Goal: Task Accomplishment & Management: Manage account settings

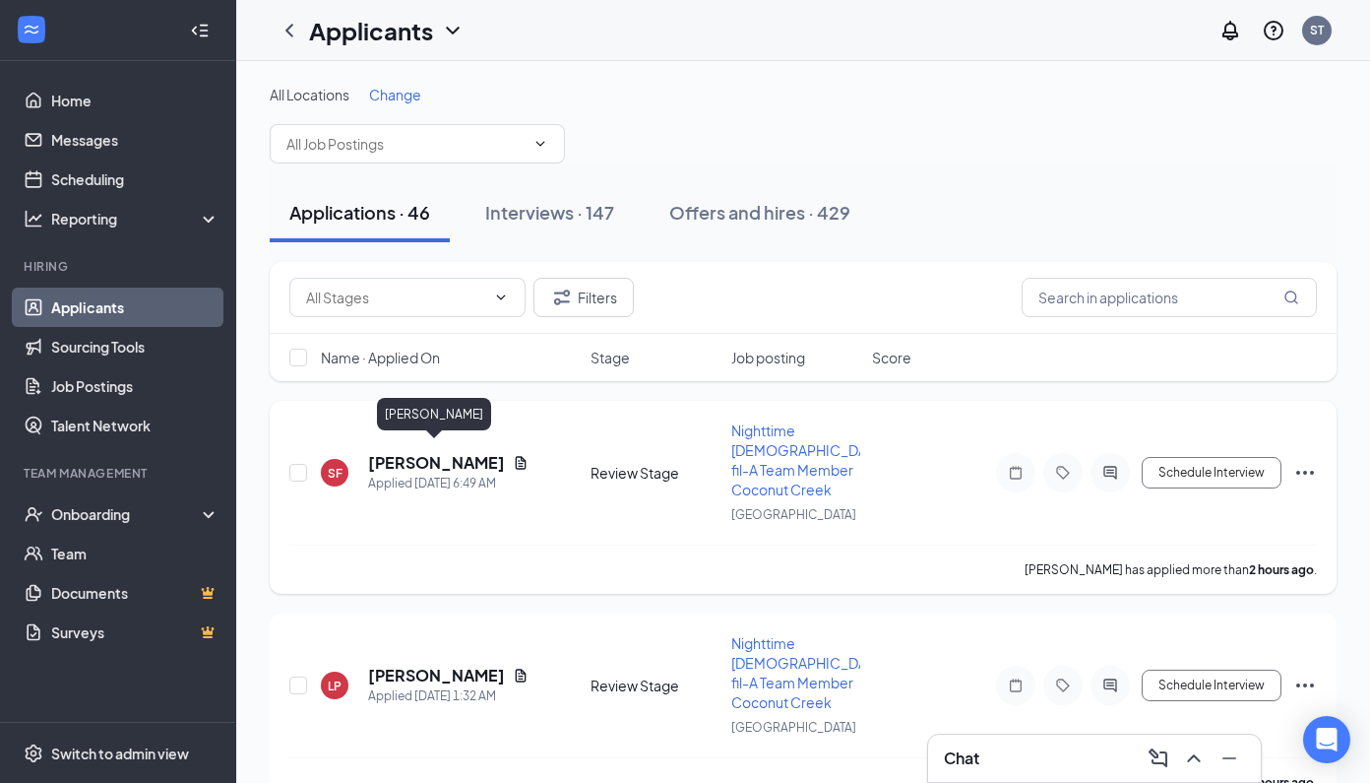
click at [442, 452] on h5 "[PERSON_NAME]" at bounding box center [436, 463] width 137 height 22
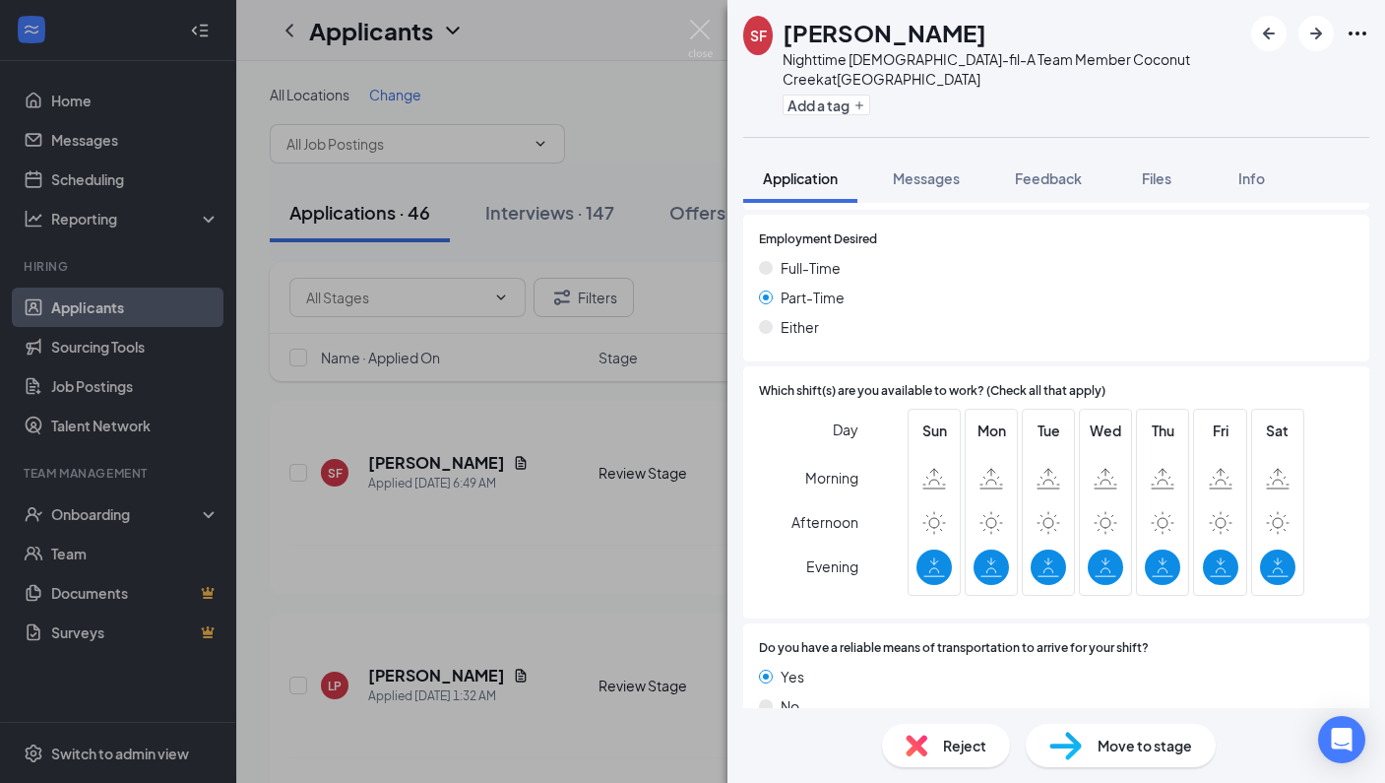
scroll to position [1208, 0]
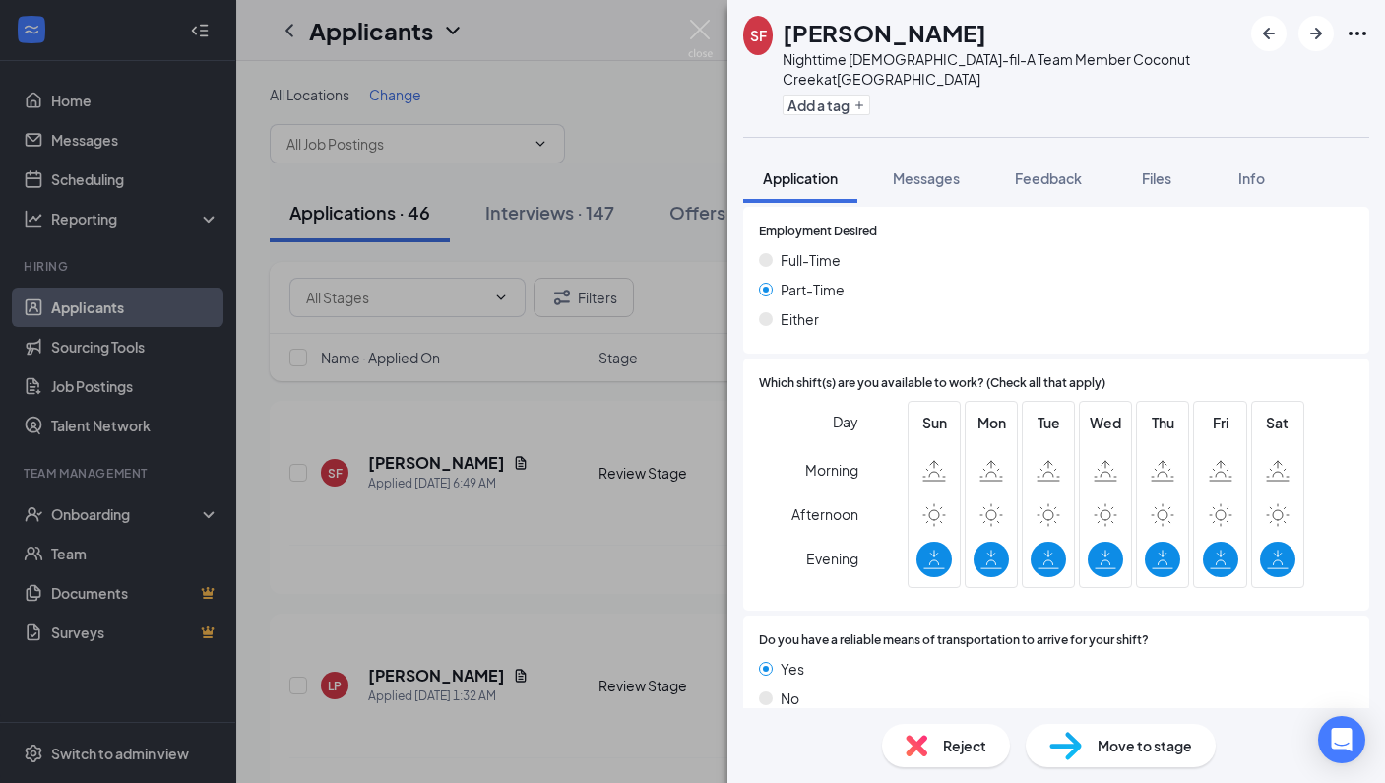
click at [969, 751] on span "Reject" at bounding box center [964, 745] width 43 height 22
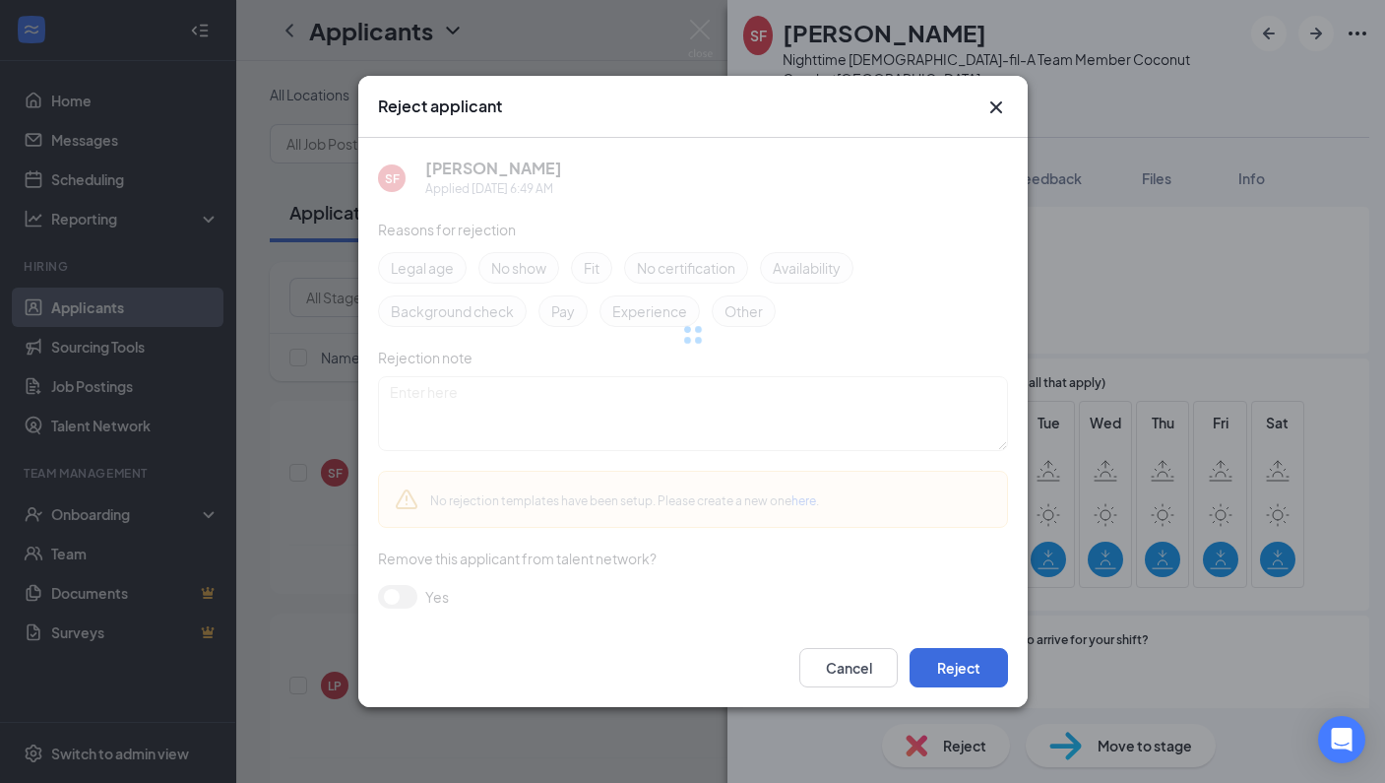
scroll to position [1200, 0]
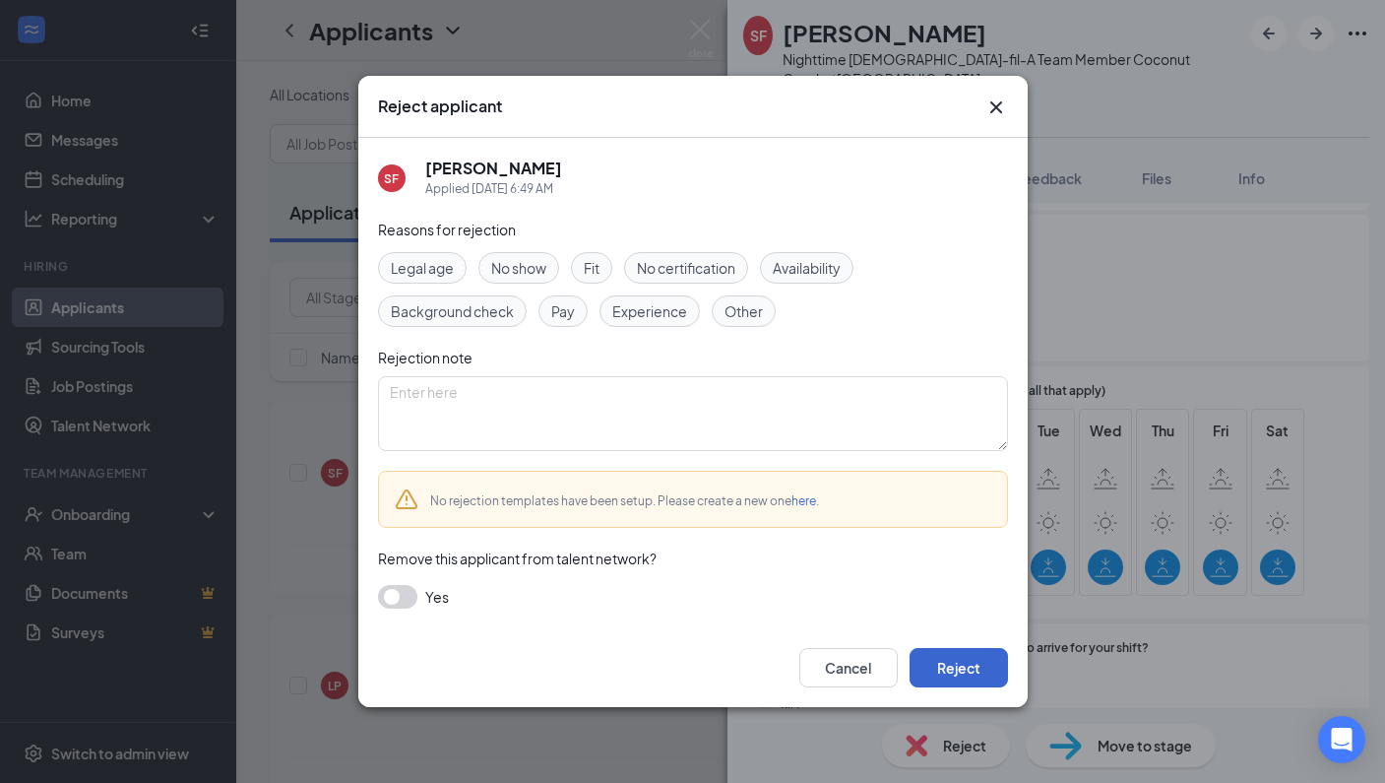
click at [955, 680] on button "Reject" at bounding box center [959, 667] width 98 height 39
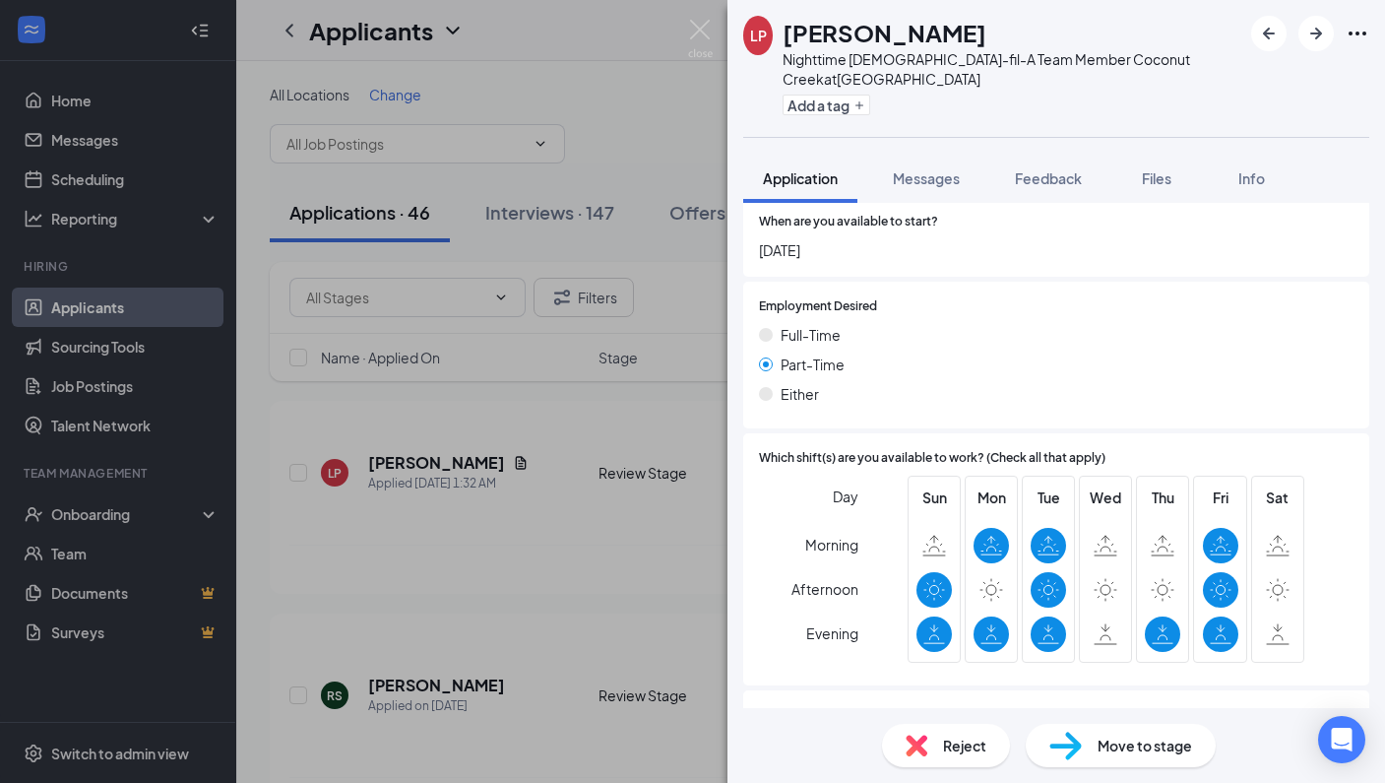
scroll to position [1208, 0]
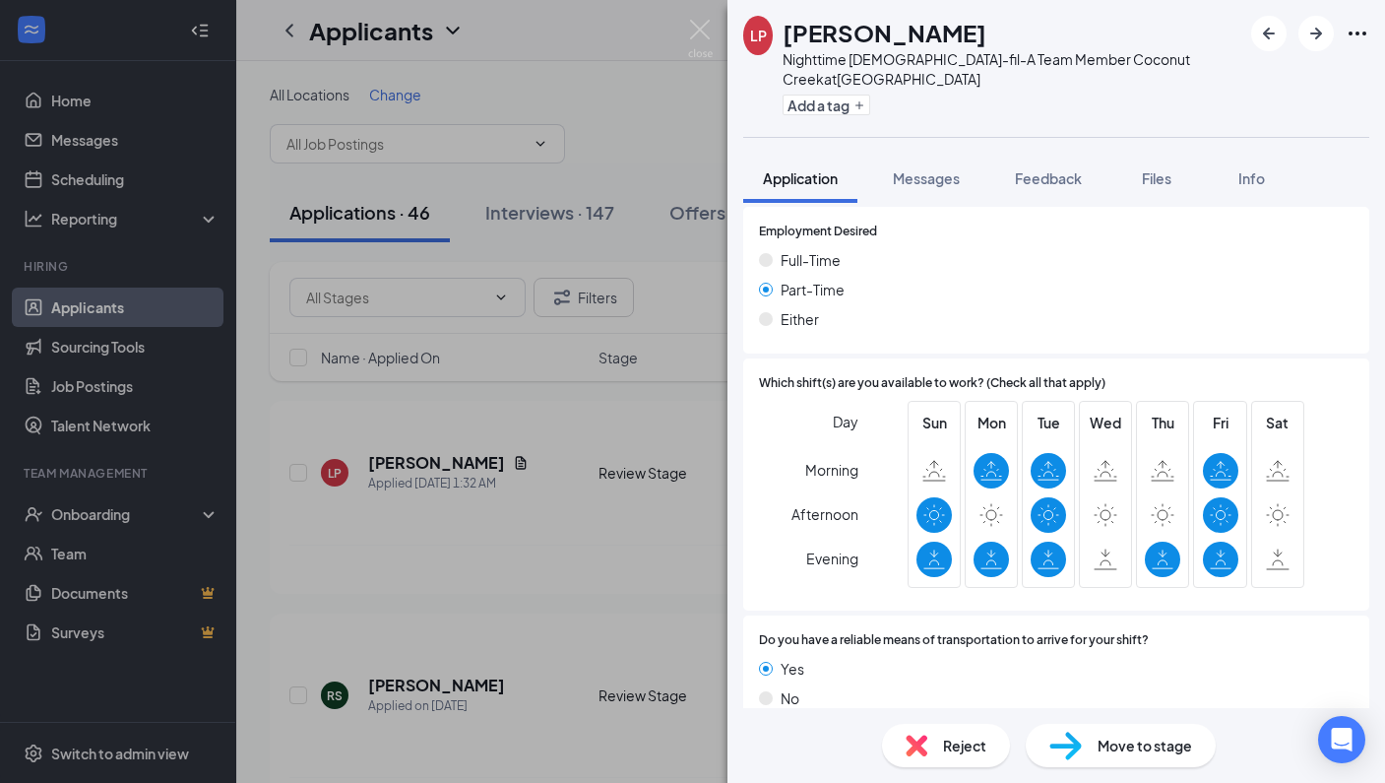
click at [971, 739] on span "Reject" at bounding box center [964, 745] width 43 height 22
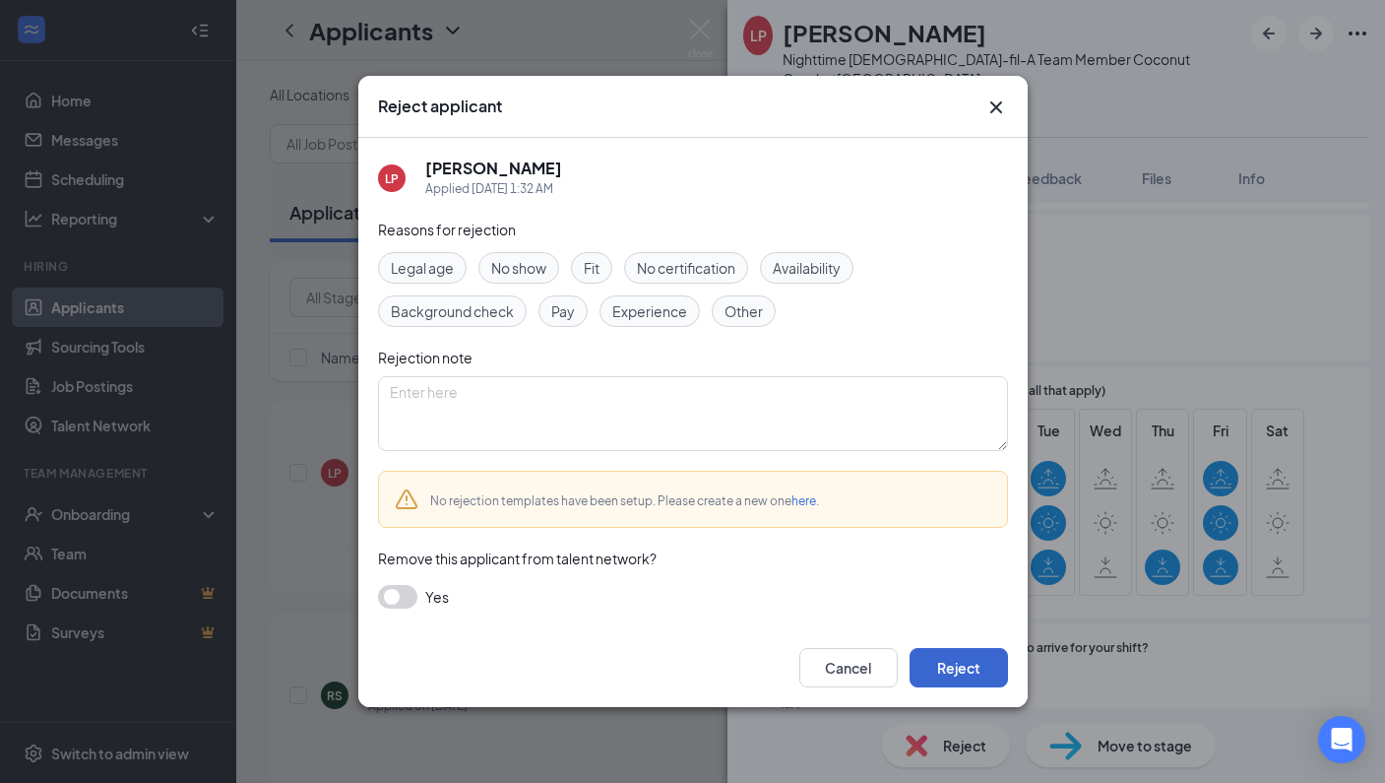
click at [973, 669] on button "Reject" at bounding box center [959, 667] width 98 height 39
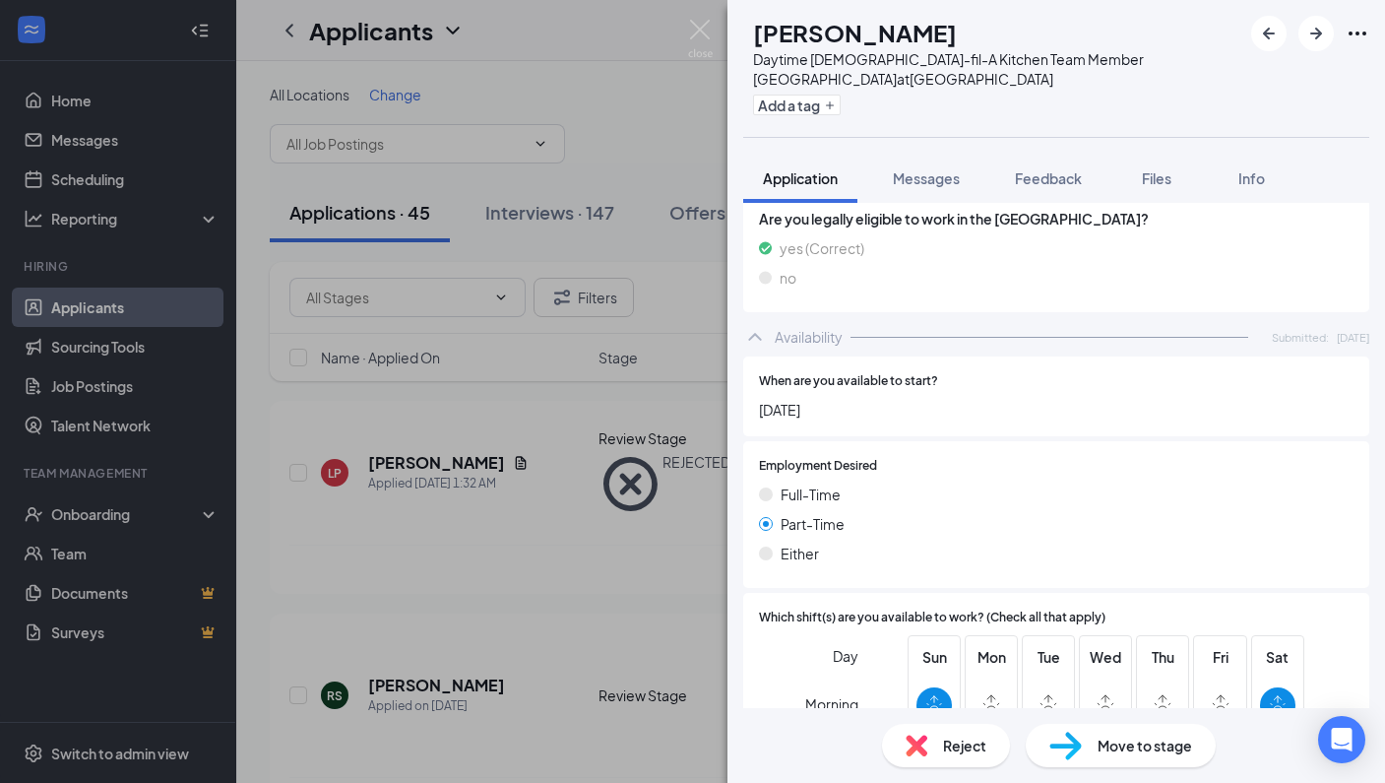
scroll to position [972, 0]
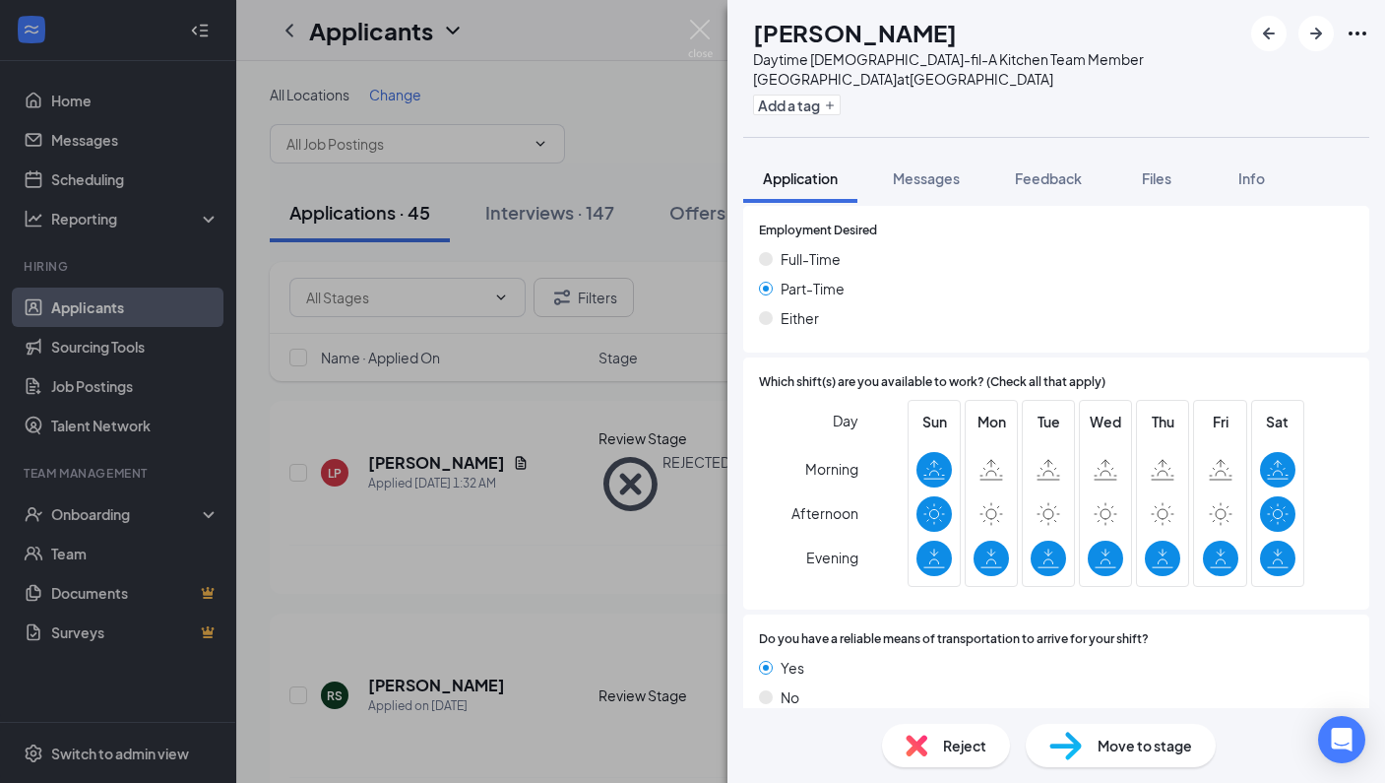
click at [977, 730] on div "Reject" at bounding box center [946, 745] width 128 height 43
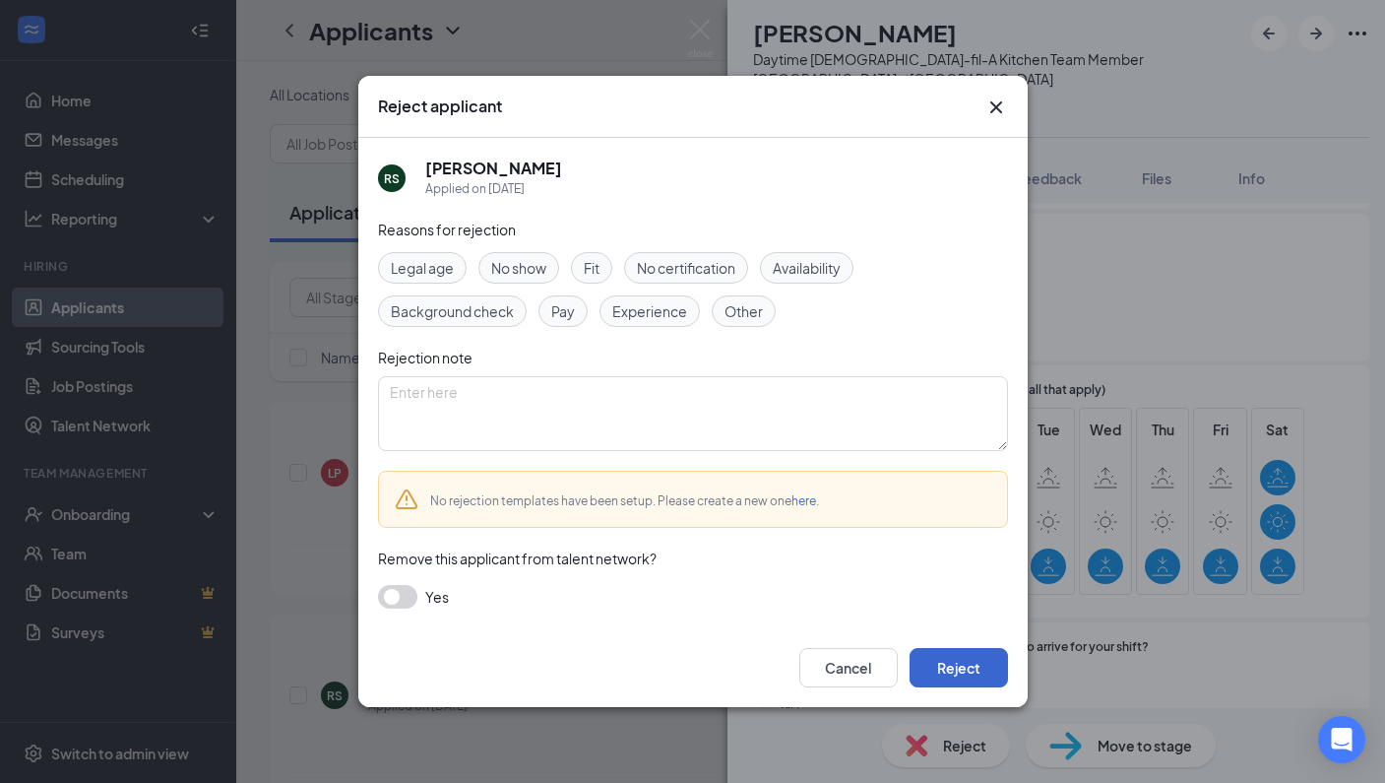
click at [992, 668] on button "Reject" at bounding box center [959, 667] width 98 height 39
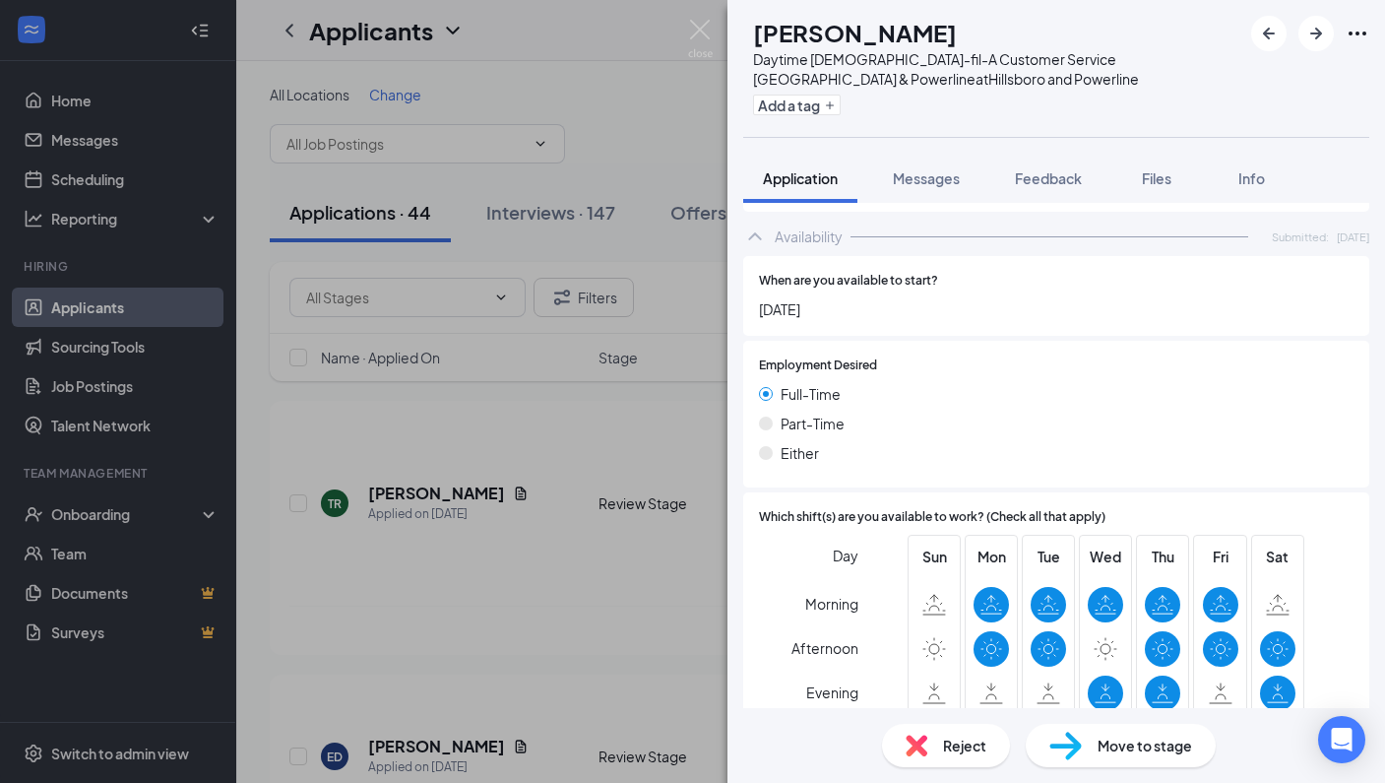
scroll to position [1208, 0]
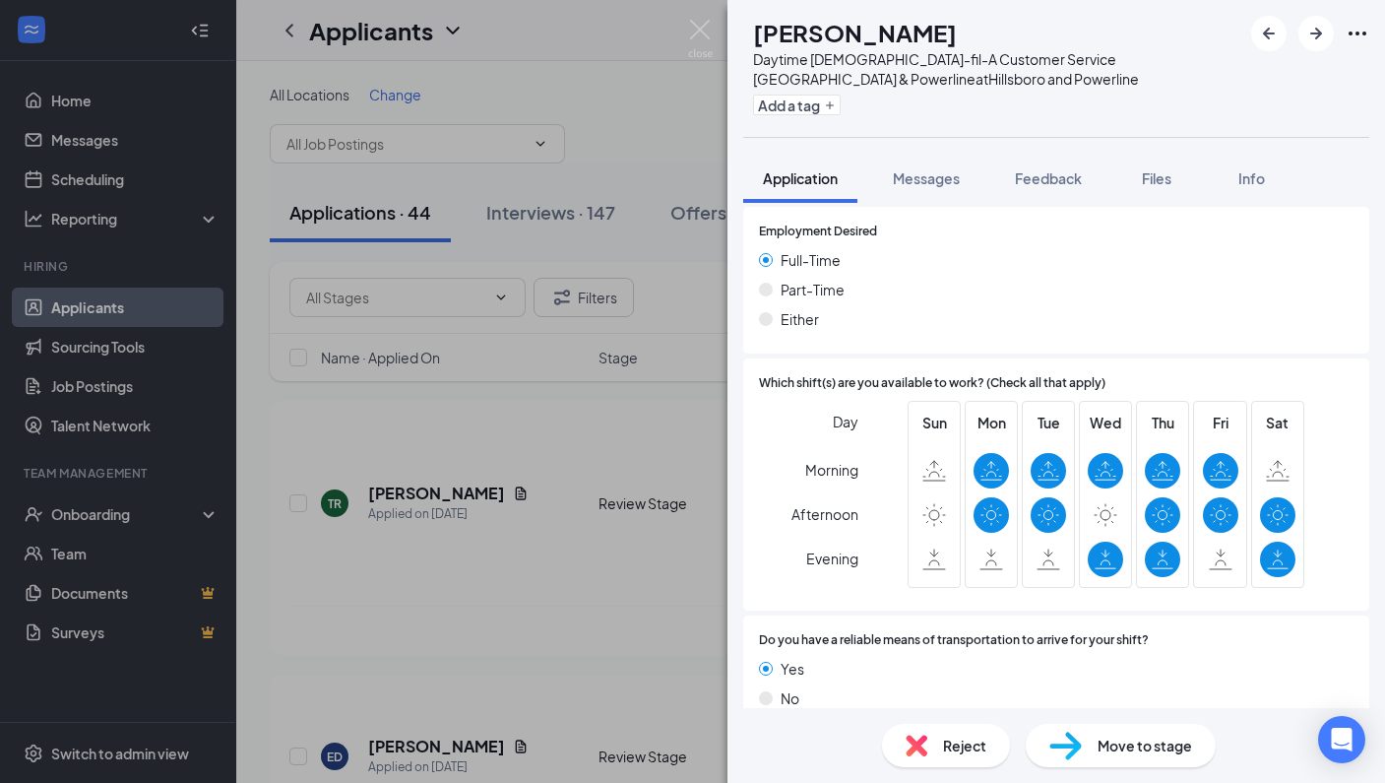
click at [1086, 733] on div "Move to stage" at bounding box center [1121, 745] width 190 height 43
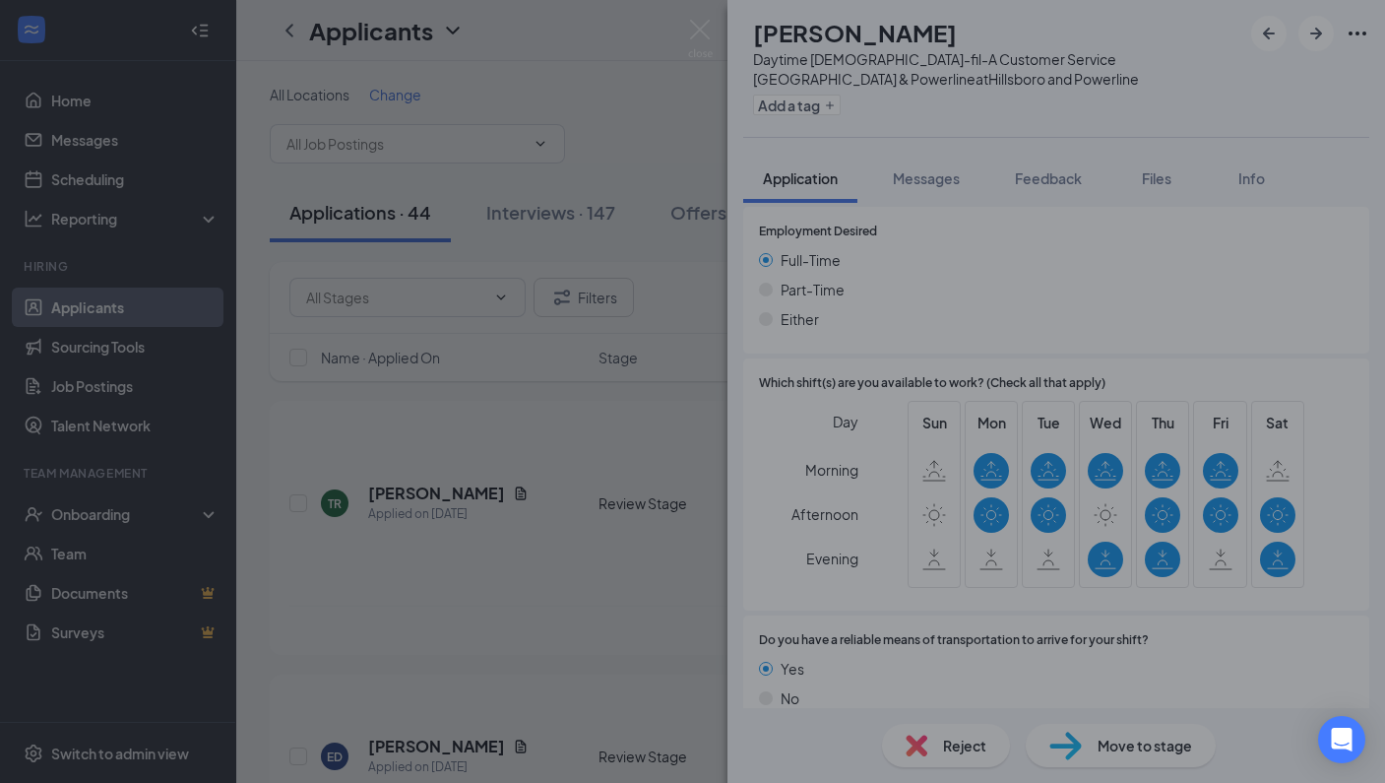
scroll to position [1200, 0]
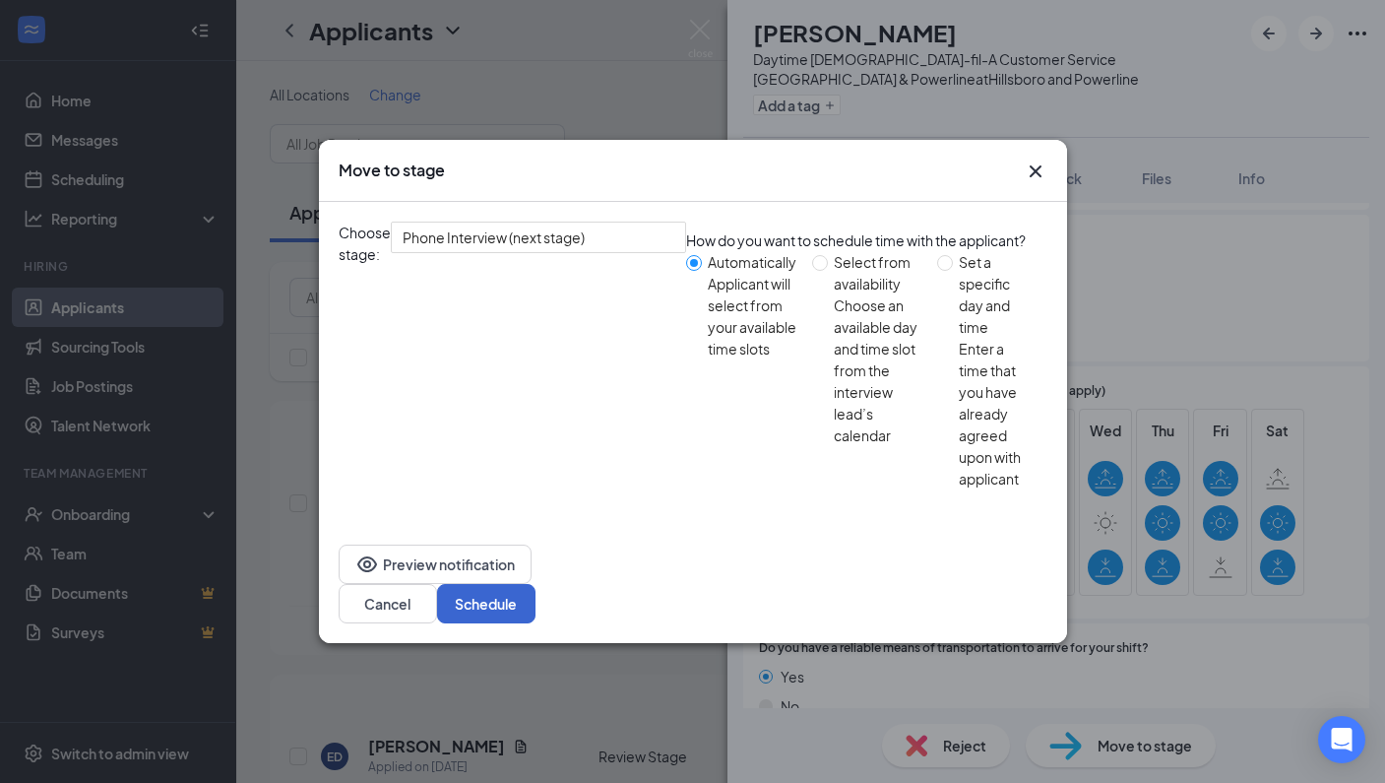
click at [536, 584] on button "Schedule" at bounding box center [486, 603] width 98 height 39
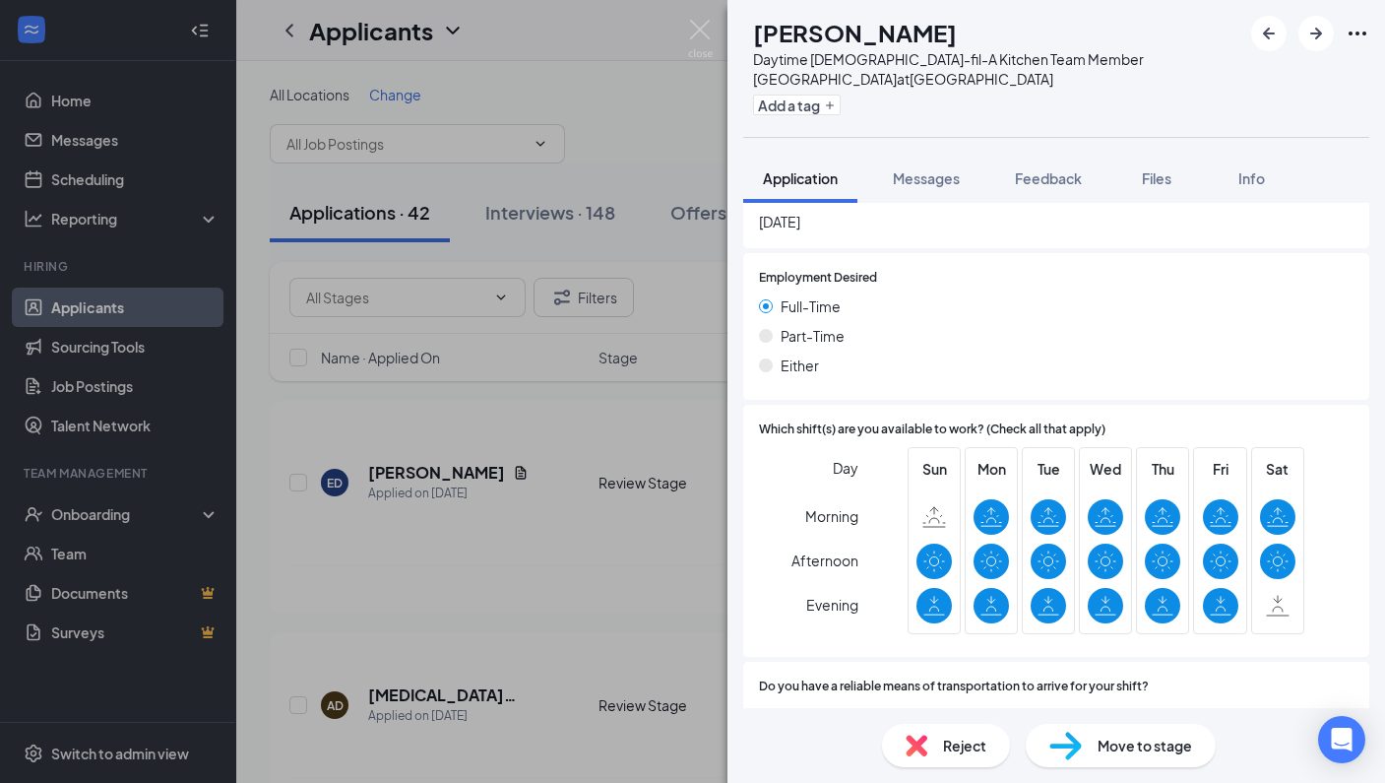
scroll to position [1133, 0]
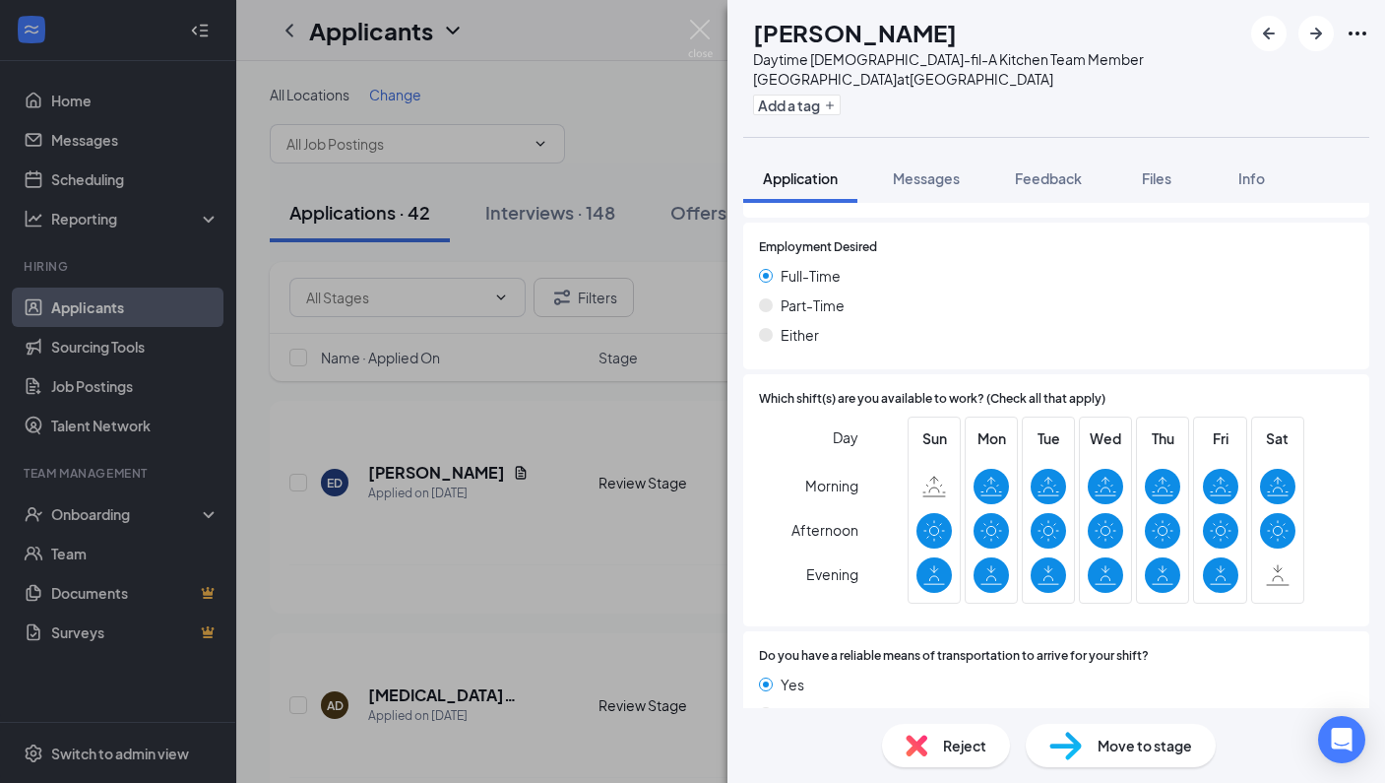
click at [1121, 740] on span "Move to stage" at bounding box center [1145, 745] width 95 height 22
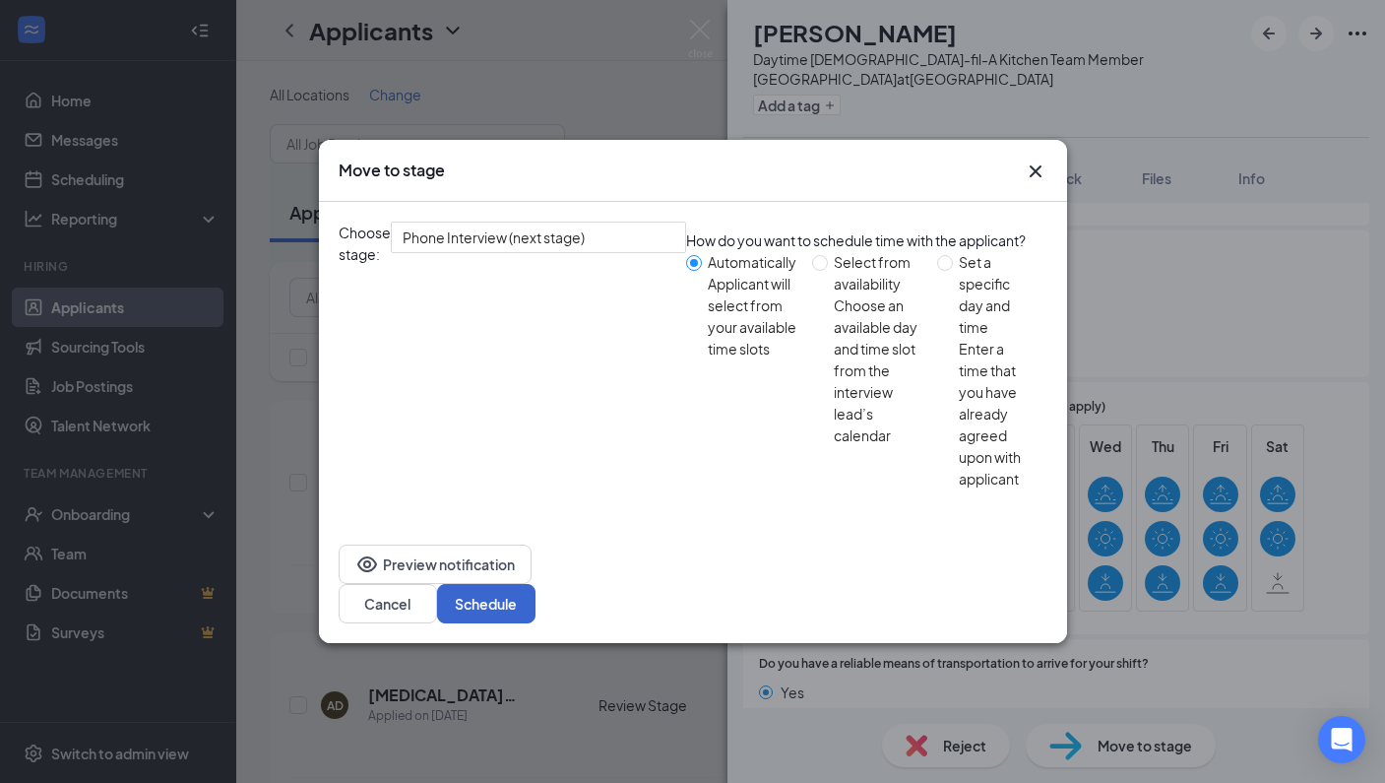
click at [536, 584] on button "Schedule" at bounding box center [486, 603] width 98 height 39
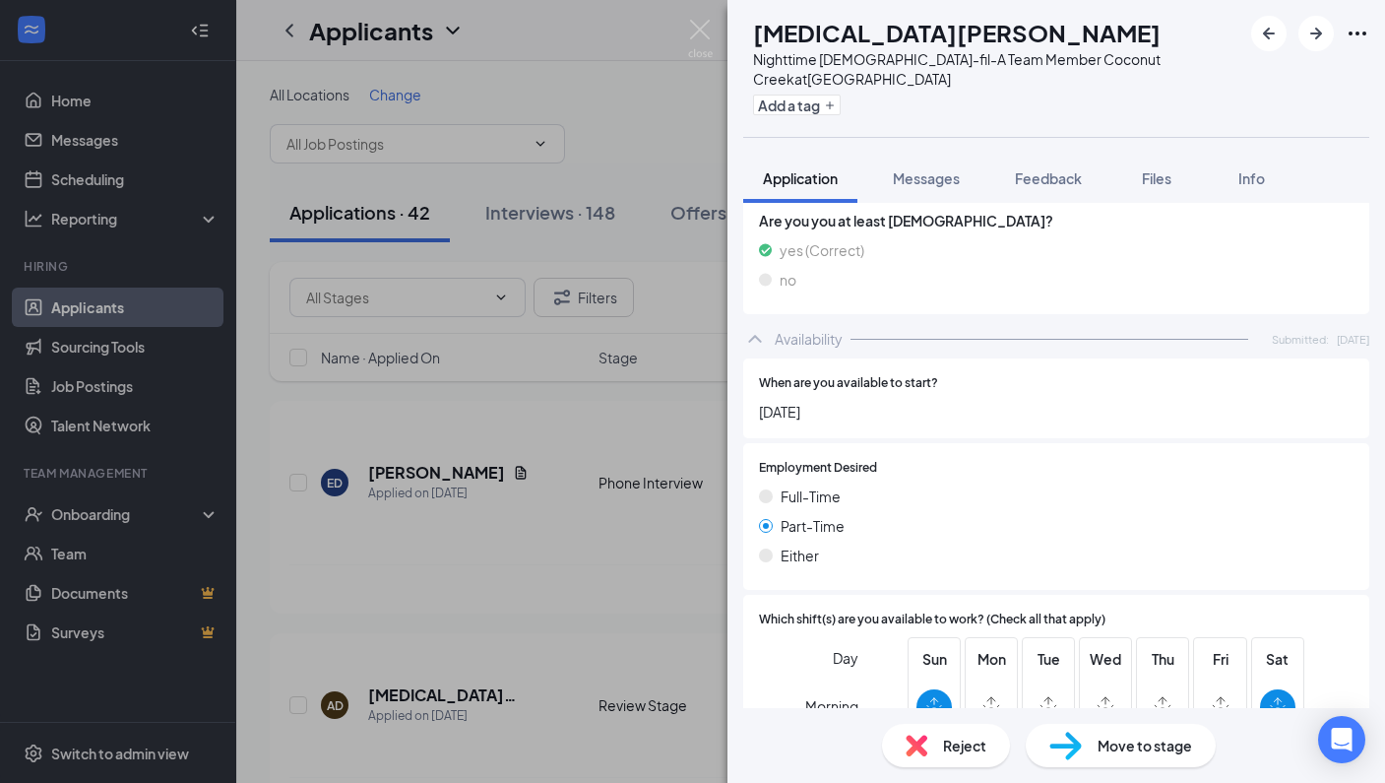
scroll to position [1102, 0]
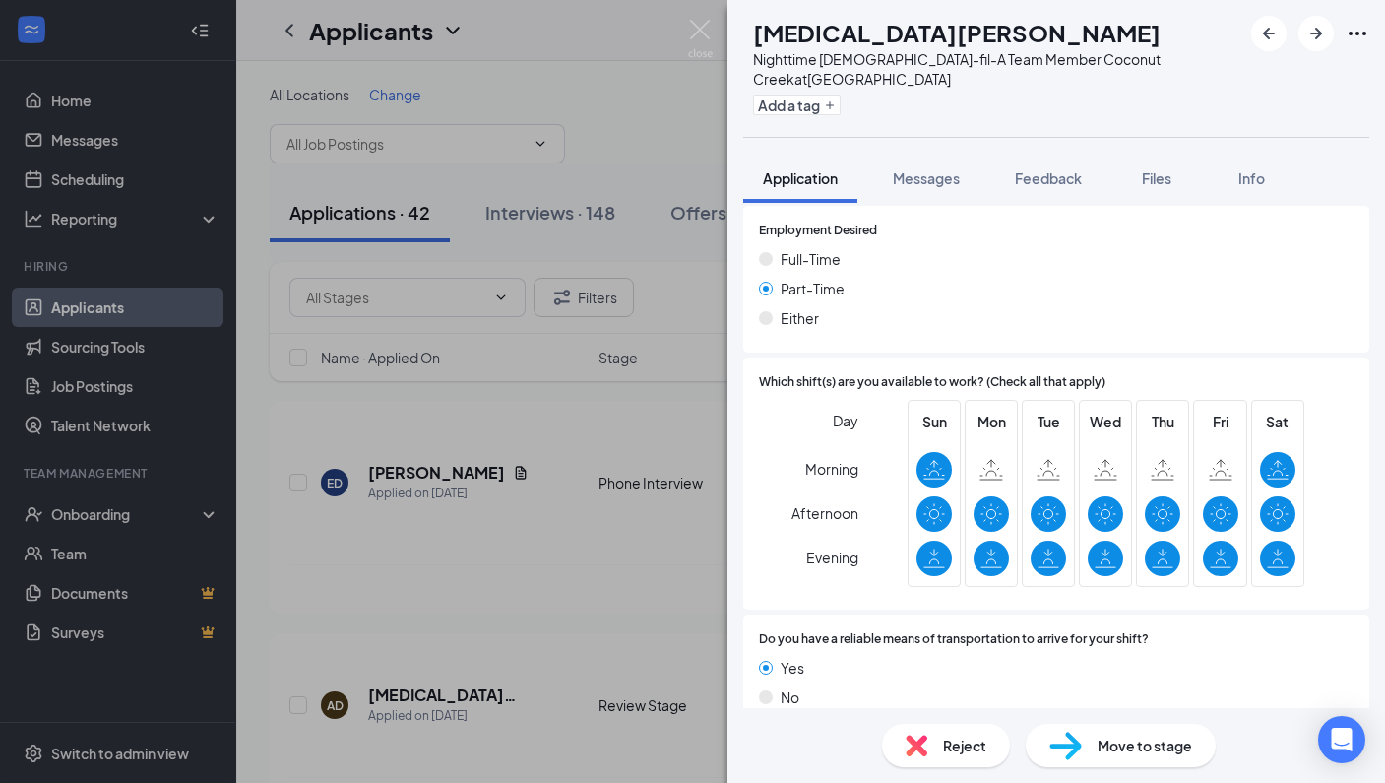
click at [963, 753] on span "Reject" at bounding box center [964, 745] width 43 height 22
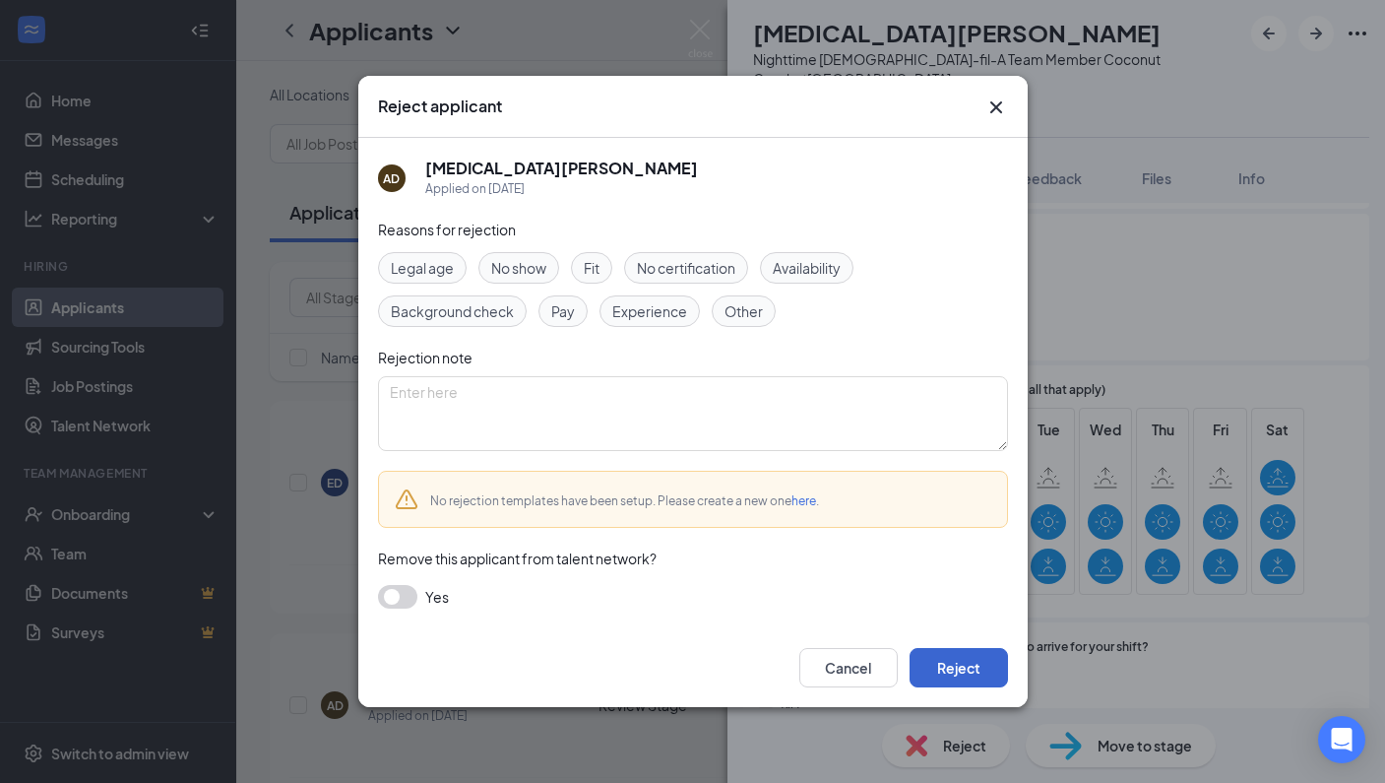
click at [982, 668] on button "Reject" at bounding box center [959, 667] width 98 height 39
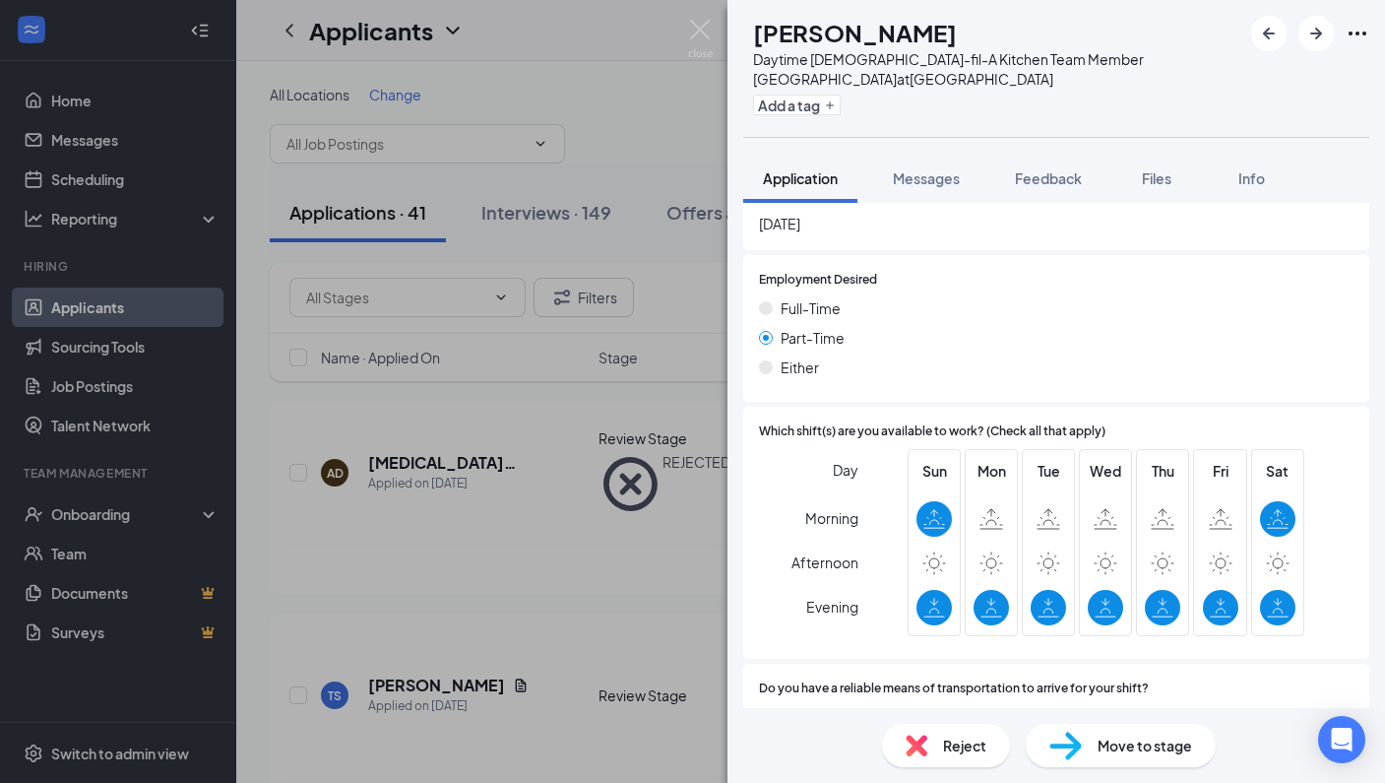
scroll to position [1078, 0]
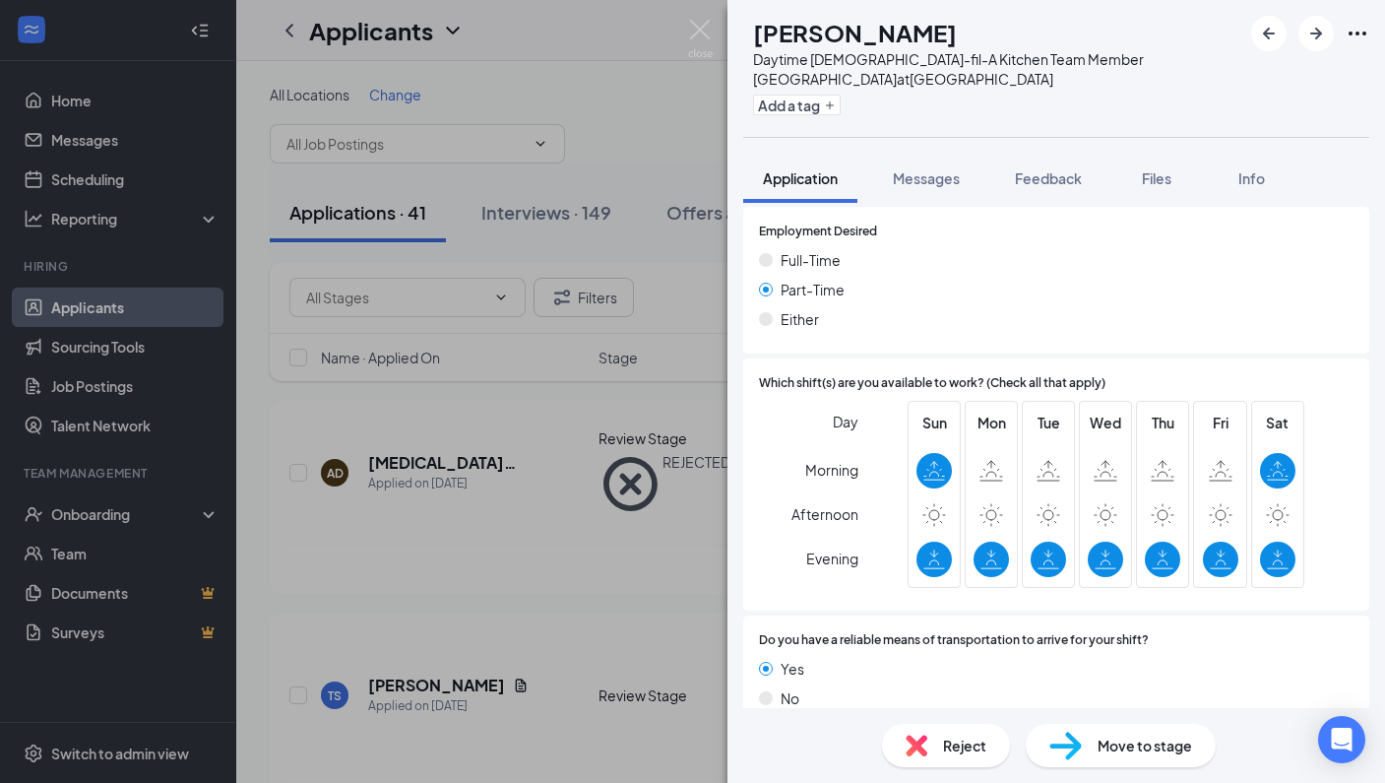
click at [980, 750] on span "Reject" at bounding box center [964, 745] width 43 height 22
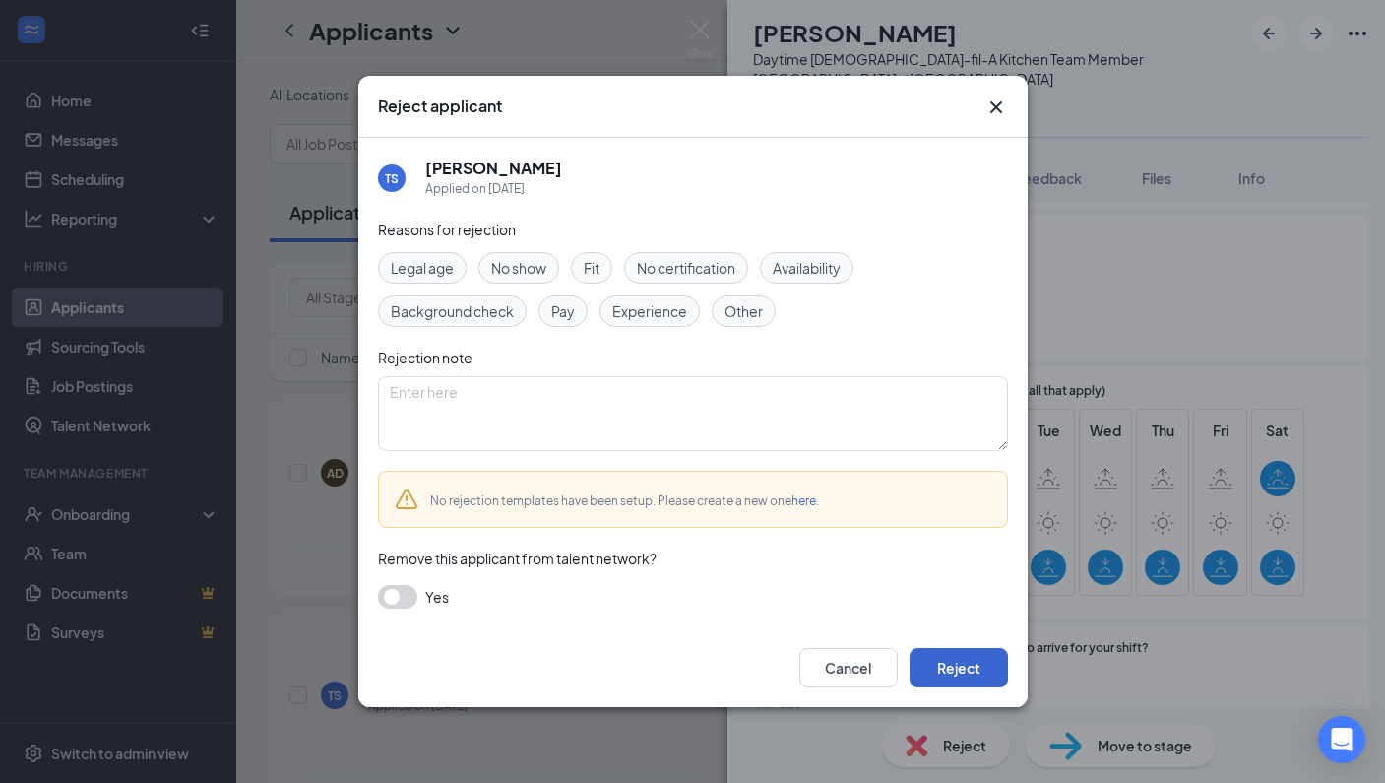
click at [983, 658] on button "Reject" at bounding box center [959, 667] width 98 height 39
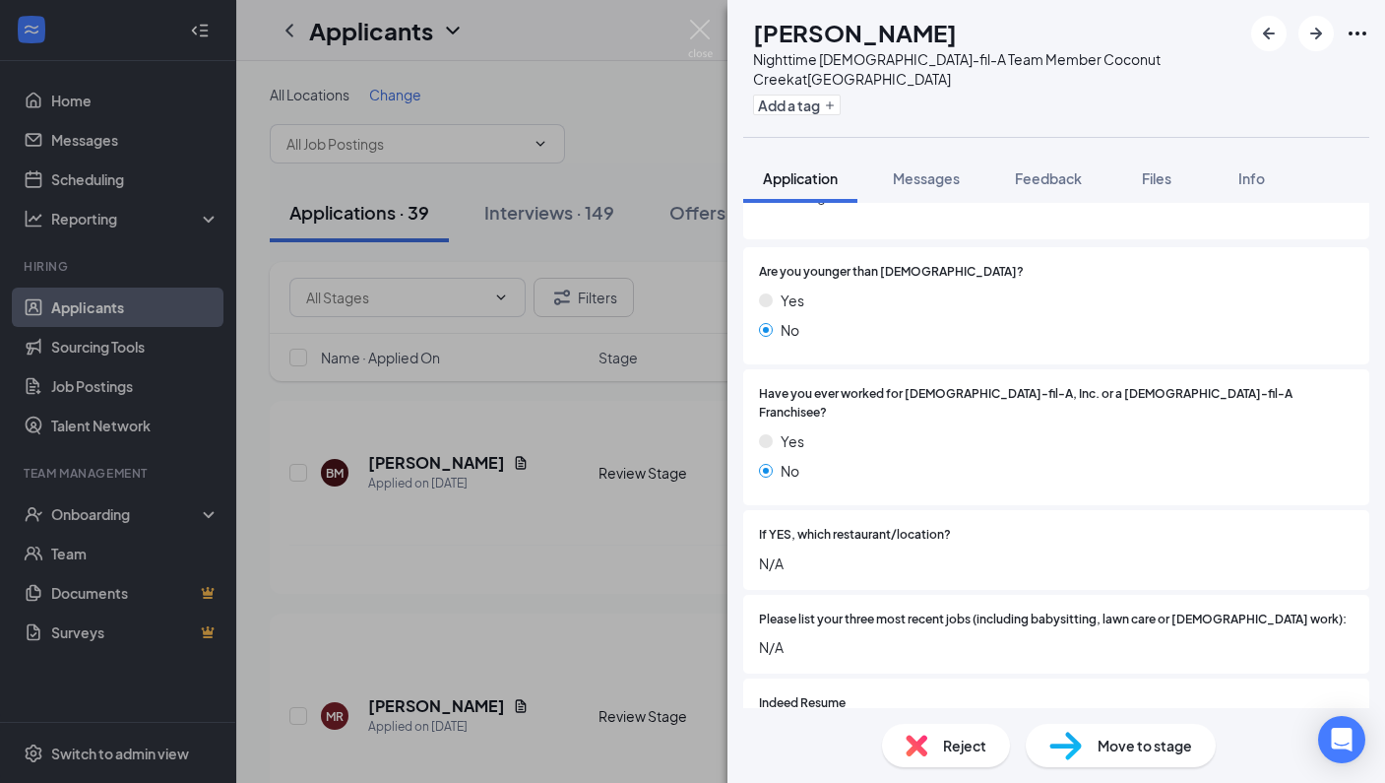
scroll to position [393, 0]
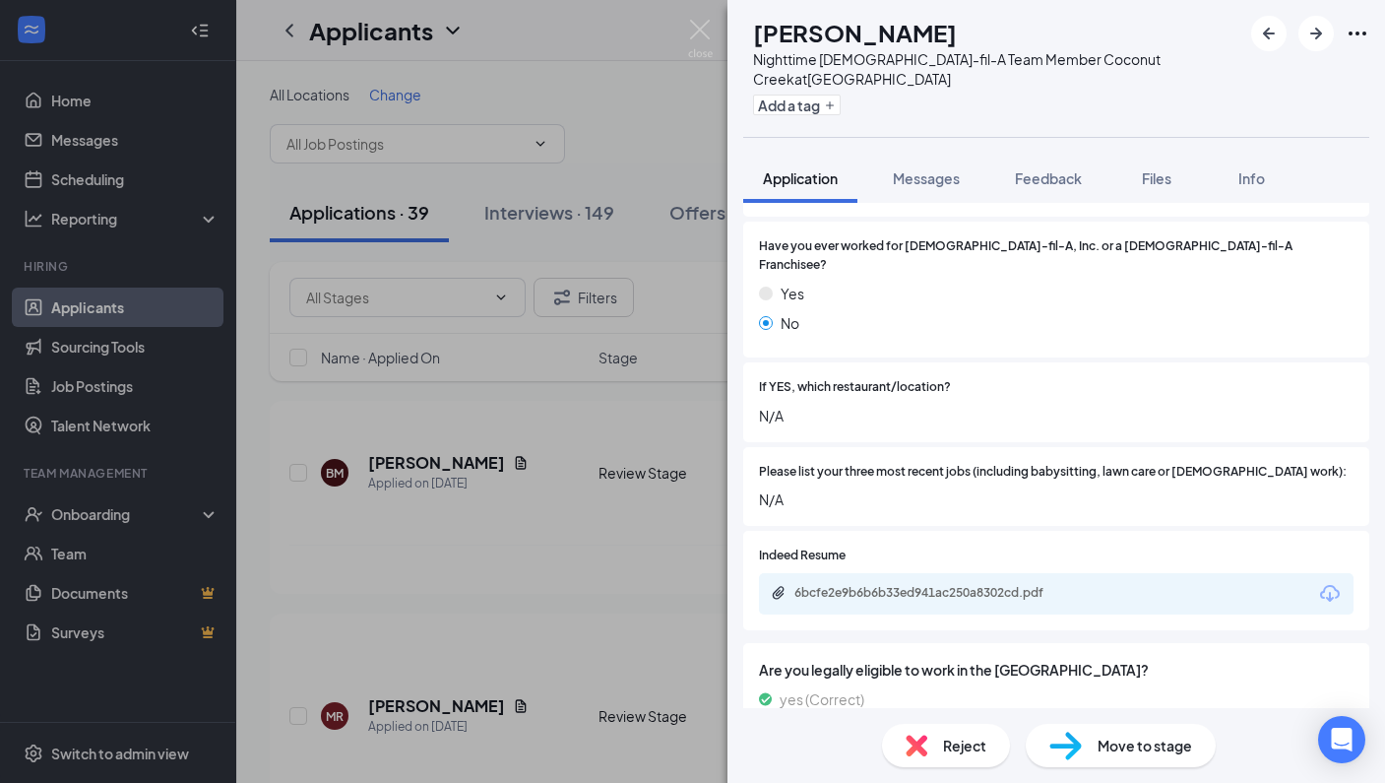
click at [1323, 585] on icon "Download" at bounding box center [1330, 593] width 20 height 17
click at [925, 743] on img at bounding box center [917, 745] width 22 height 22
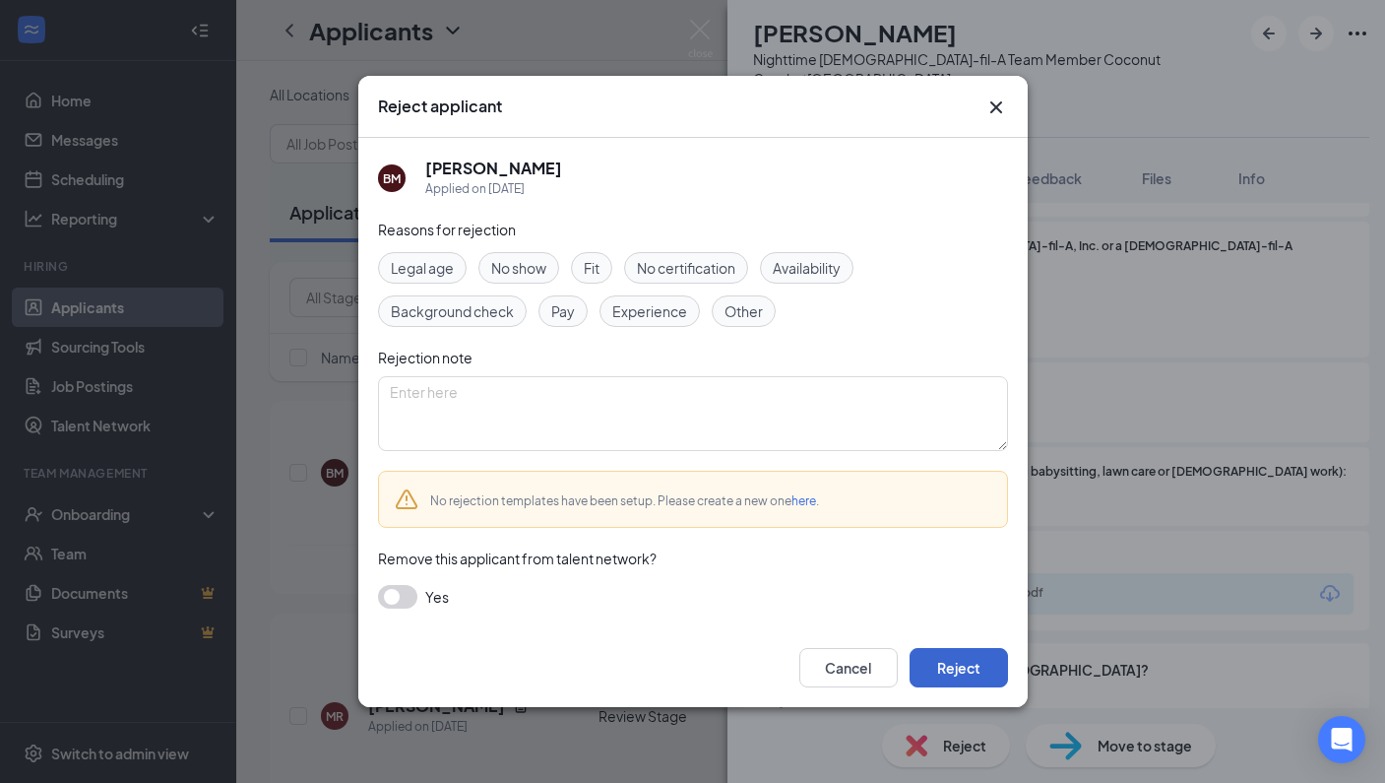
click at [993, 661] on button "Reject" at bounding box center [959, 667] width 98 height 39
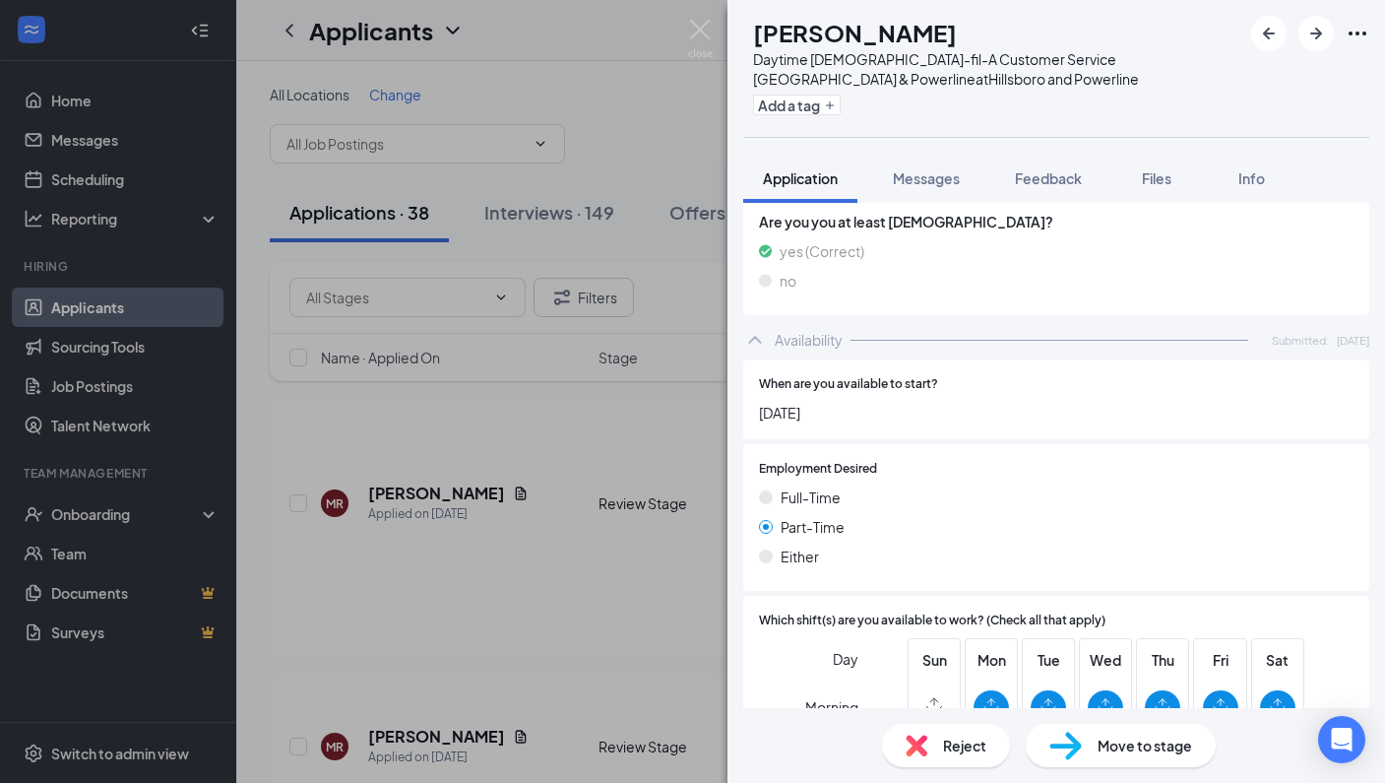
scroll to position [1263, 0]
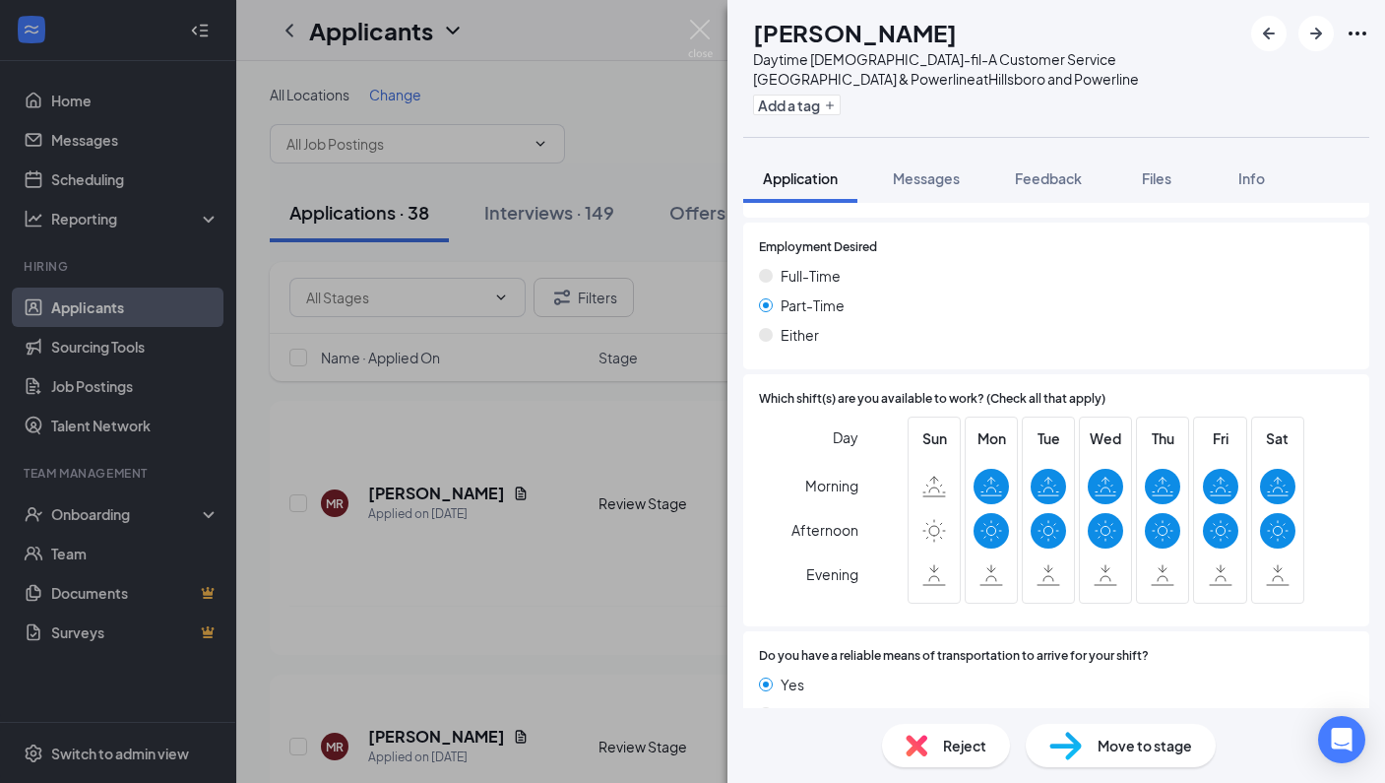
click at [1110, 761] on div "Move to stage" at bounding box center [1121, 745] width 190 height 43
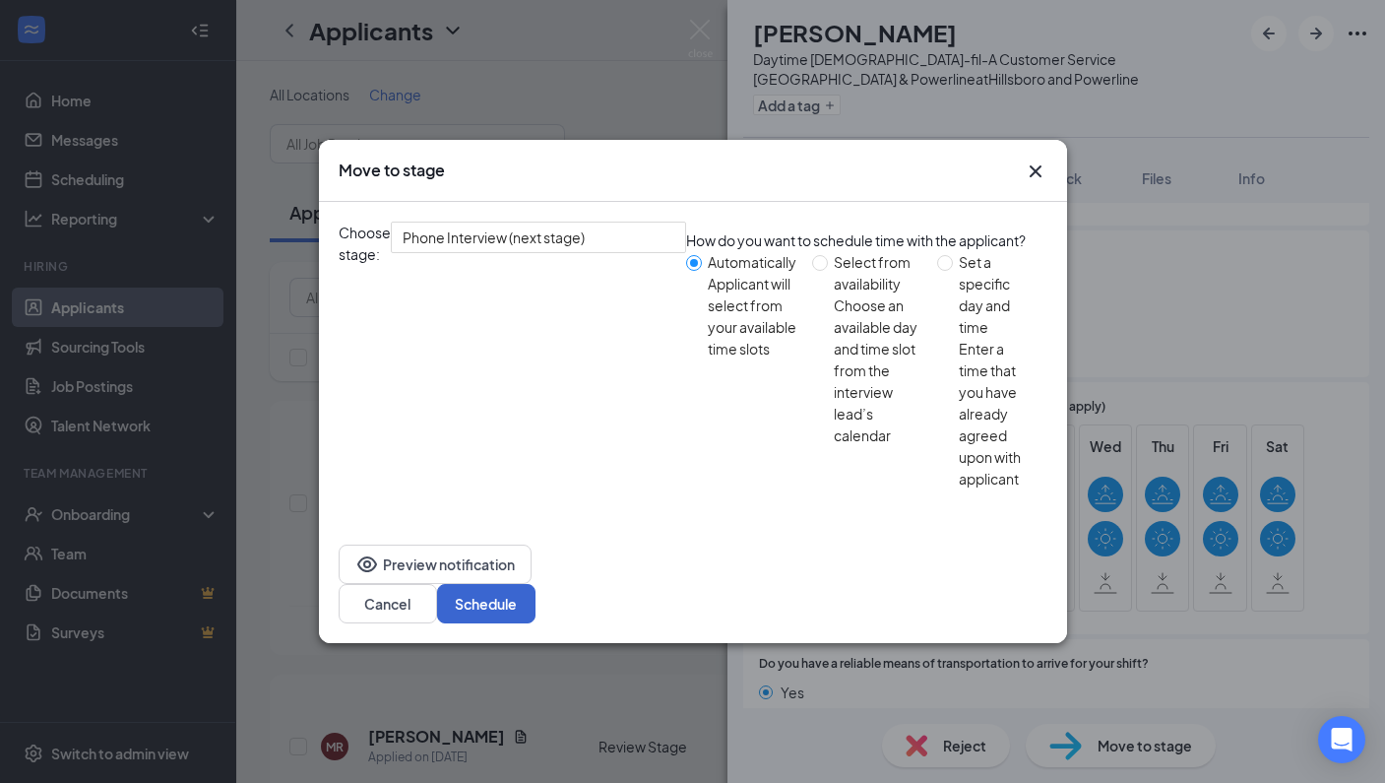
click at [536, 584] on button "Schedule" at bounding box center [486, 603] width 98 height 39
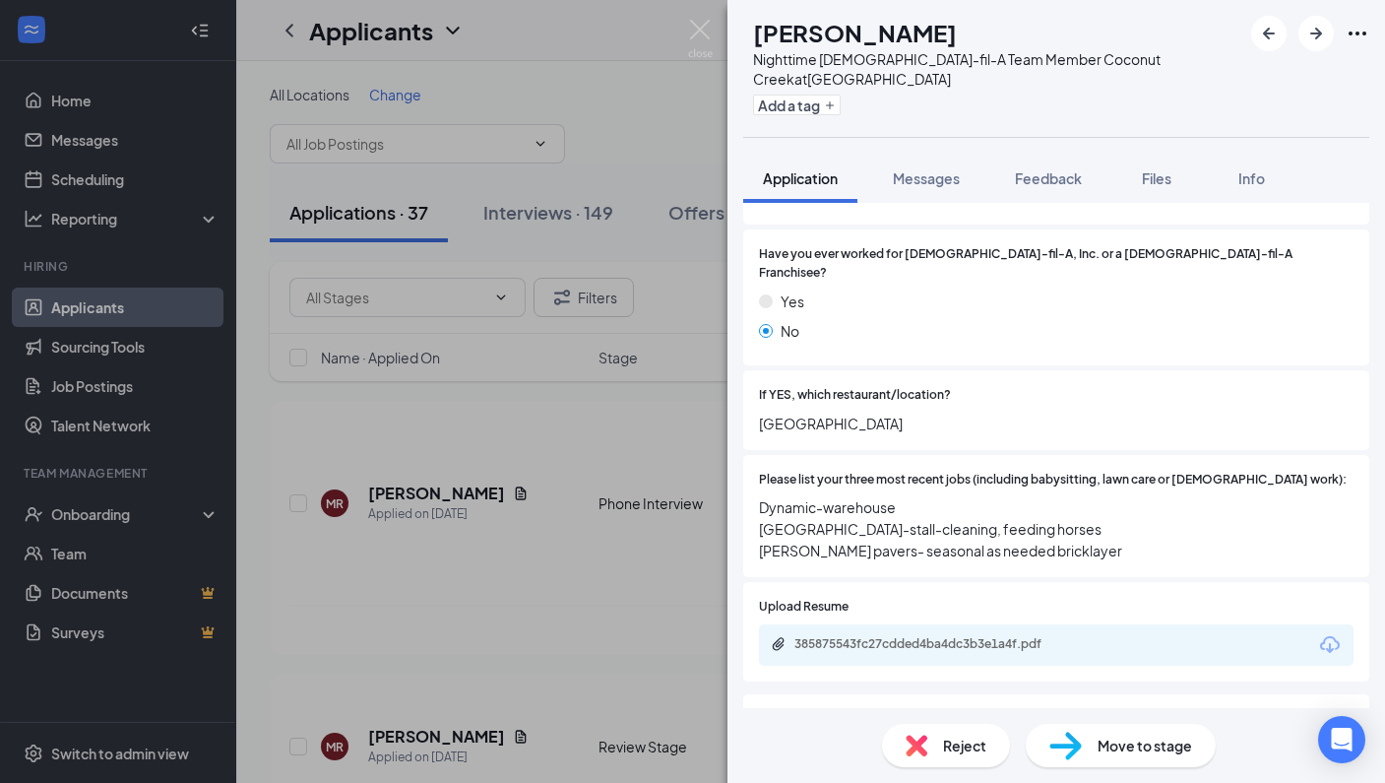
scroll to position [416, 0]
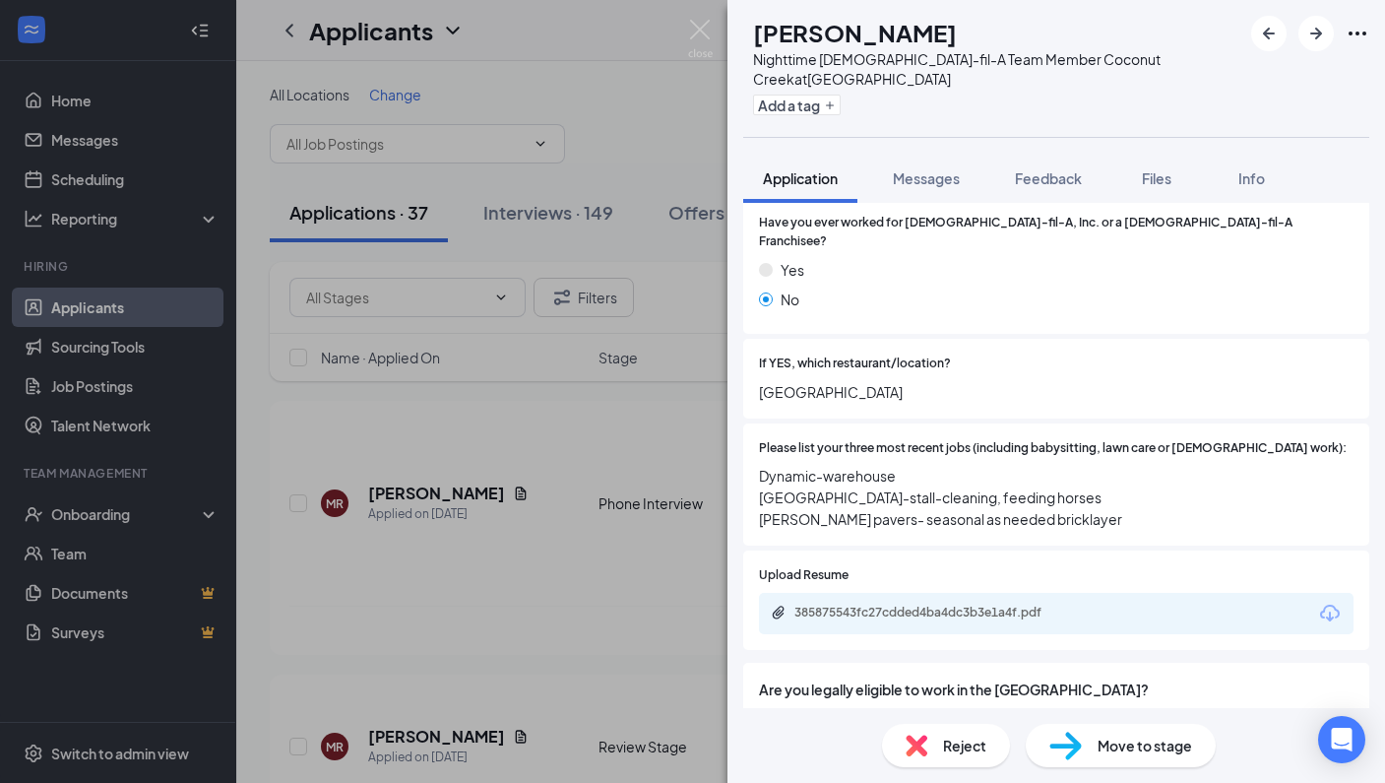
click at [1320, 604] on icon "Download" at bounding box center [1330, 612] width 20 height 17
click at [983, 744] on span "Reject" at bounding box center [964, 745] width 43 height 22
click at [971, 748] on div "Reject applicant [PERSON_NAME] Applied on [DATE] Reasons for rejection Legal ag…" at bounding box center [692, 391] width 1385 height 783
click at [949, 750] on span "Reject" at bounding box center [964, 745] width 43 height 22
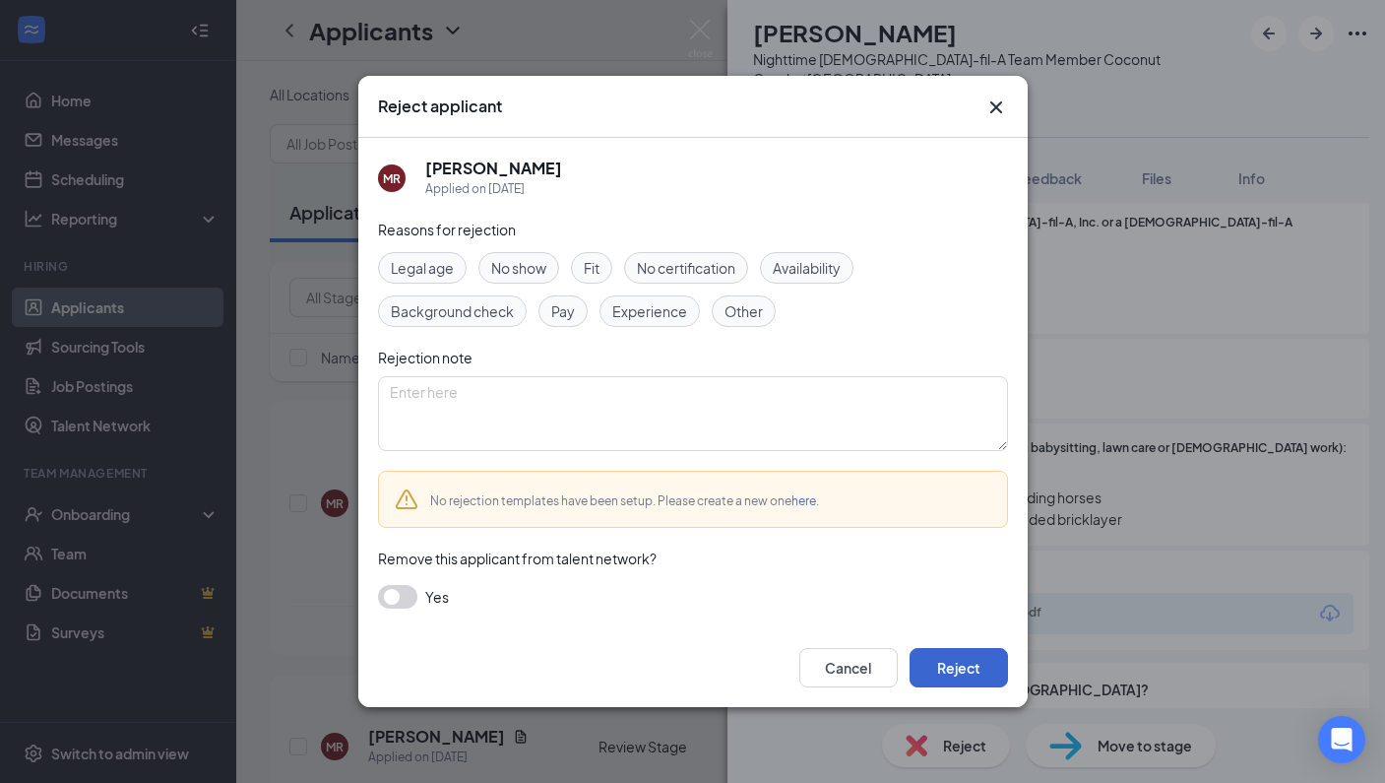
click at [963, 663] on button "Reject" at bounding box center [959, 667] width 98 height 39
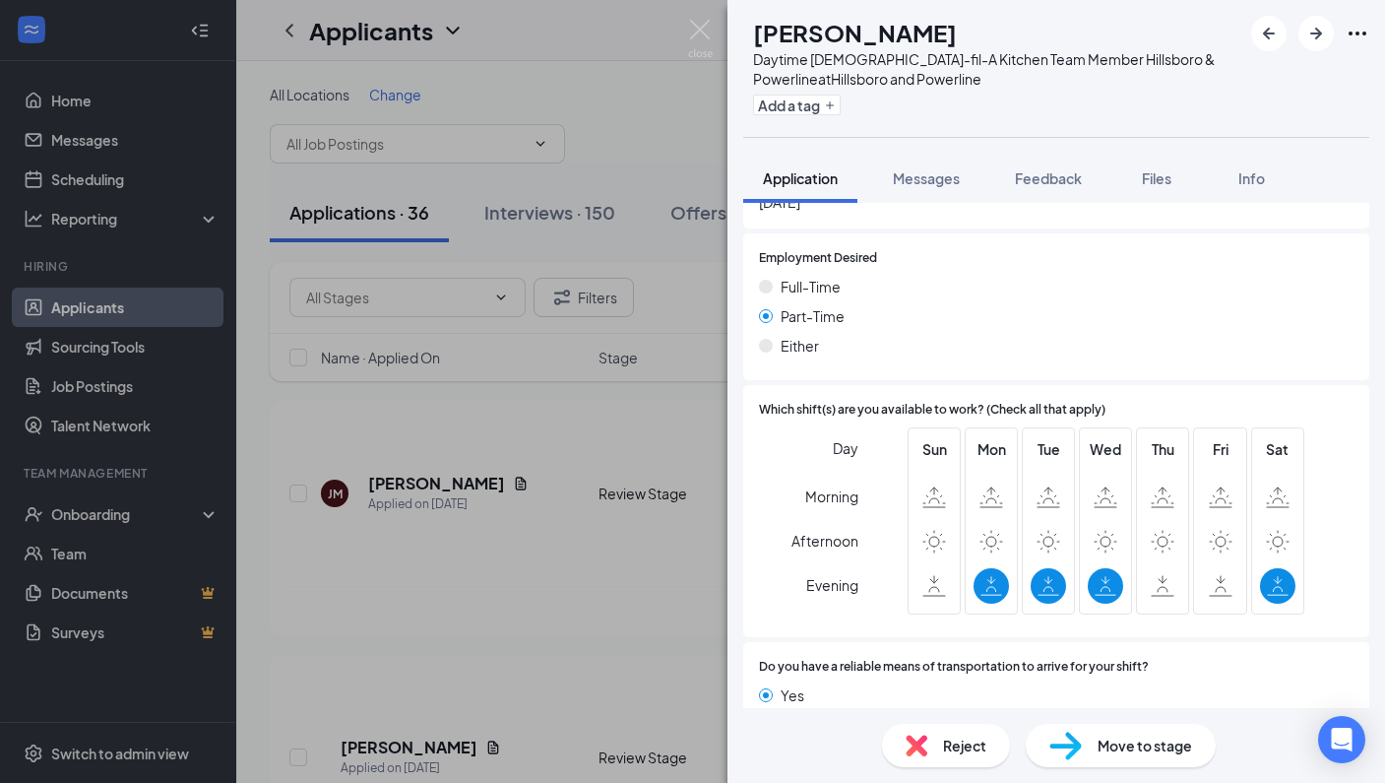
scroll to position [1100, 0]
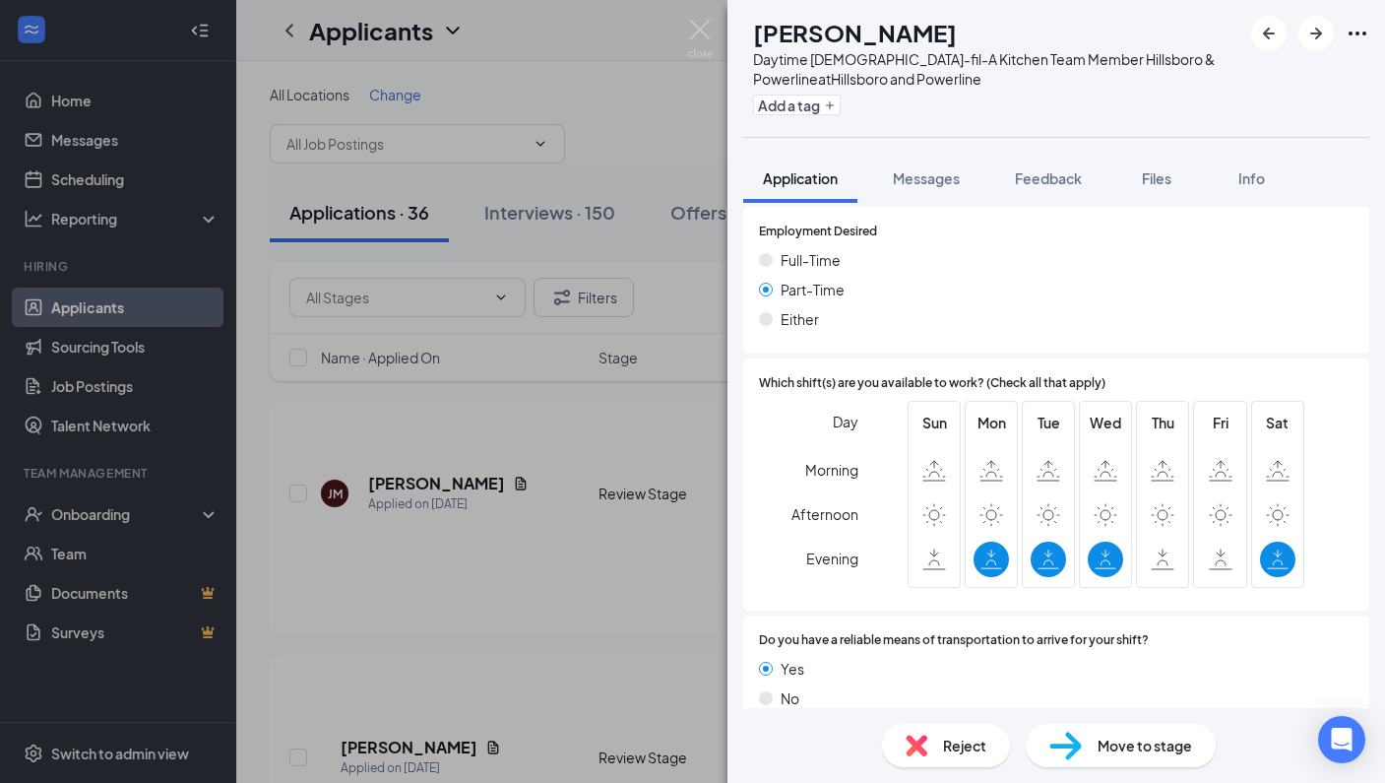
click at [971, 757] on div "Reject" at bounding box center [946, 745] width 128 height 43
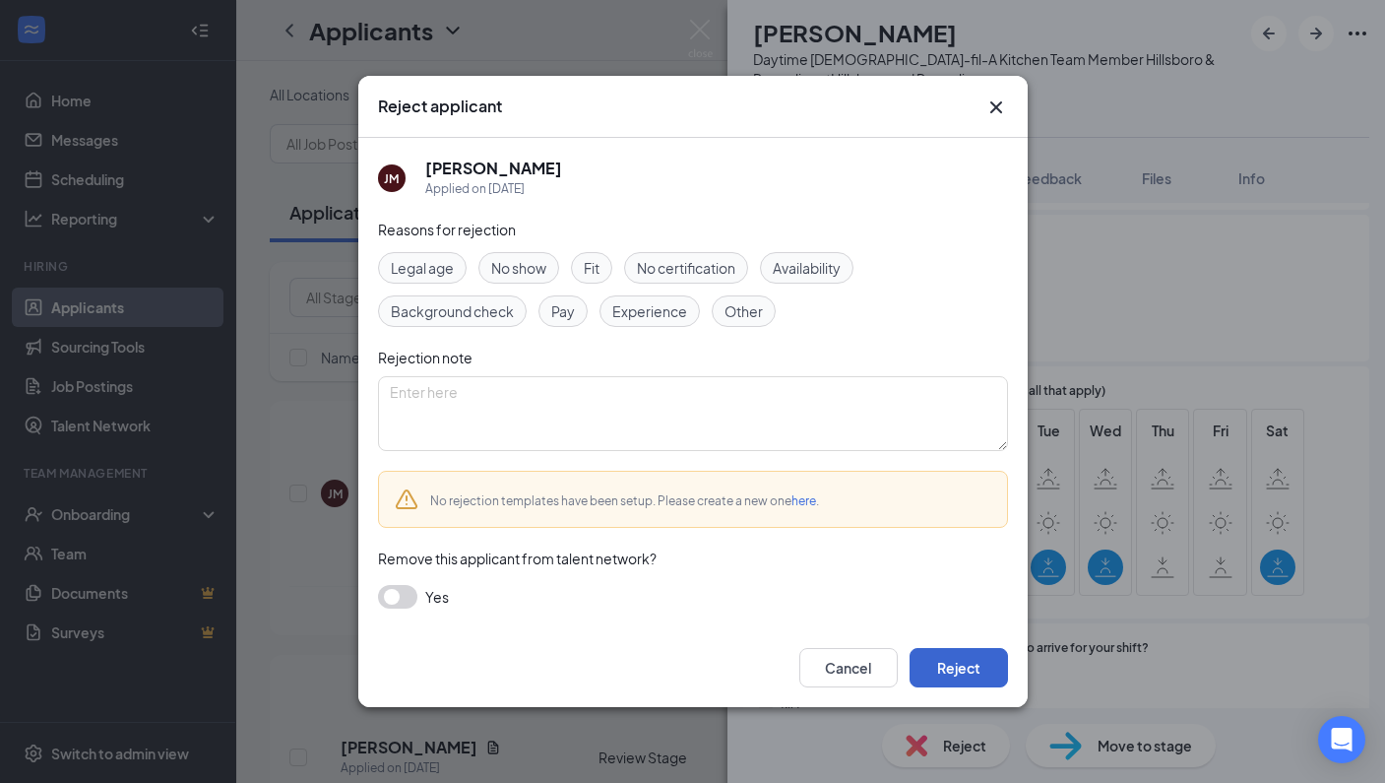
click at [974, 674] on button "Reject" at bounding box center [959, 667] width 98 height 39
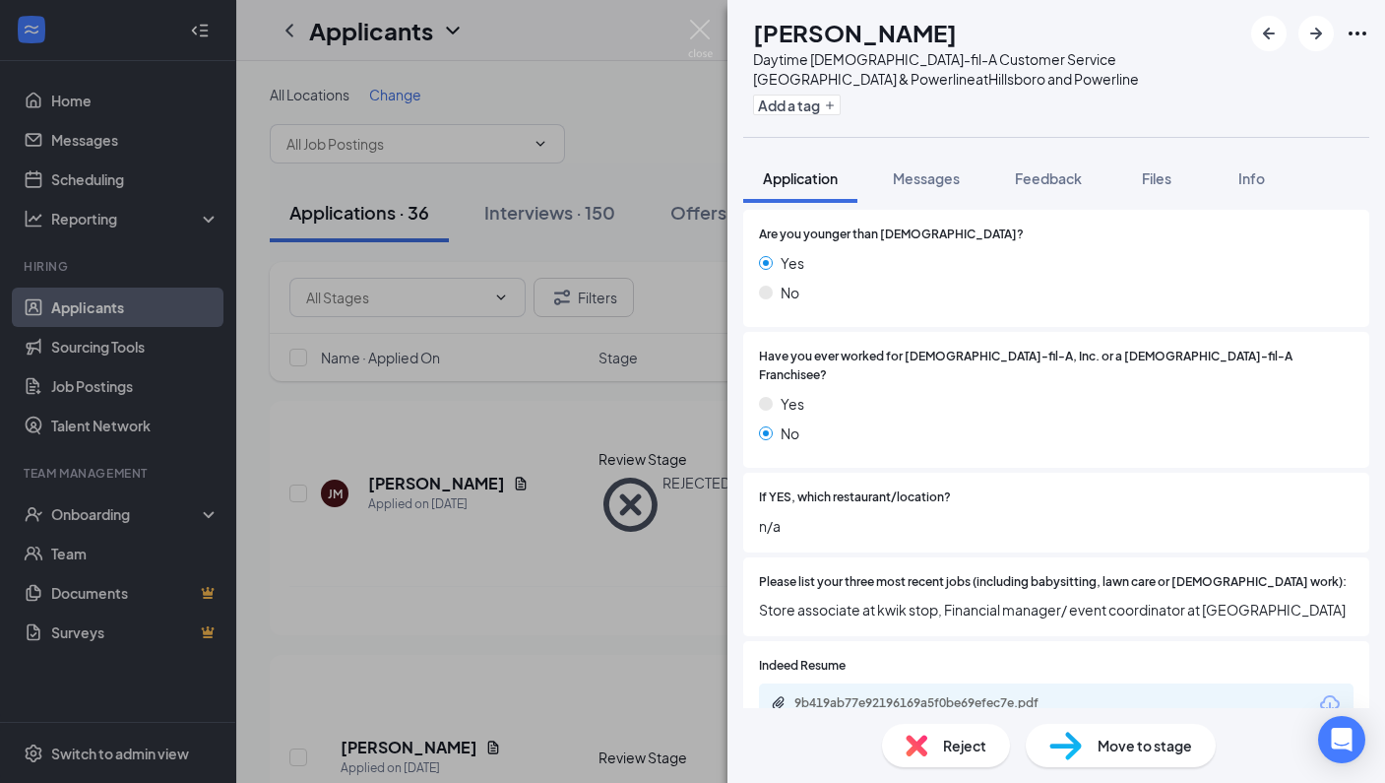
scroll to position [289, 0]
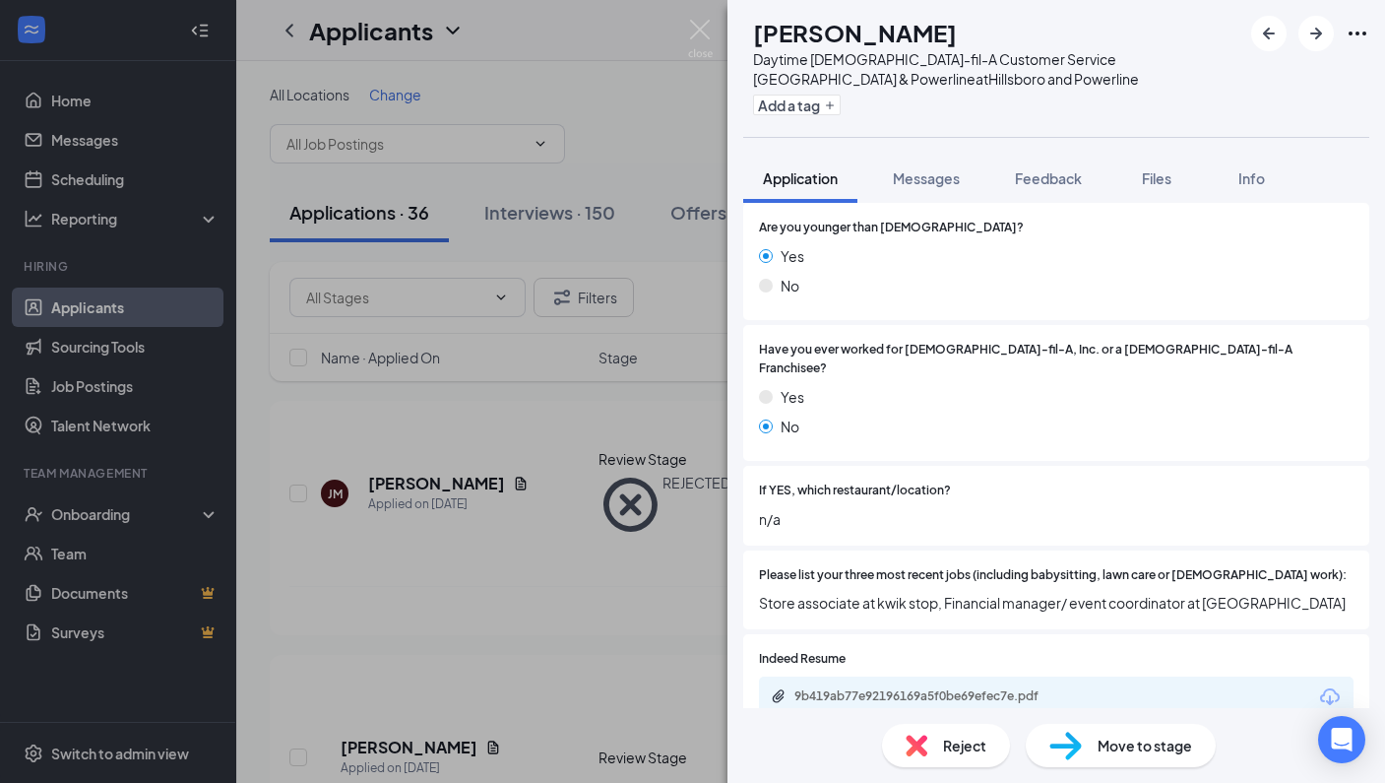
click at [1318, 685] on icon "Download" at bounding box center [1330, 697] width 24 height 24
click at [1128, 747] on span "Move to stage" at bounding box center [1145, 745] width 95 height 22
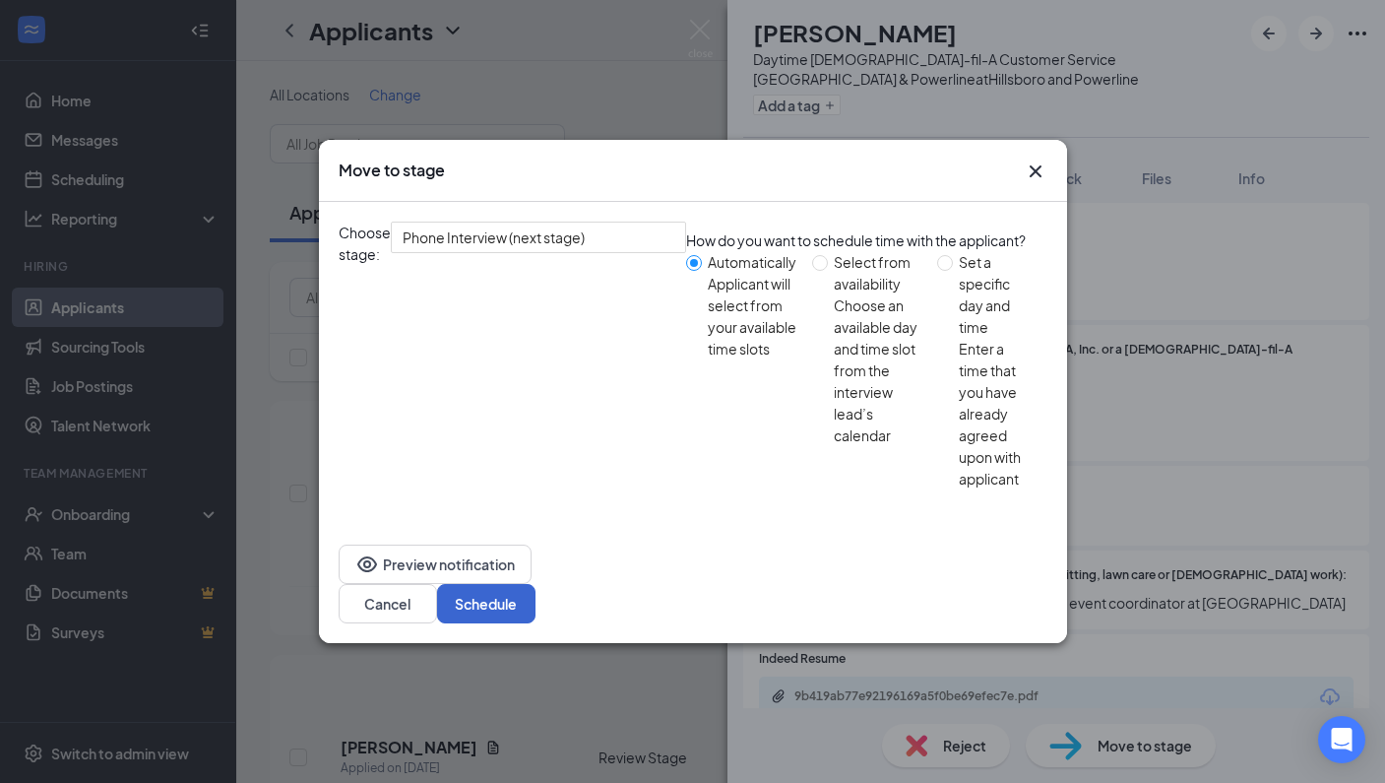
click at [536, 584] on button "Schedule" at bounding box center [486, 603] width 98 height 39
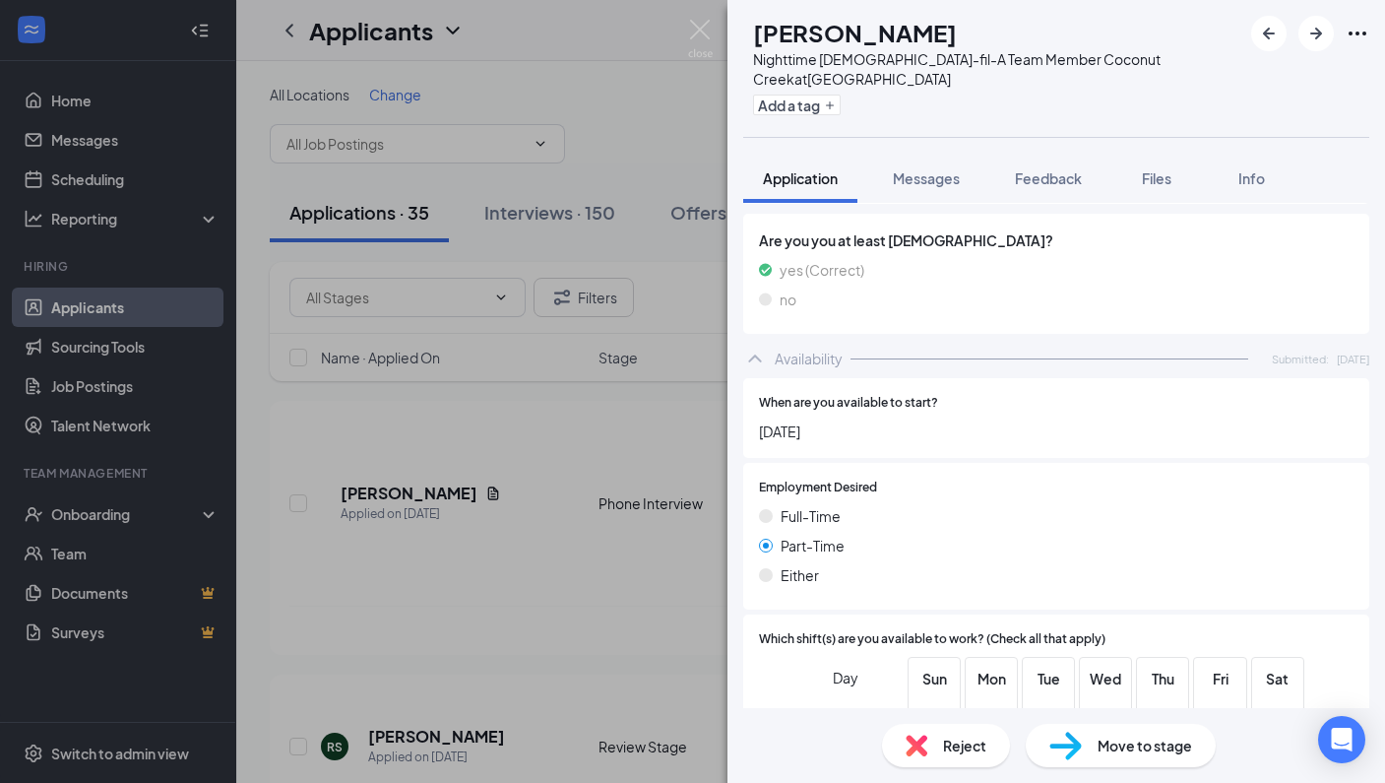
scroll to position [1145, 0]
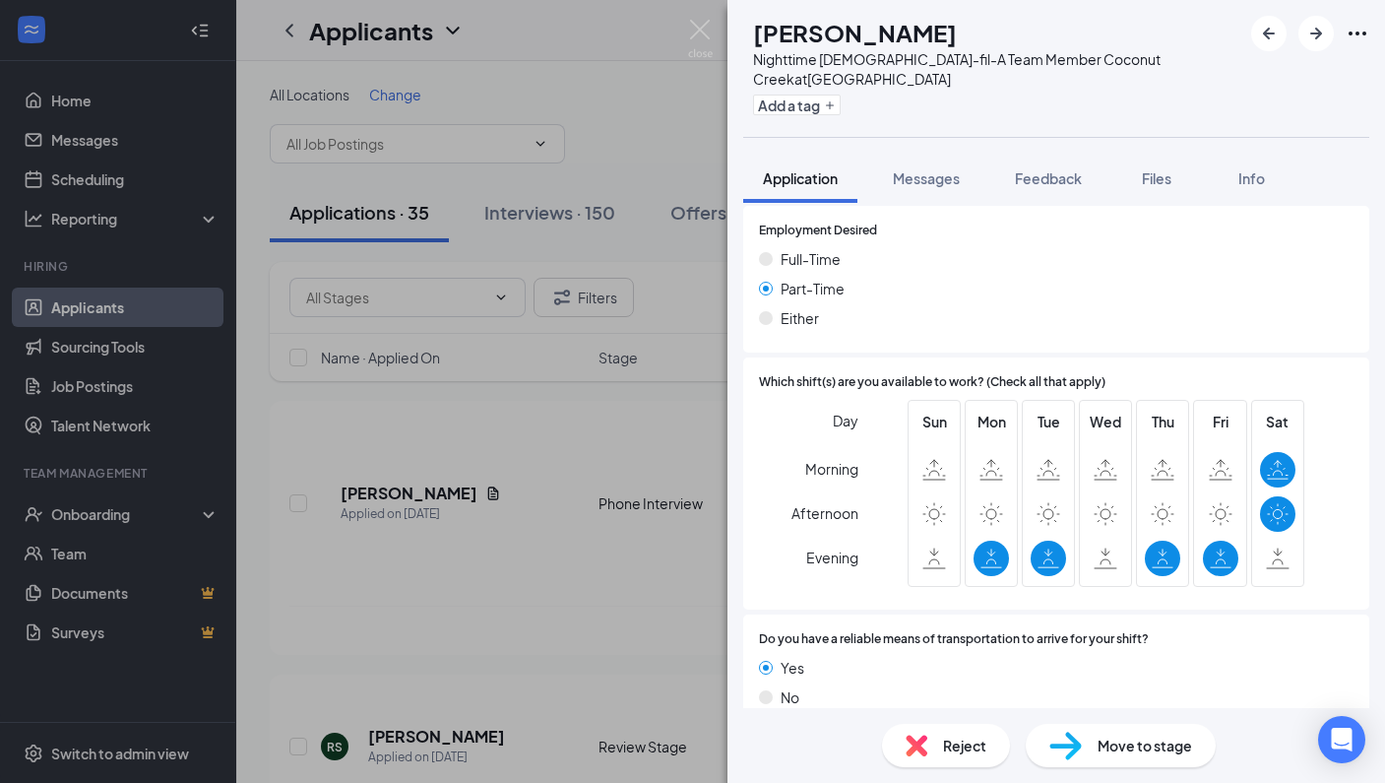
click at [961, 749] on span "Reject" at bounding box center [964, 745] width 43 height 22
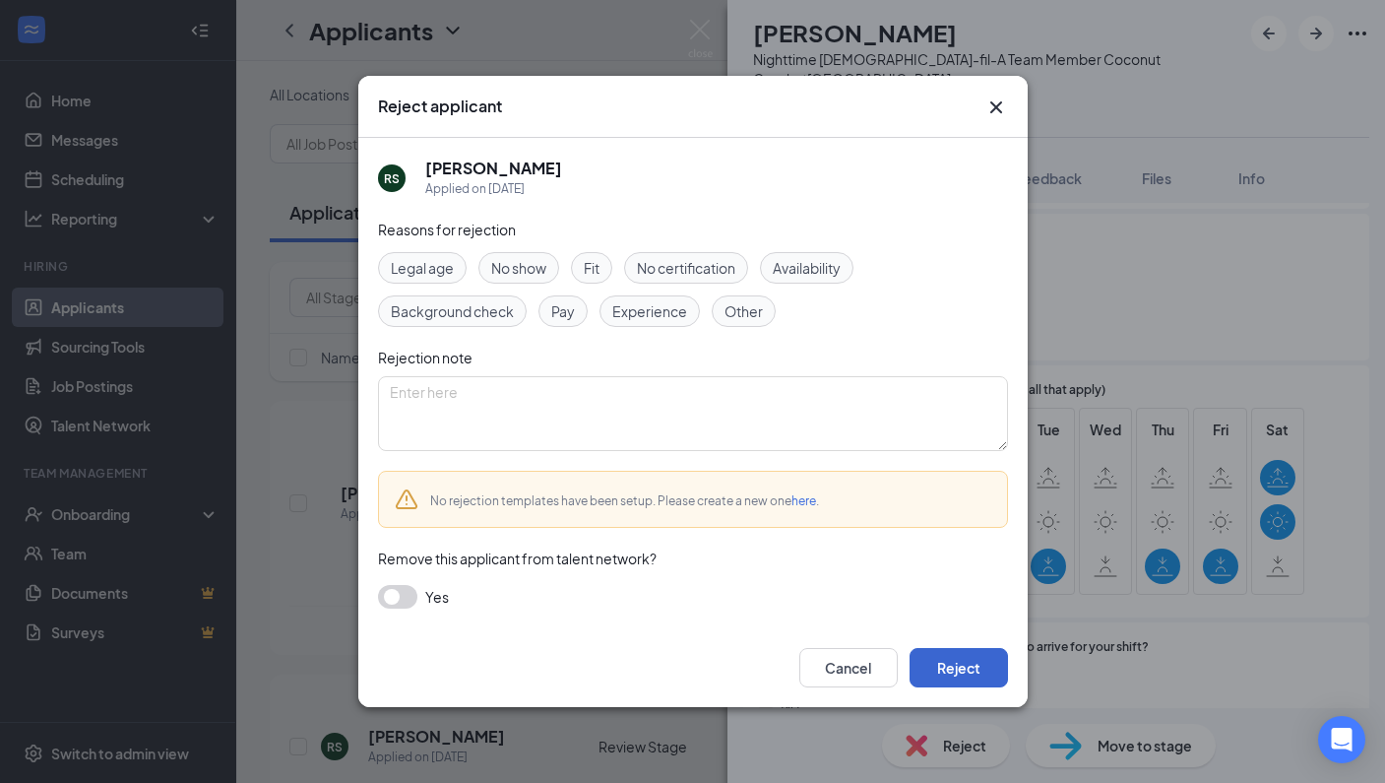
click at [987, 665] on button "Reject" at bounding box center [959, 667] width 98 height 39
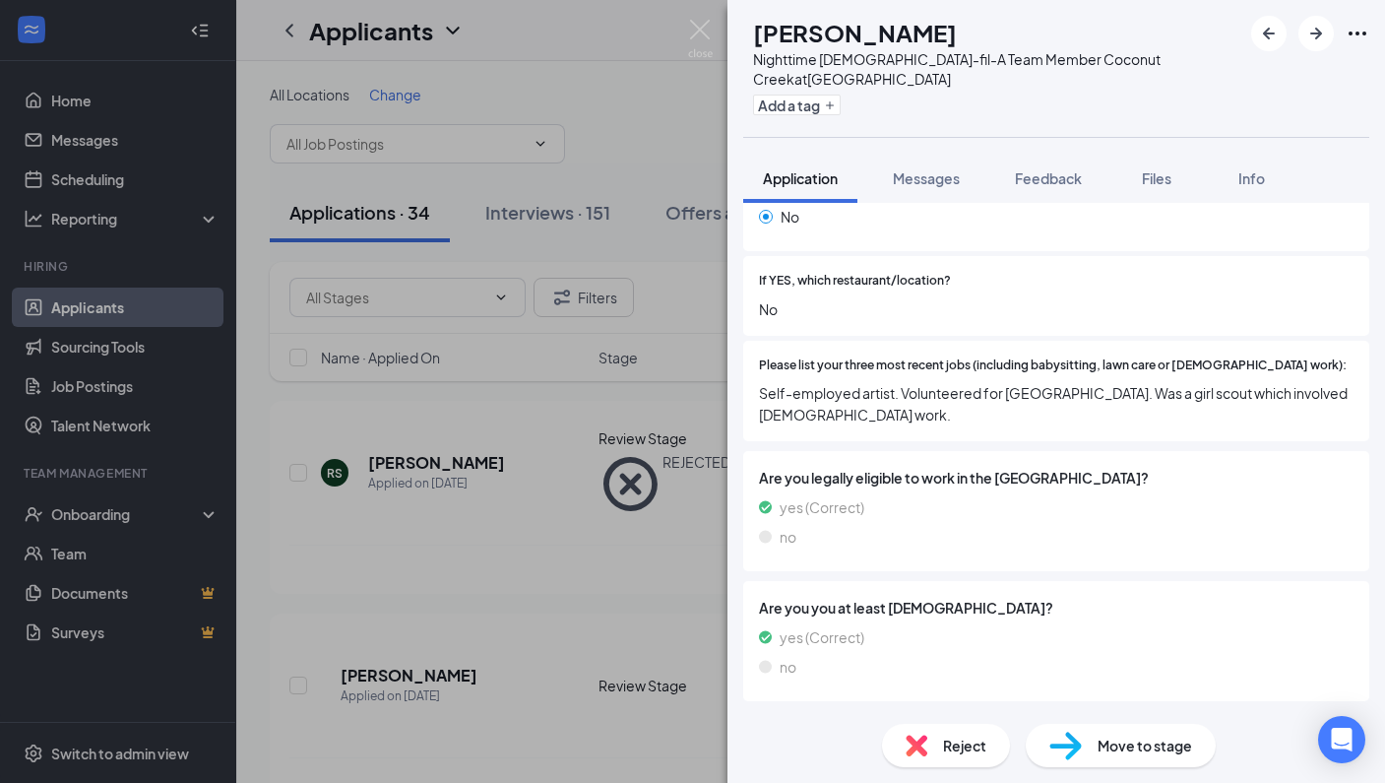
scroll to position [821, 0]
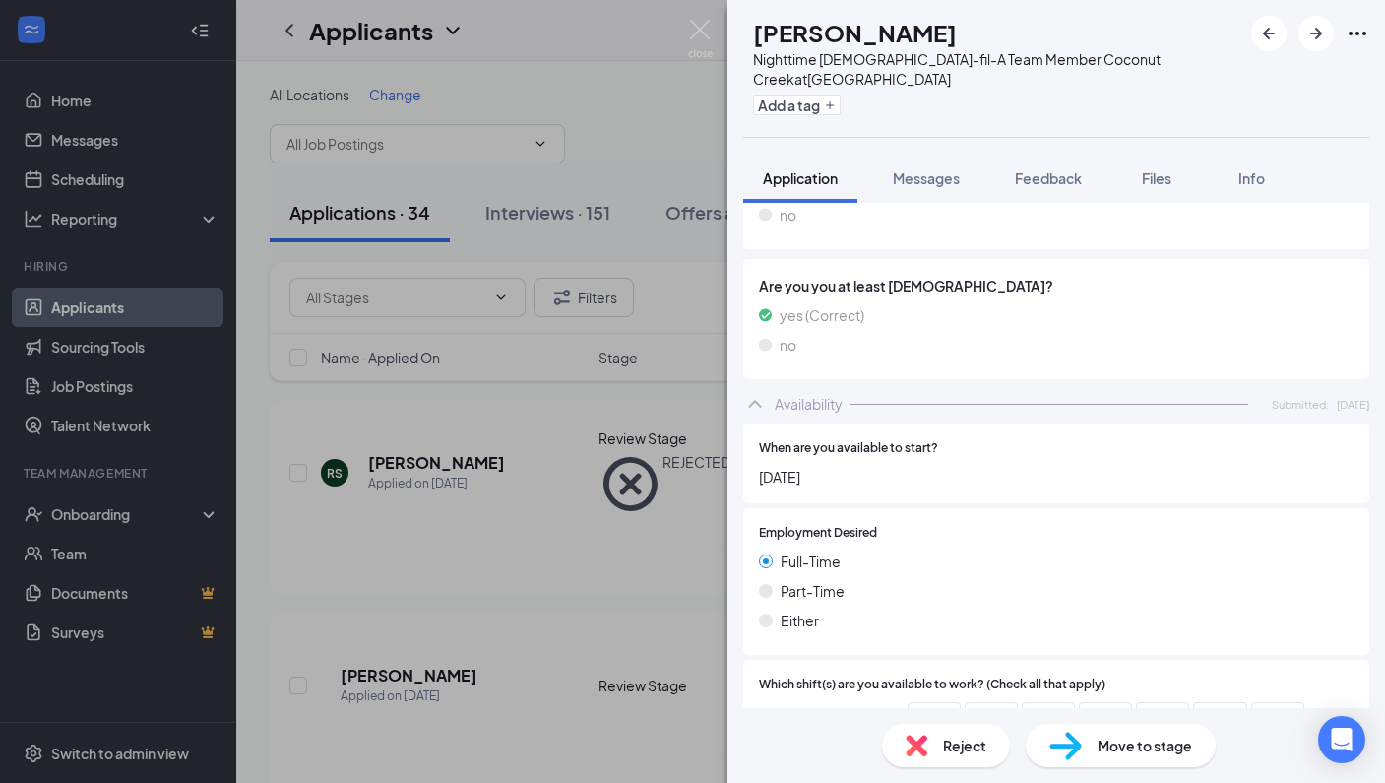
click at [948, 749] on span "Reject" at bounding box center [964, 745] width 43 height 22
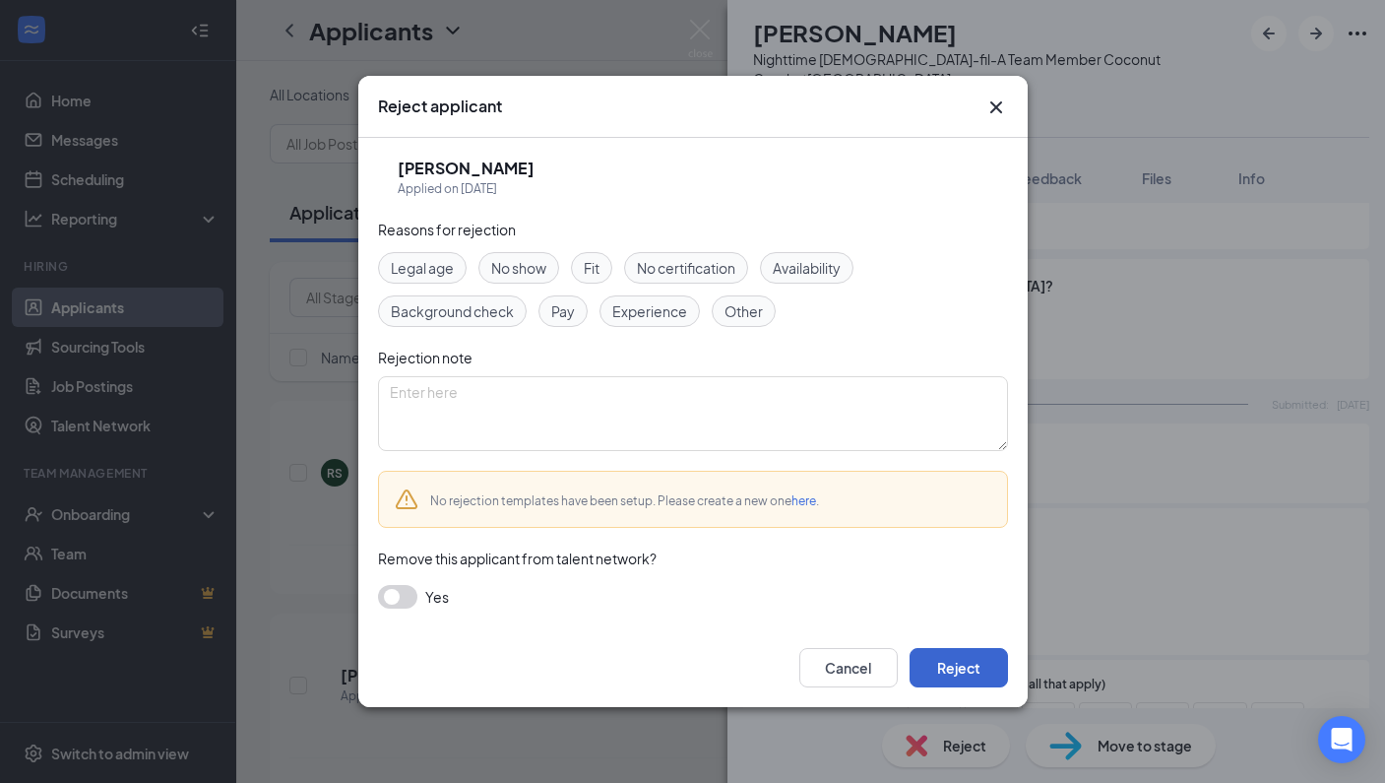
click at [986, 664] on button "Reject" at bounding box center [959, 667] width 98 height 39
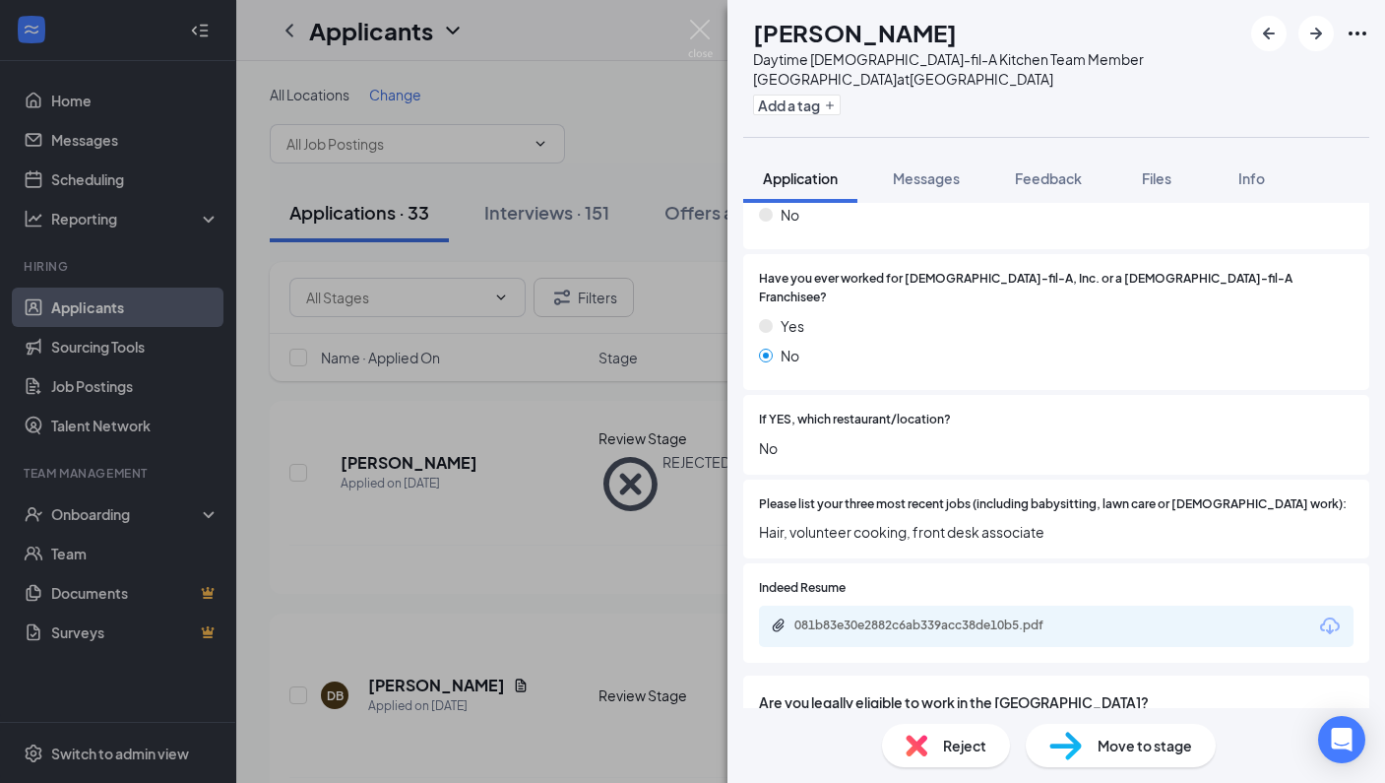
scroll to position [634, 0]
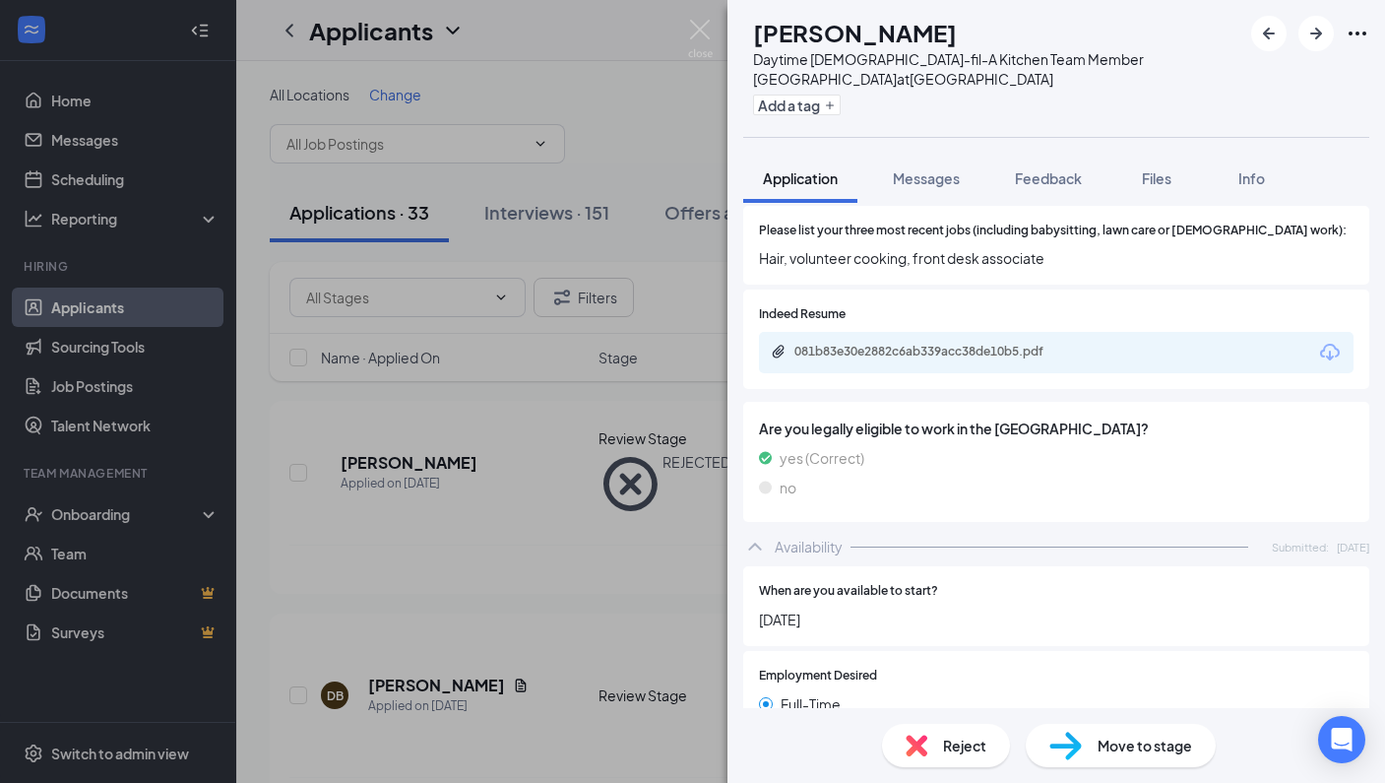
click at [967, 746] on span "Reject" at bounding box center [964, 745] width 43 height 22
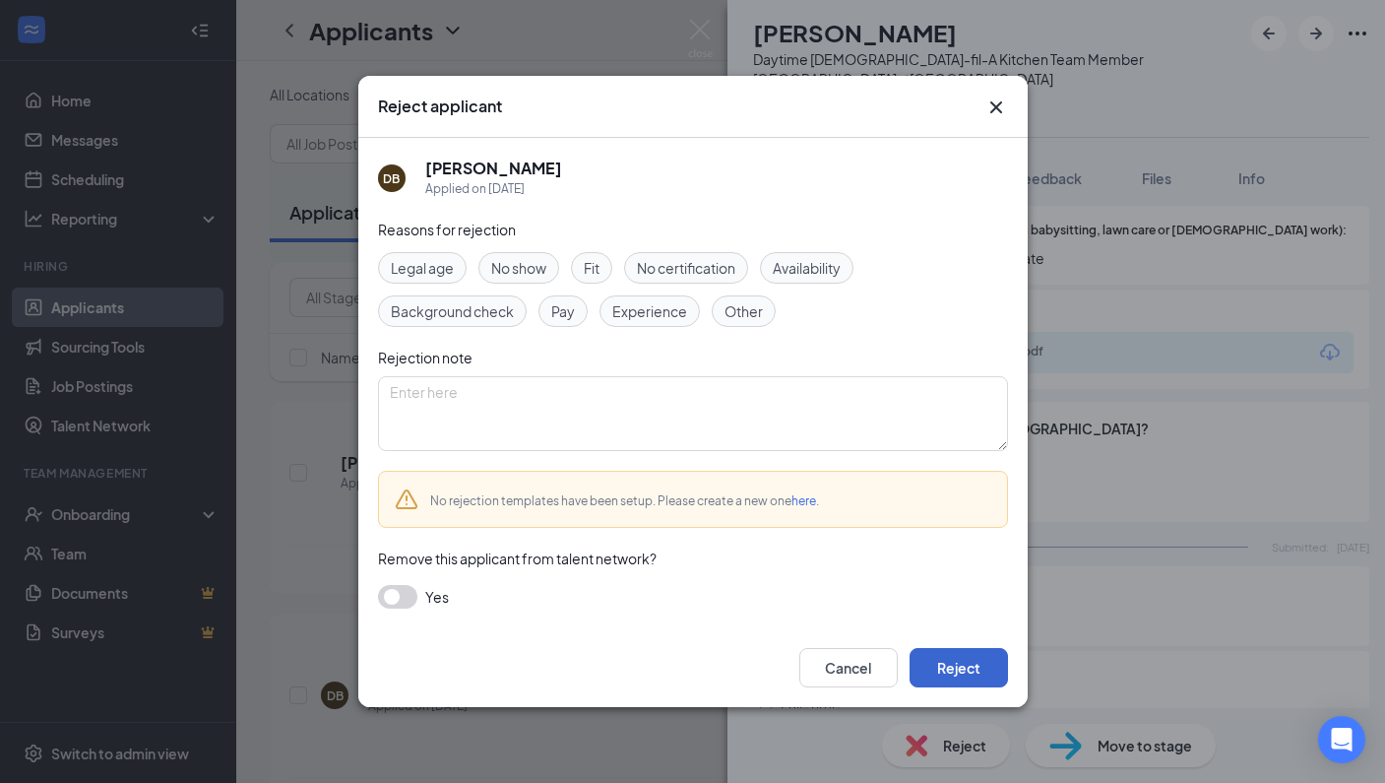
click at [983, 661] on button "Reject" at bounding box center [959, 667] width 98 height 39
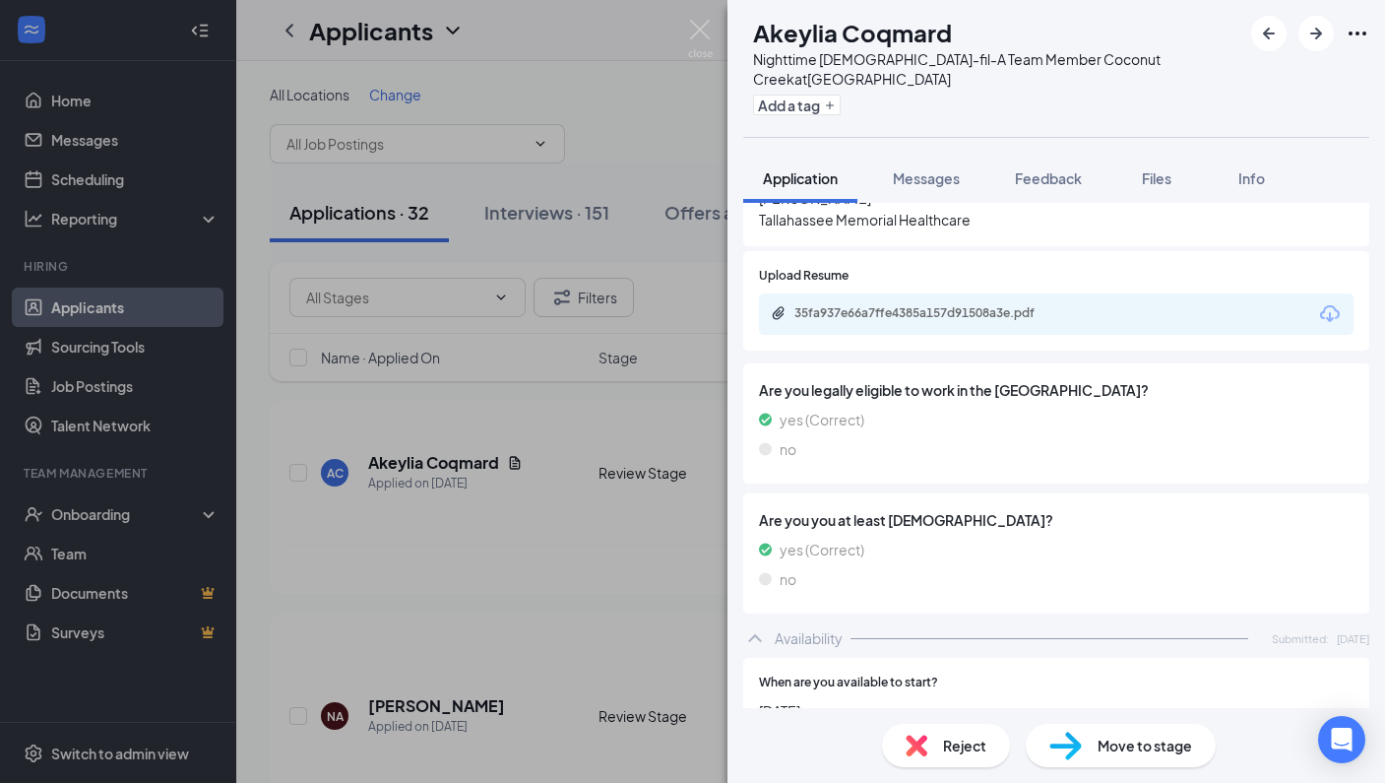
scroll to position [1251, 0]
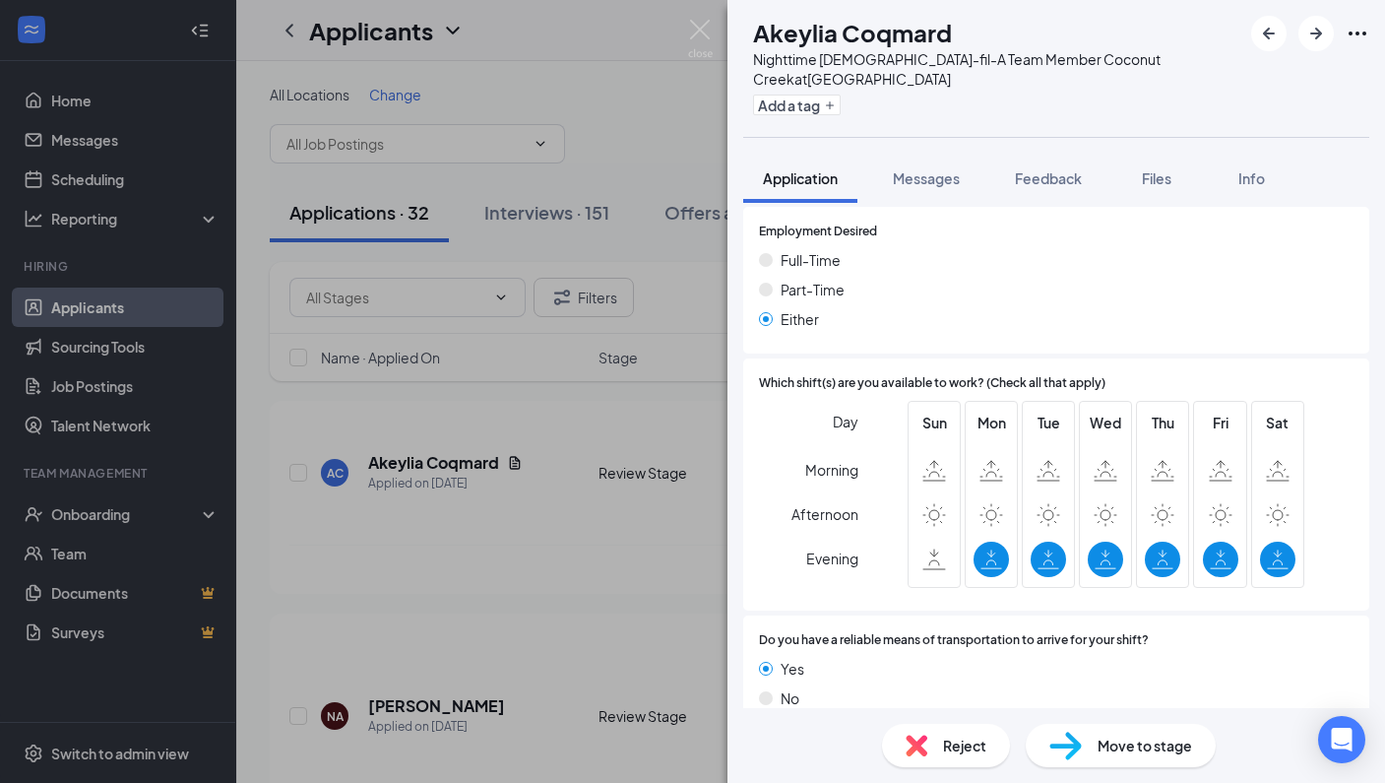
click at [950, 754] on span "Reject" at bounding box center [964, 745] width 43 height 22
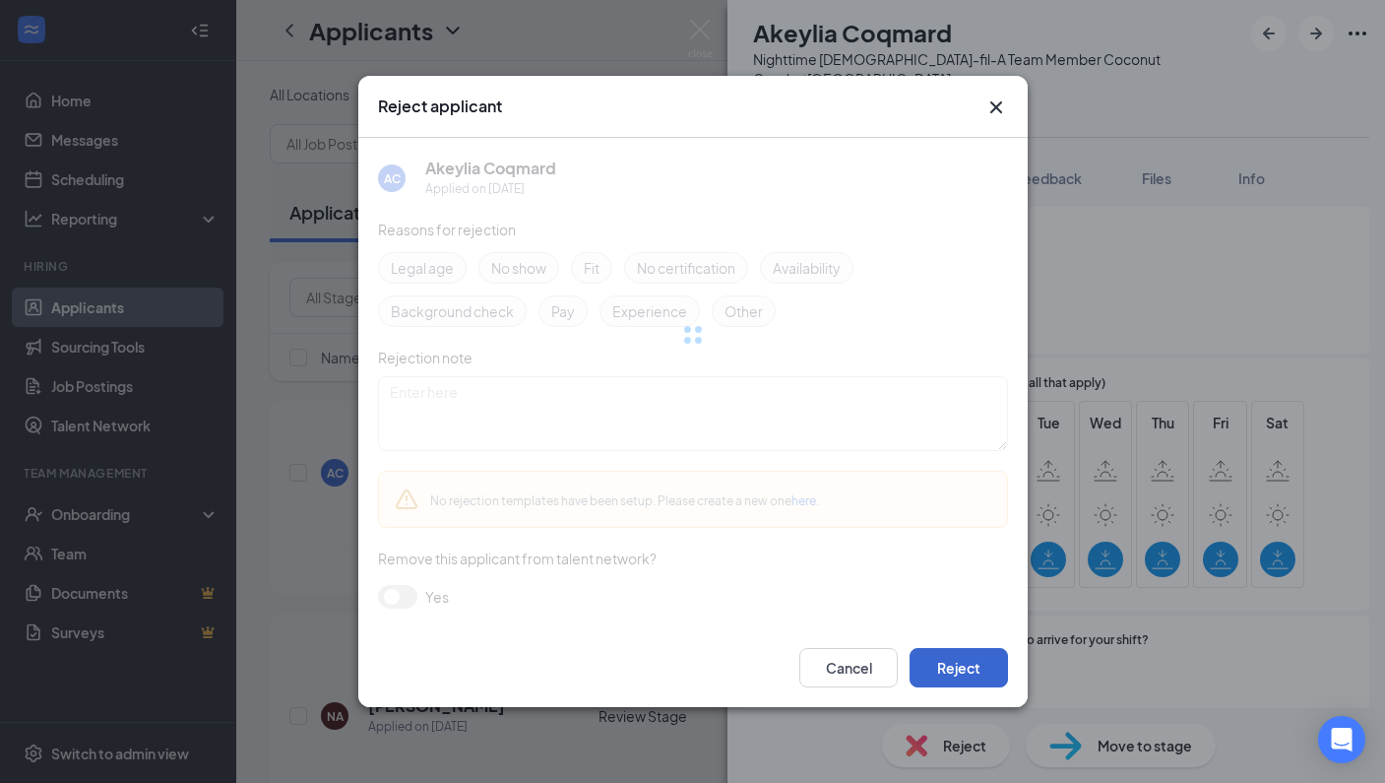
scroll to position [1243, 0]
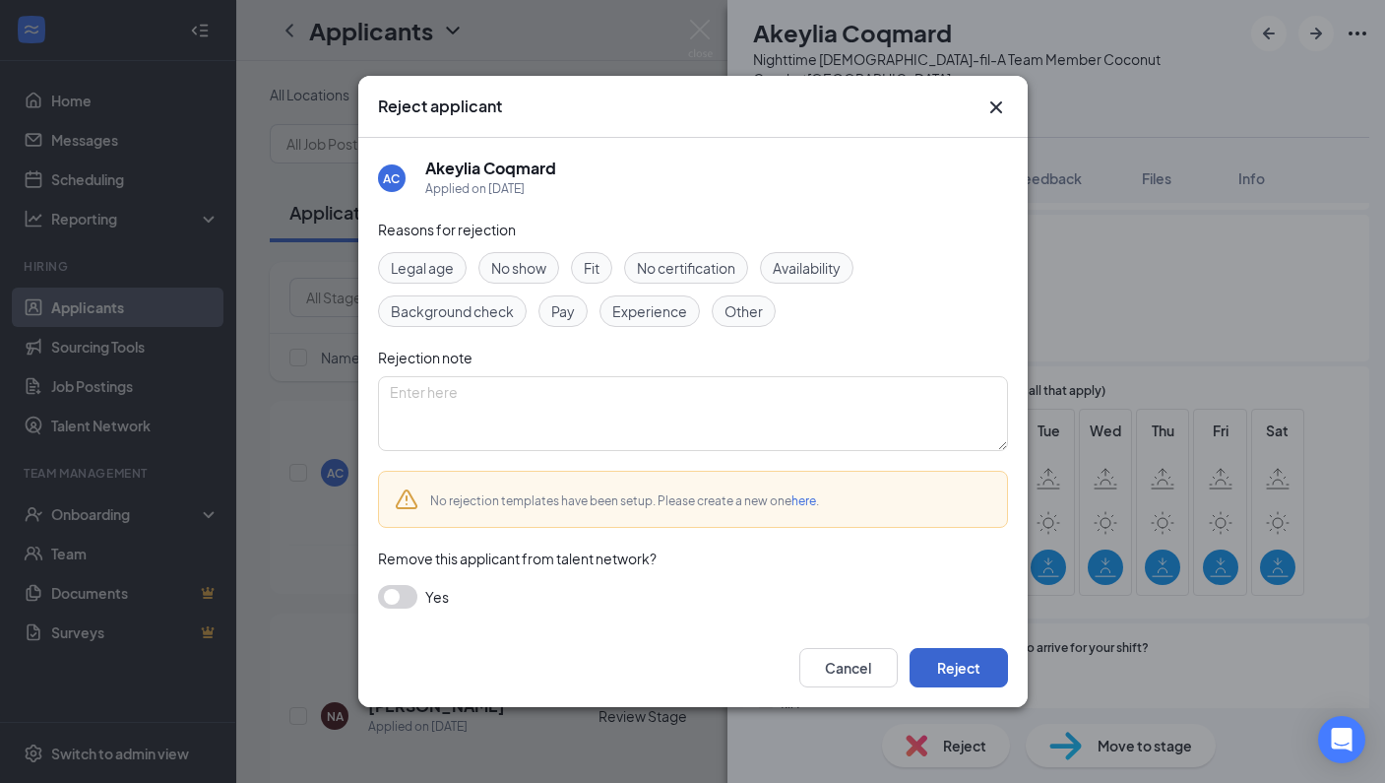
click at [997, 665] on button "Reject" at bounding box center [959, 667] width 98 height 39
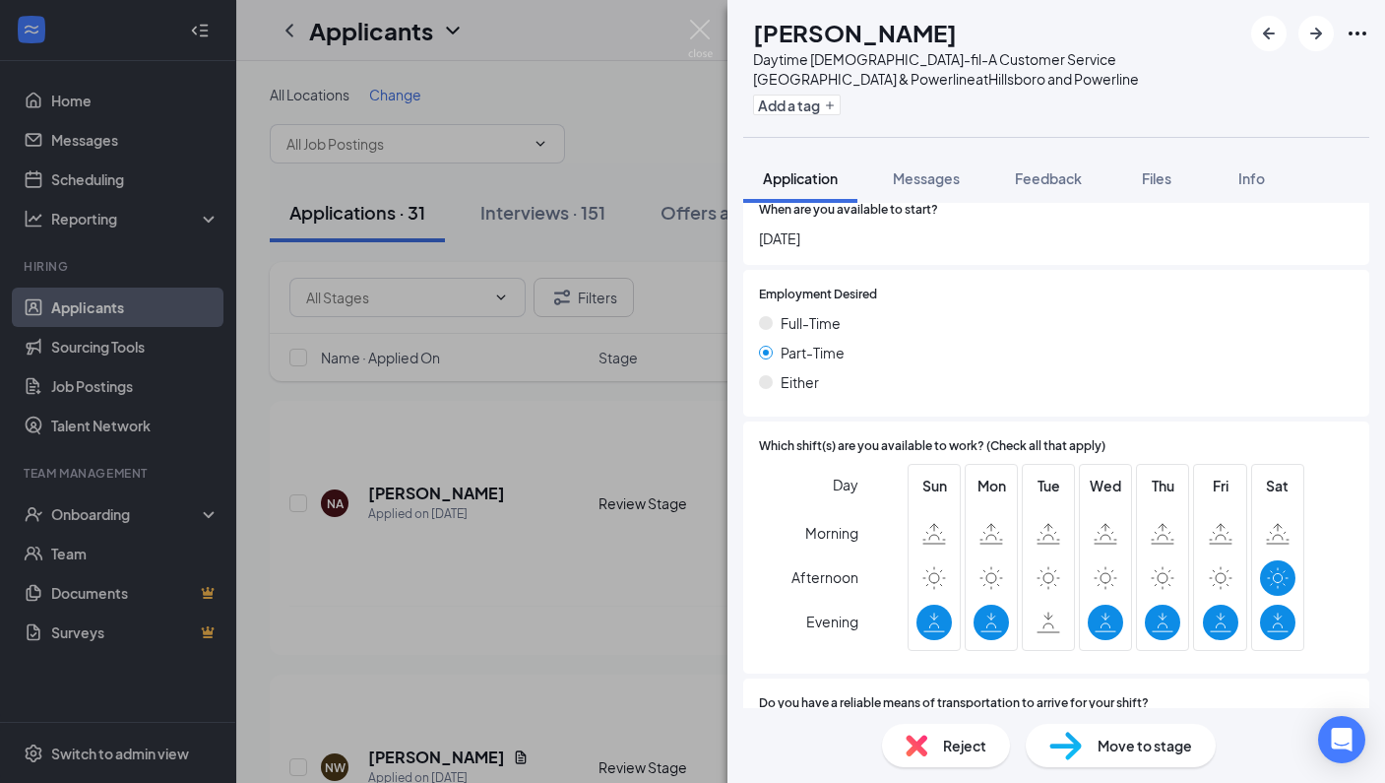
scroll to position [1102, 0]
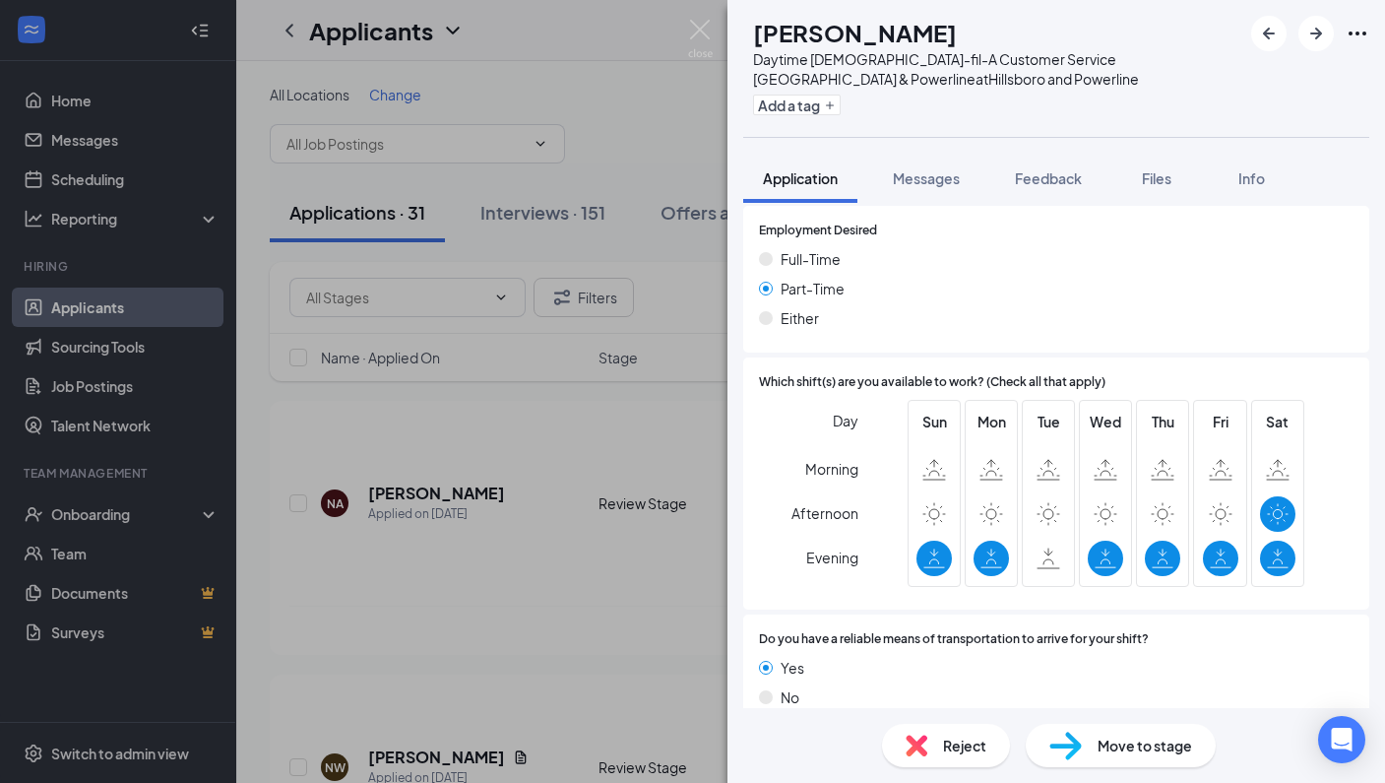
click at [966, 741] on span "Reject" at bounding box center [964, 745] width 43 height 22
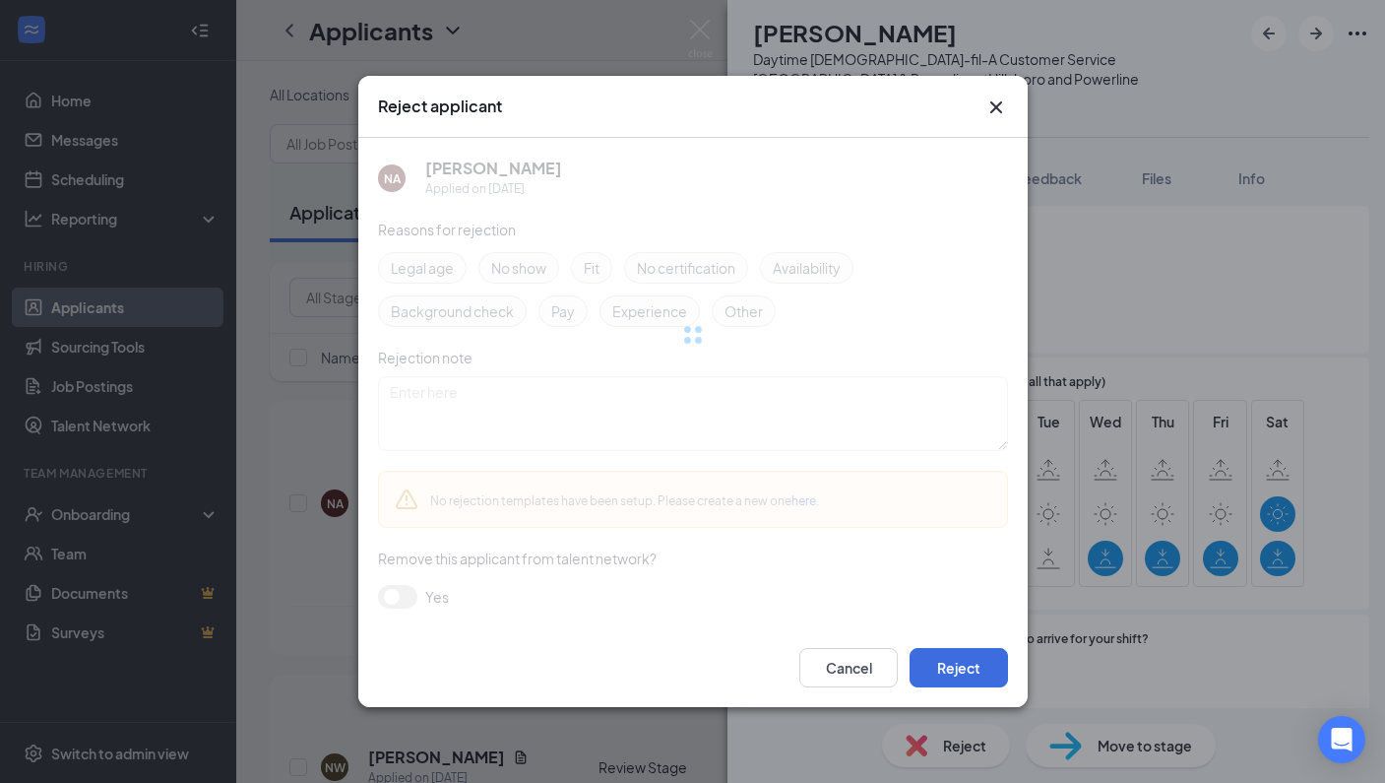
scroll to position [1094, 0]
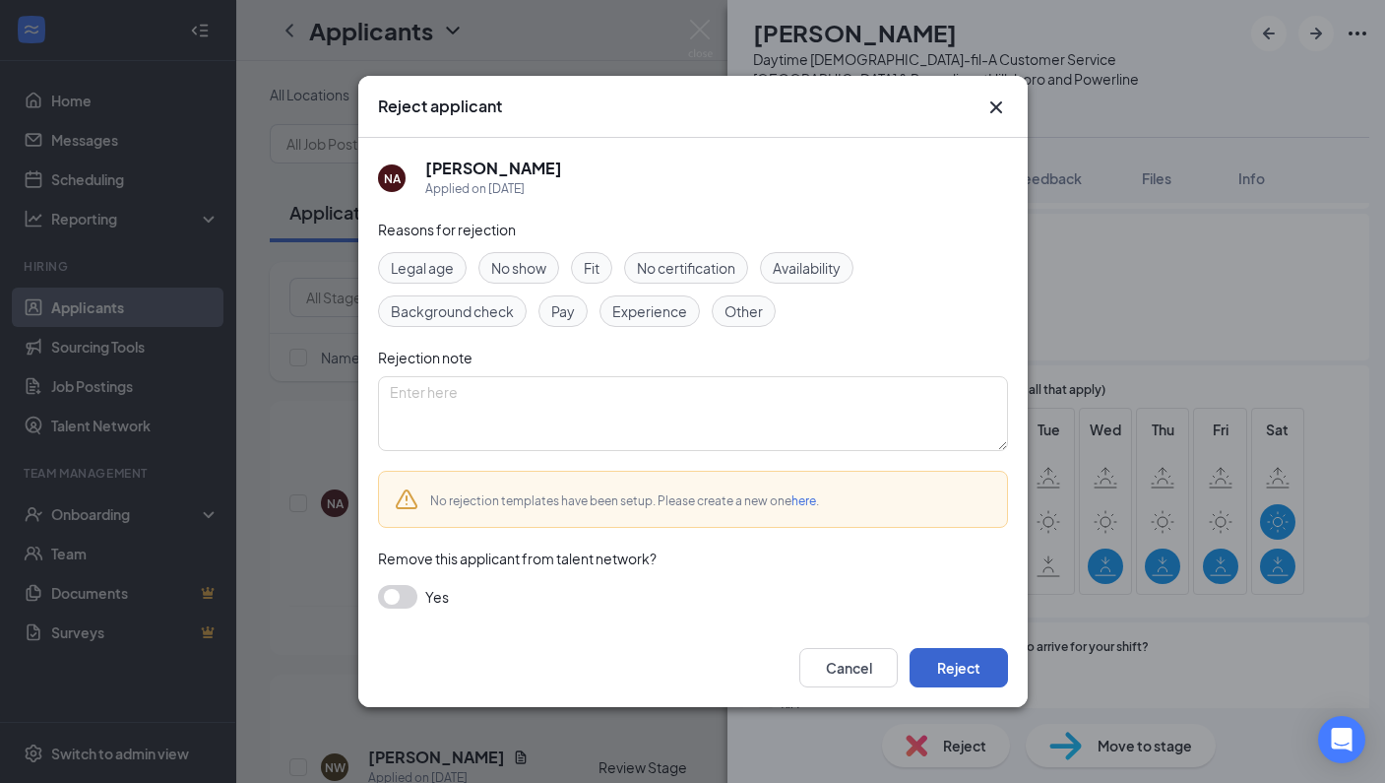
click at [998, 672] on button "Reject" at bounding box center [959, 667] width 98 height 39
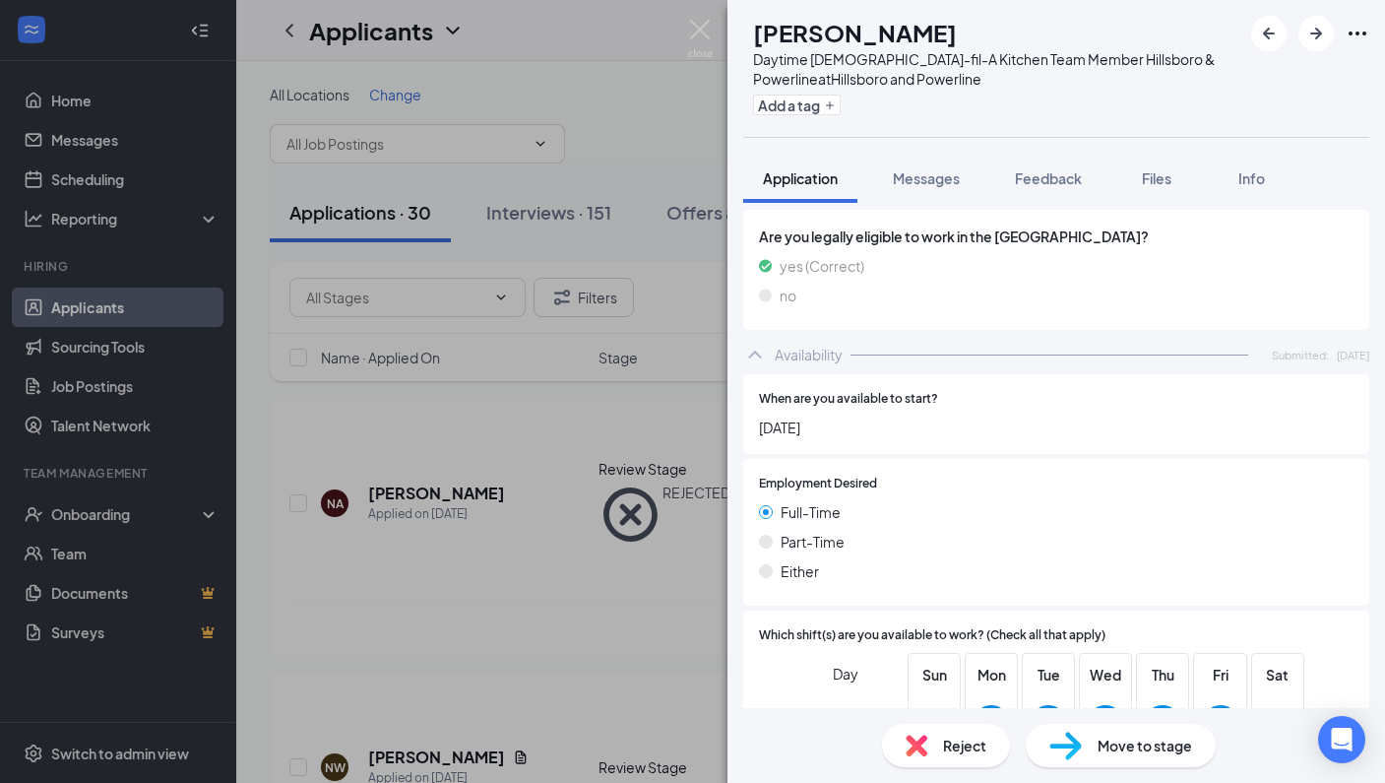
scroll to position [1100, 0]
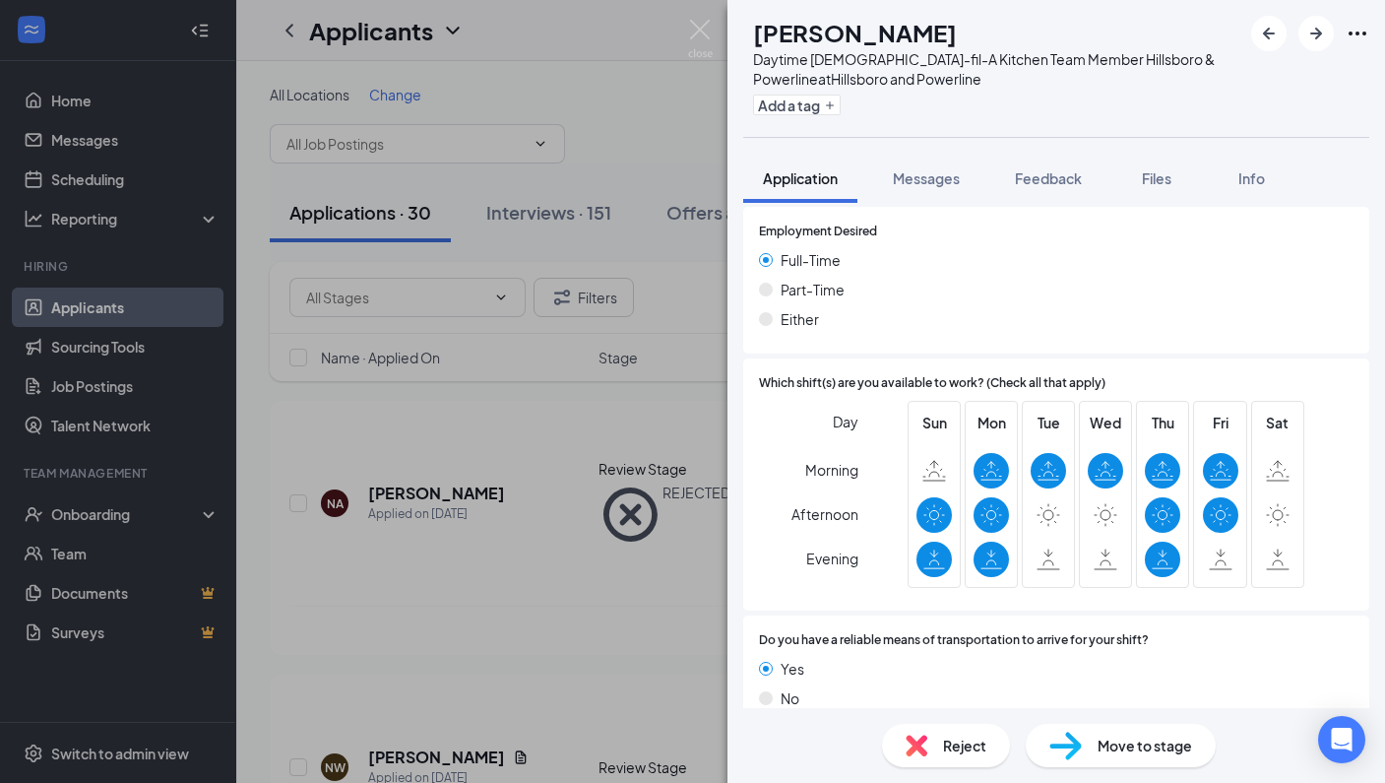
click at [1070, 749] on img at bounding box center [1065, 745] width 32 height 29
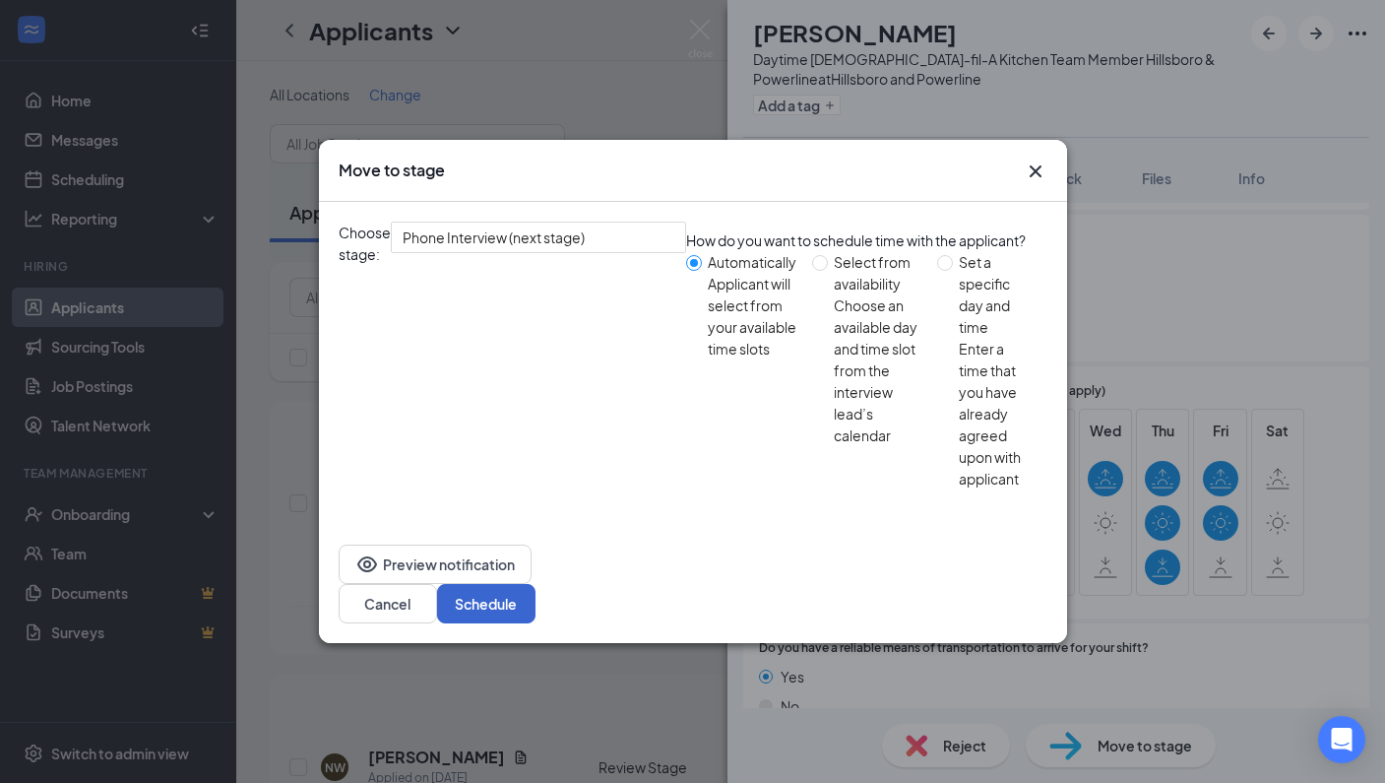
click at [536, 584] on button "Schedule" at bounding box center [486, 603] width 98 height 39
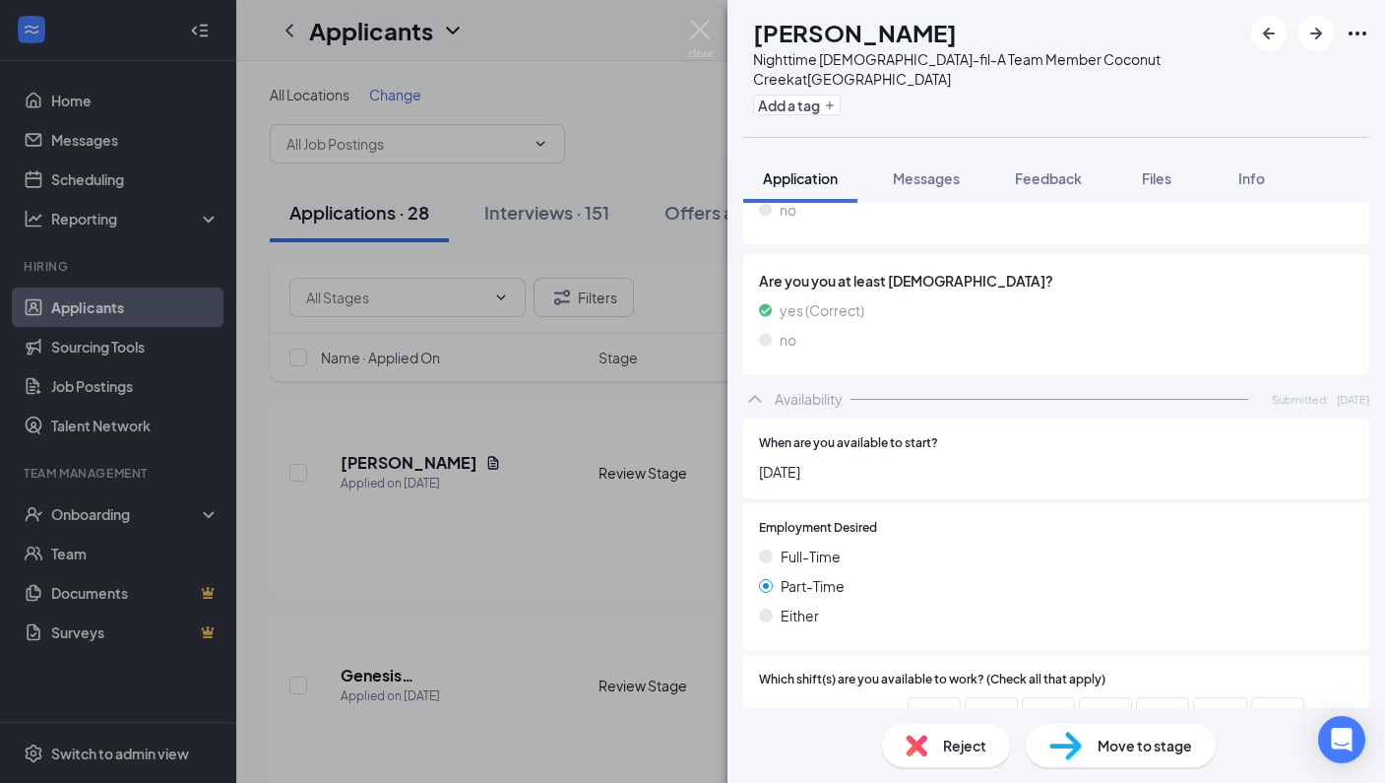
scroll to position [1208, 0]
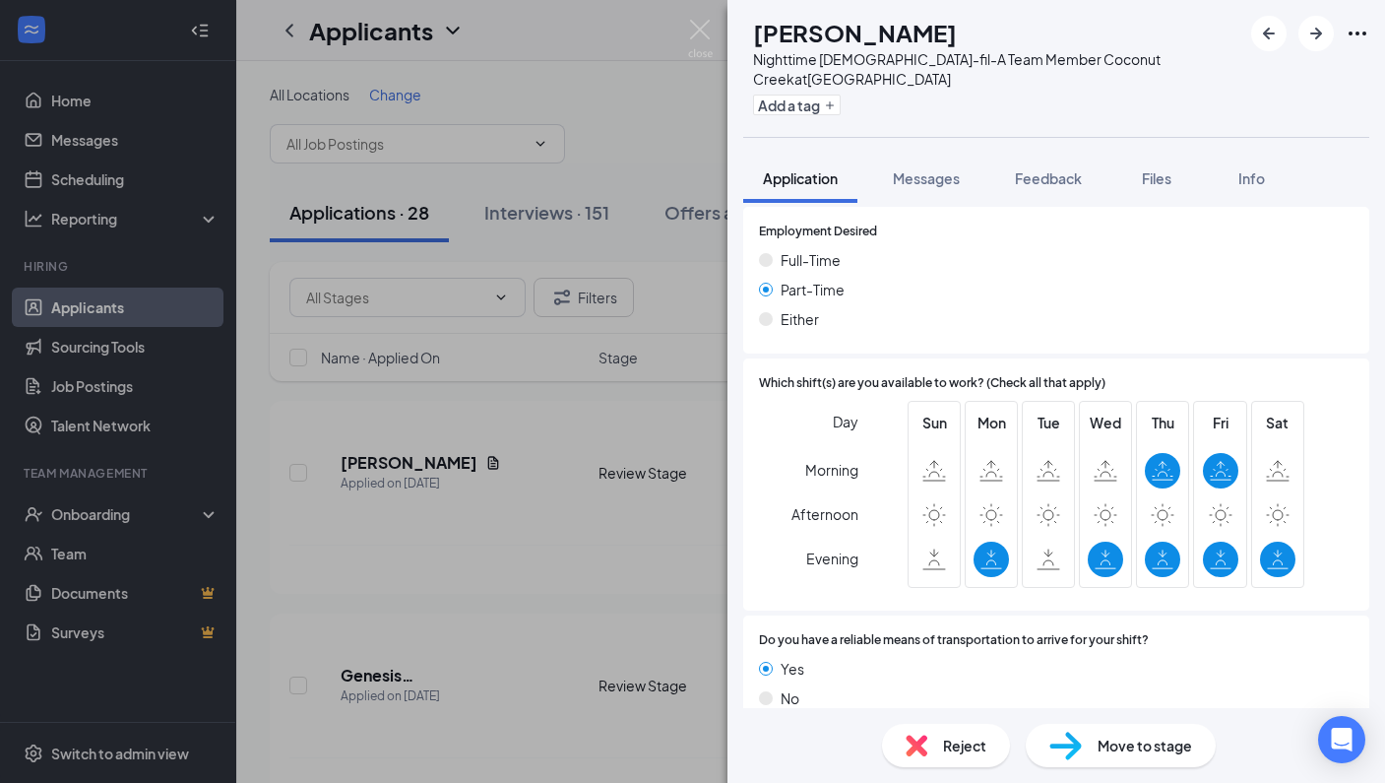
click at [964, 735] on span "Reject" at bounding box center [964, 745] width 43 height 22
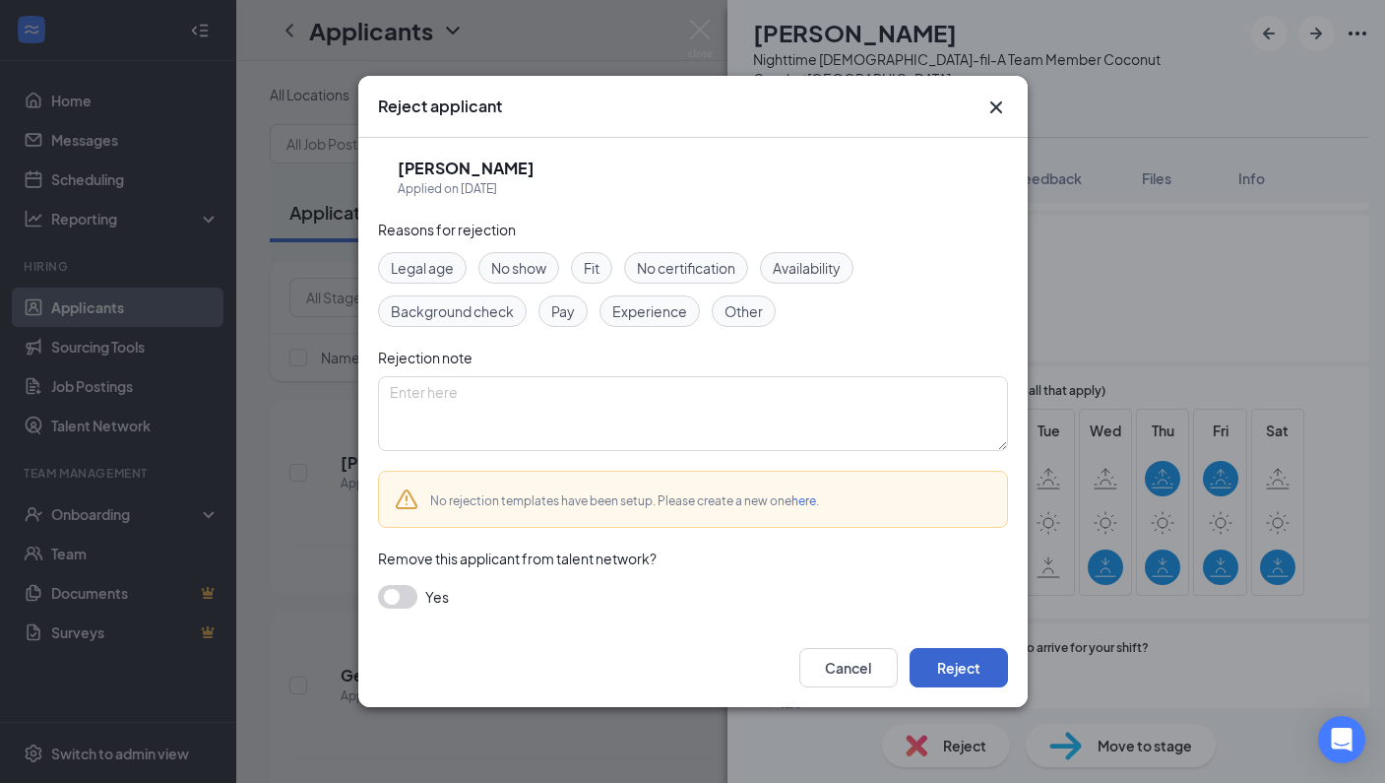
click at [991, 663] on button "Reject" at bounding box center [959, 667] width 98 height 39
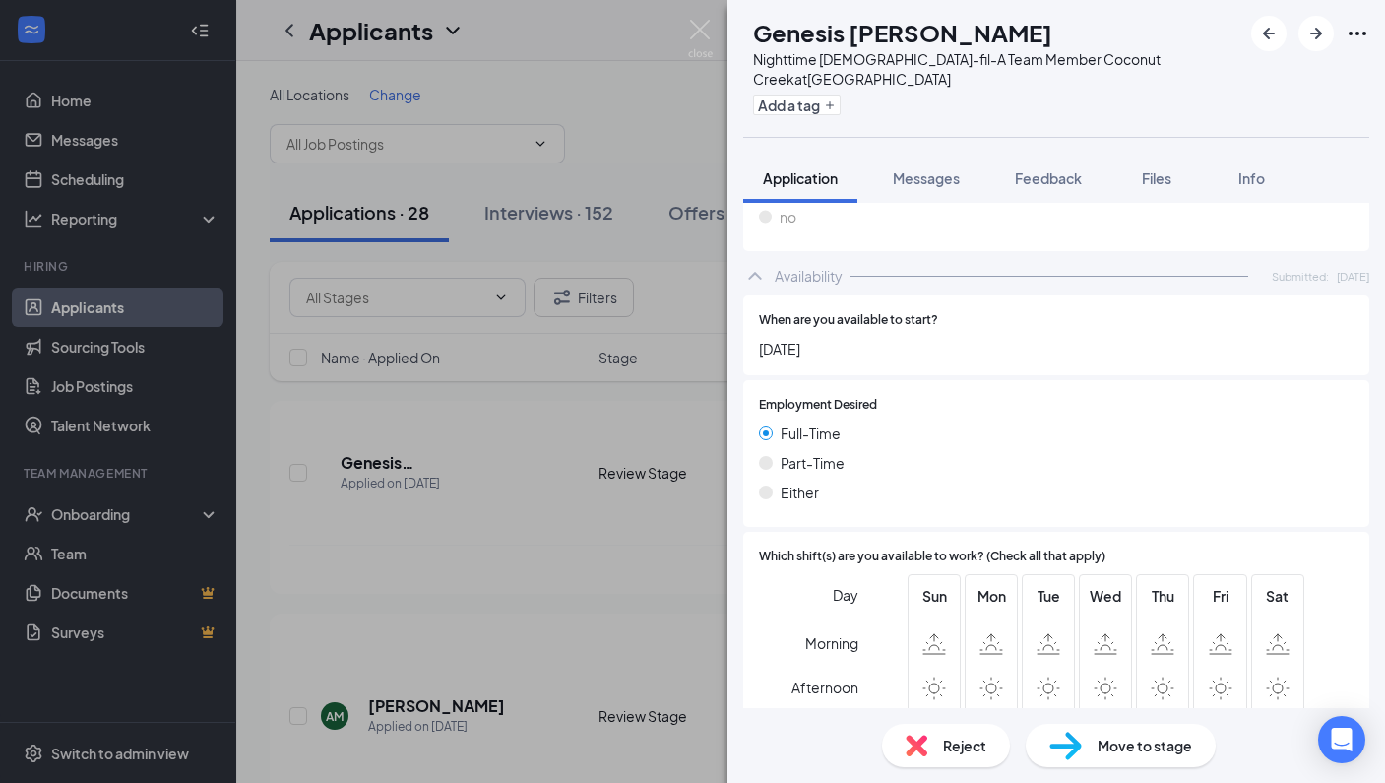
scroll to position [1102, 0]
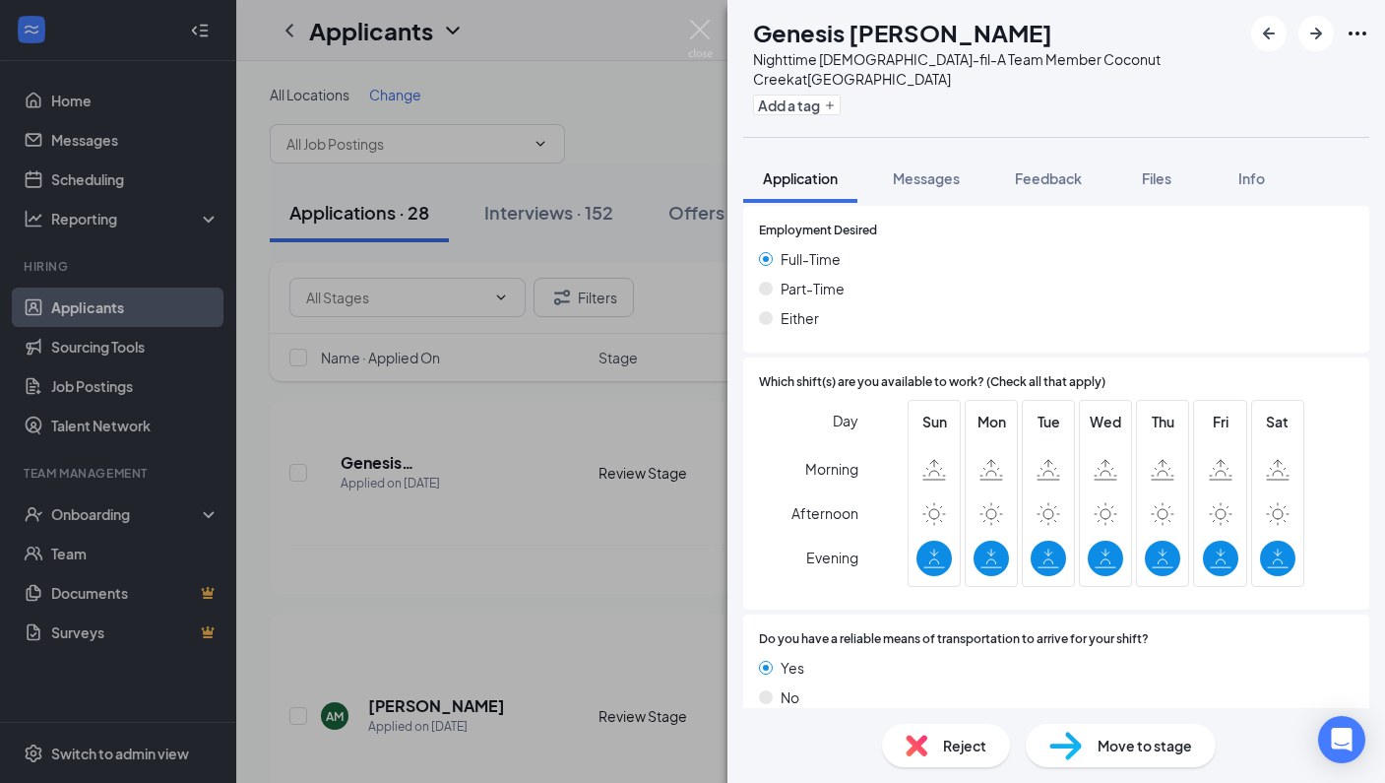
click at [938, 766] on div "Reject" at bounding box center [946, 745] width 128 height 43
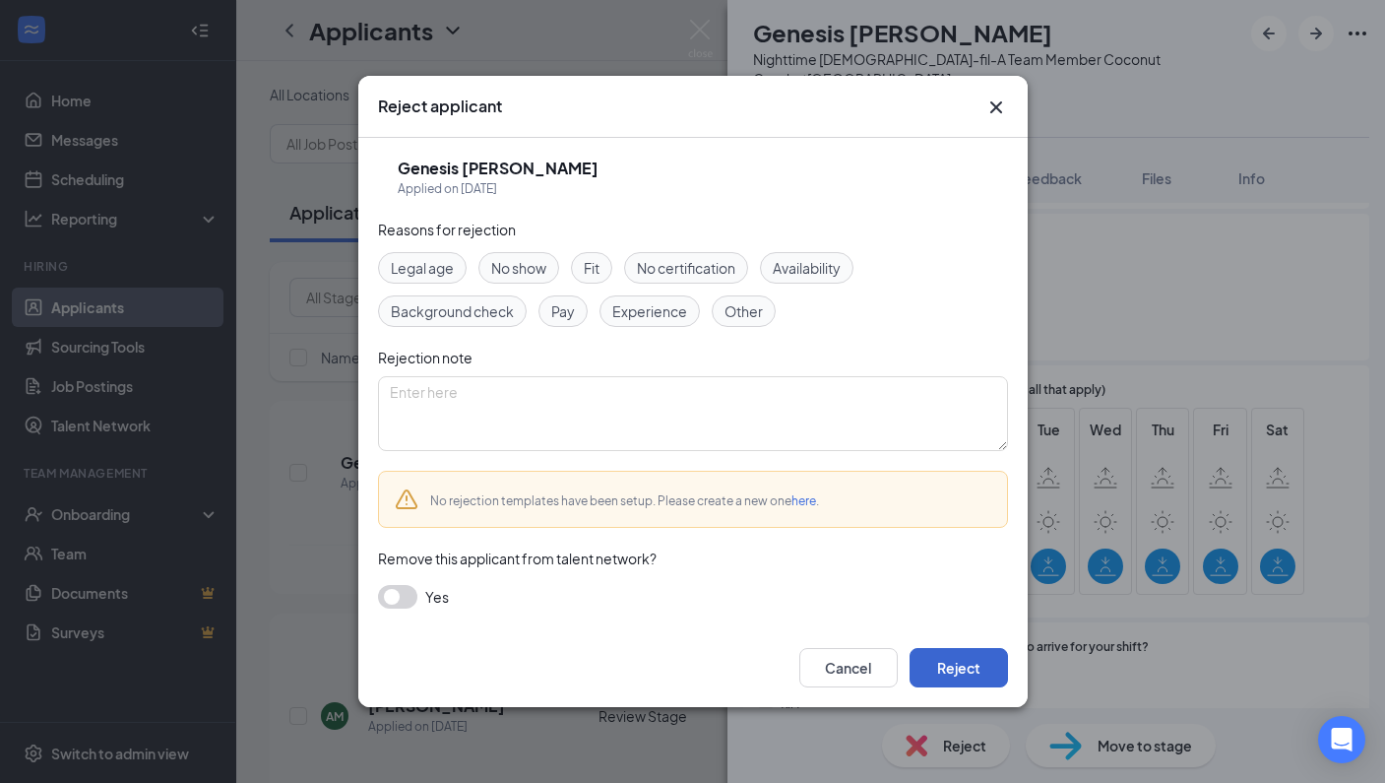
click at [954, 669] on button "Reject" at bounding box center [959, 667] width 98 height 39
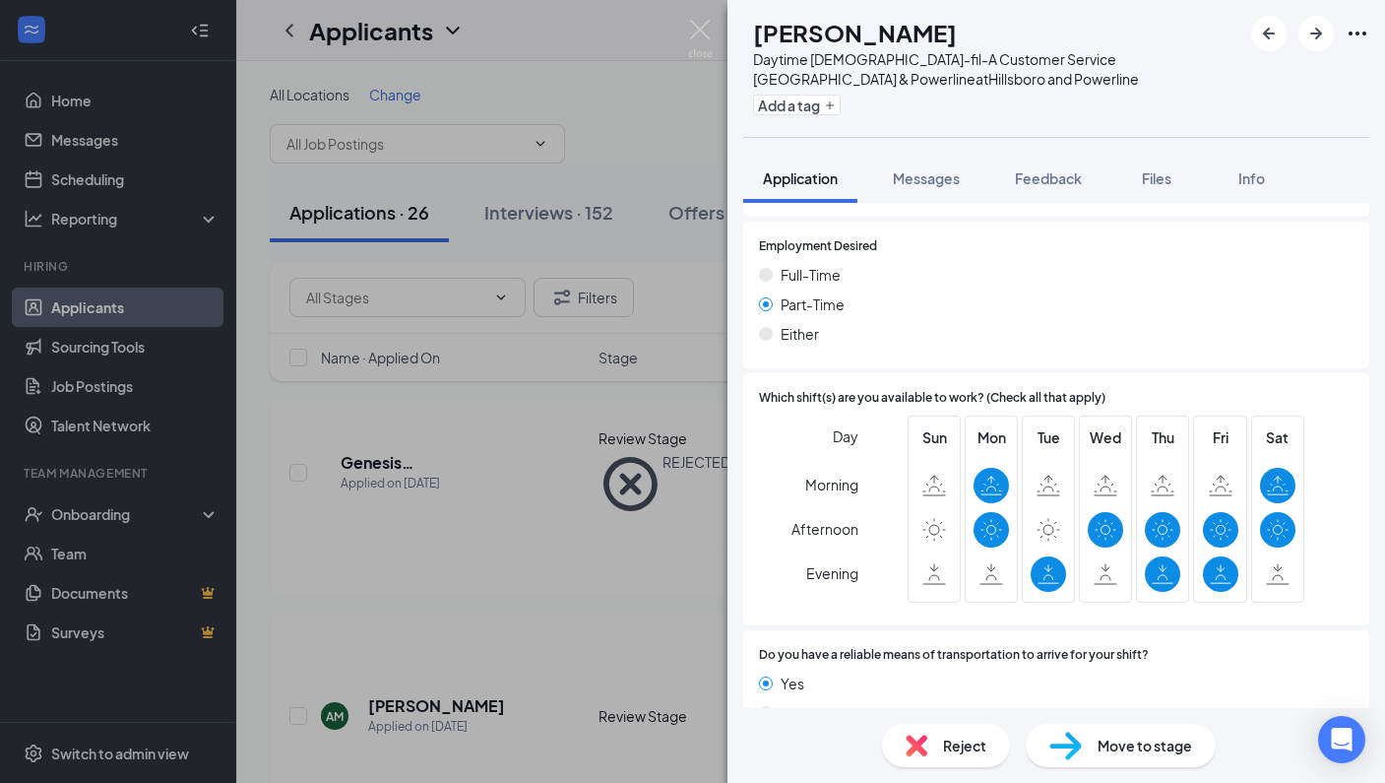
scroll to position [1145, 0]
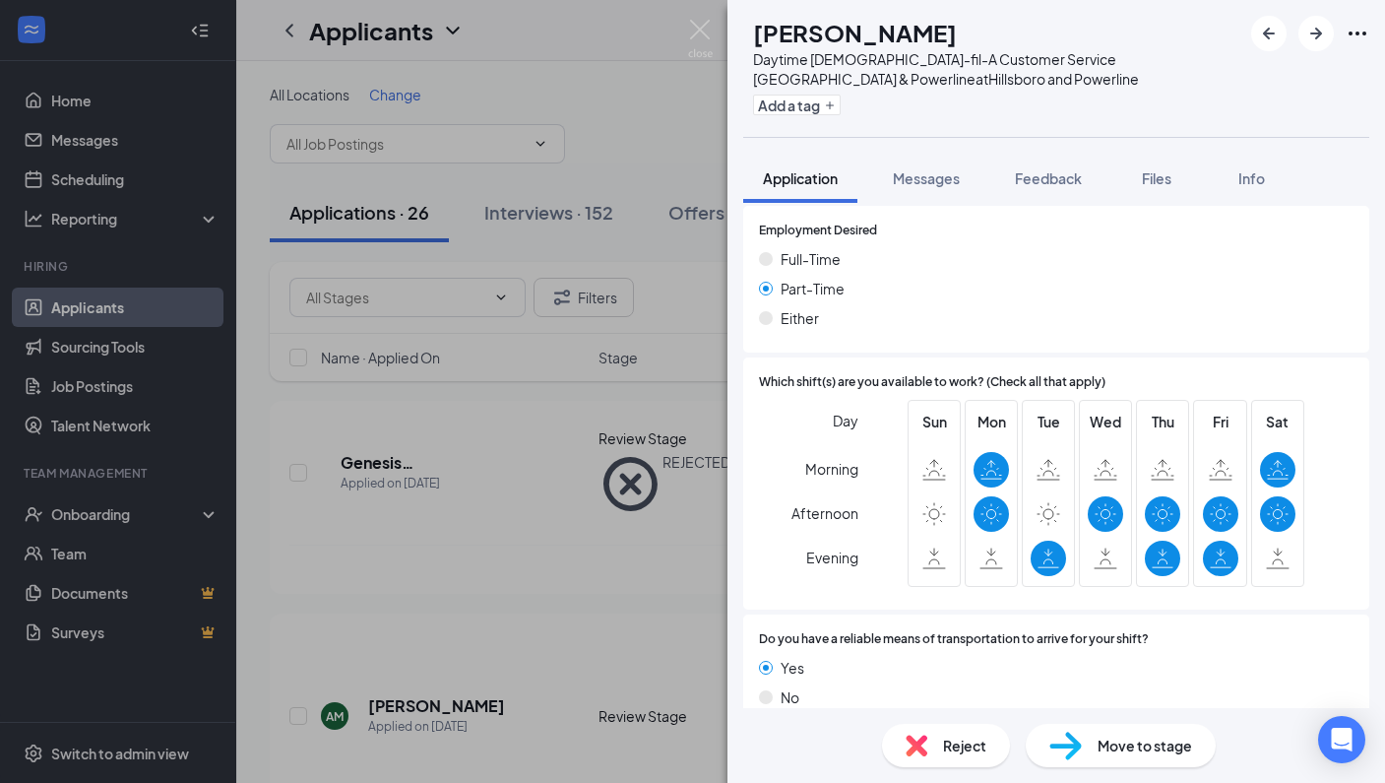
click at [1083, 756] on div "Move to stage" at bounding box center [1121, 745] width 190 height 43
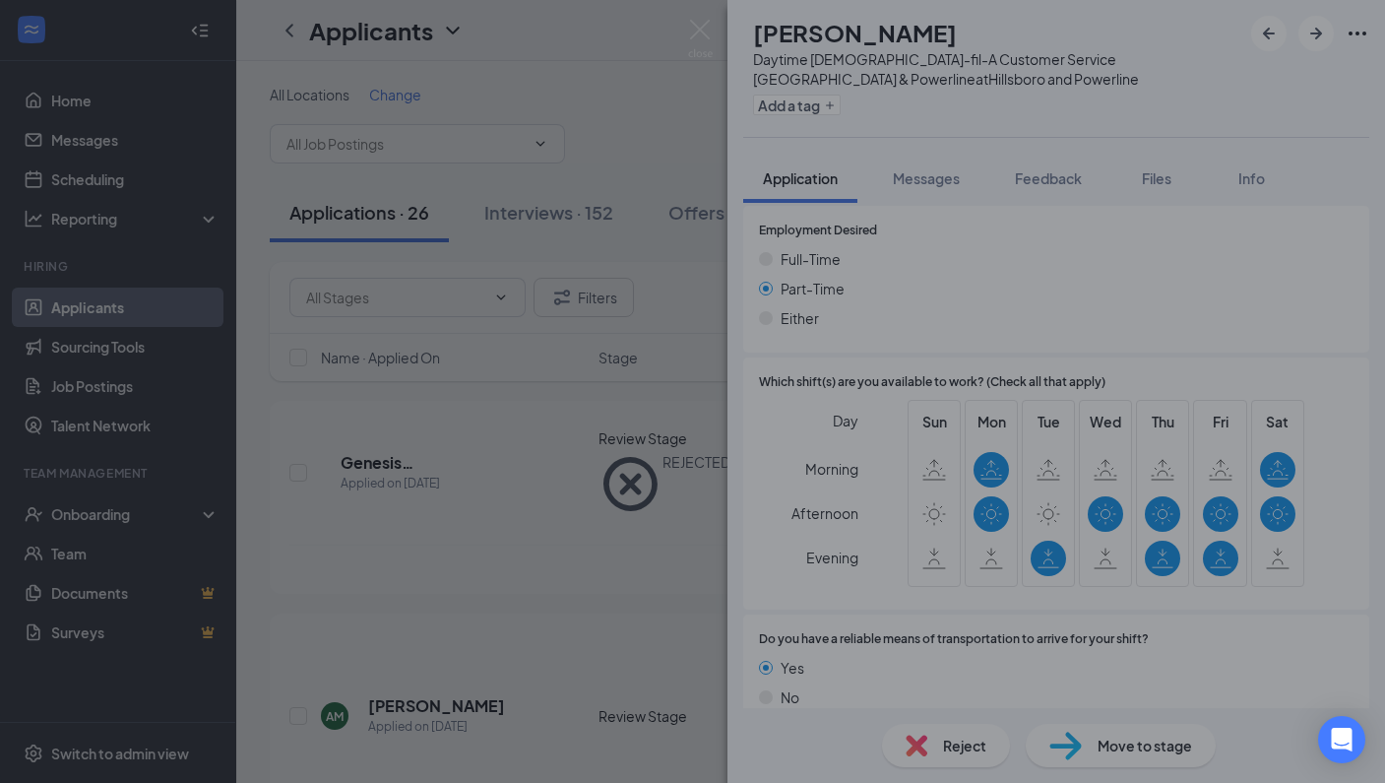
scroll to position [1137, 0]
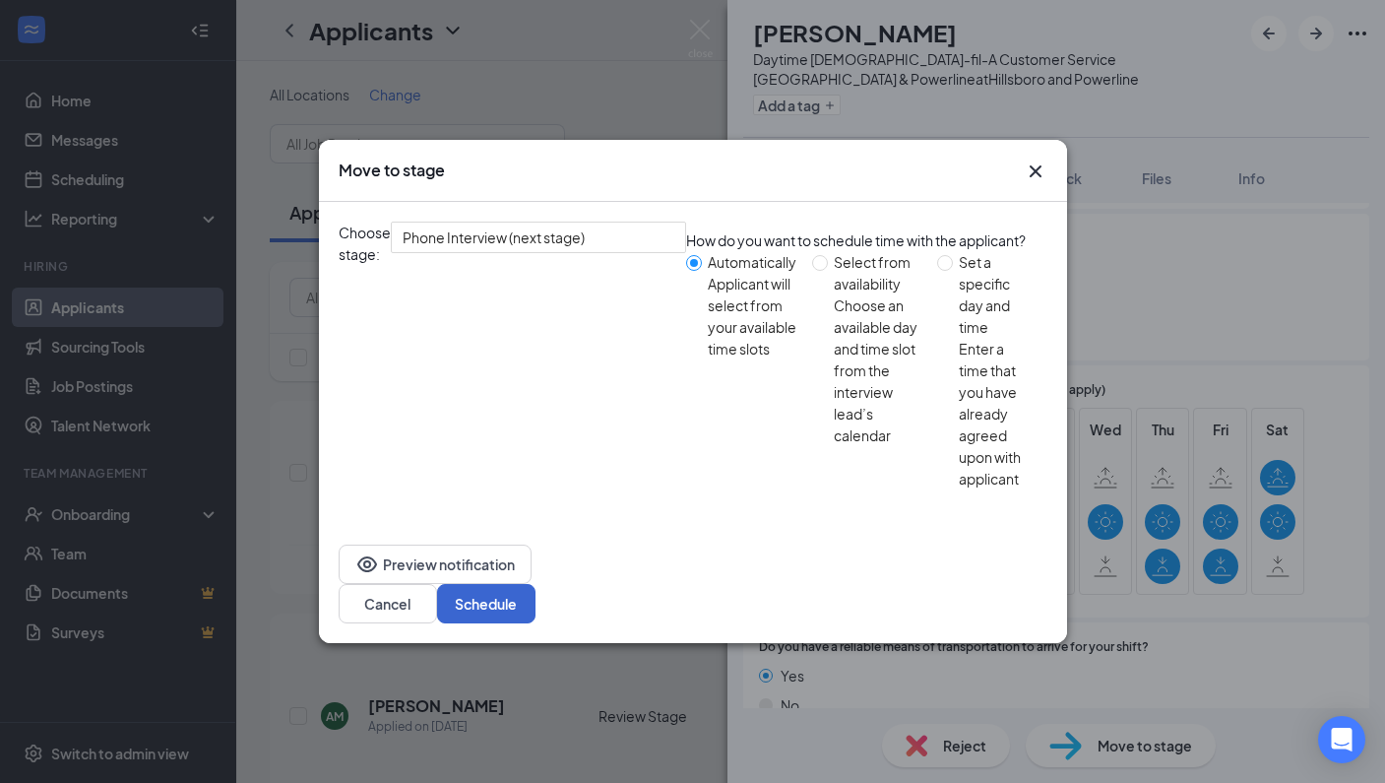
click at [536, 584] on button "Schedule" at bounding box center [486, 603] width 98 height 39
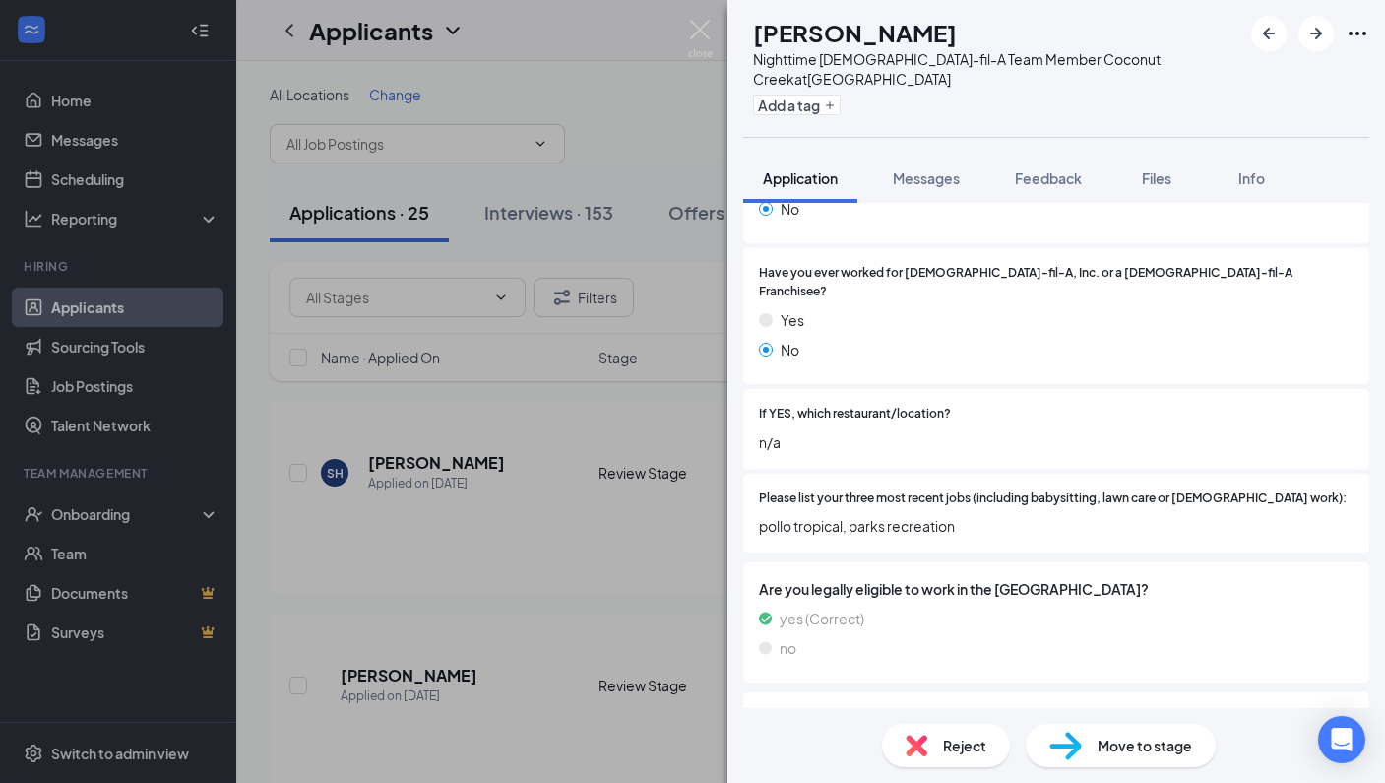
scroll to position [1102, 0]
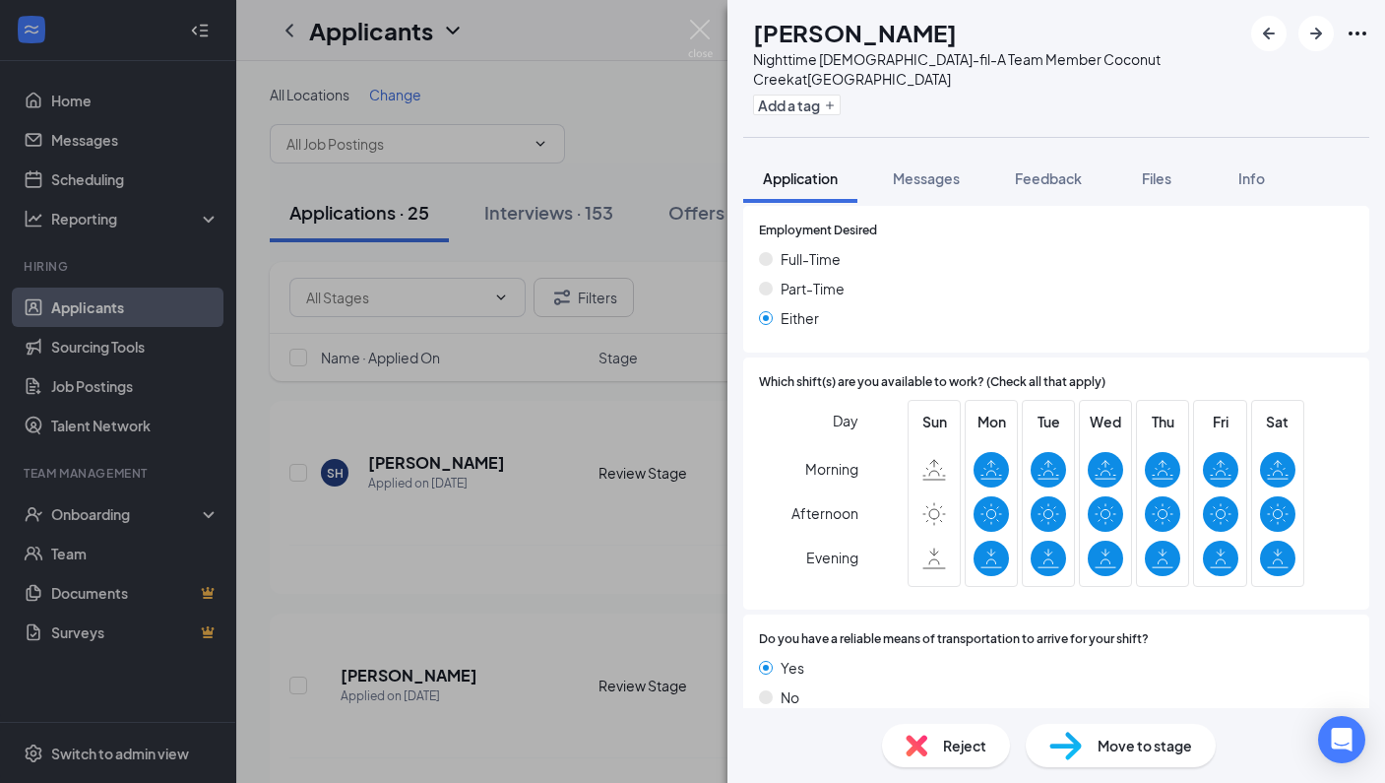
click at [1074, 736] on img at bounding box center [1065, 745] width 32 height 29
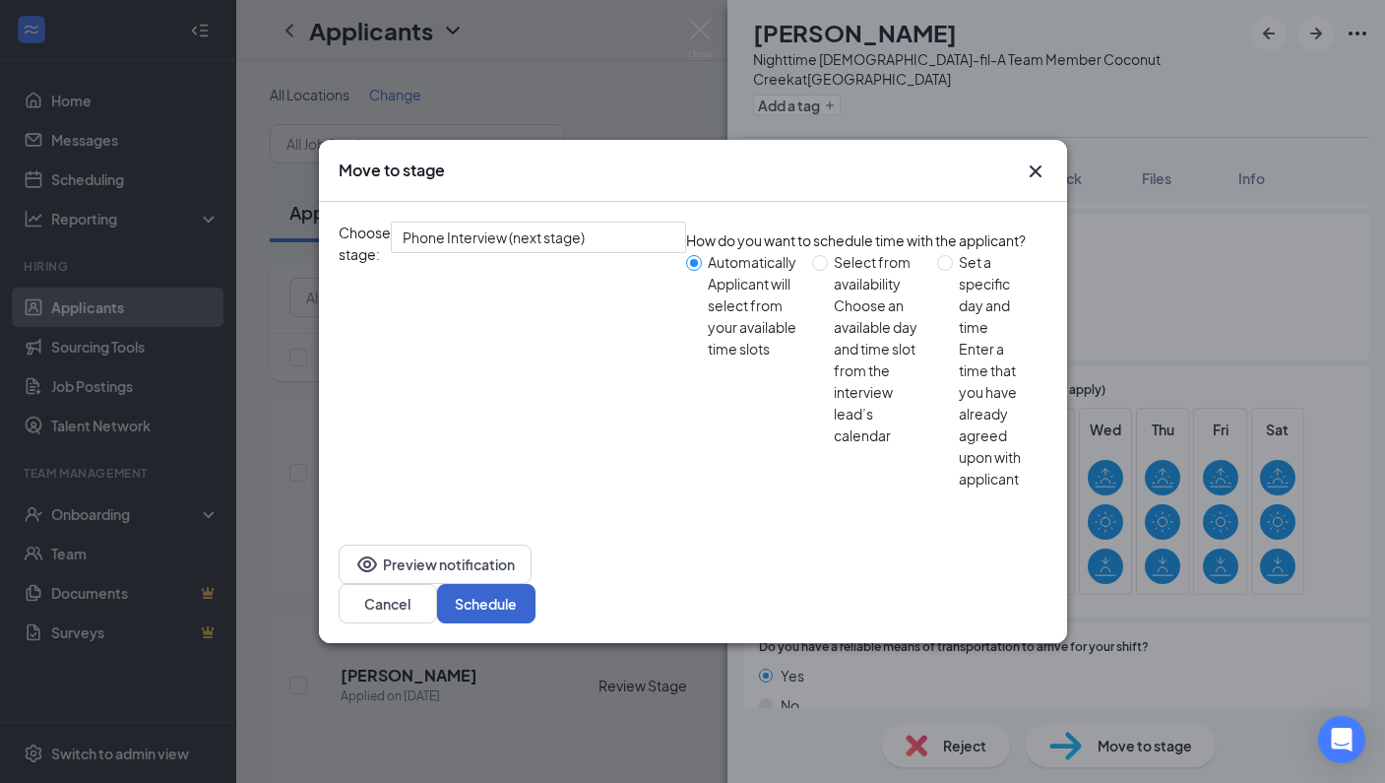
click at [536, 584] on button "Schedule" at bounding box center [486, 603] width 98 height 39
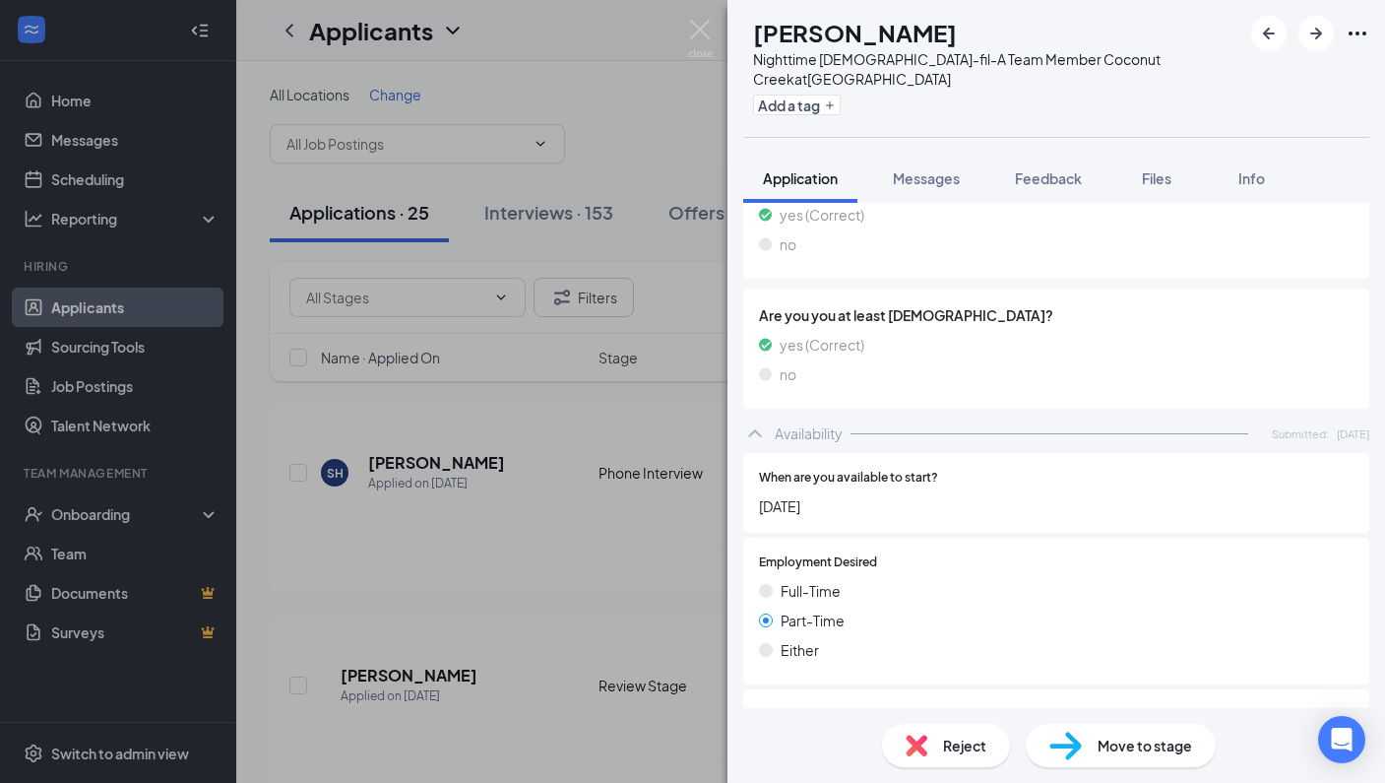
scroll to position [1102, 0]
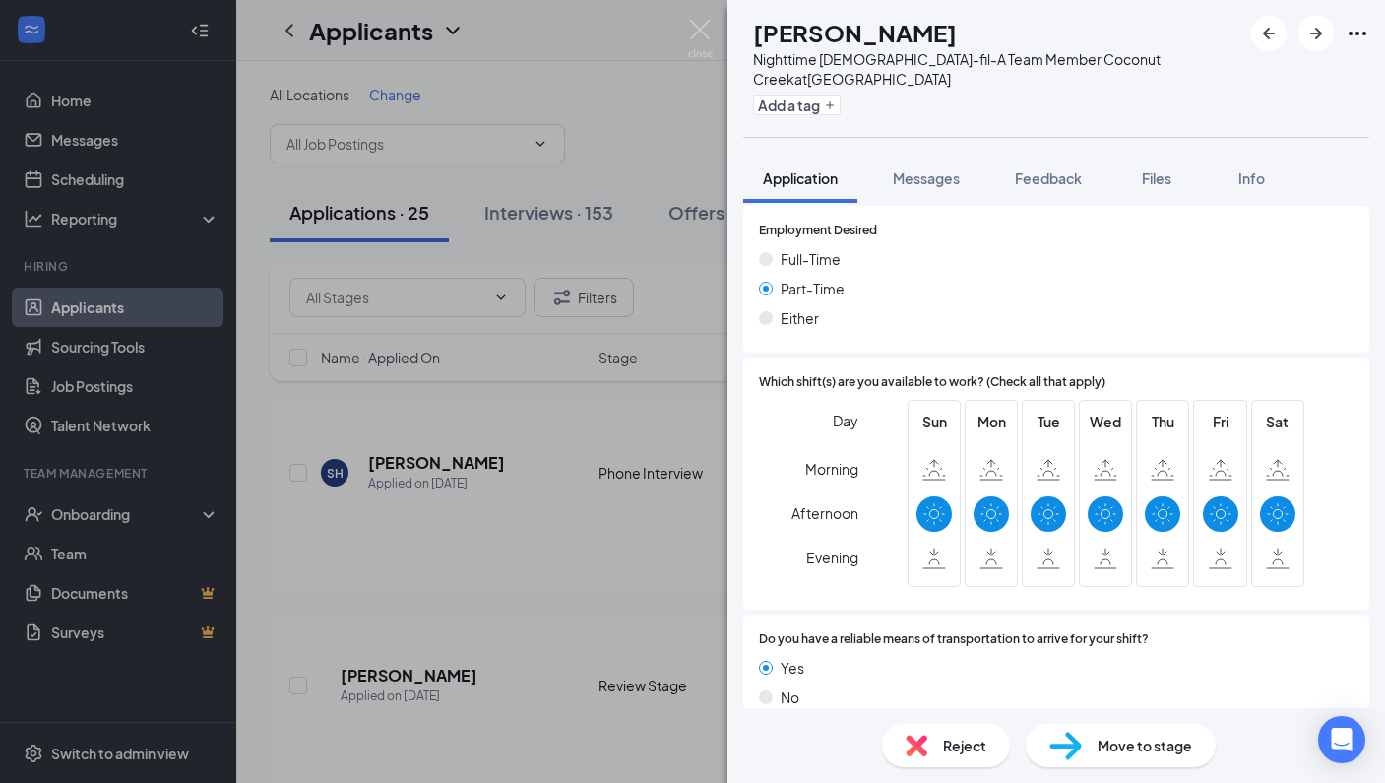
click at [976, 756] on div "Reject" at bounding box center [946, 745] width 128 height 43
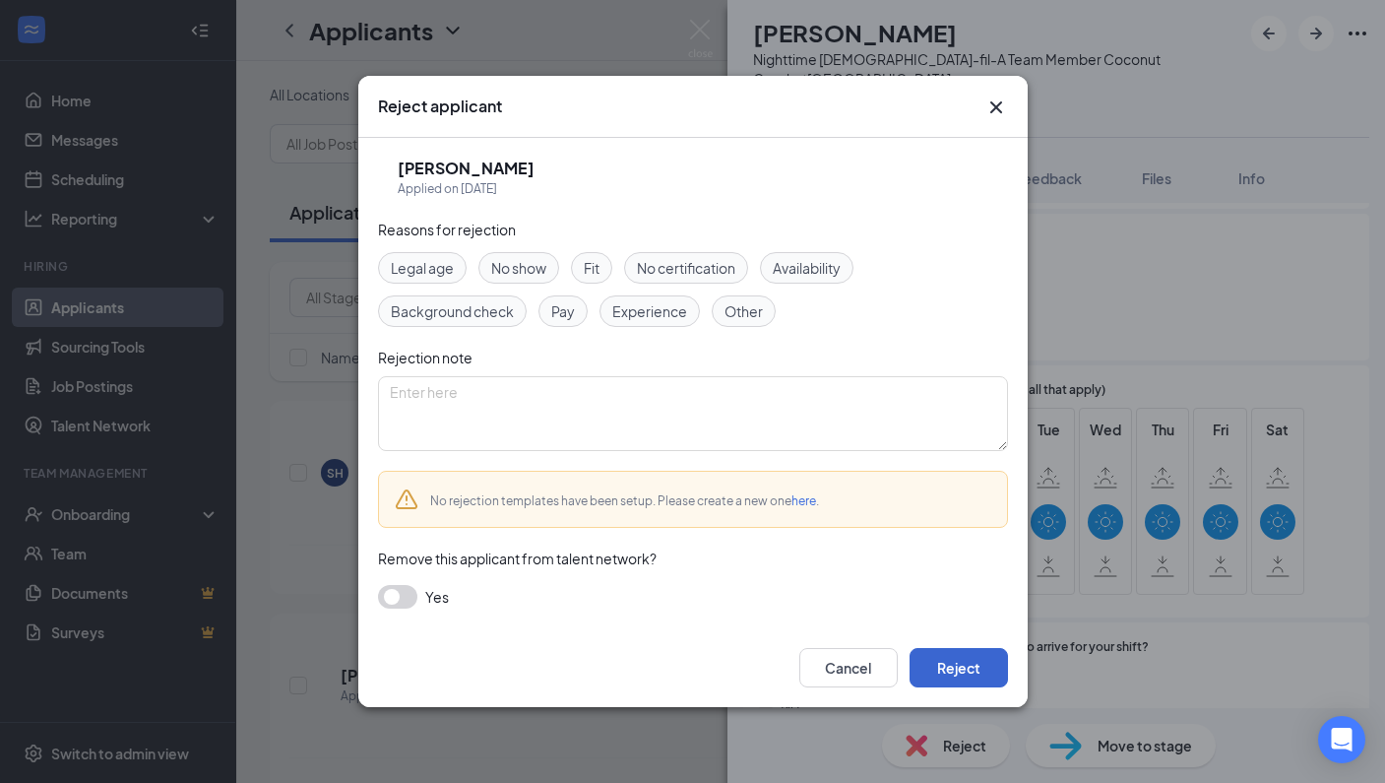
click at [986, 674] on button "Reject" at bounding box center [959, 667] width 98 height 39
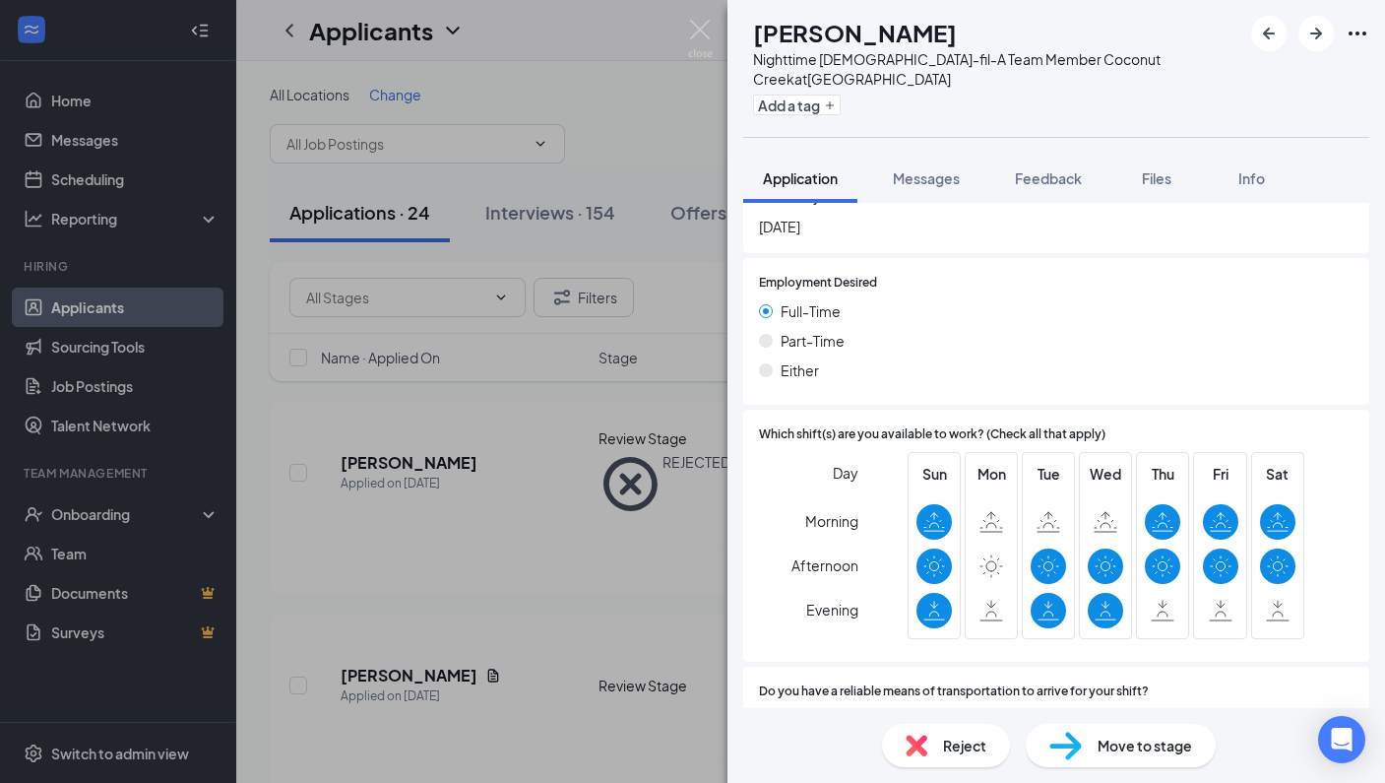
scroll to position [1208, 0]
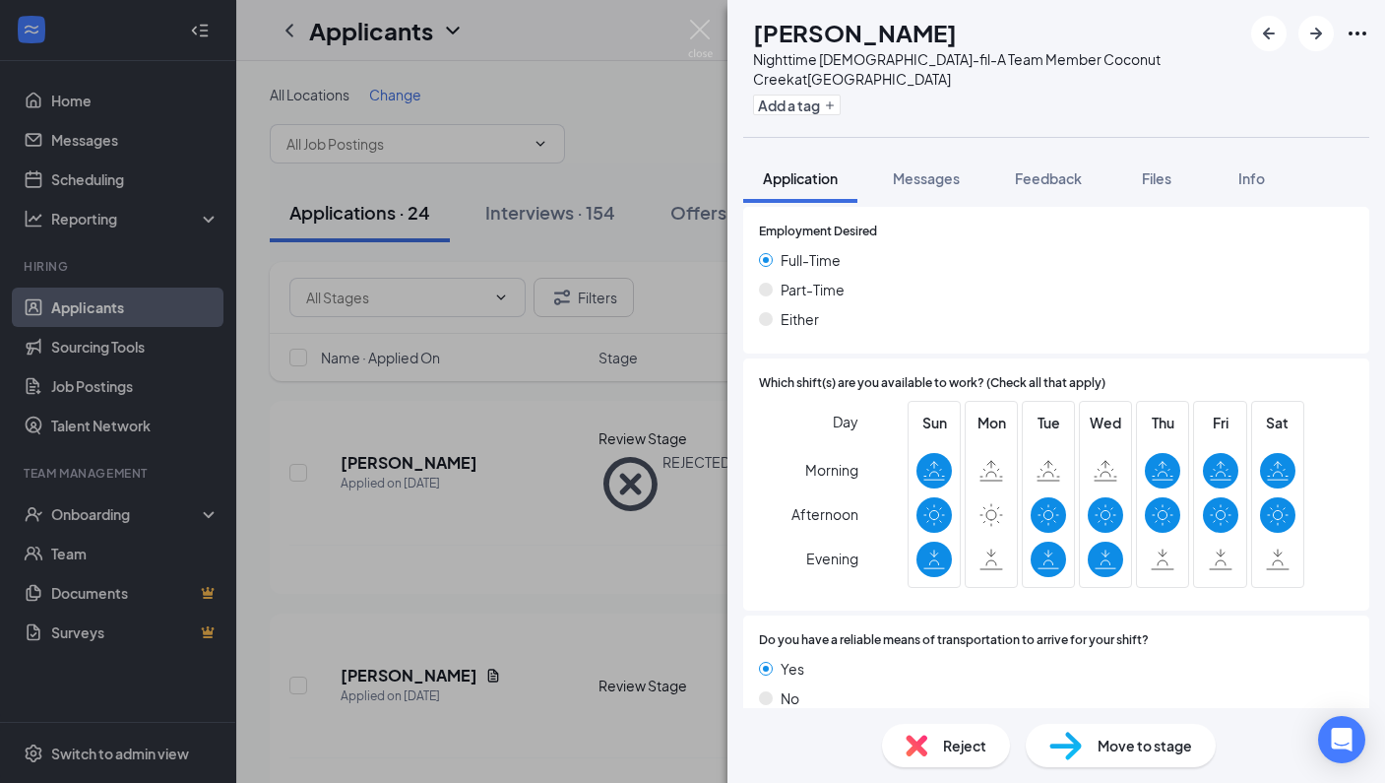
click at [1130, 736] on span "Move to stage" at bounding box center [1145, 745] width 95 height 22
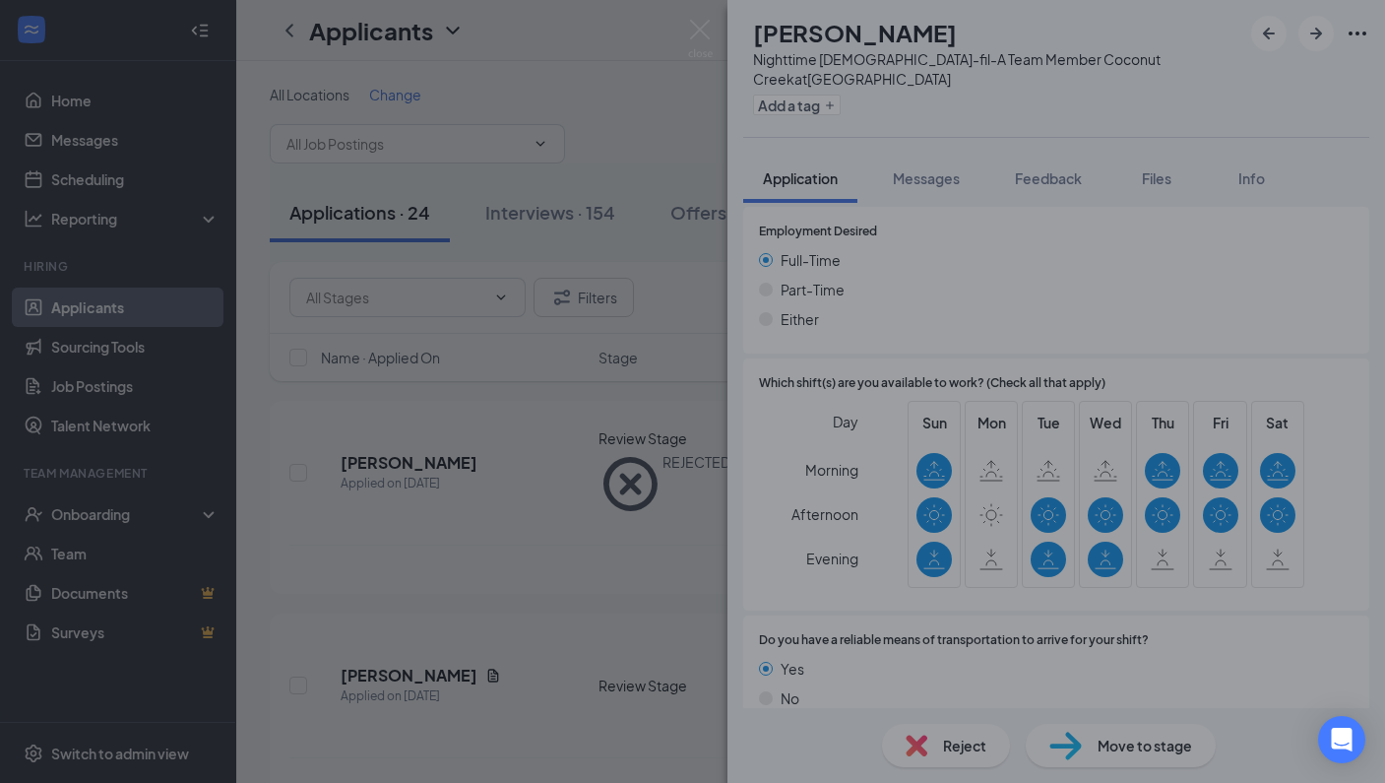
scroll to position [1200, 0]
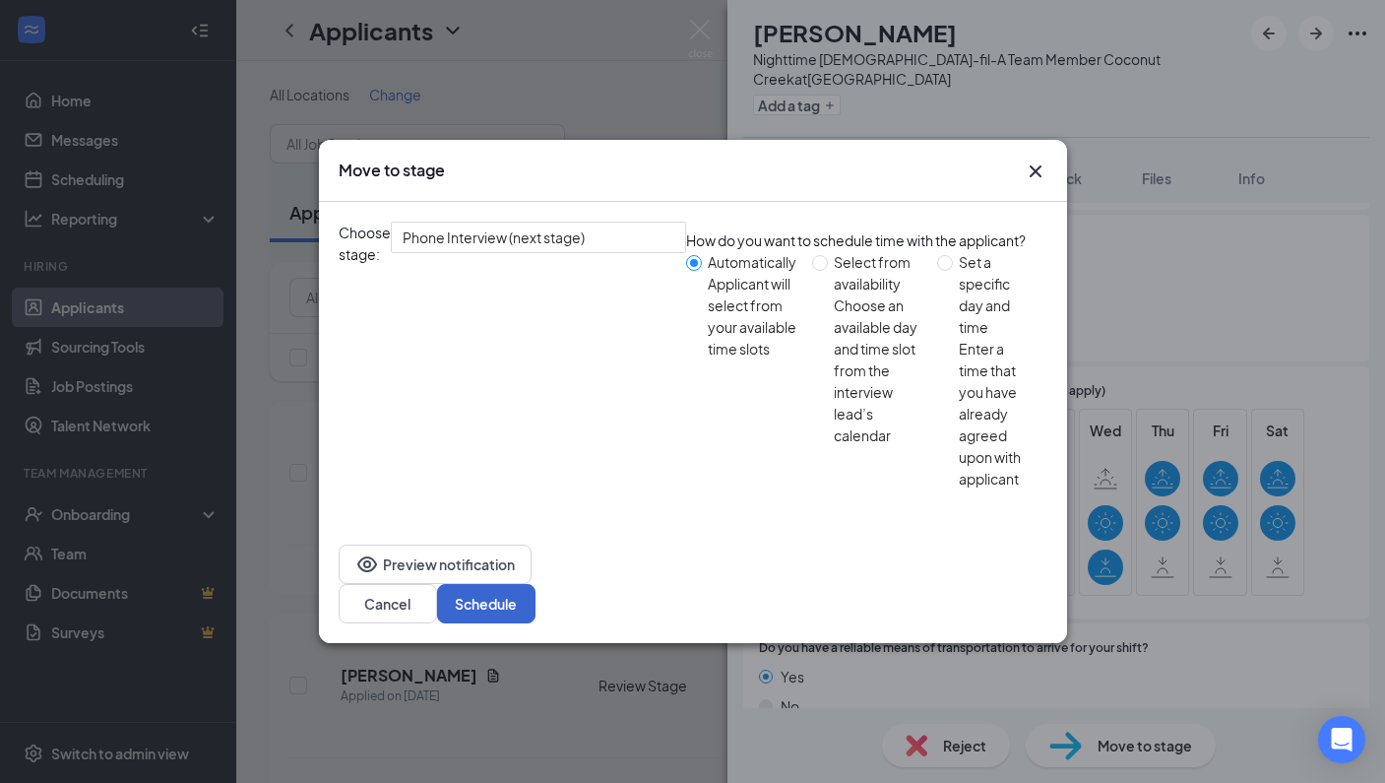
click at [536, 584] on button "Schedule" at bounding box center [486, 603] width 98 height 39
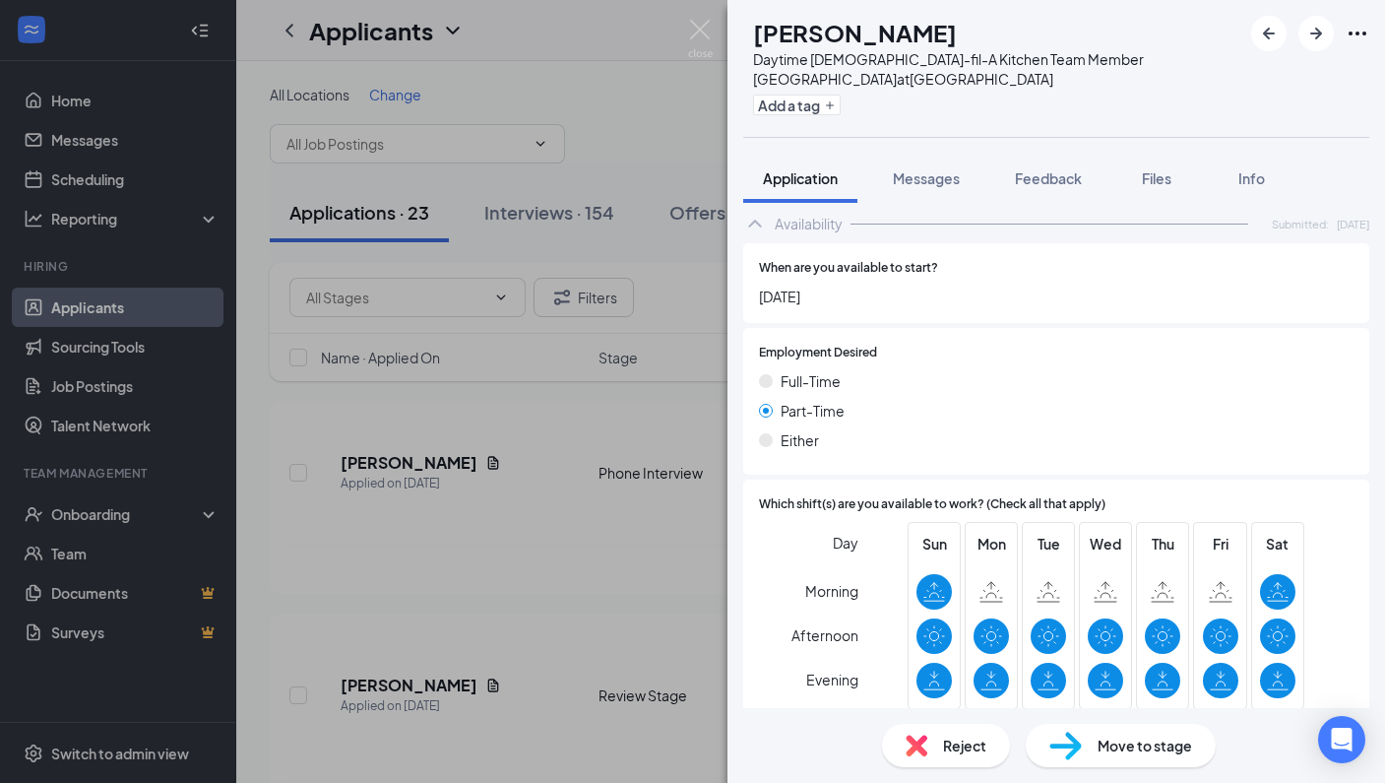
scroll to position [1133, 0]
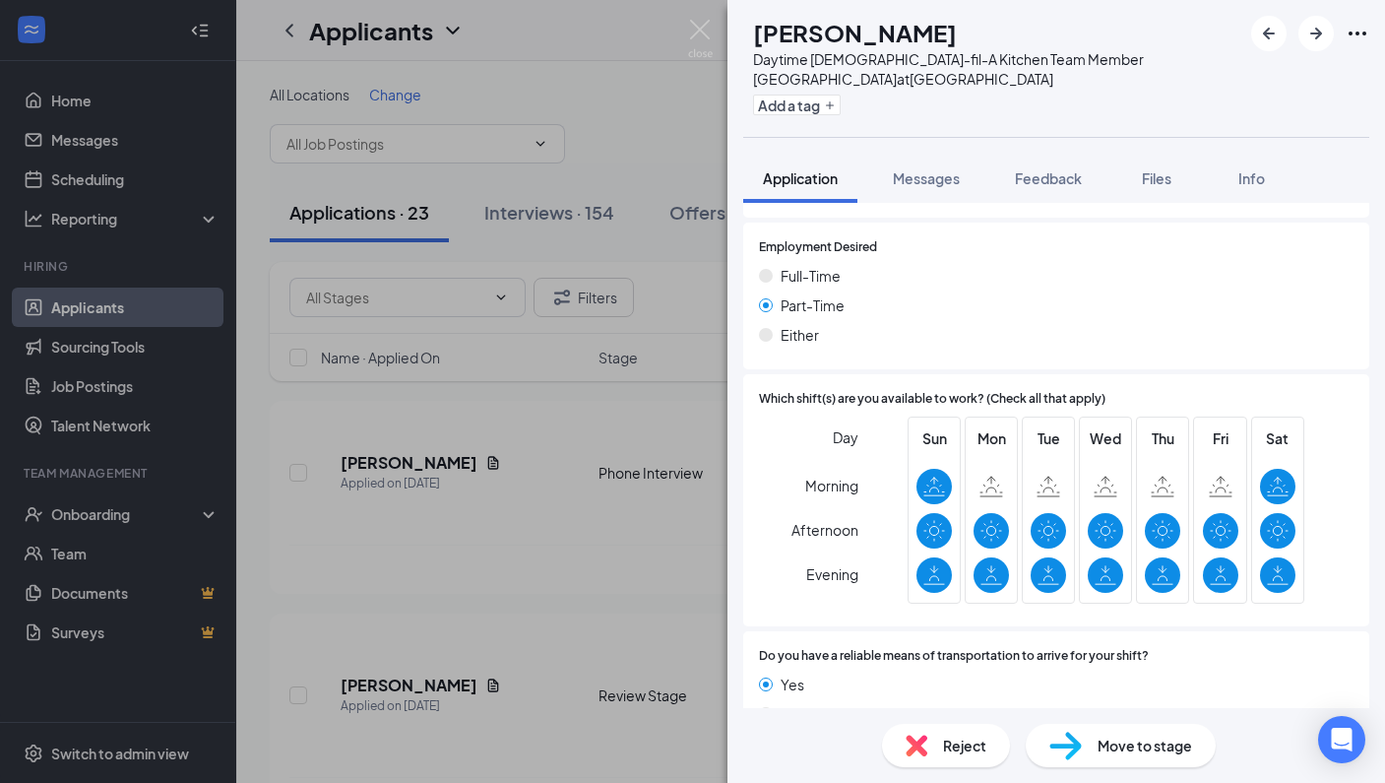
click at [1168, 739] on span "Move to stage" at bounding box center [1145, 745] width 95 height 22
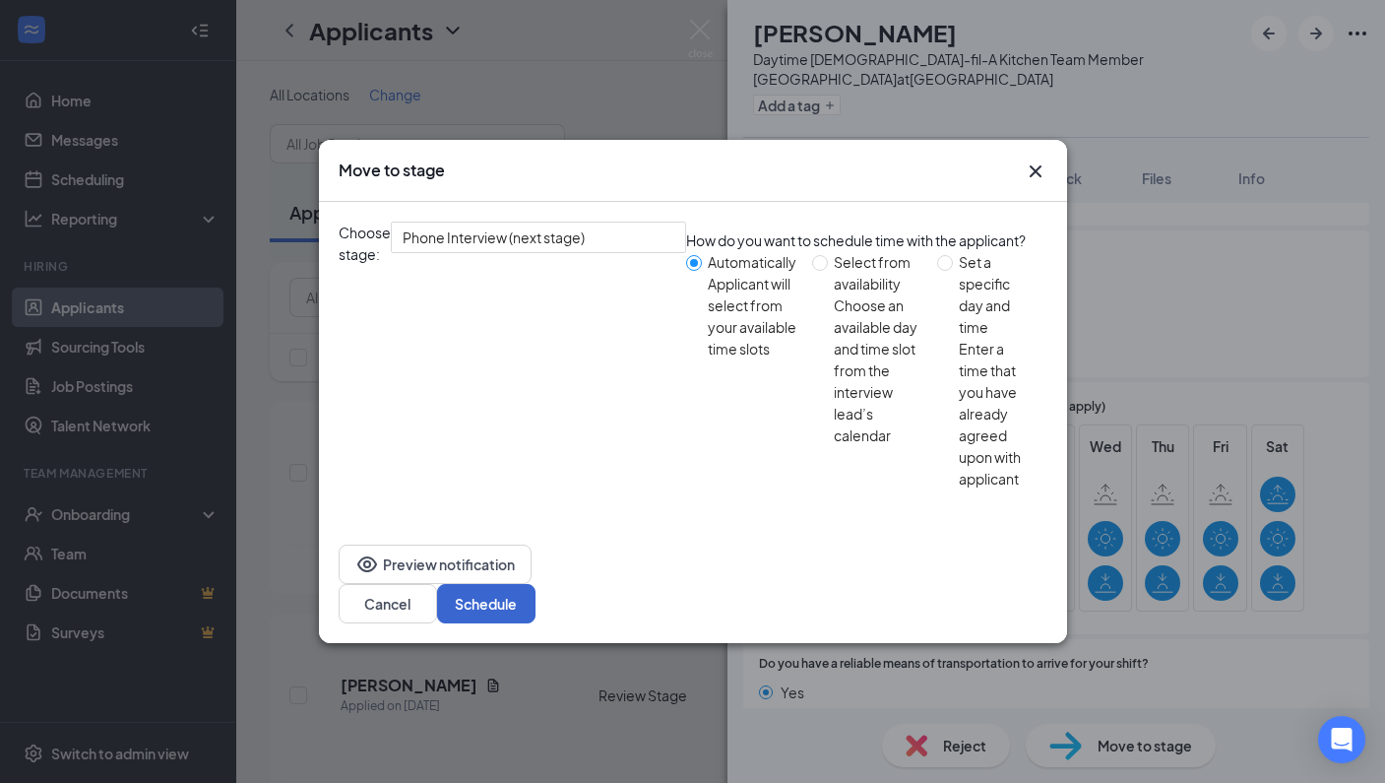
click at [536, 584] on button "Schedule" at bounding box center [486, 603] width 98 height 39
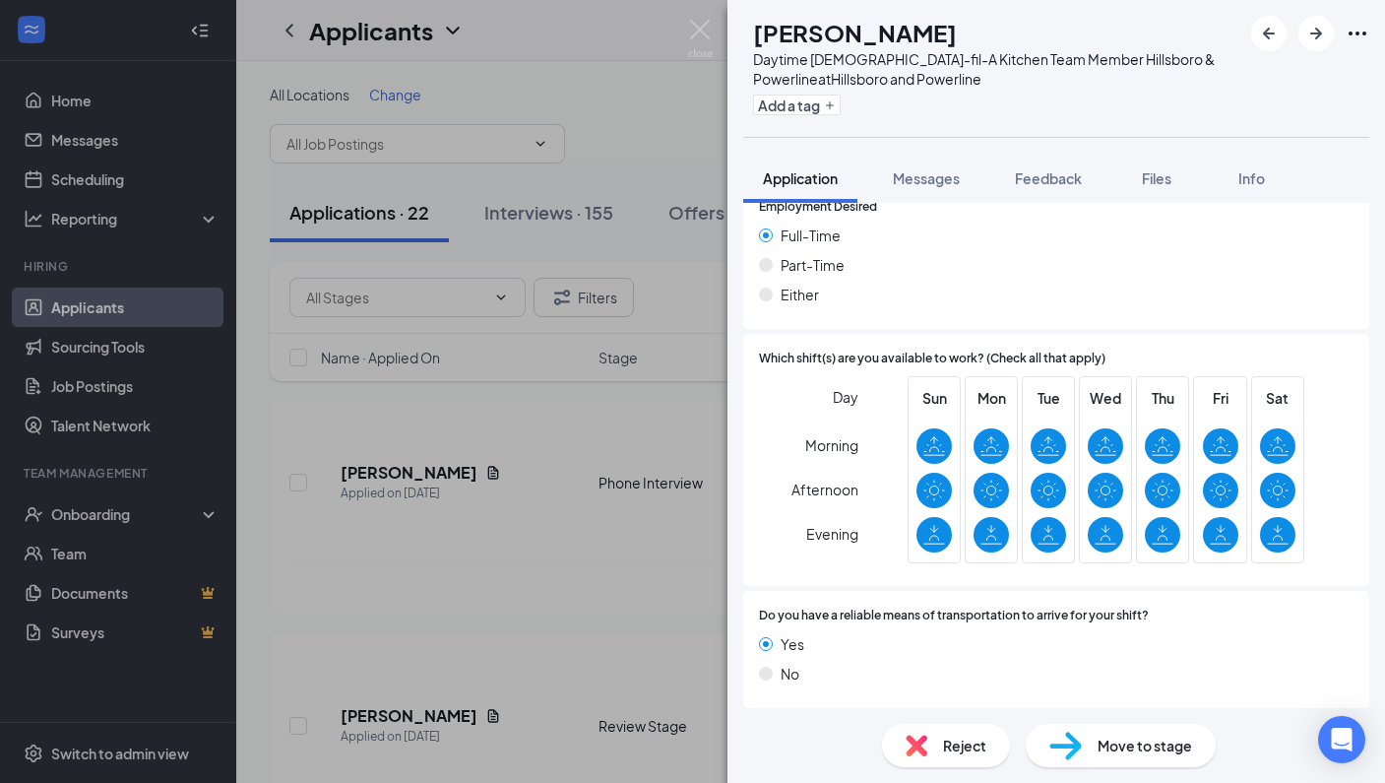
scroll to position [1113, 0]
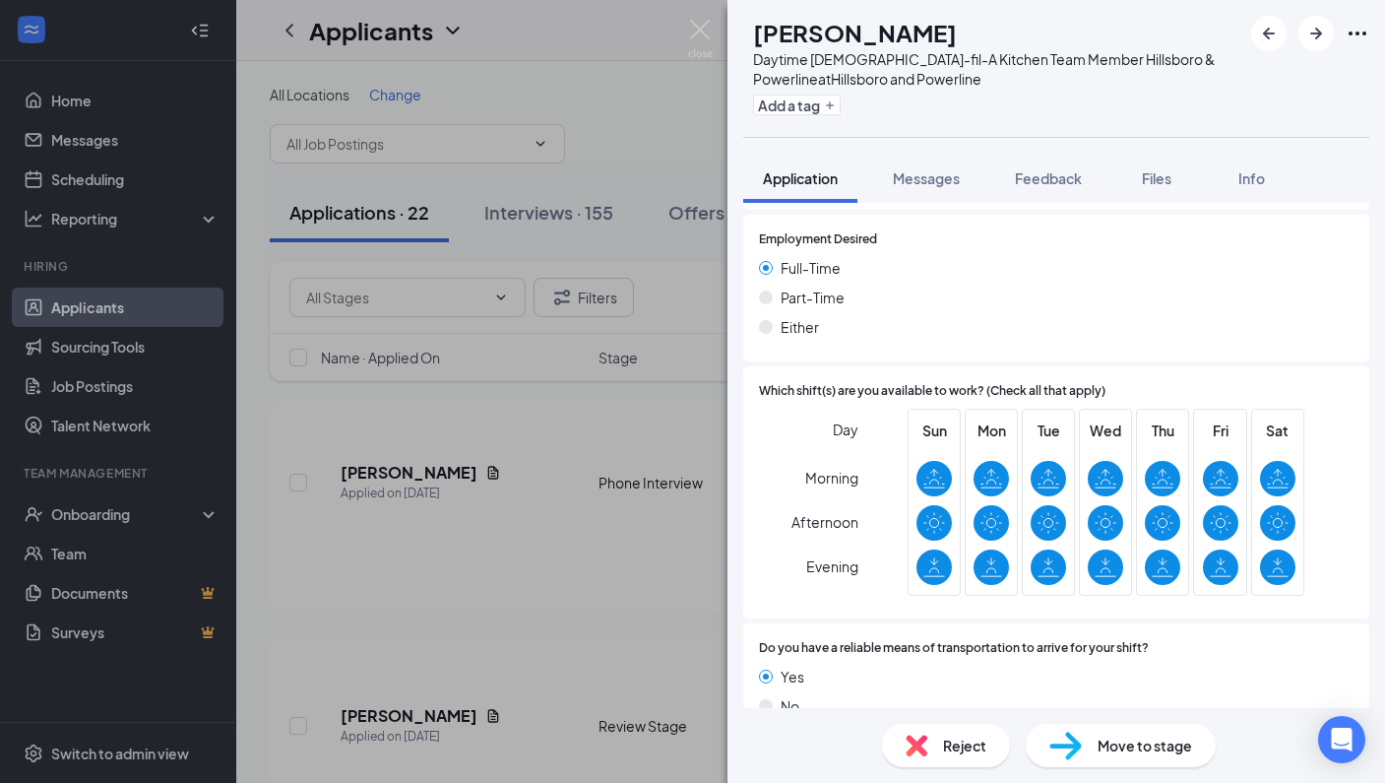
click at [1110, 756] on div "Move to stage" at bounding box center [1121, 745] width 190 height 43
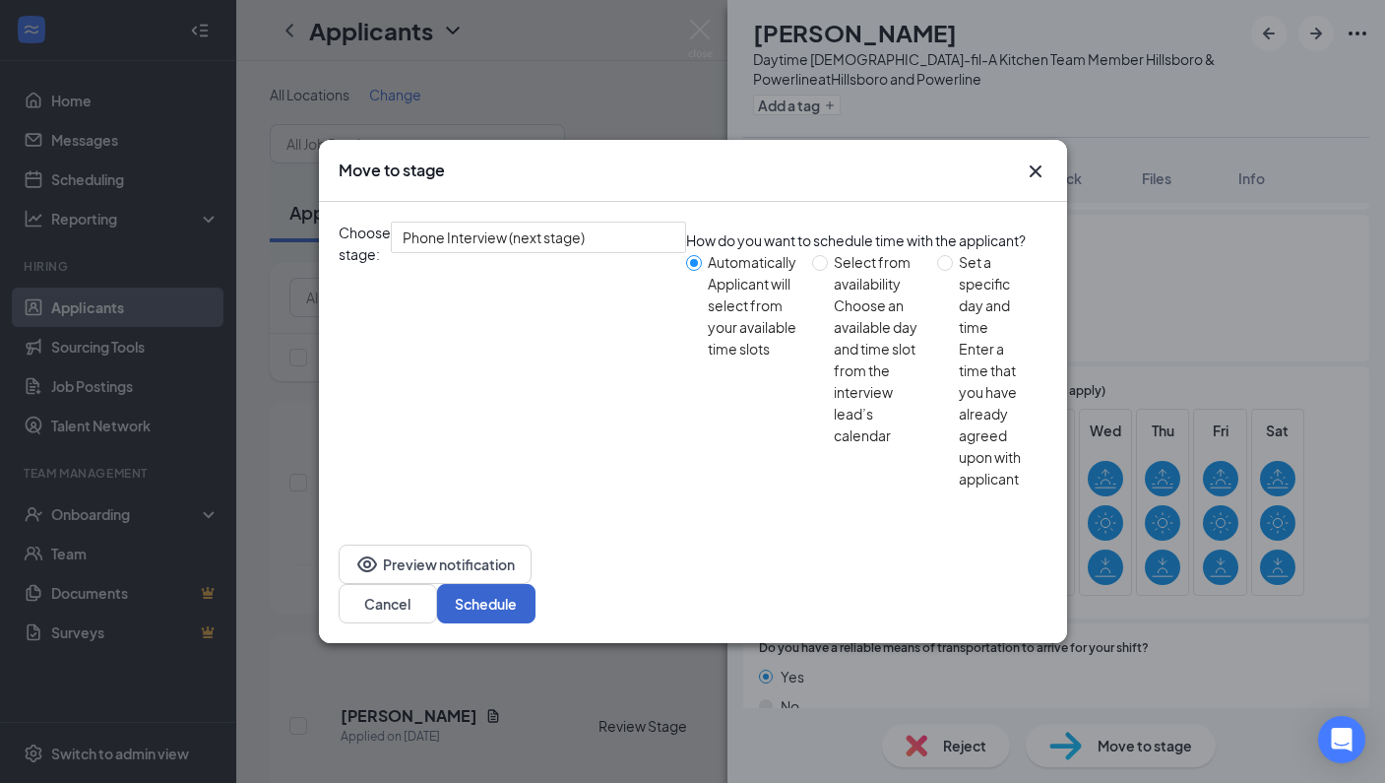
click at [536, 584] on button "Schedule" at bounding box center [486, 603] width 98 height 39
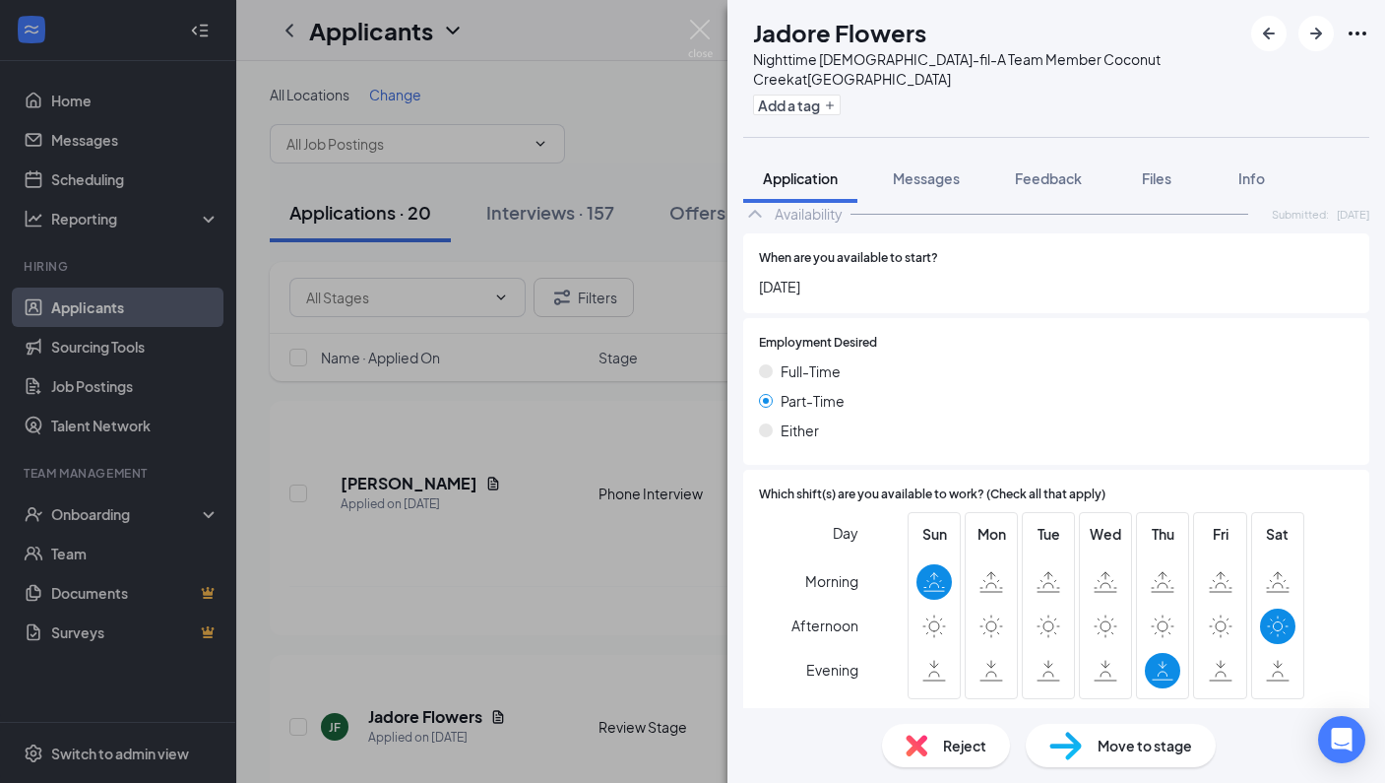
scroll to position [1208, 0]
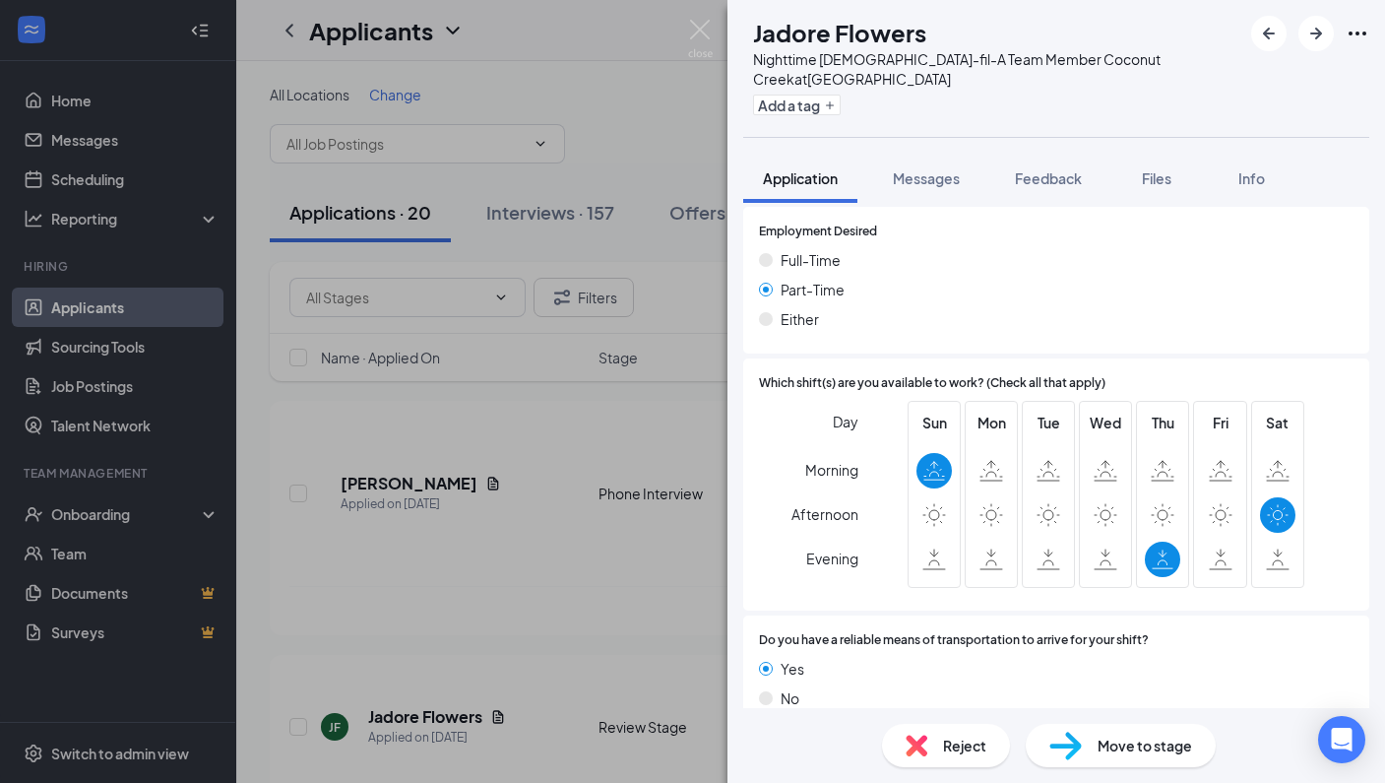
click at [984, 755] on span "Reject" at bounding box center [964, 745] width 43 height 22
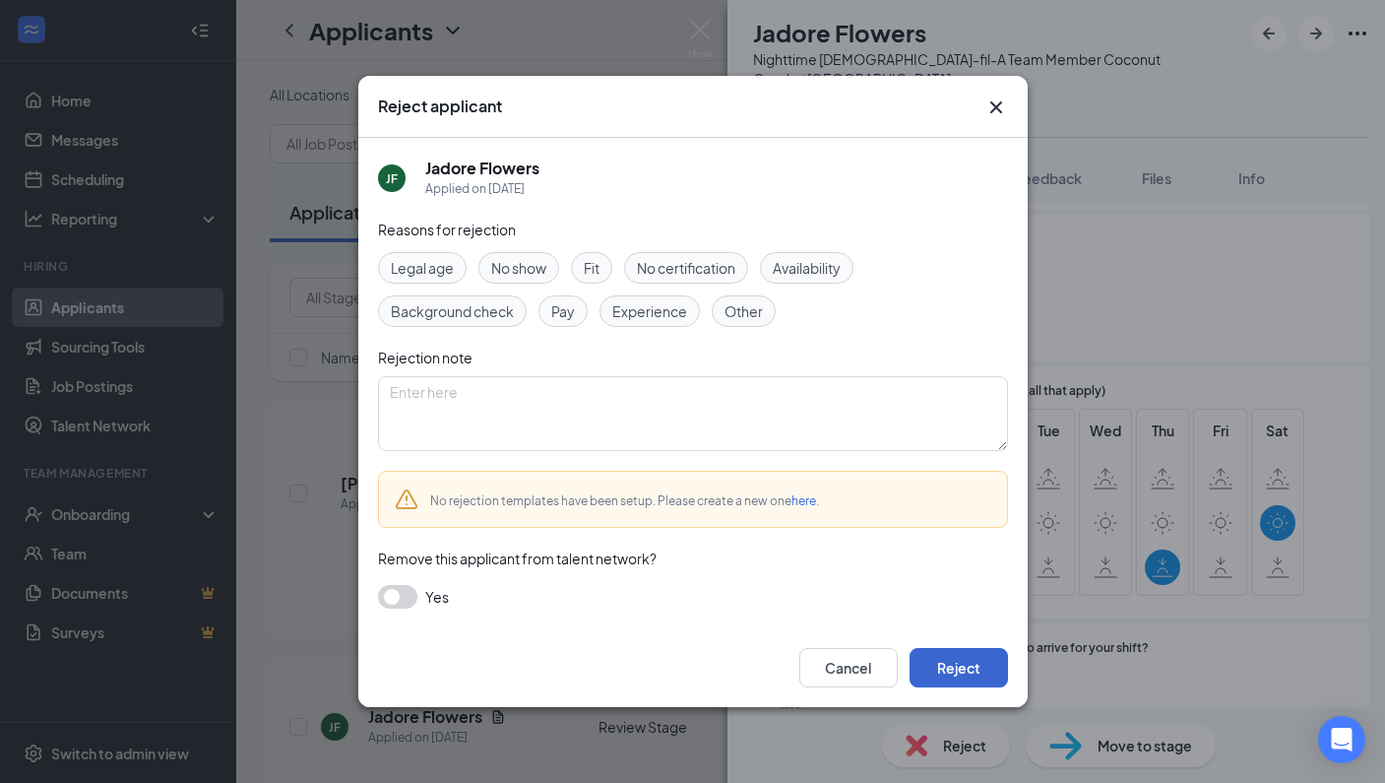
click at [980, 669] on button "Reject" at bounding box center [959, 667] width 98 height 39
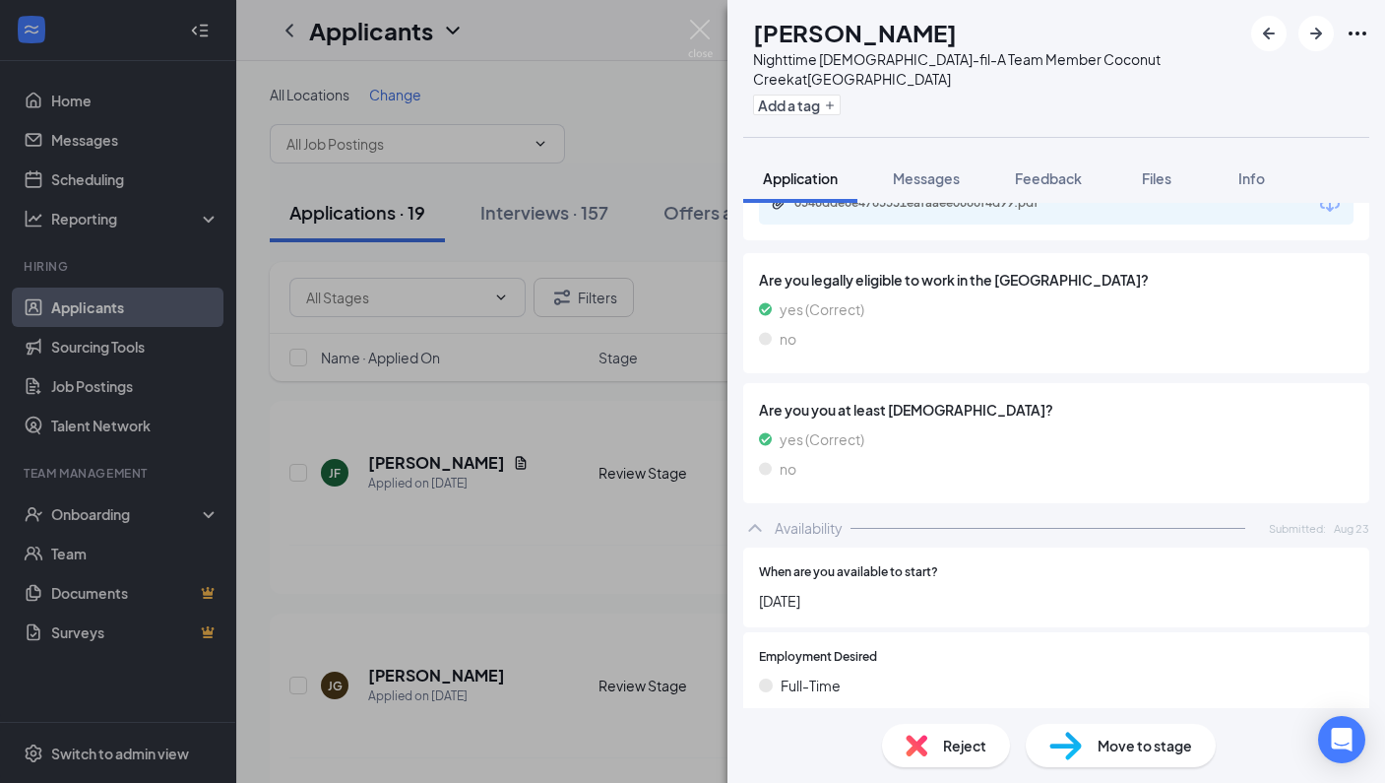
scroll to position [1251, 0]
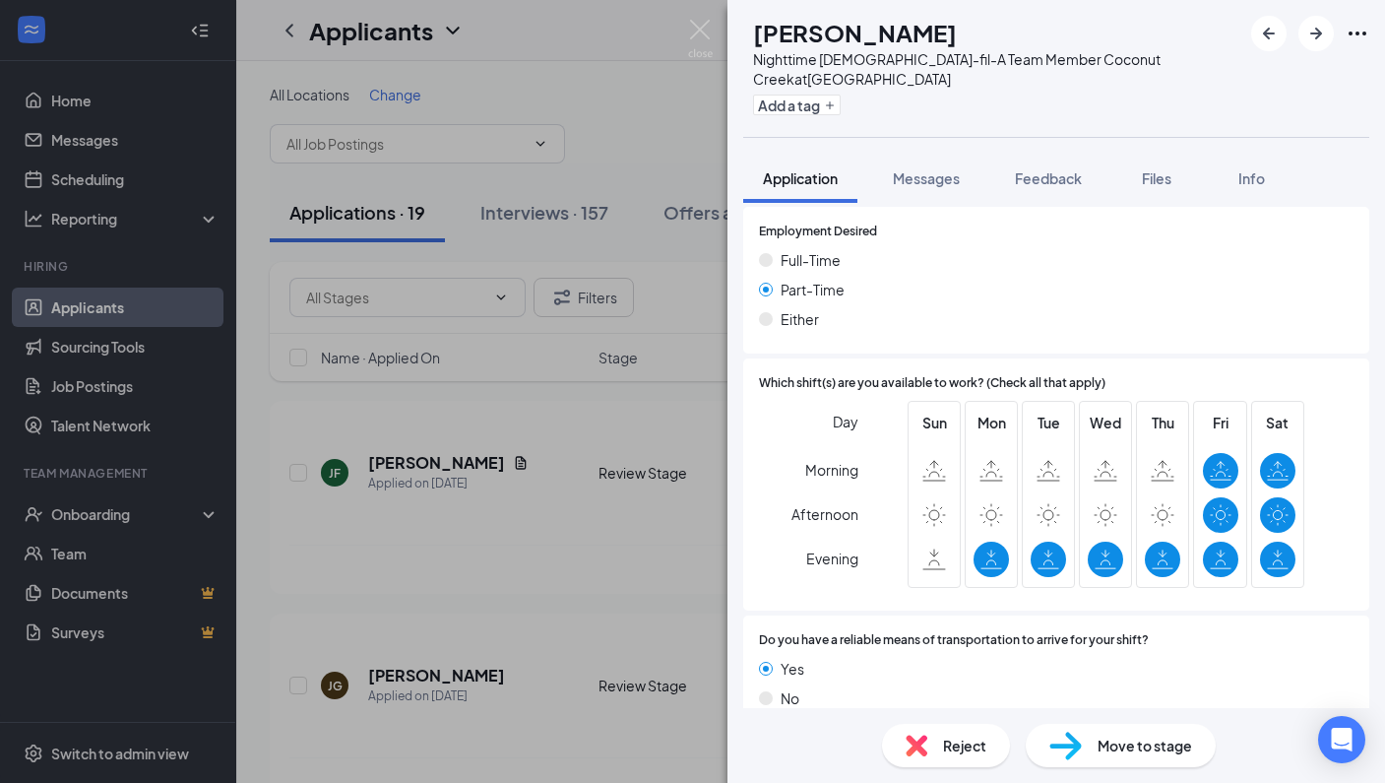
click at [944, 749] on span "Reject" at bounding box center [964, 745] width 43 height 22
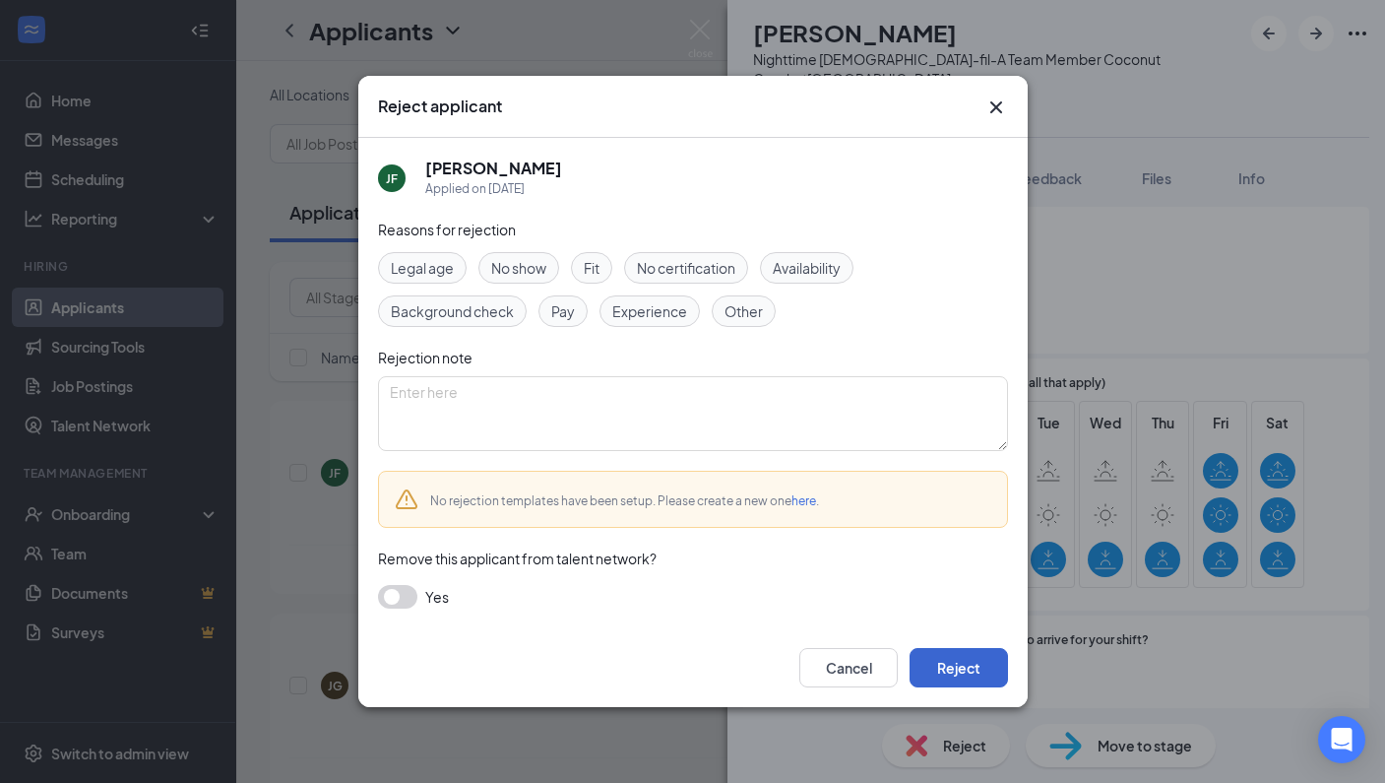
click at [973, 677] on button "Reject" at bounding box center [959, 667] width 98 height 39
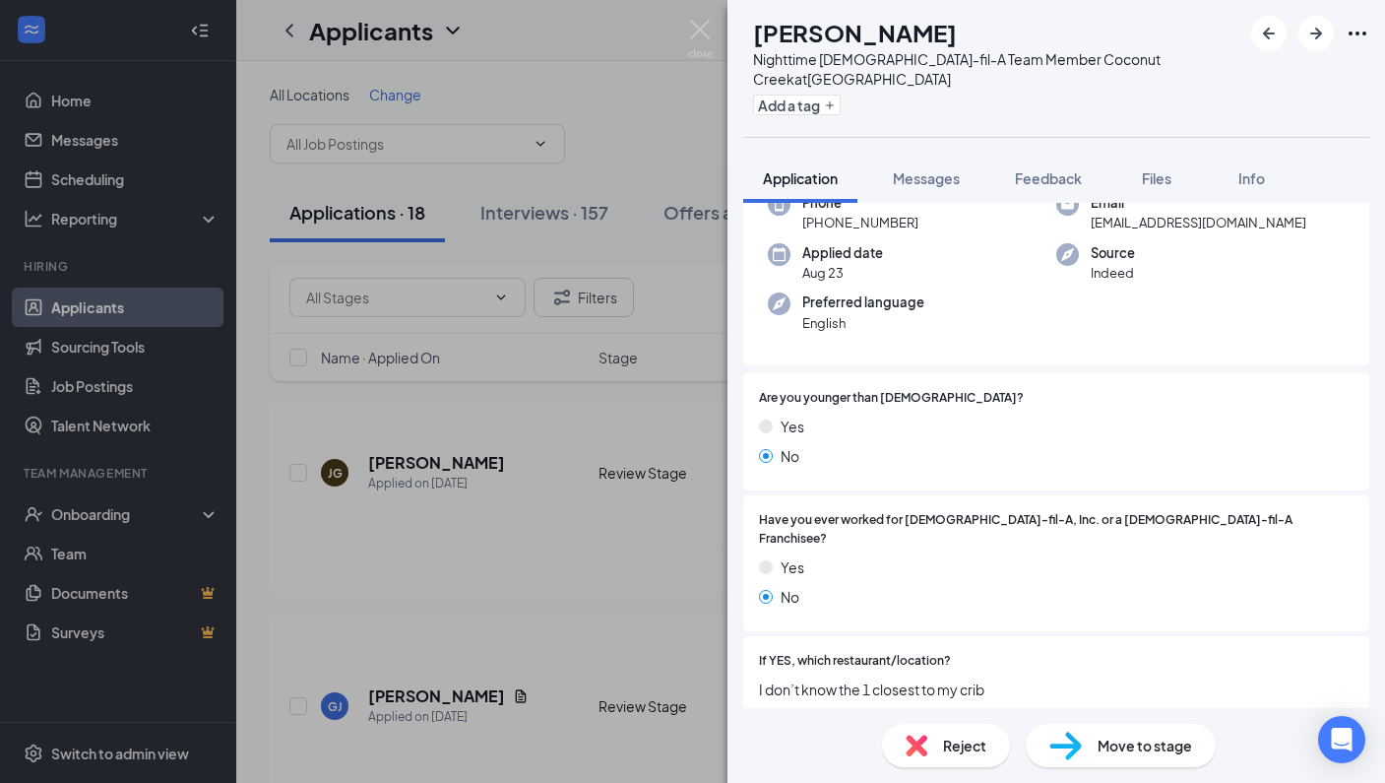
scroll to position [355, 0]
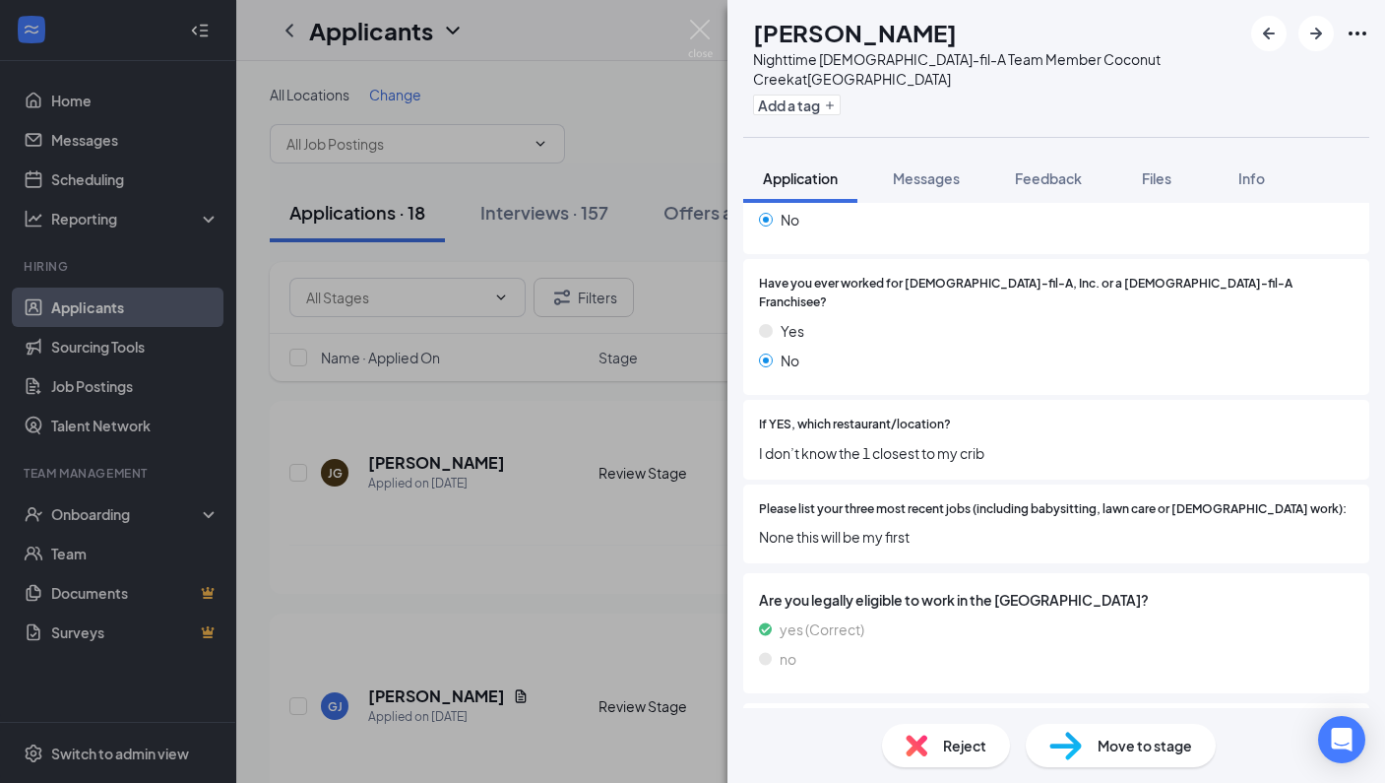
click at [931, 740] on div "Reject" at bounding box center [946, 745] width 128 height 43
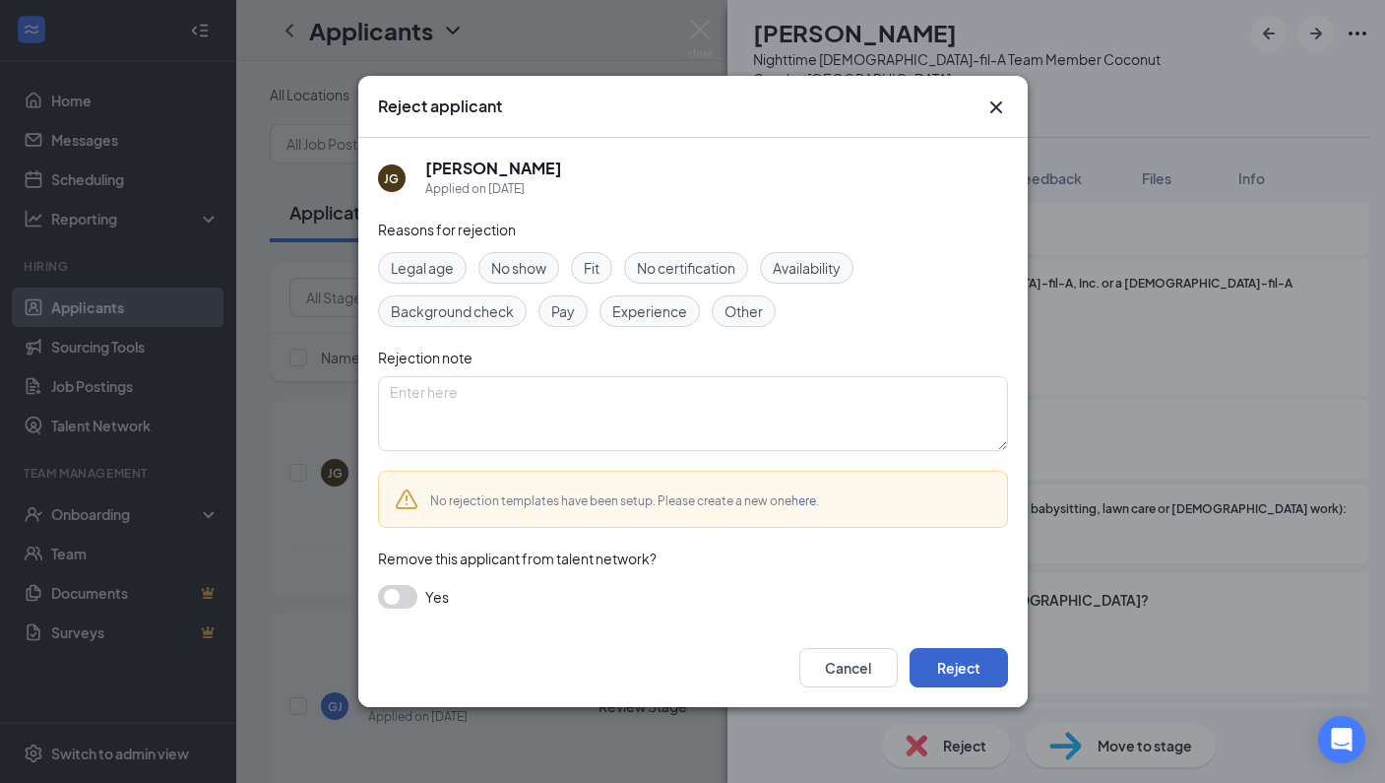
click at [944, 670] on button "Reject" at bounding box center [959, 667] width 98 height 39
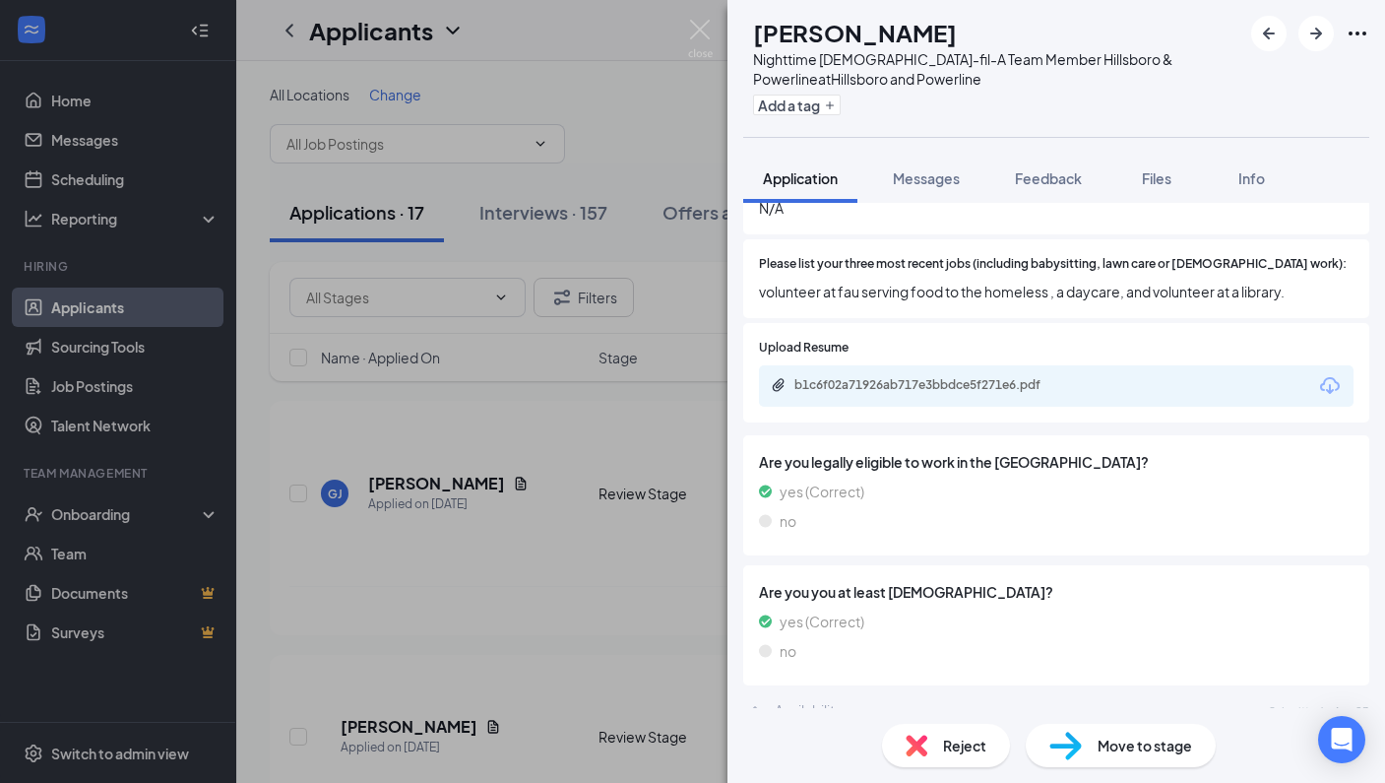
scroll to position [1208, 0]
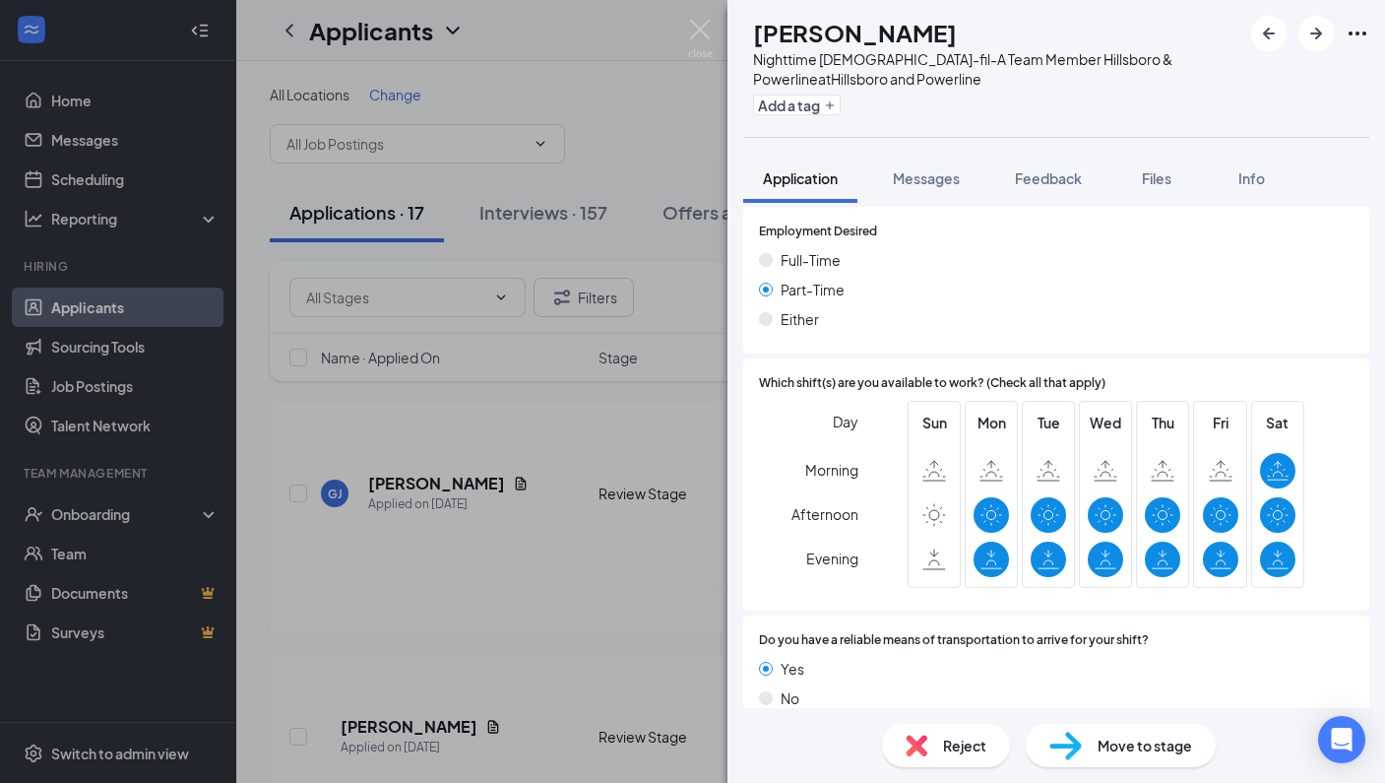
click at [1139, 743] on span "Move to stage" at bounding box center [1145, 745] width 95 height 22
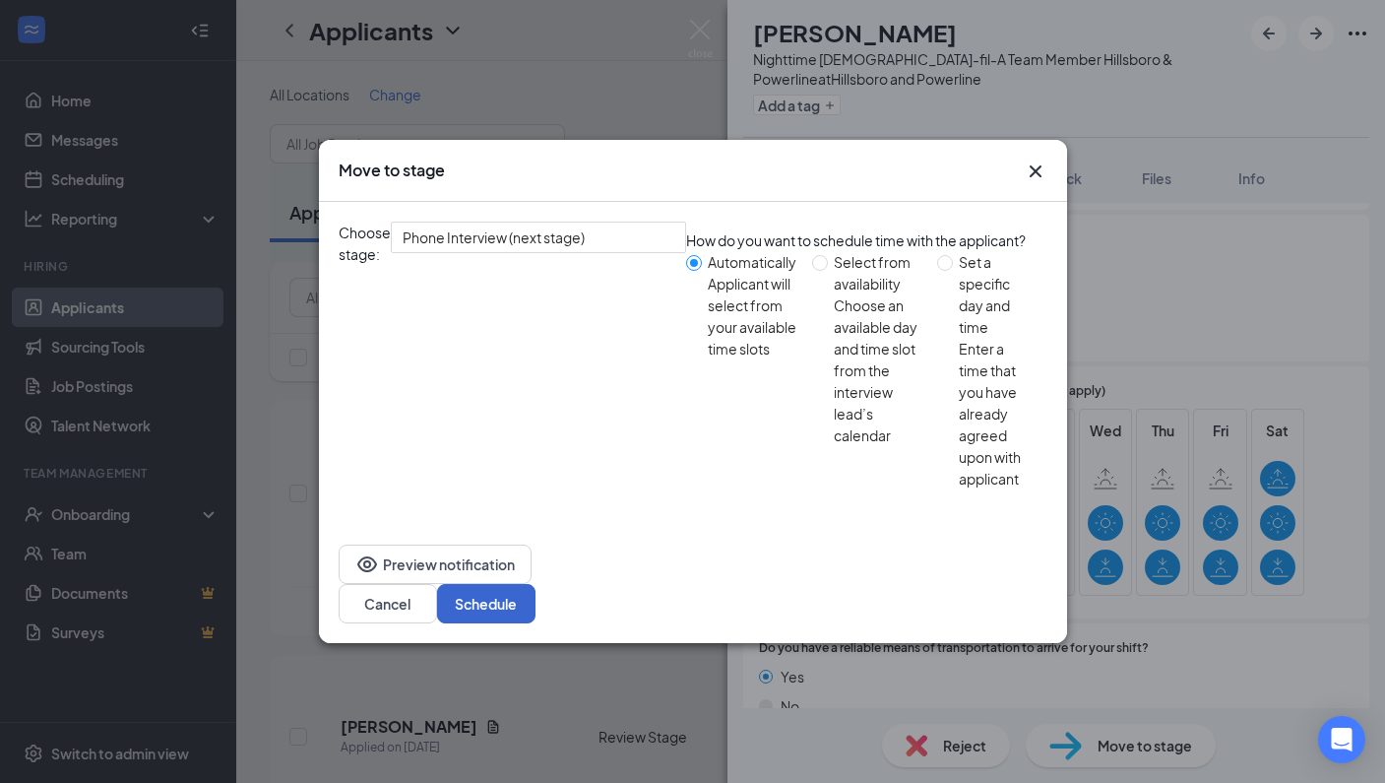
click at [536, 584] on button "Schedule" at bounding box center [486, 603] width 98 height 39
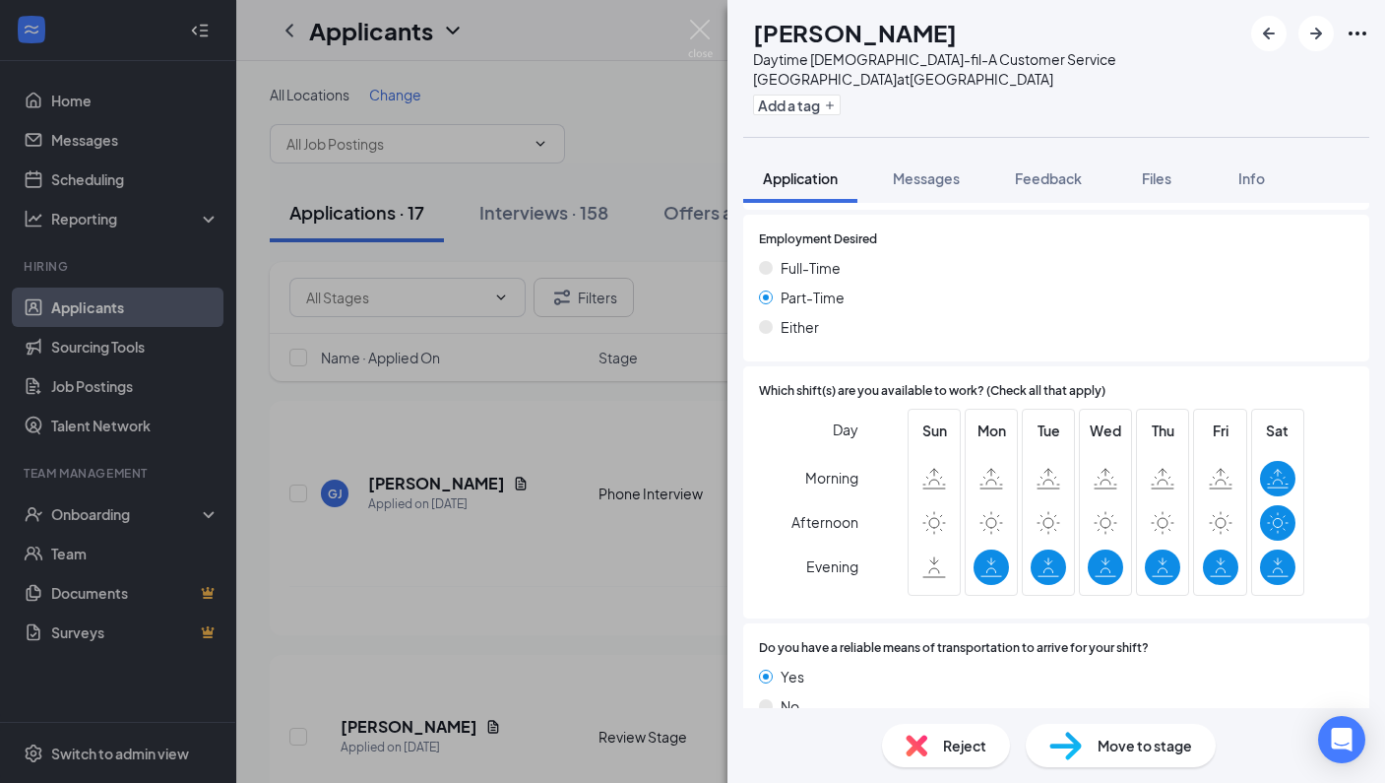
scroll to position [1208, 0]
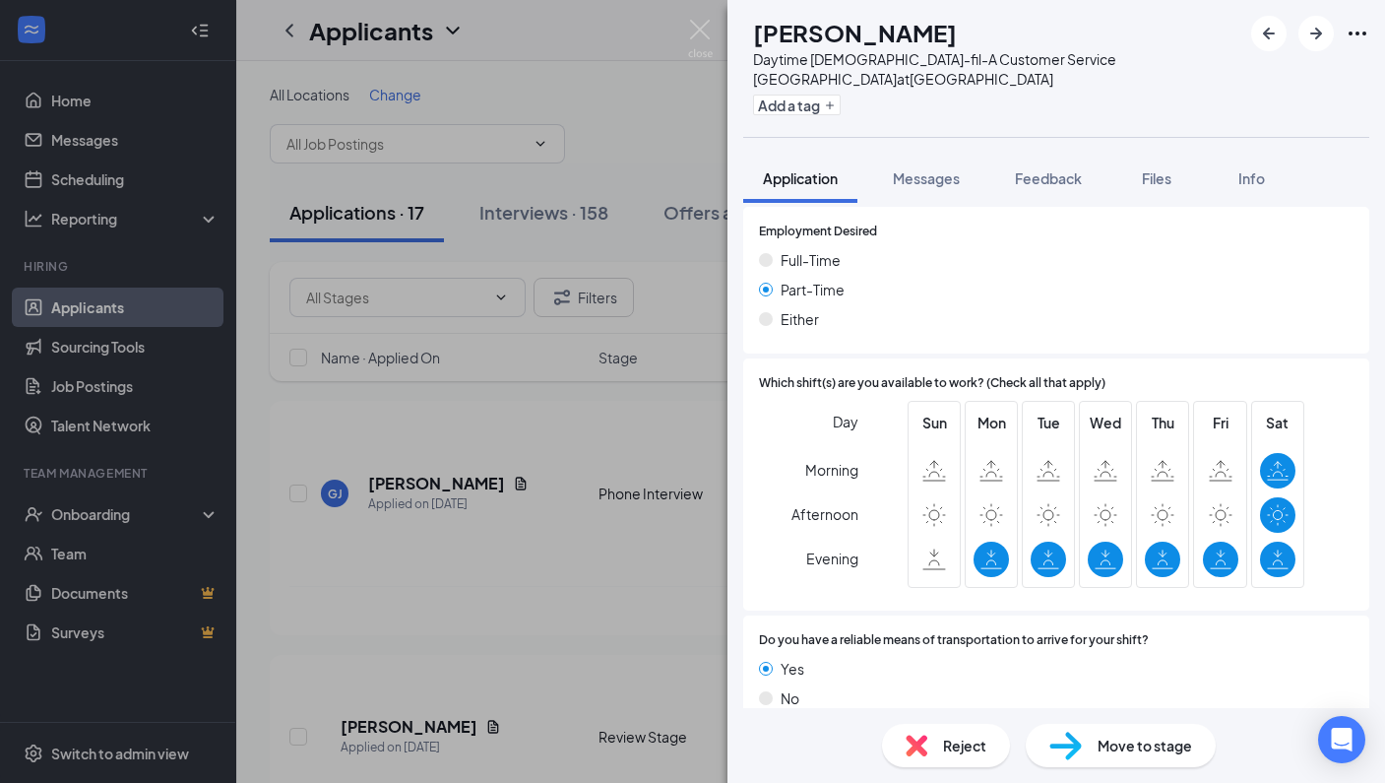
click at [945, 742] on span "Reject" at bounding box center [964, 745] width 43 height 22
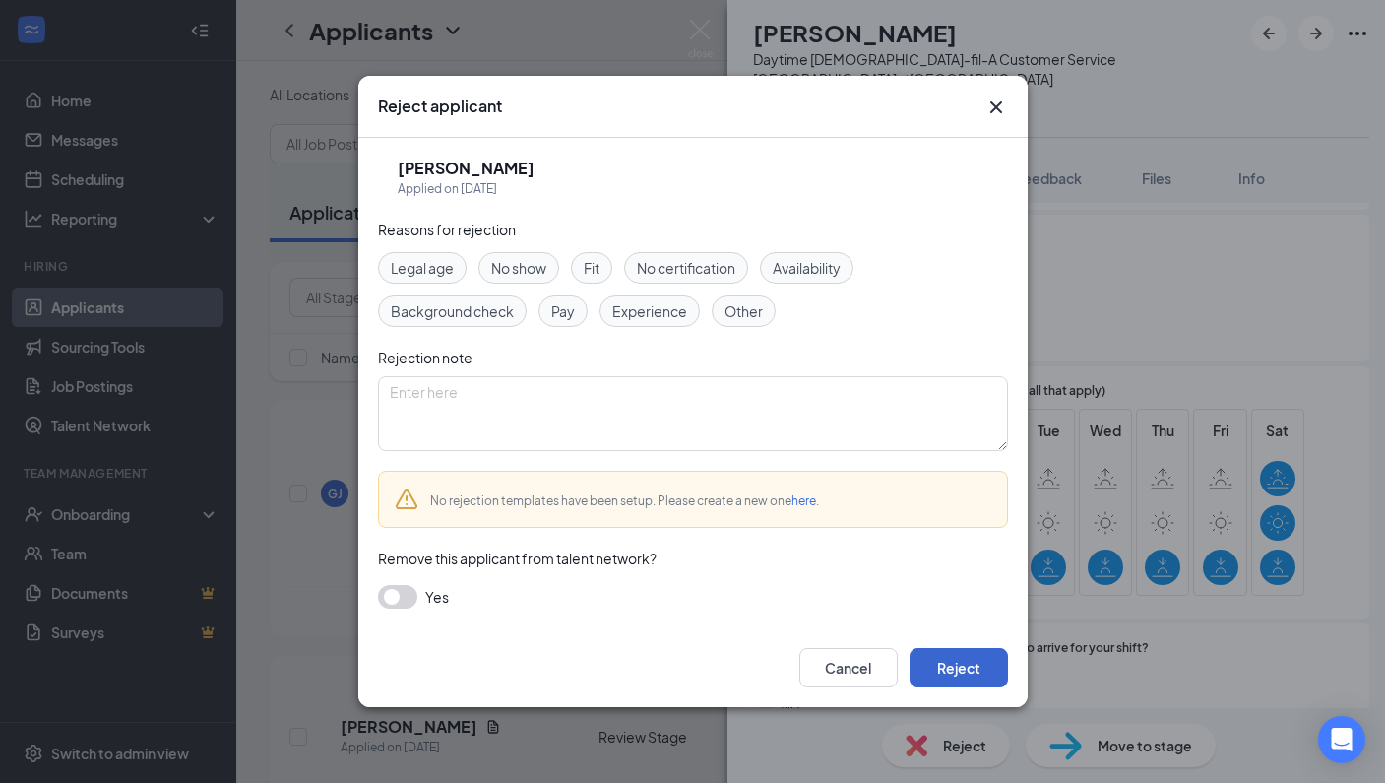
click at [961, 663] on button "Reject" at bounding box center [959, 667] width 98 height 39
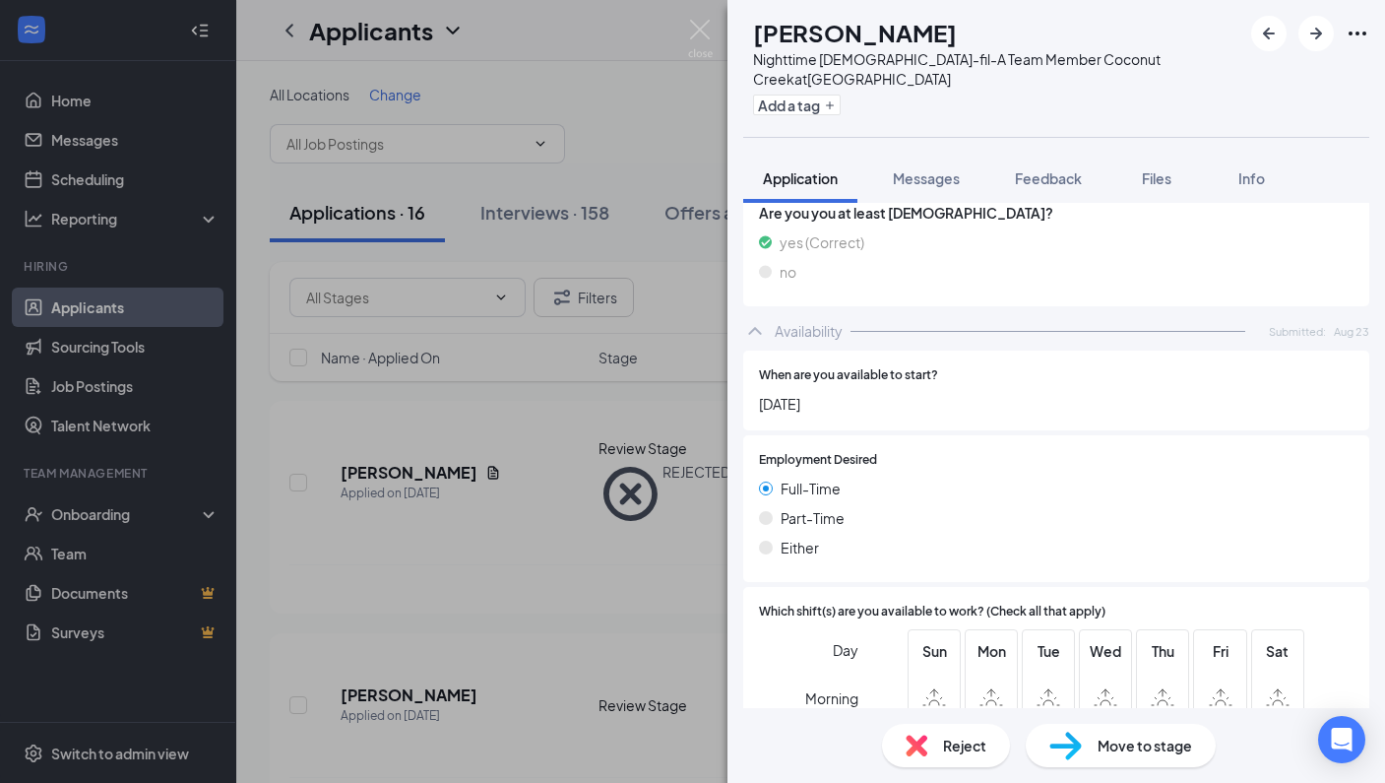
scroll to position [1167, 0]
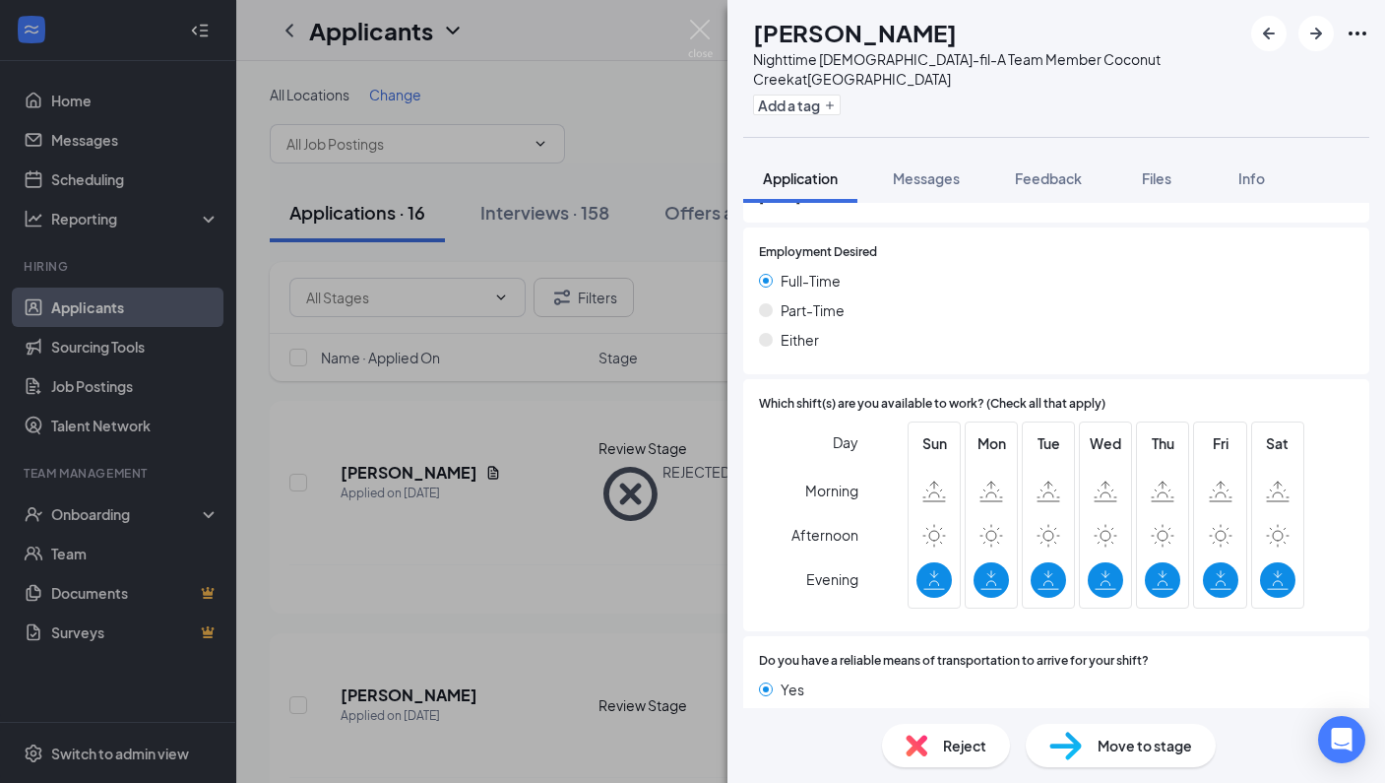
click at [935, 738] on div "Reject" at bounding box center [946, 745] width 128 height 43
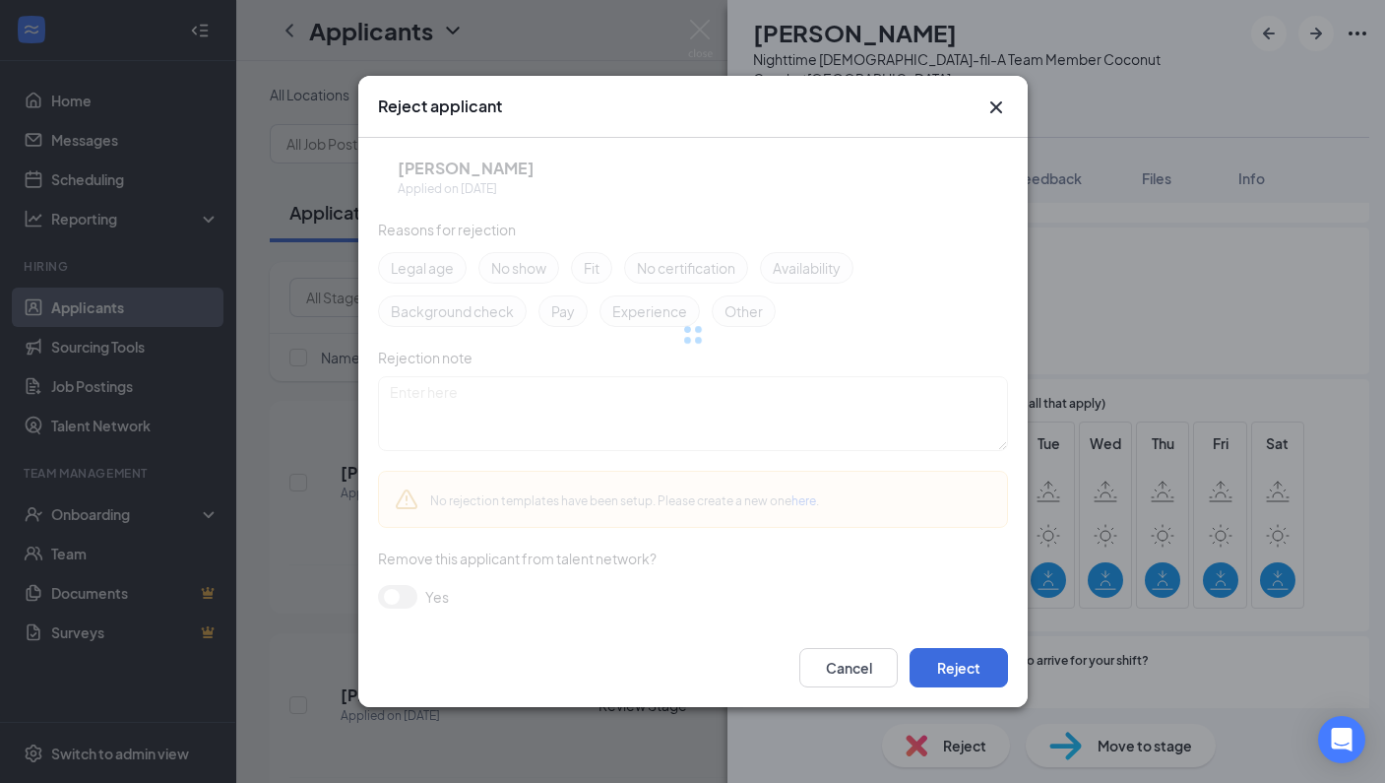
scroll to position [1159, 0]
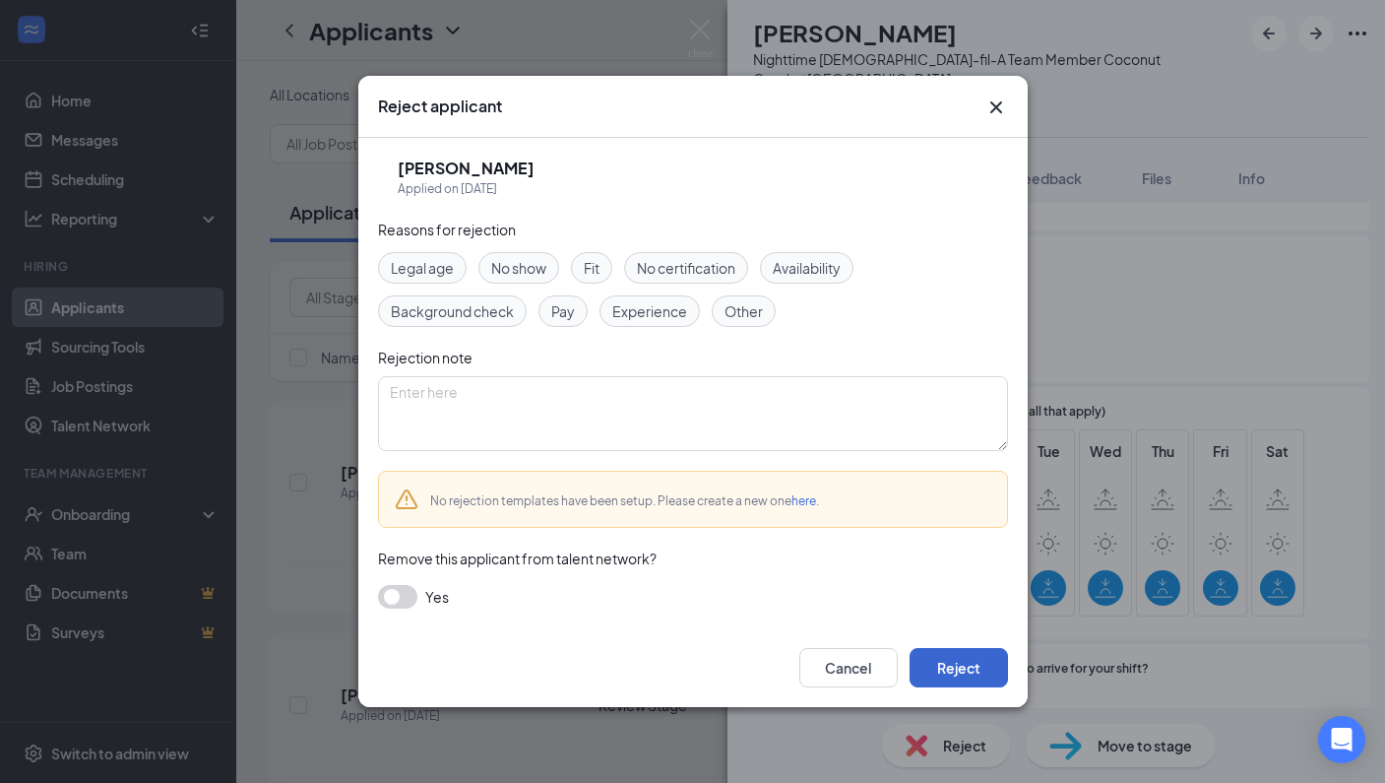
click at [955, 678] on button "Reject" at bounding box center [959, 667] width 98 height 39
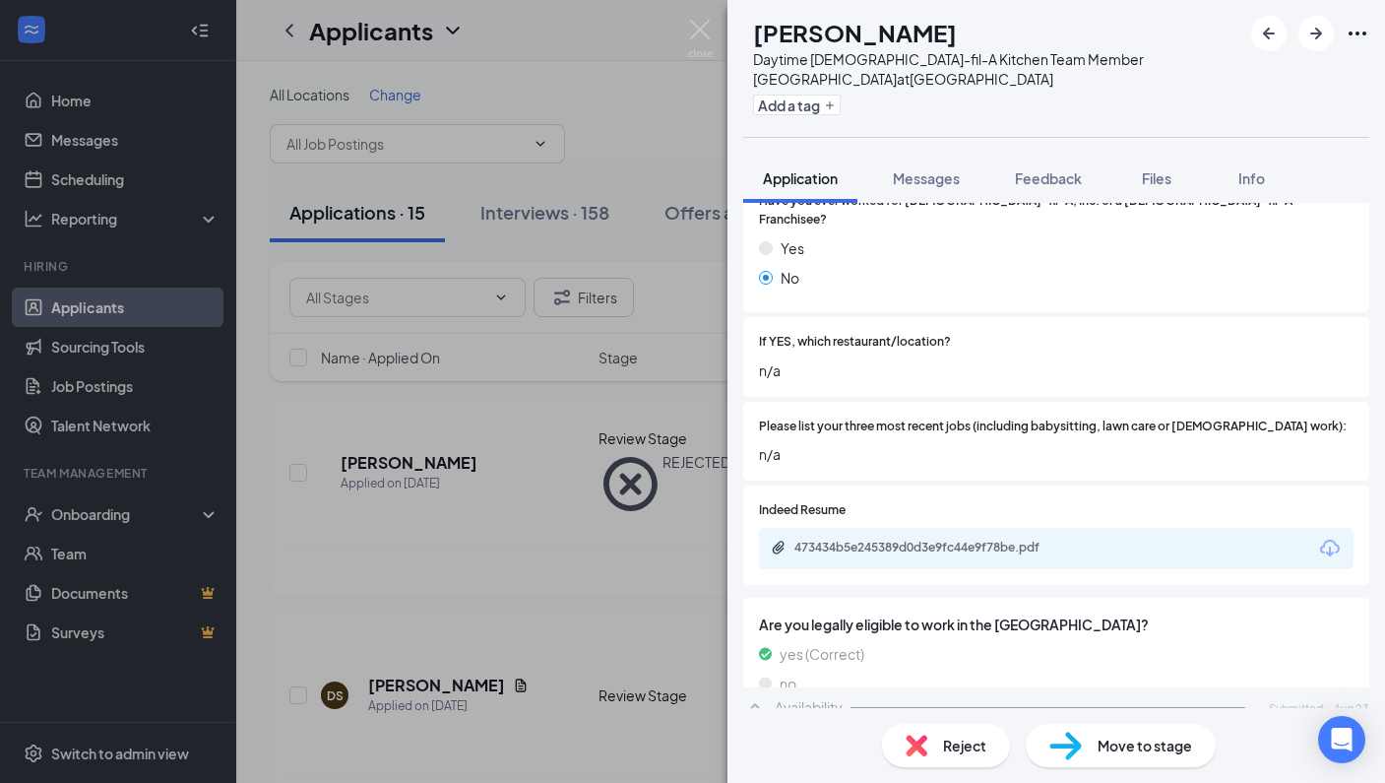
scroll to position [1043, 0]
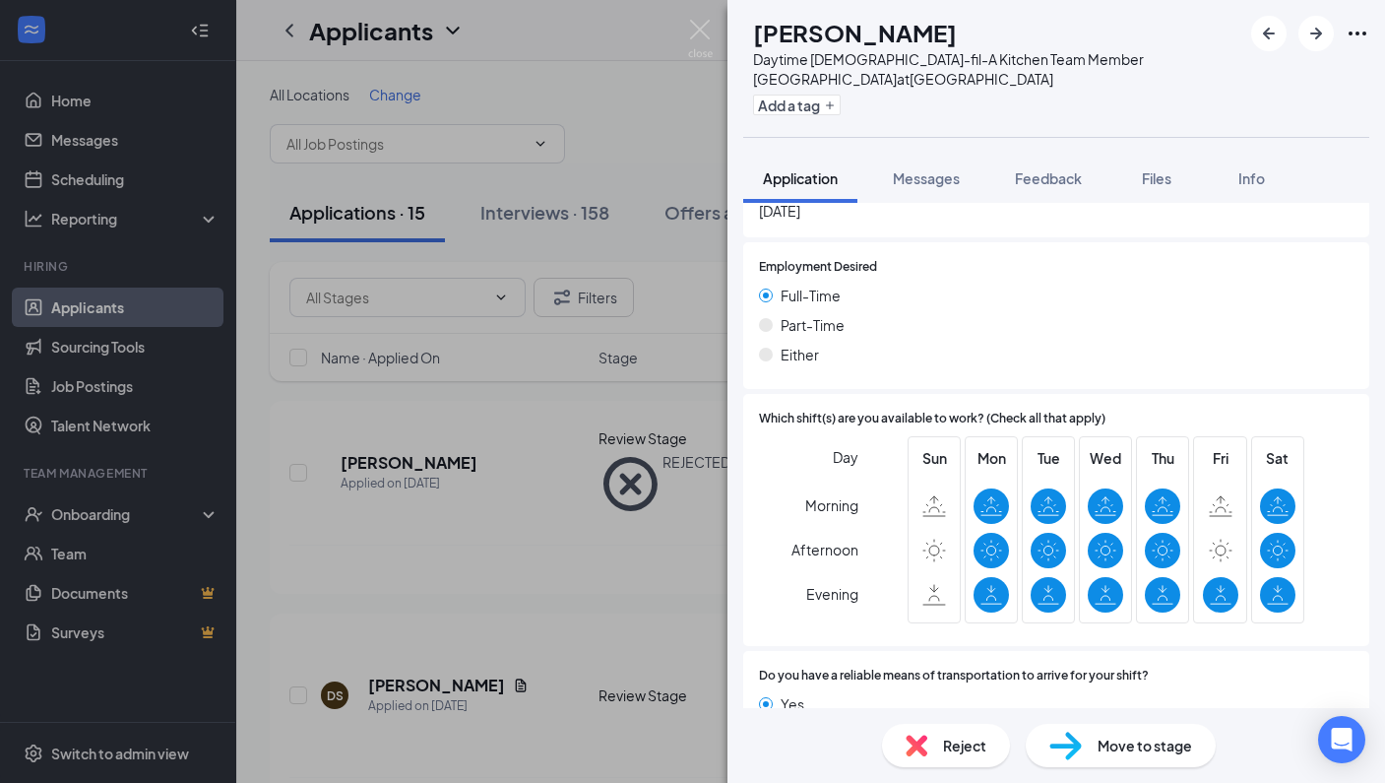
click at [945, 743] on span "Reject" at bounding box center [964, 745] width 43 height 22
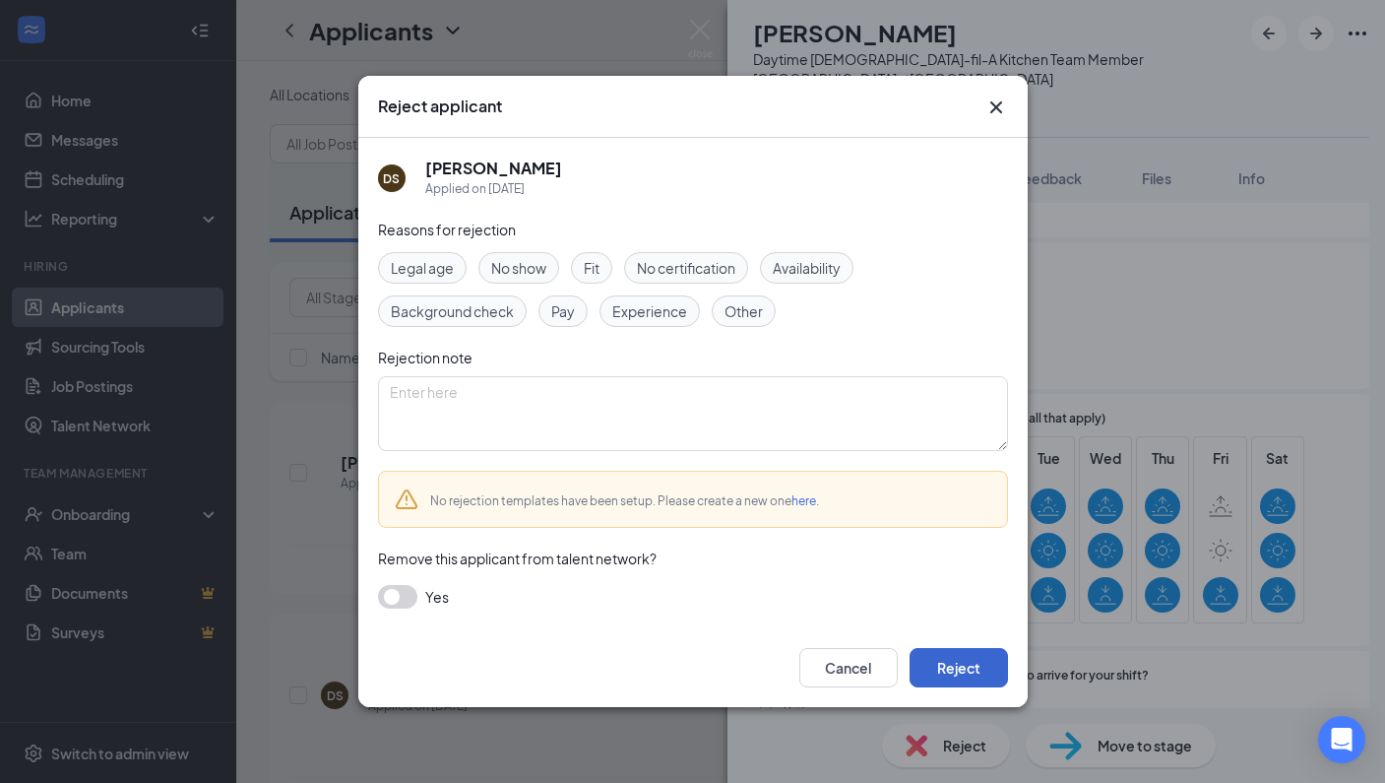
click at [957, 658] on button "Reject" at bounding box center [959, 667] width 98 height 39
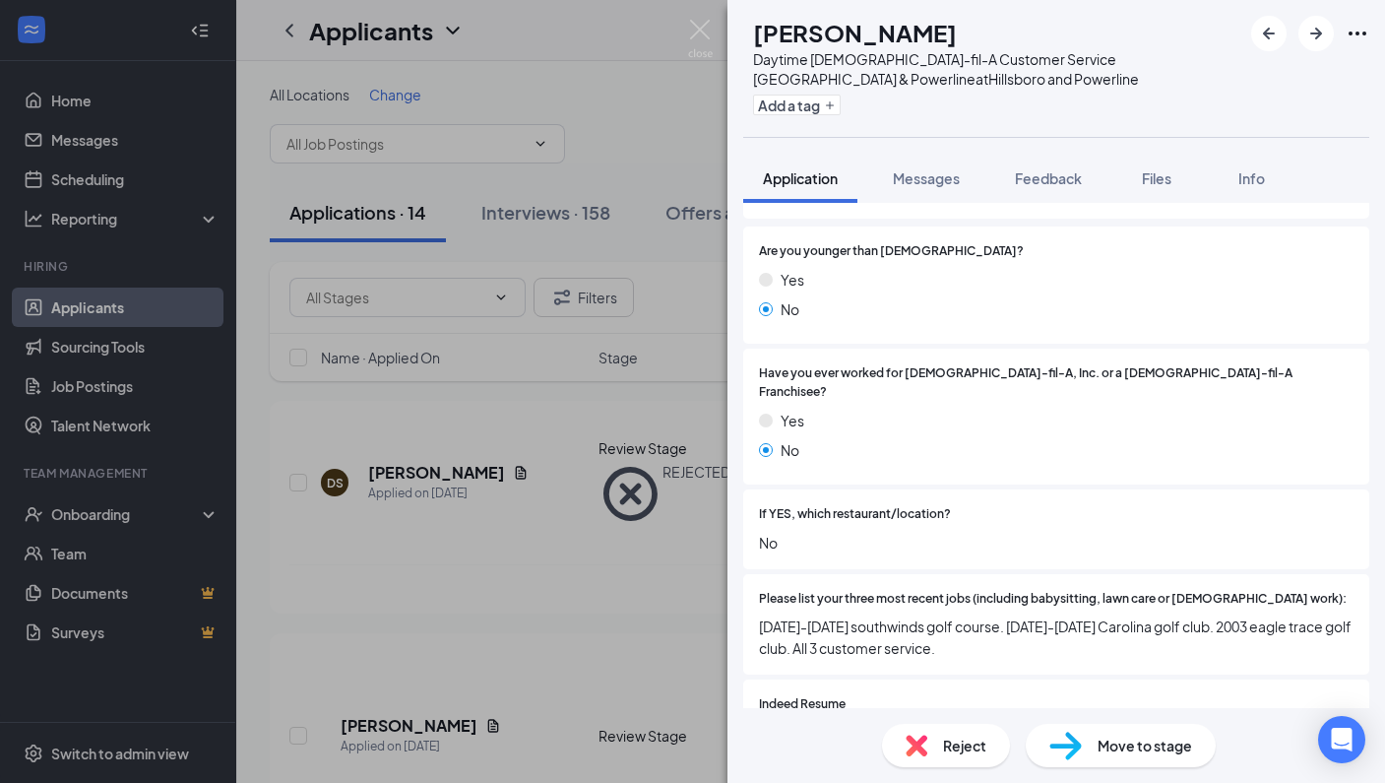
scroll to position [499, 0]
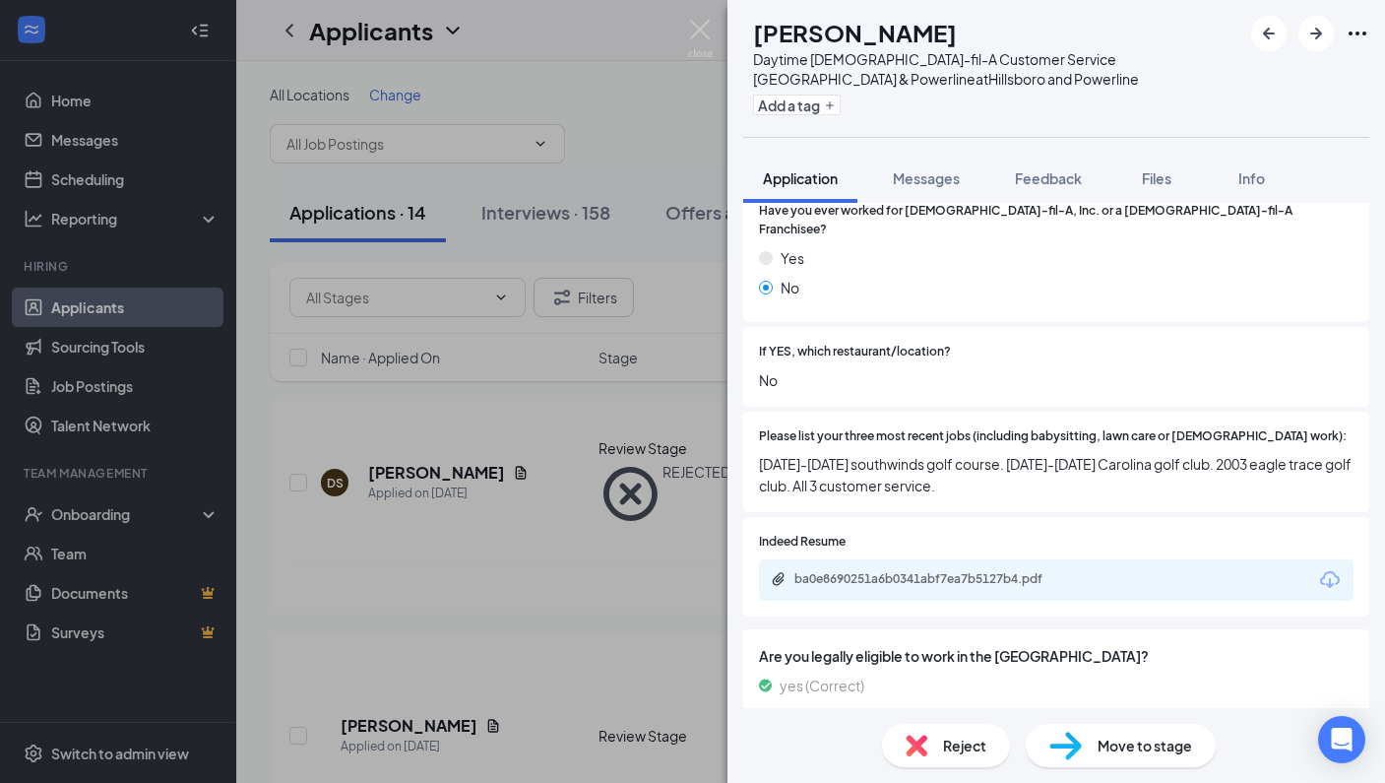
click at [1318, 568] on icon "Download" at bounding box center [1330, 580] width 24 height 24
click at [1175, 753] on span "Move to stage" at bounding box center [1145, 745] width 95 height 22
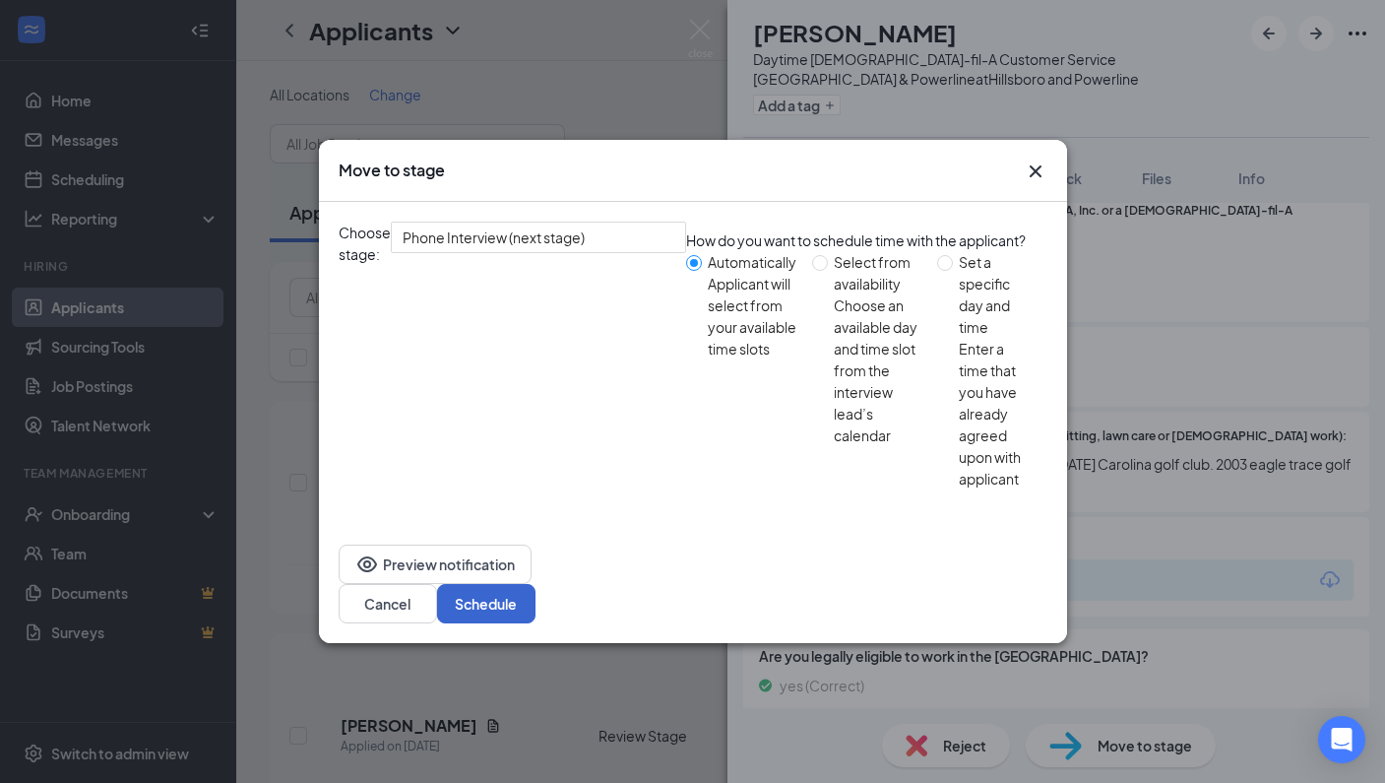
click at [536, 584] on button "Schedule" at bounding box center [486, 603] width 98 height 39
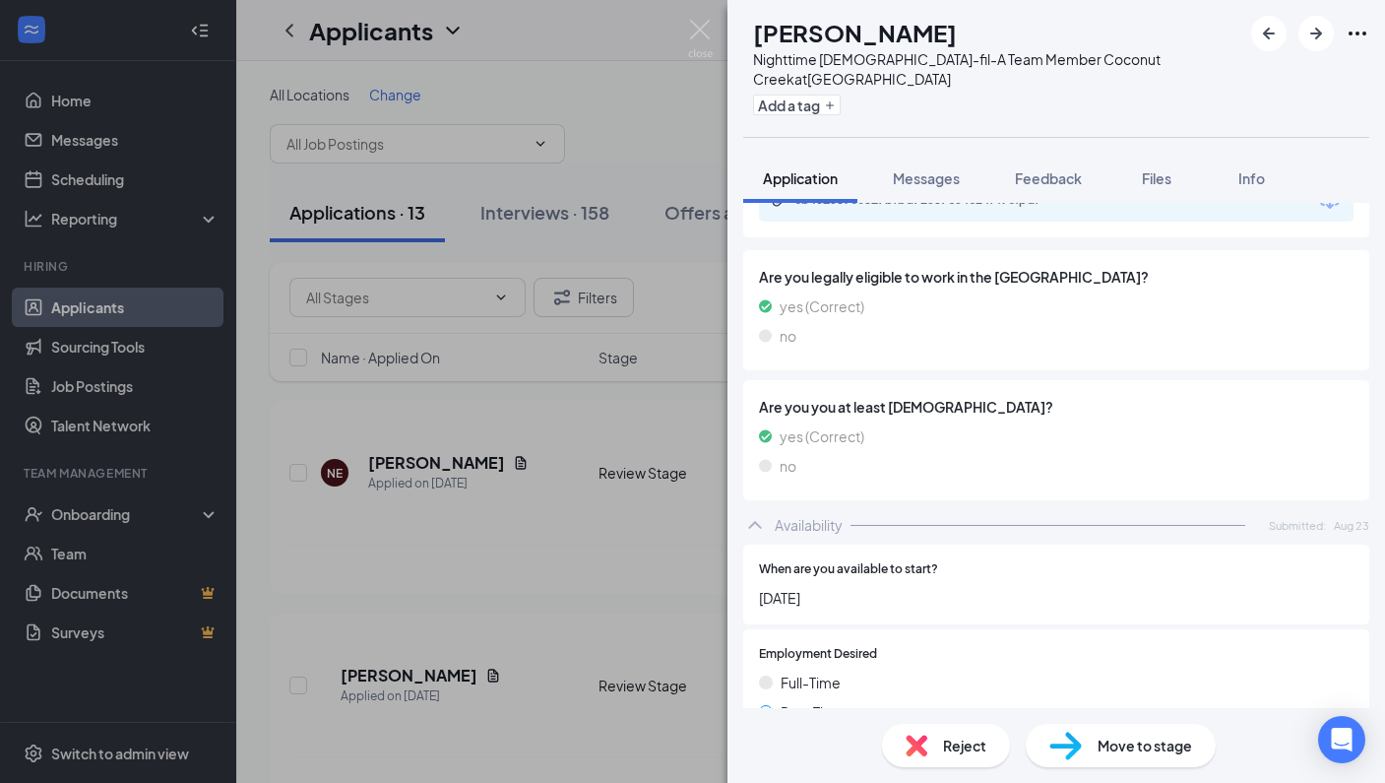
scroll to position [1230, 0]
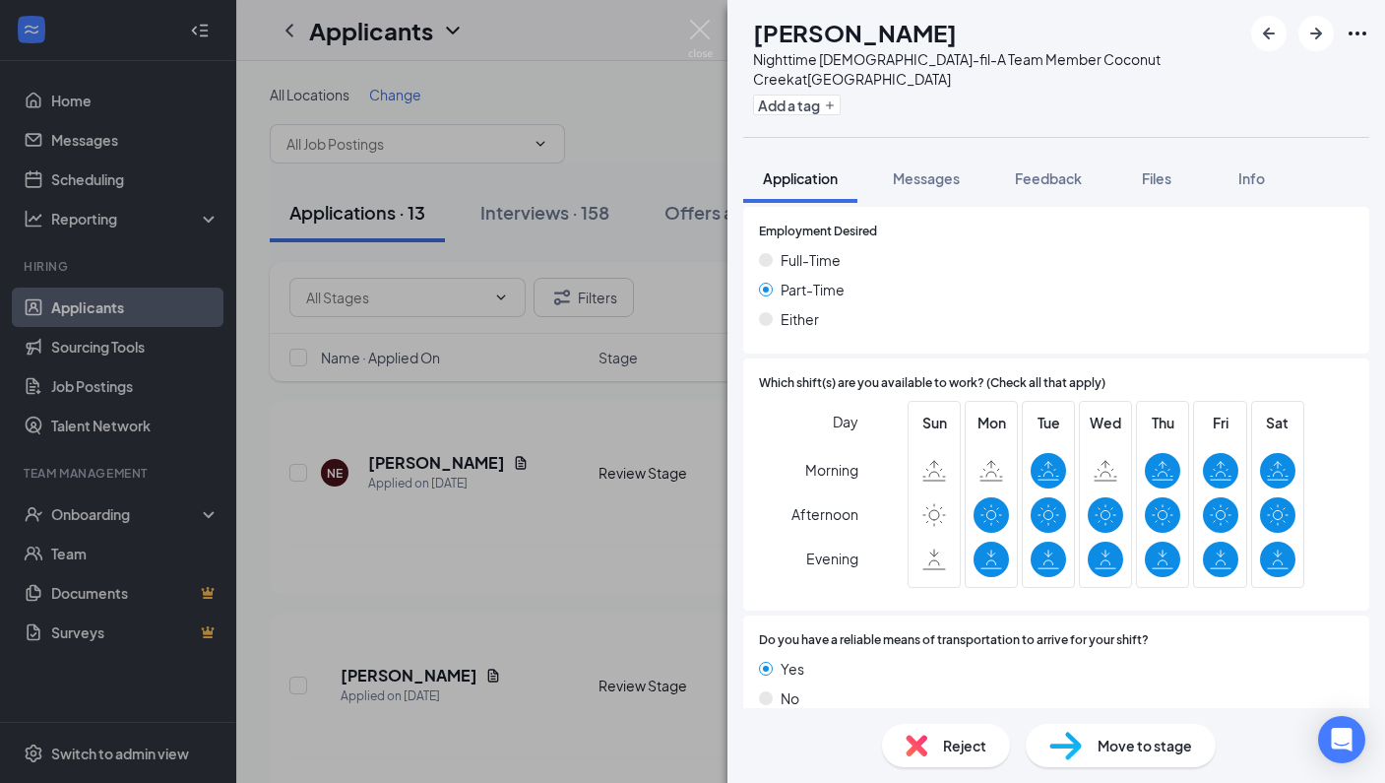
click at [1095, 744] on div "Move to stage" at bounding box center [1121, 745] width 190 height 43
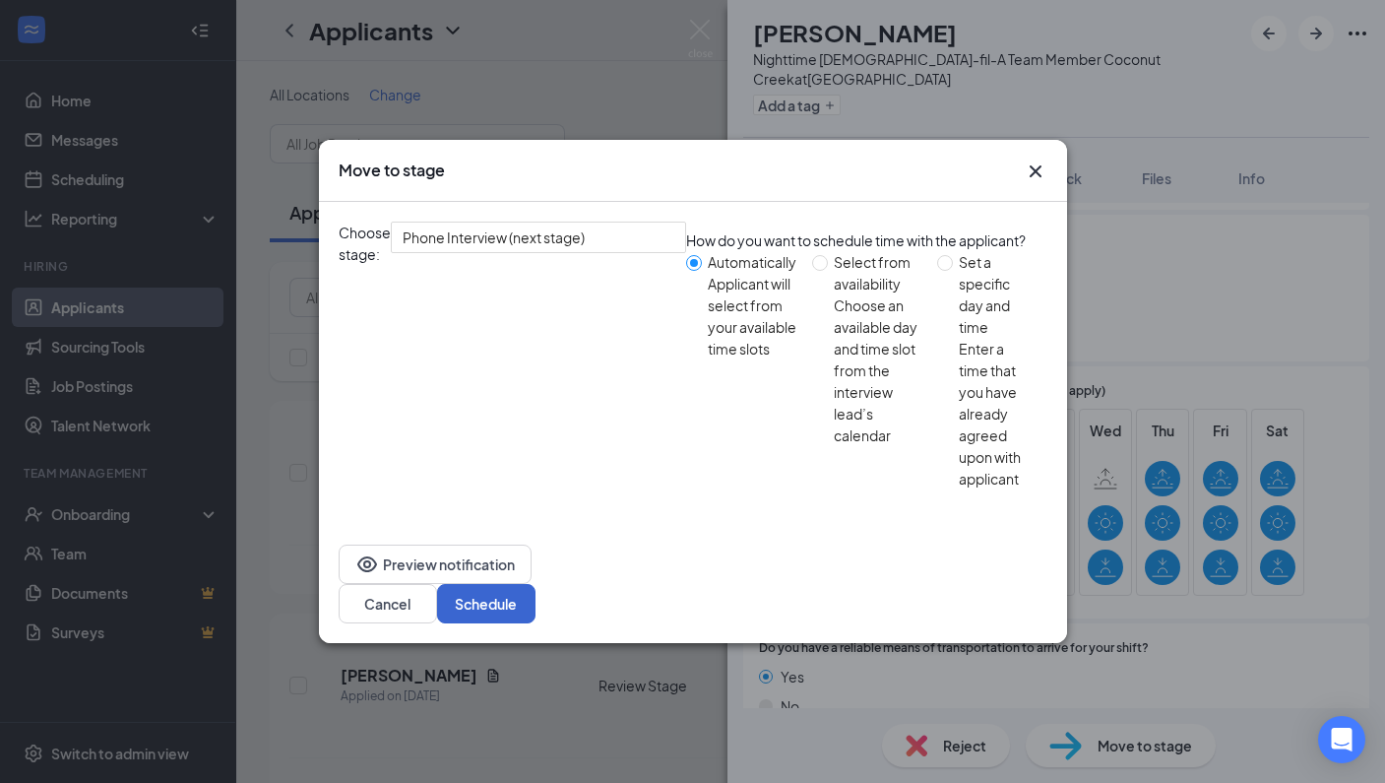
click at [536, 584] on button "Schedule" at bounding box center [486, 603] width 98 height 39
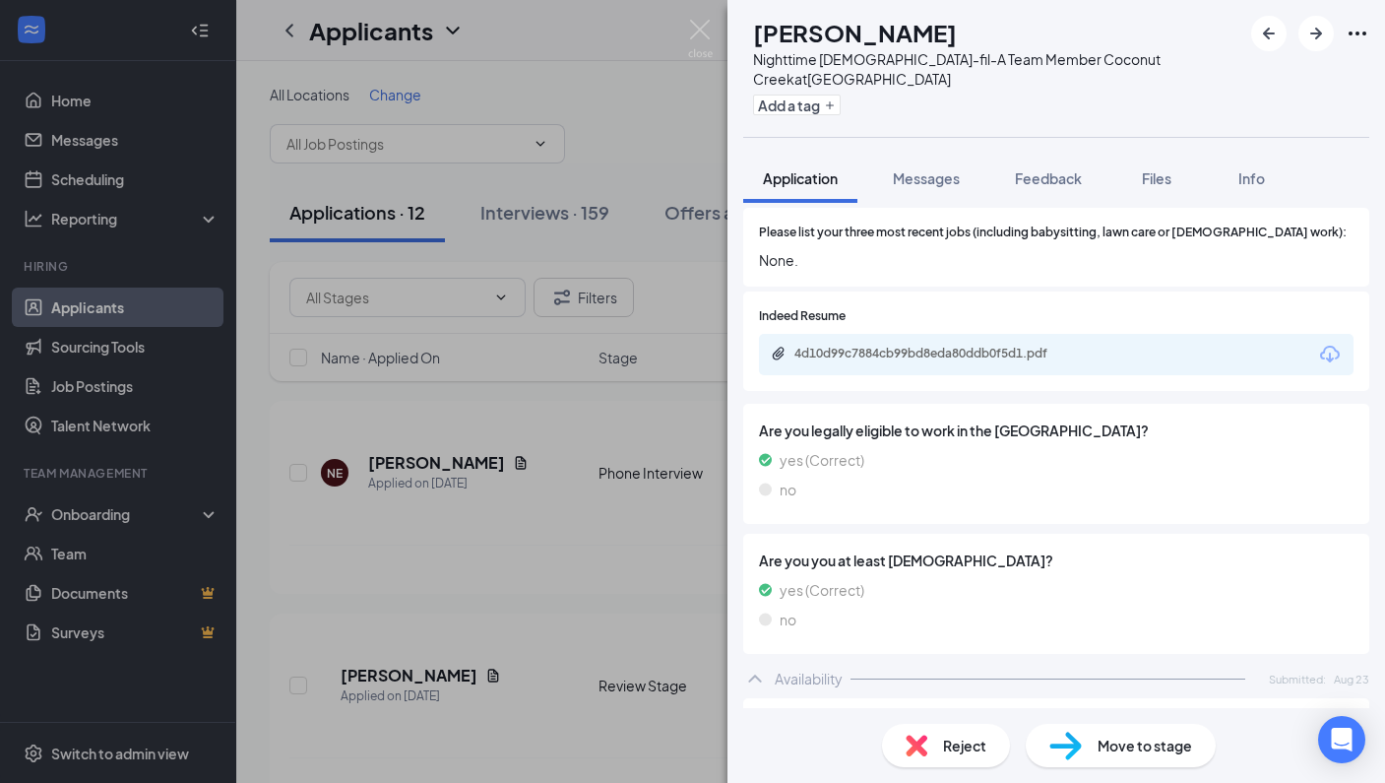
scroll to position [1208, 0]
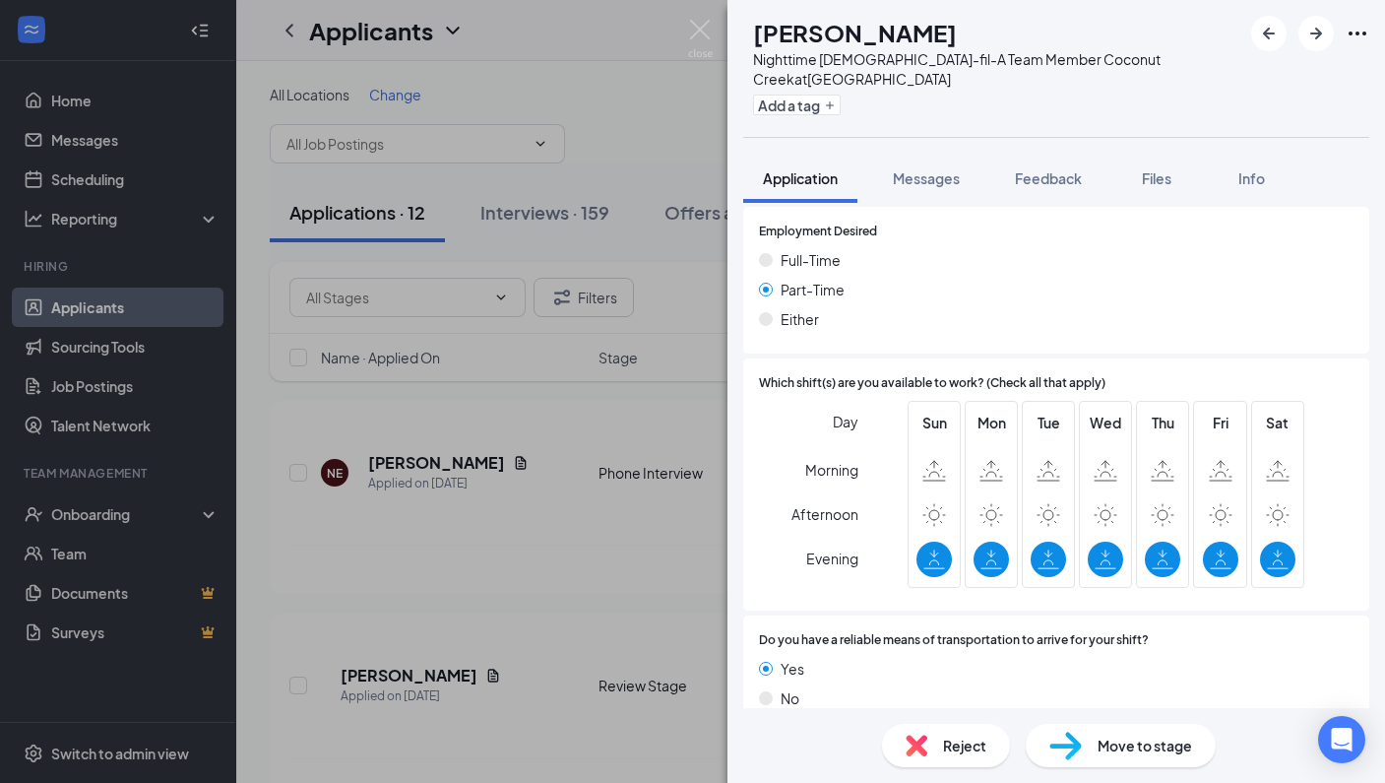
click at [962, 749] on span "Reject" at bounding box center [964, 745] width 43 height 22
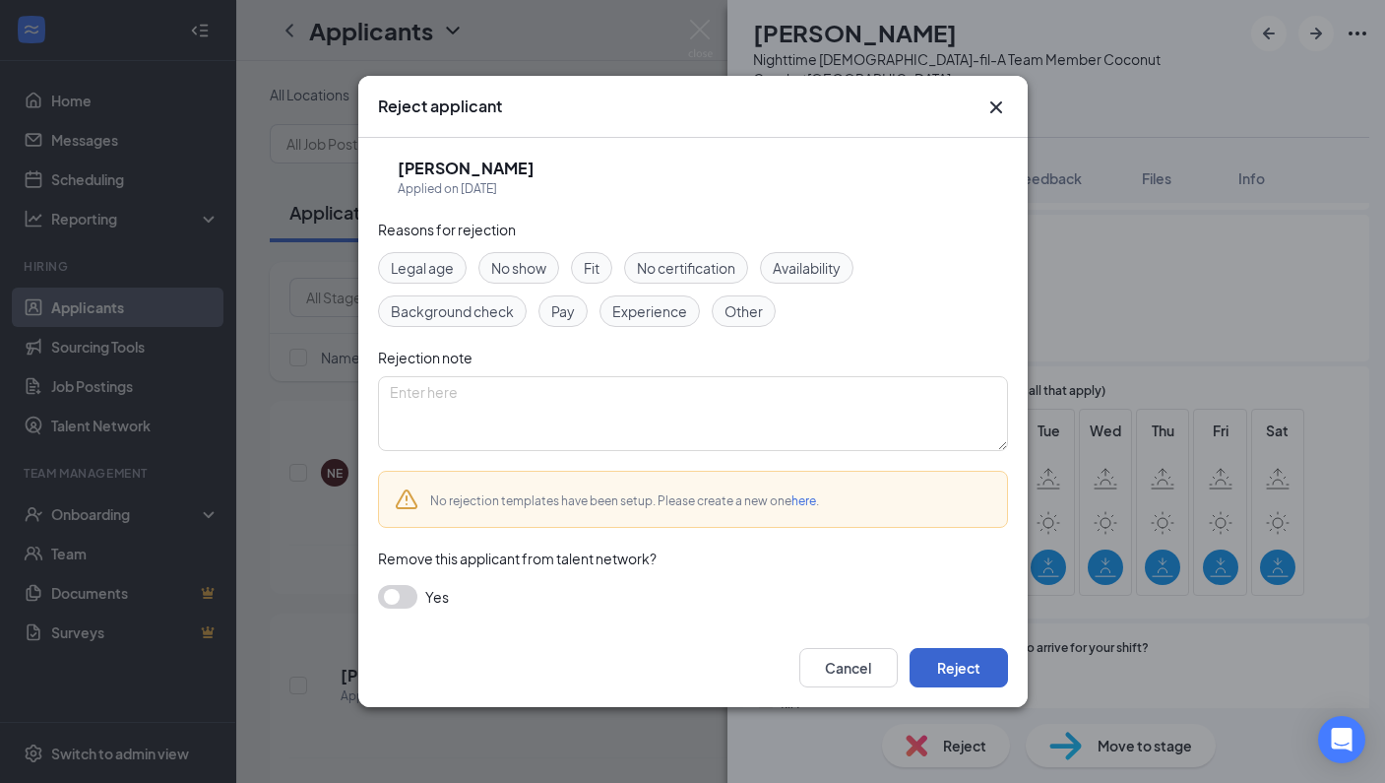
click at [972, 677] on button "Reject" at bounding box center [959, 667] width 98 height 39
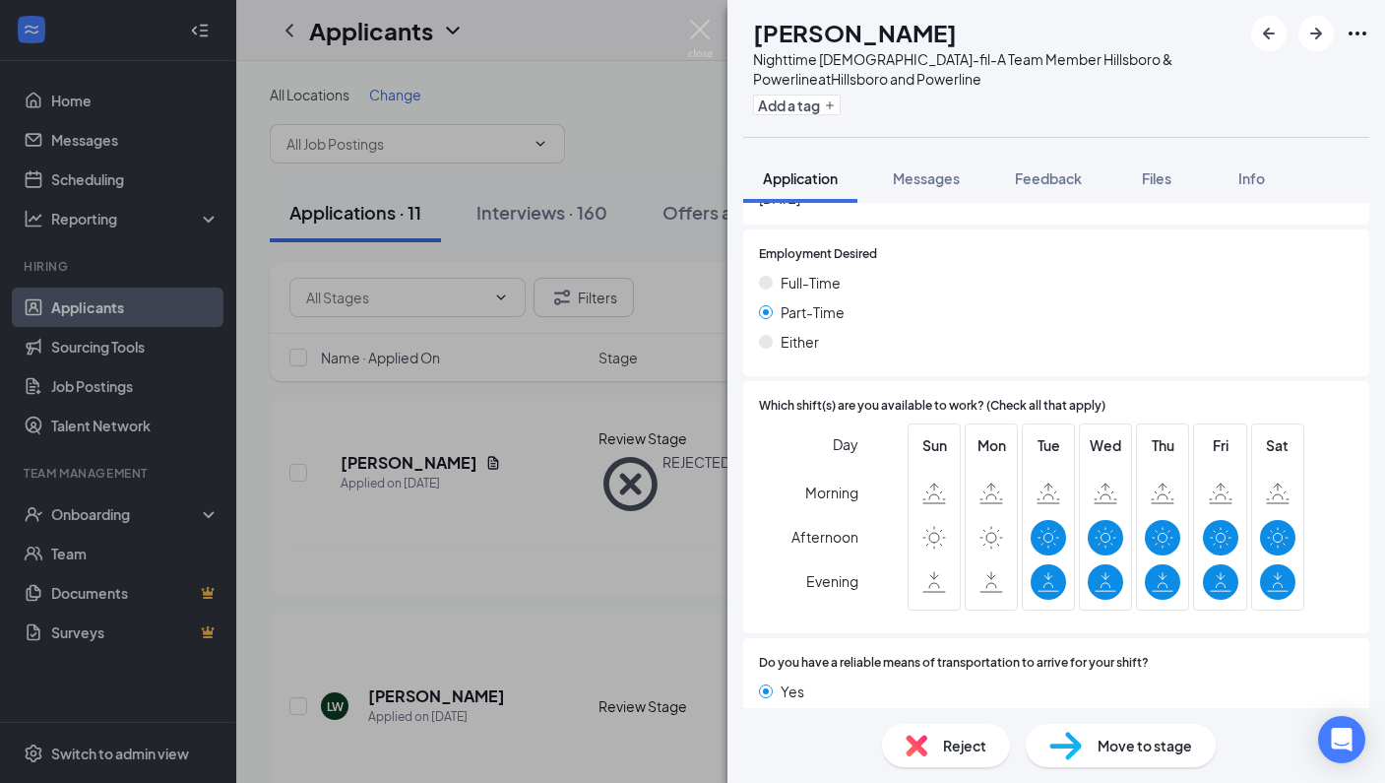
scroll to position [1157, 0]
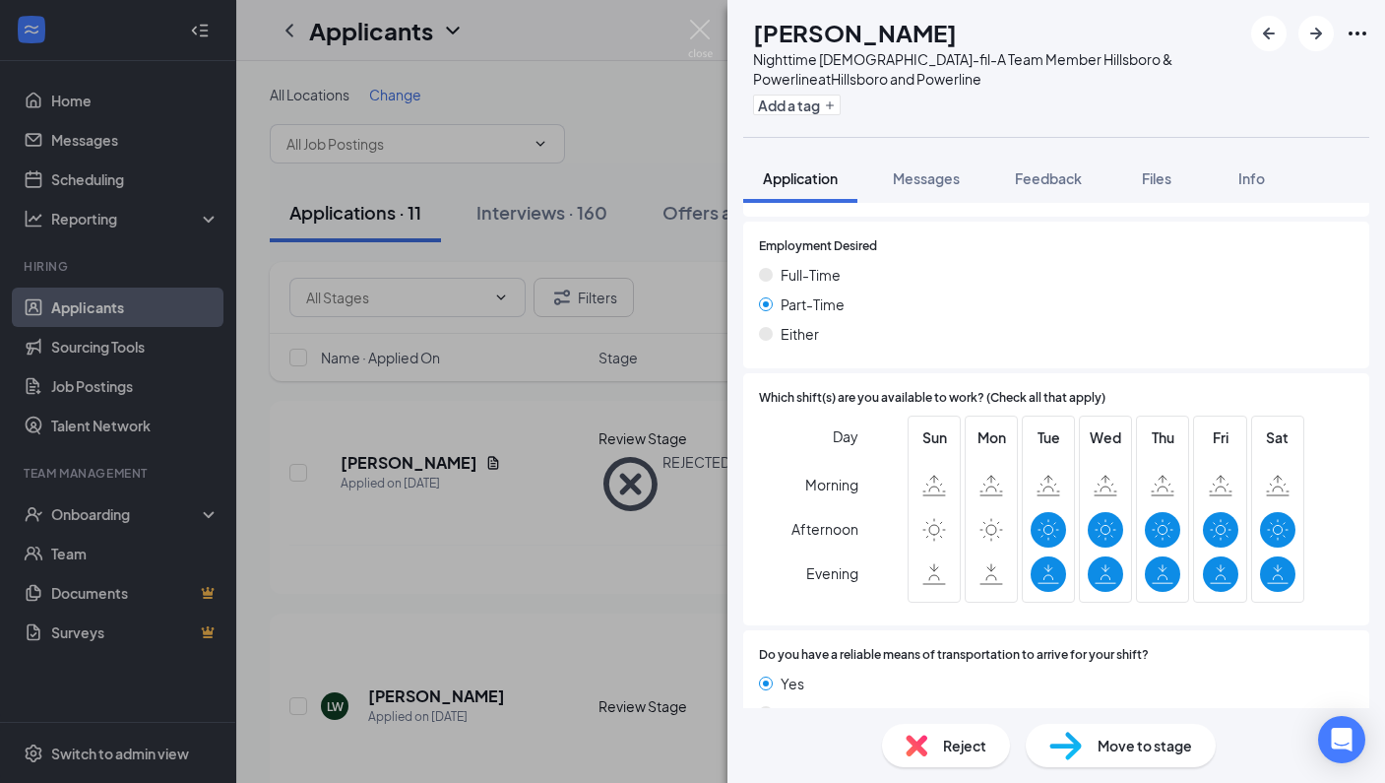
click at [964, 746] on span "Reject" at bounding box center [964, 745] width 43 height 22
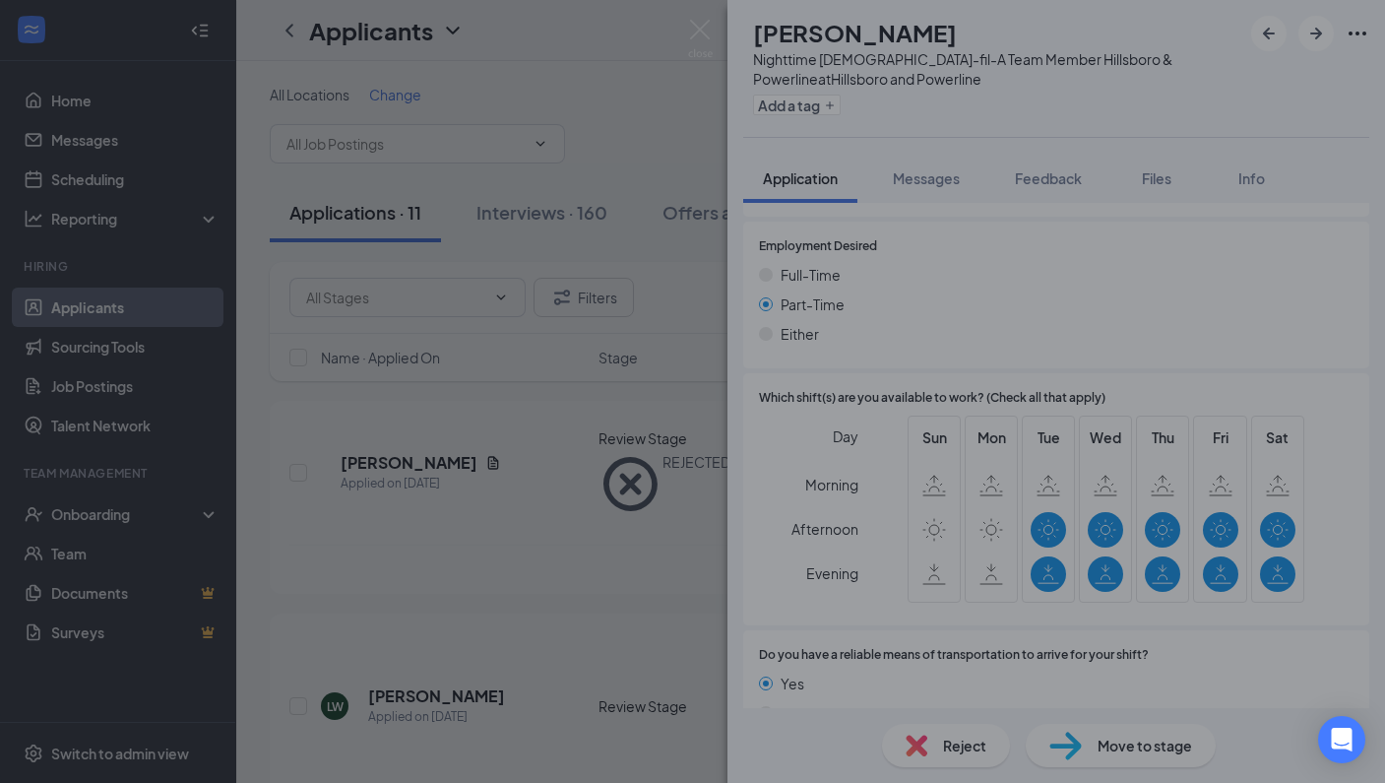
scroll to position [1149, 0]
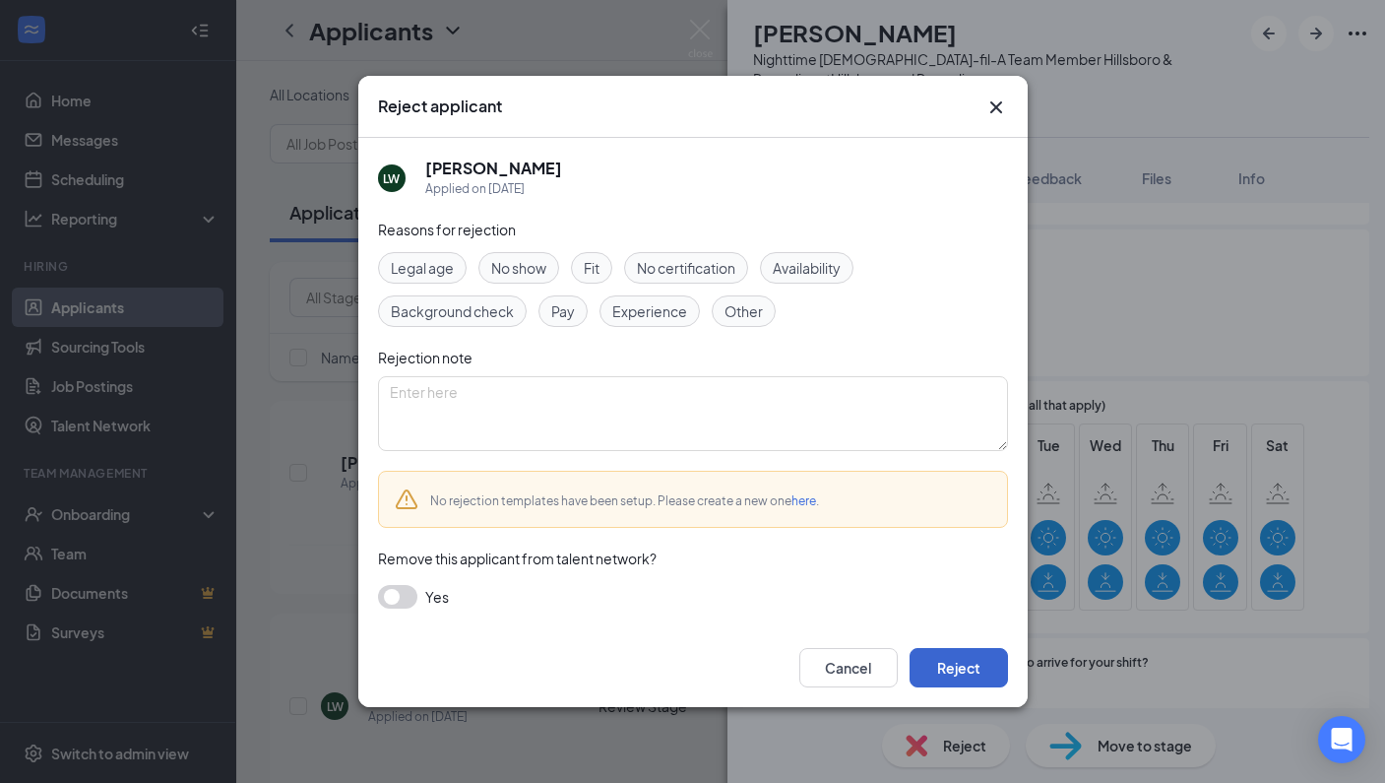
click at [949, 671] on button "Reject" at bounding box center [959, 667] width 98 height 39
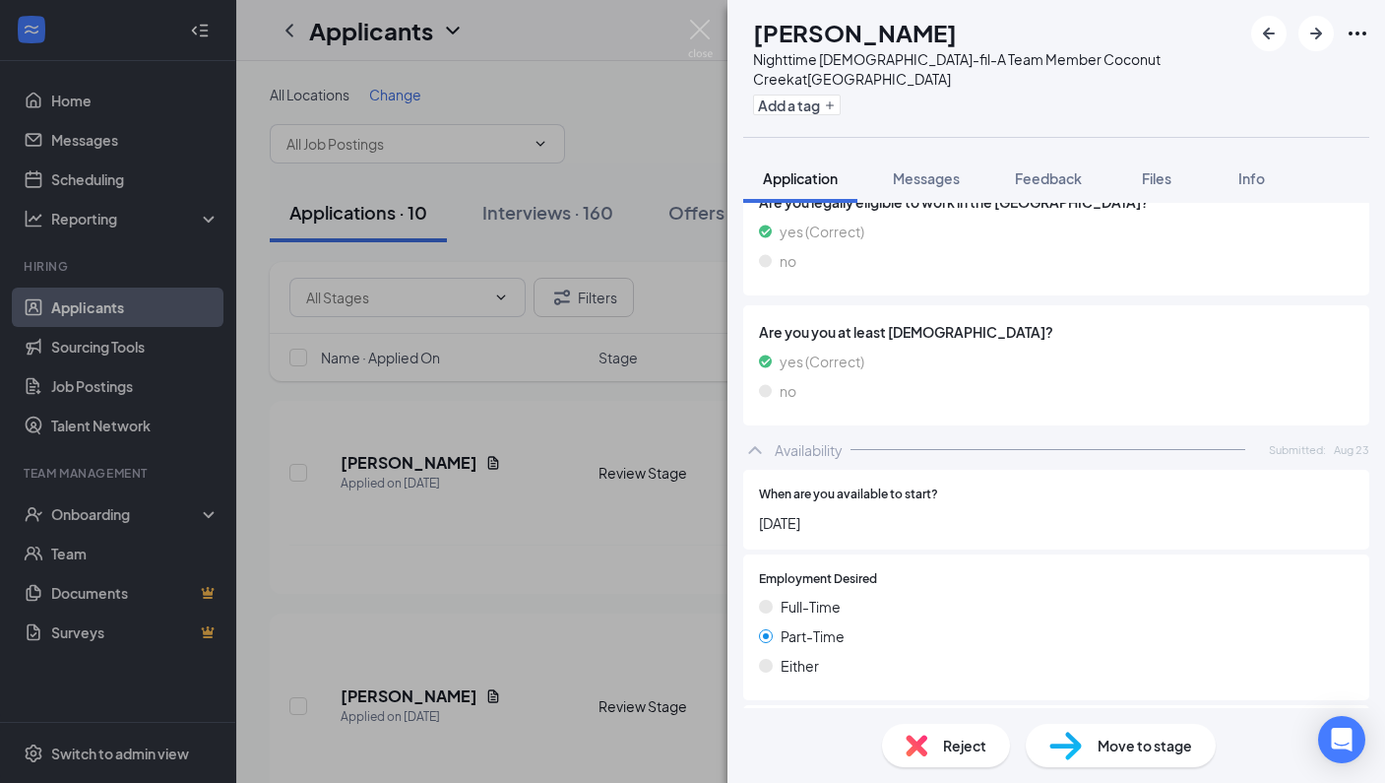
scroll to position [1208, 0]
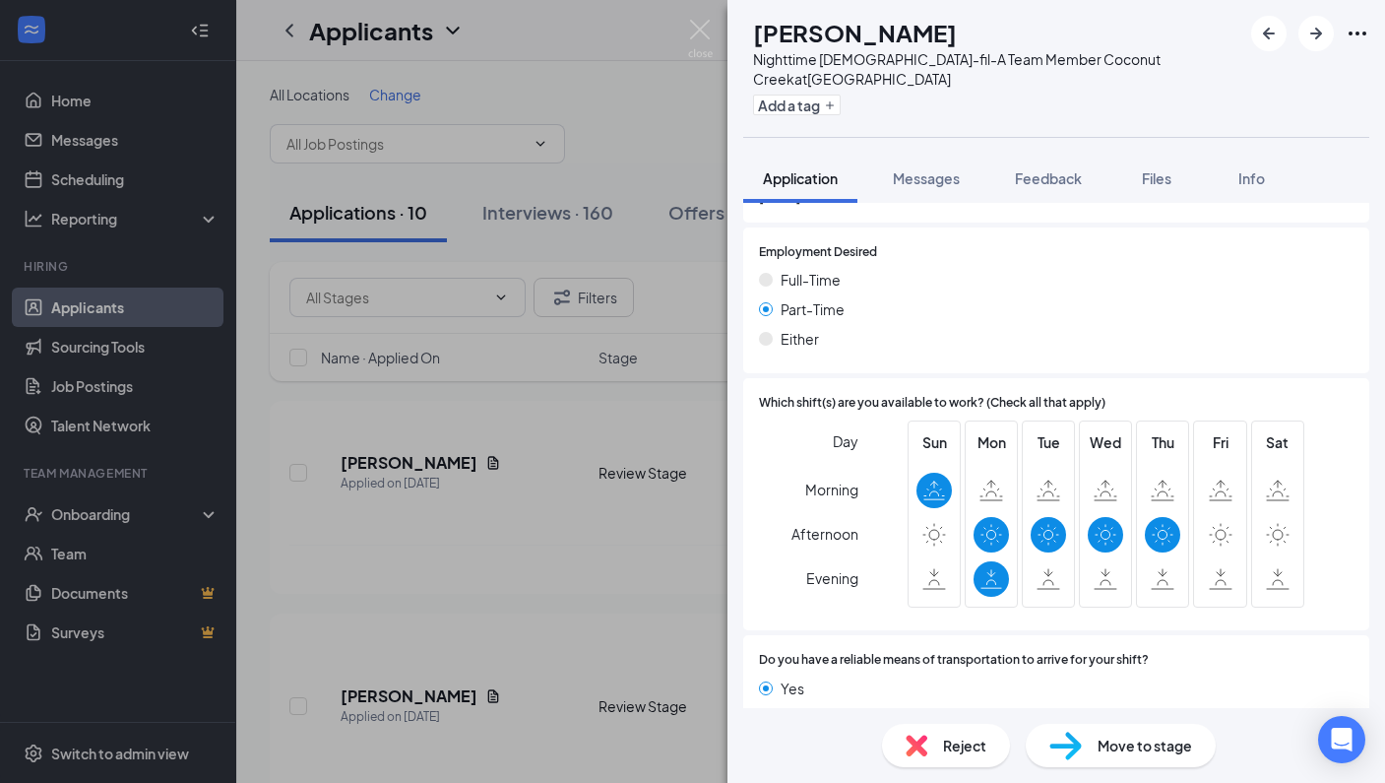
click at [937, 757] on div "Reject" at bounding box center [946, 745] width 128 height 43
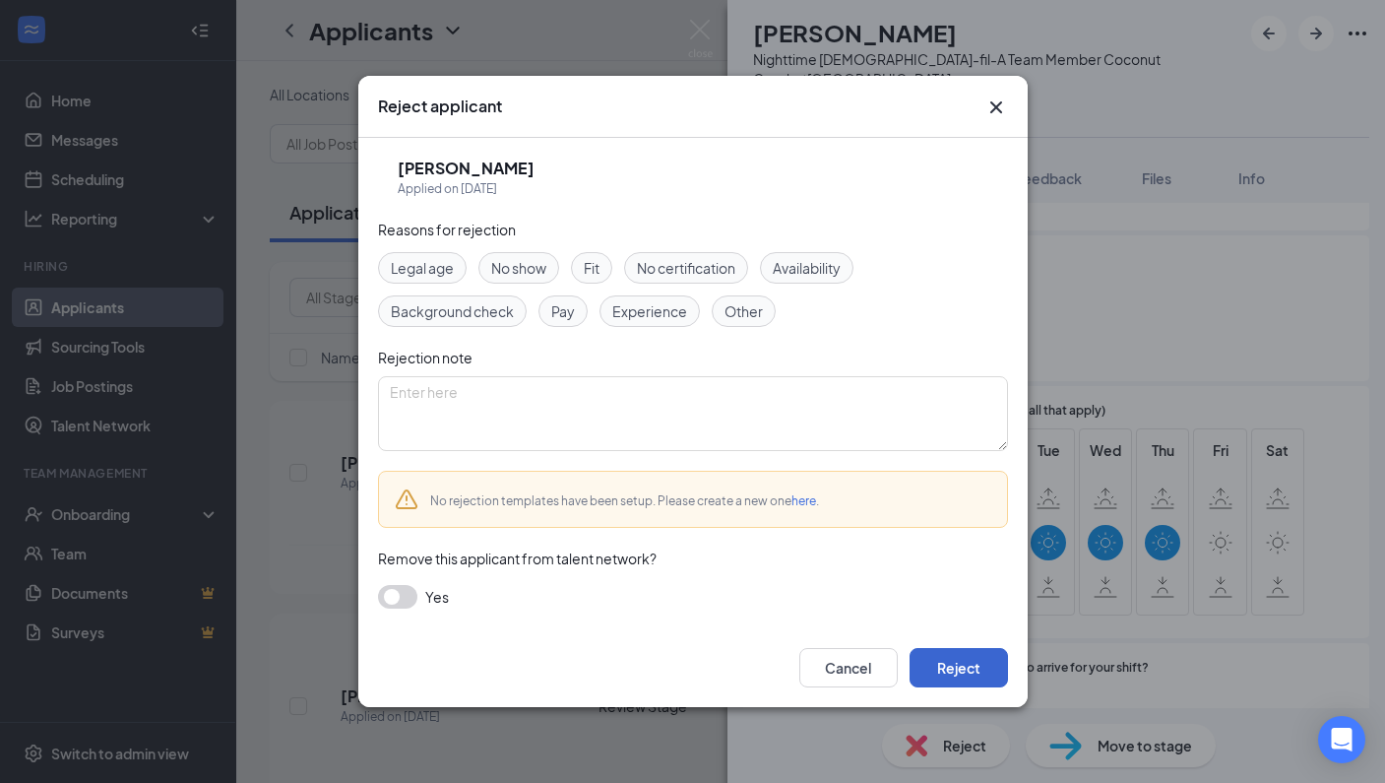
click at [969, 673] on button "Reject" at bounding box center [959, 667] width 98 height 39
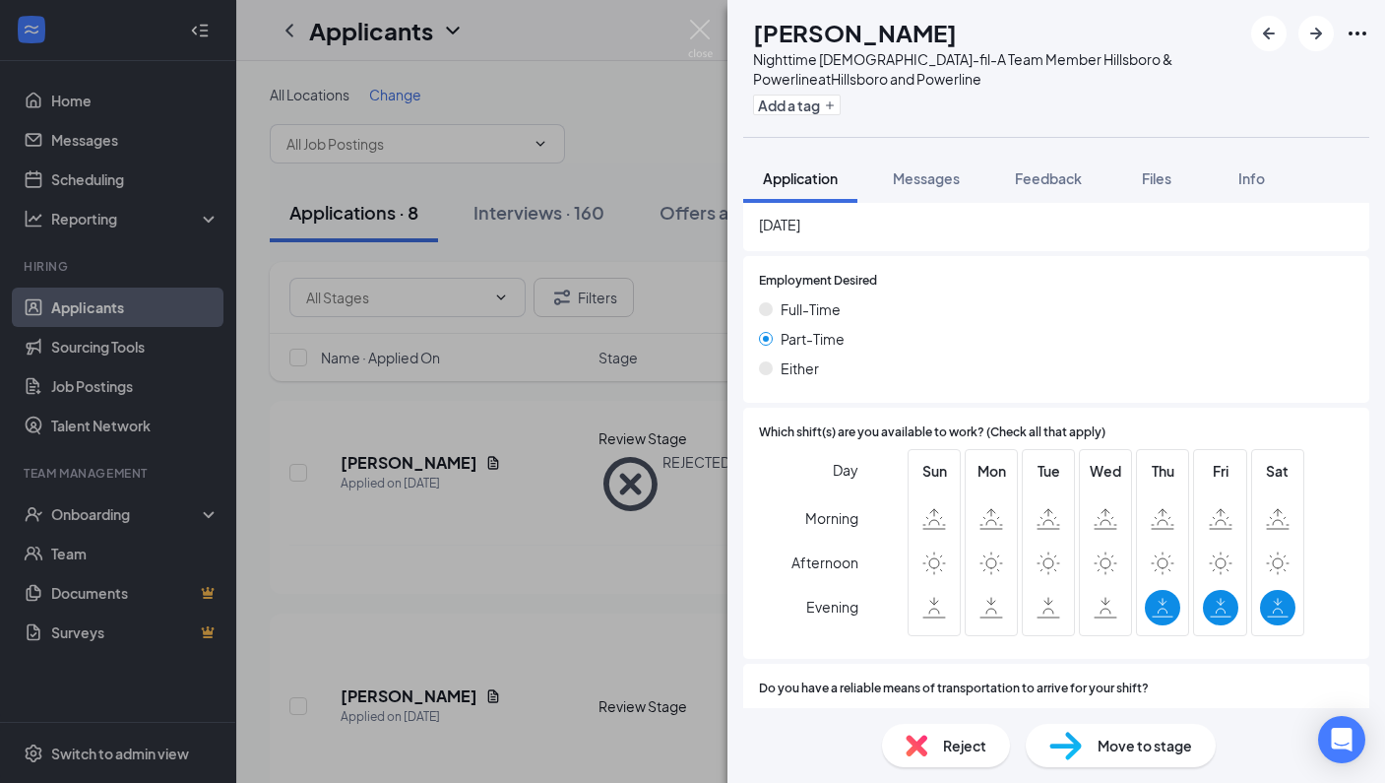
scroll to position [1190, 0]
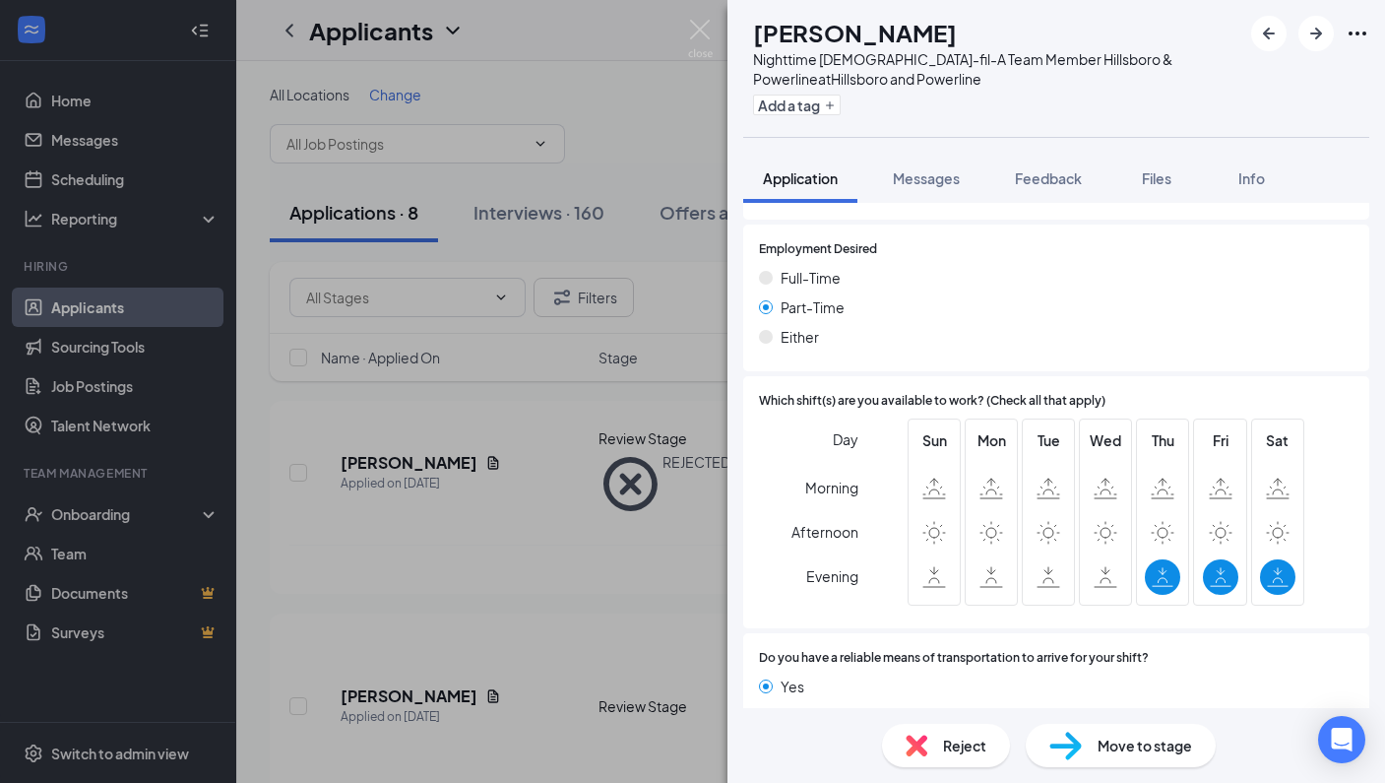
click at [944, 746] on span "Reject" at bounding box center [964, 745] width 43 height 22
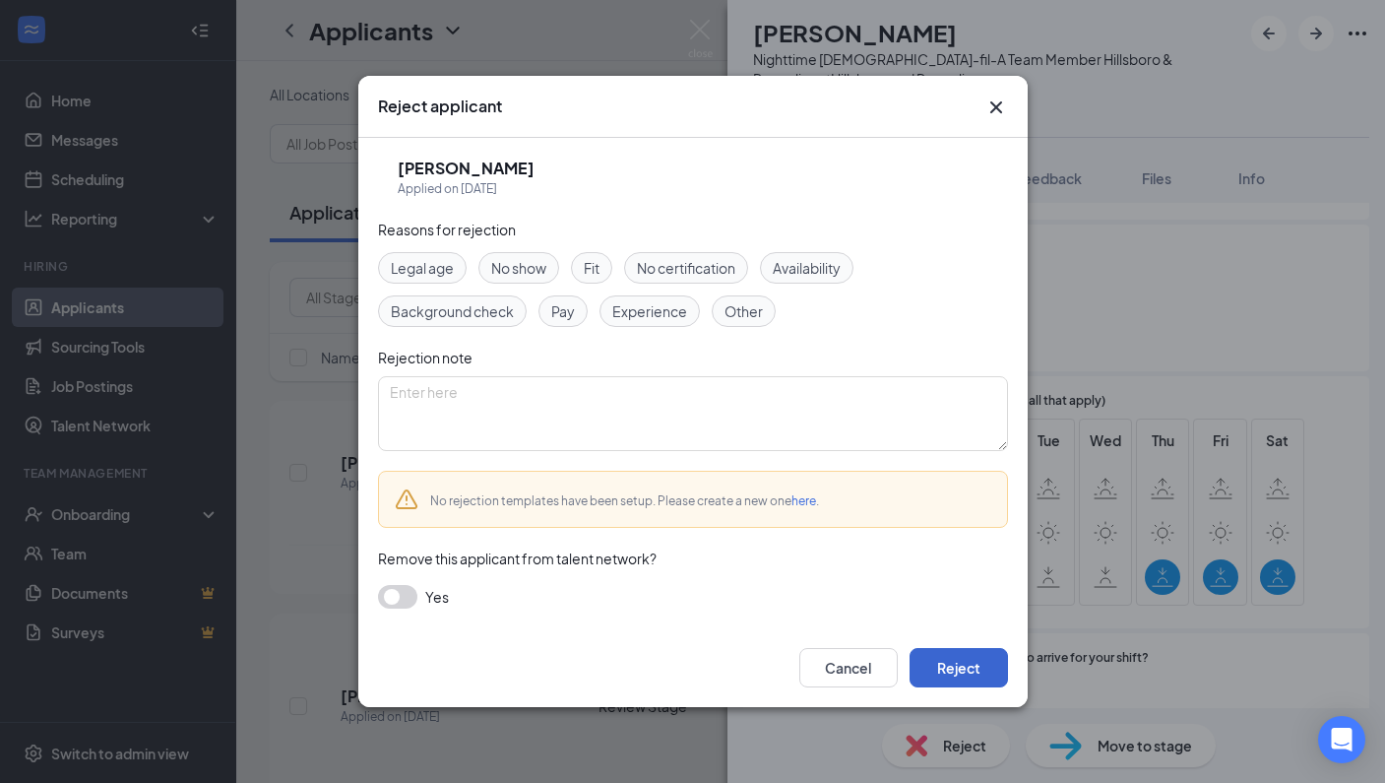
click at [962, 666] on button "Reject" at bounding box center [959, 667] width 98 height 39
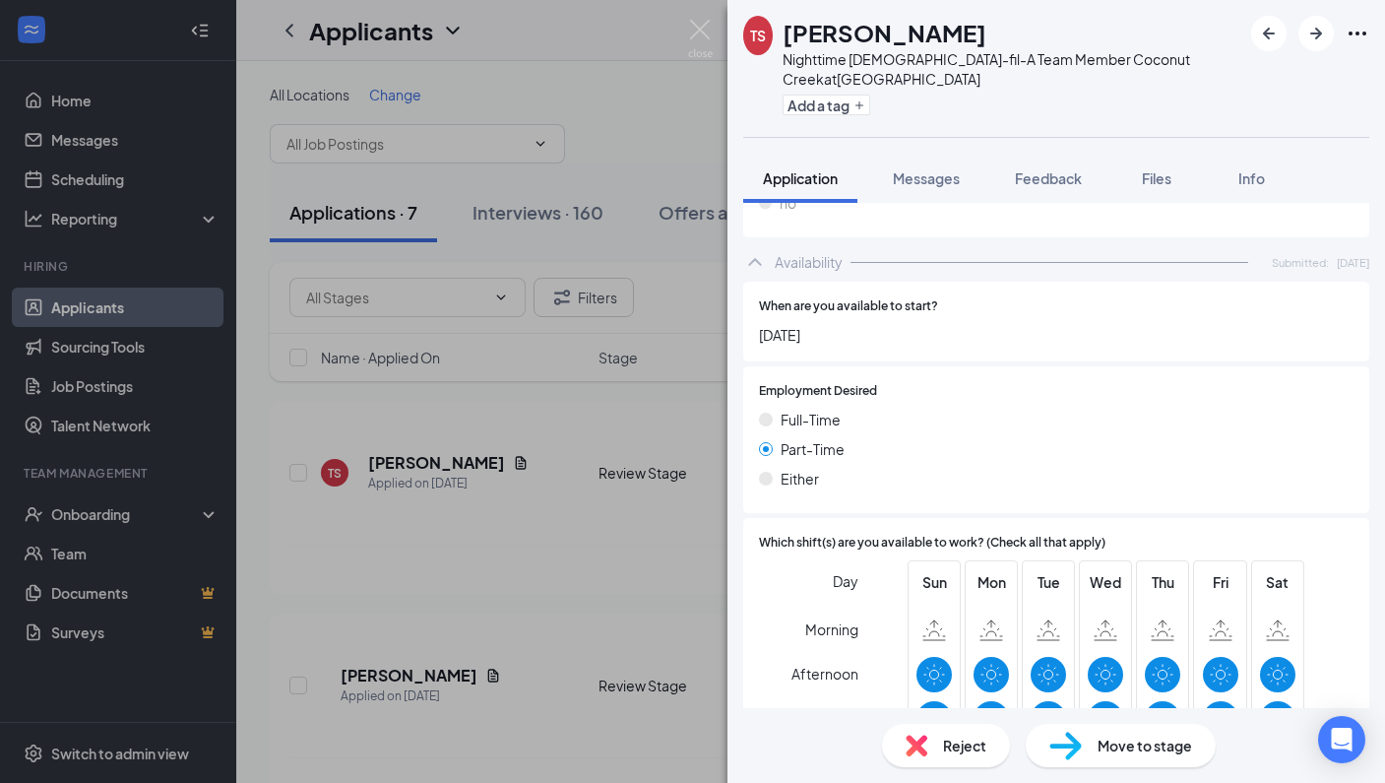
scroll to position [1208, 0]
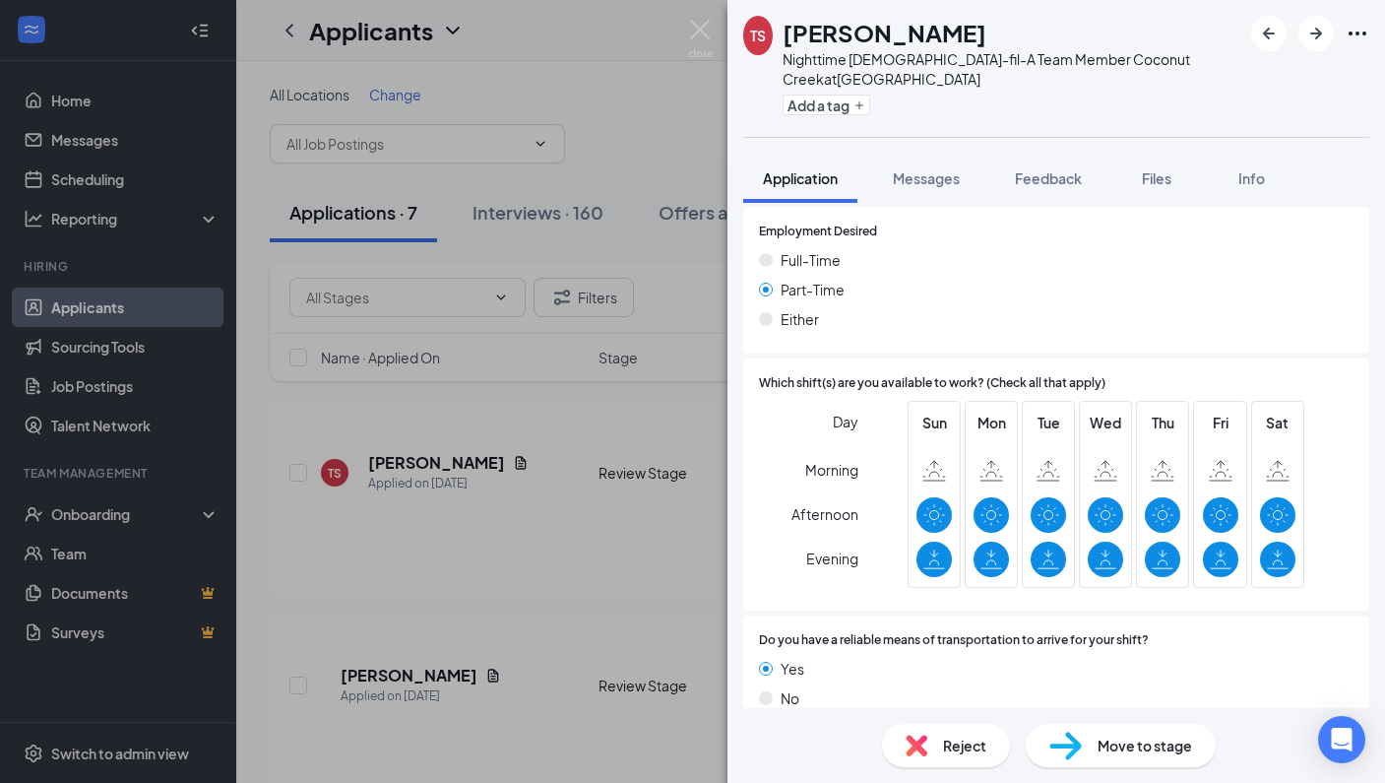
click at [966, 740] on span "Reject" at bounding box center [964, 745] width 43 height 22
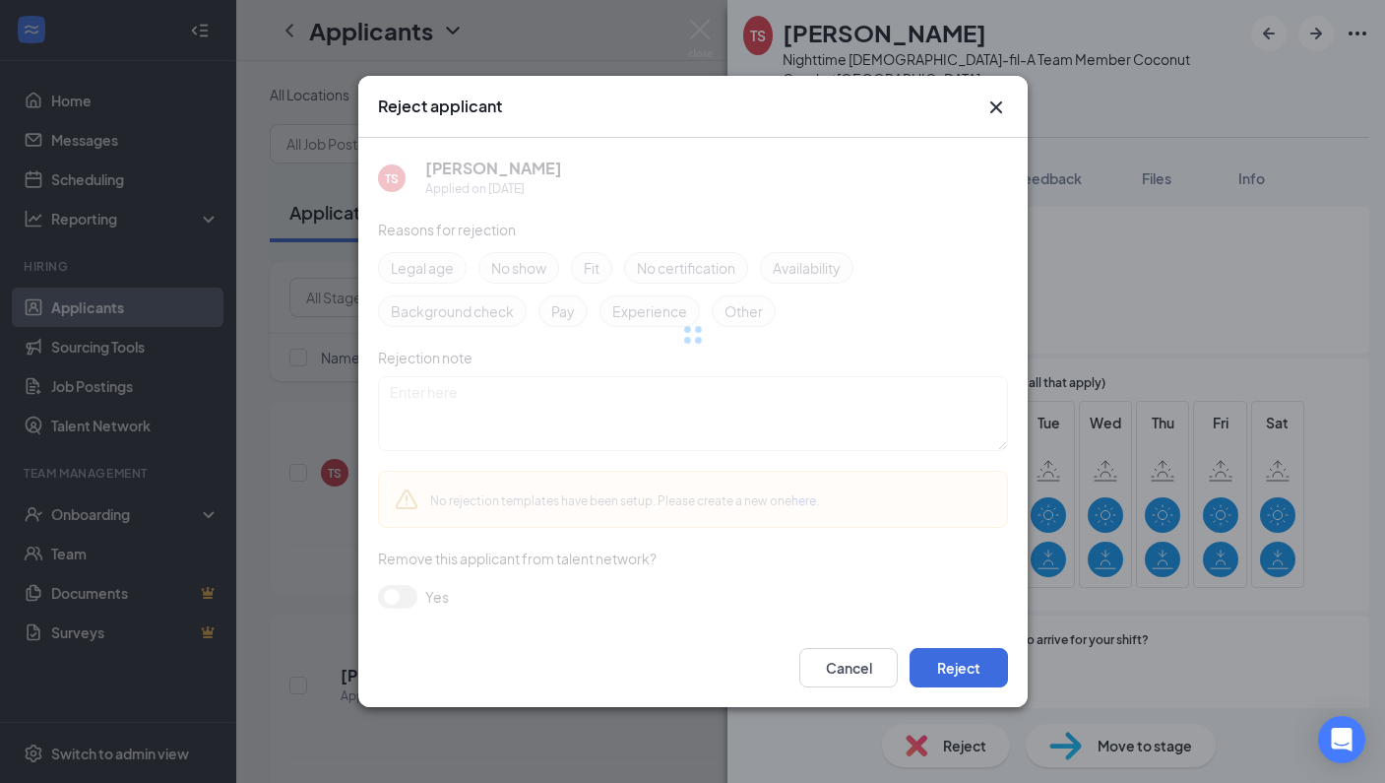
scroll to position [1200, 0]
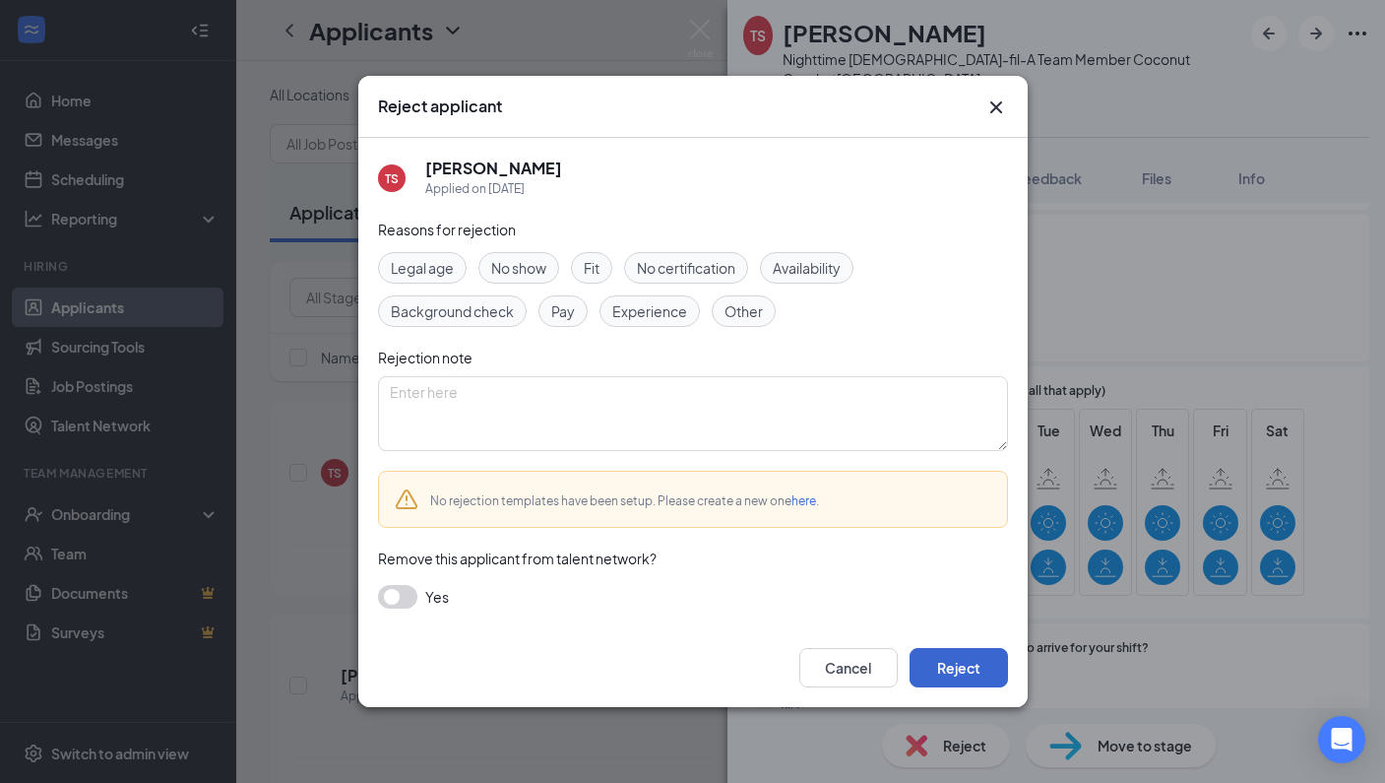
click at [974, 669] on button "Reject" at bounding box center [959, 667] width 98 height 39
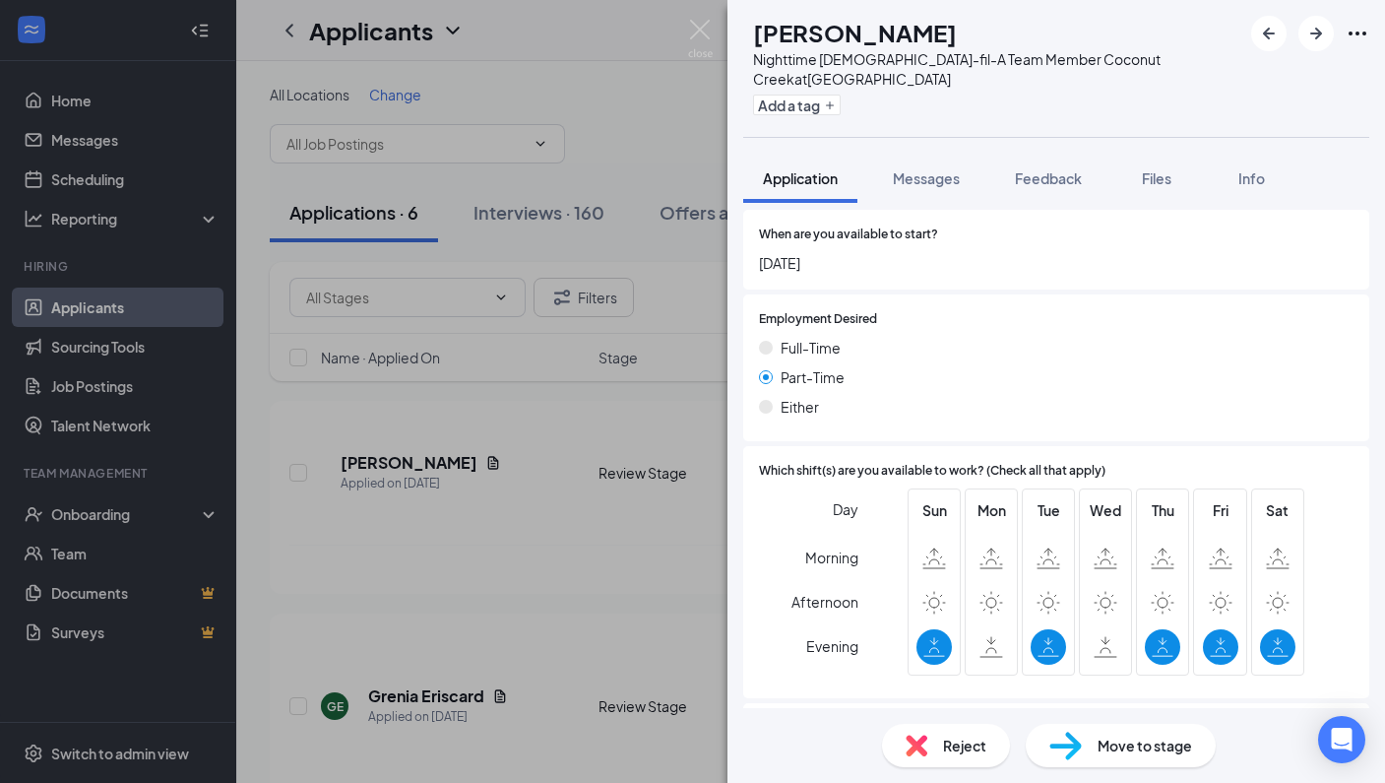
scroll to position [1208, 0]
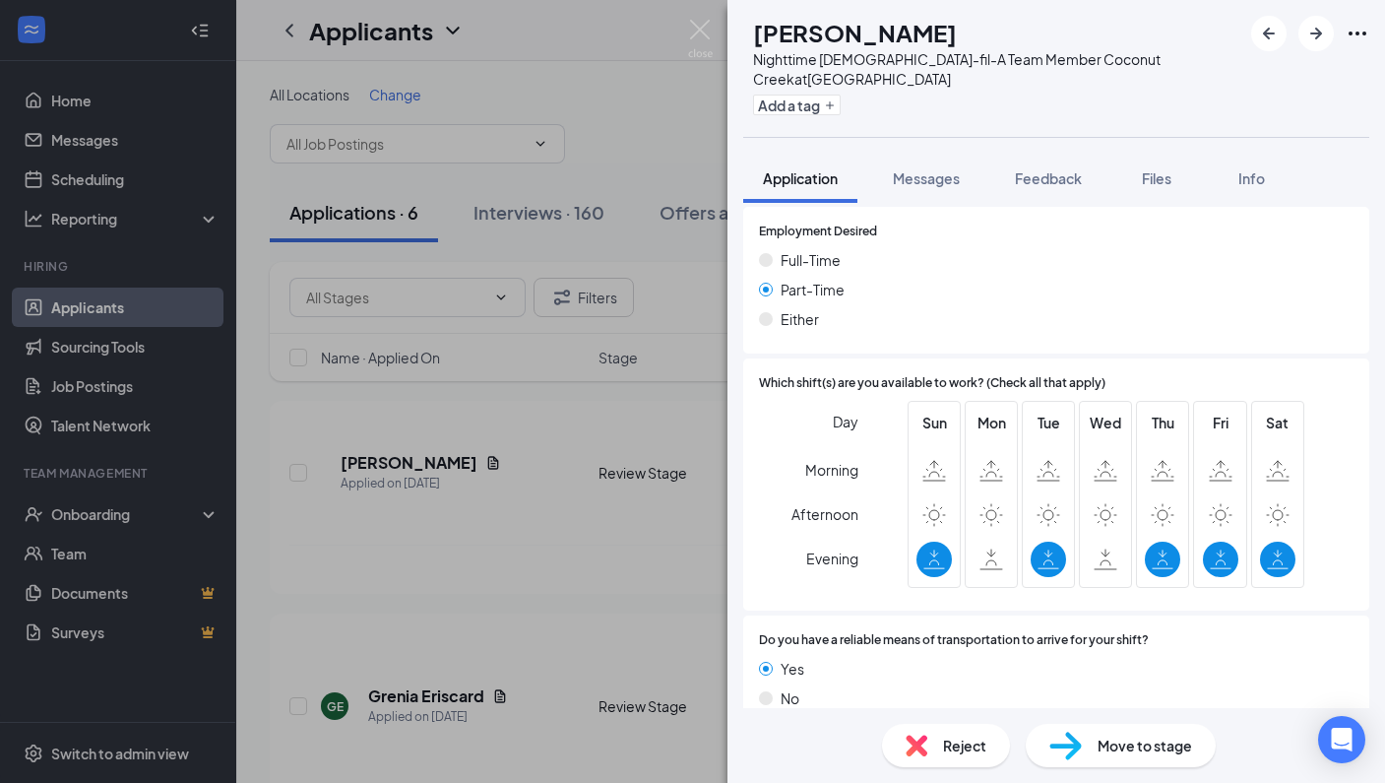
click at [958, 756] on div "Reject" at bounding box center [946, 745] width 128 height 43
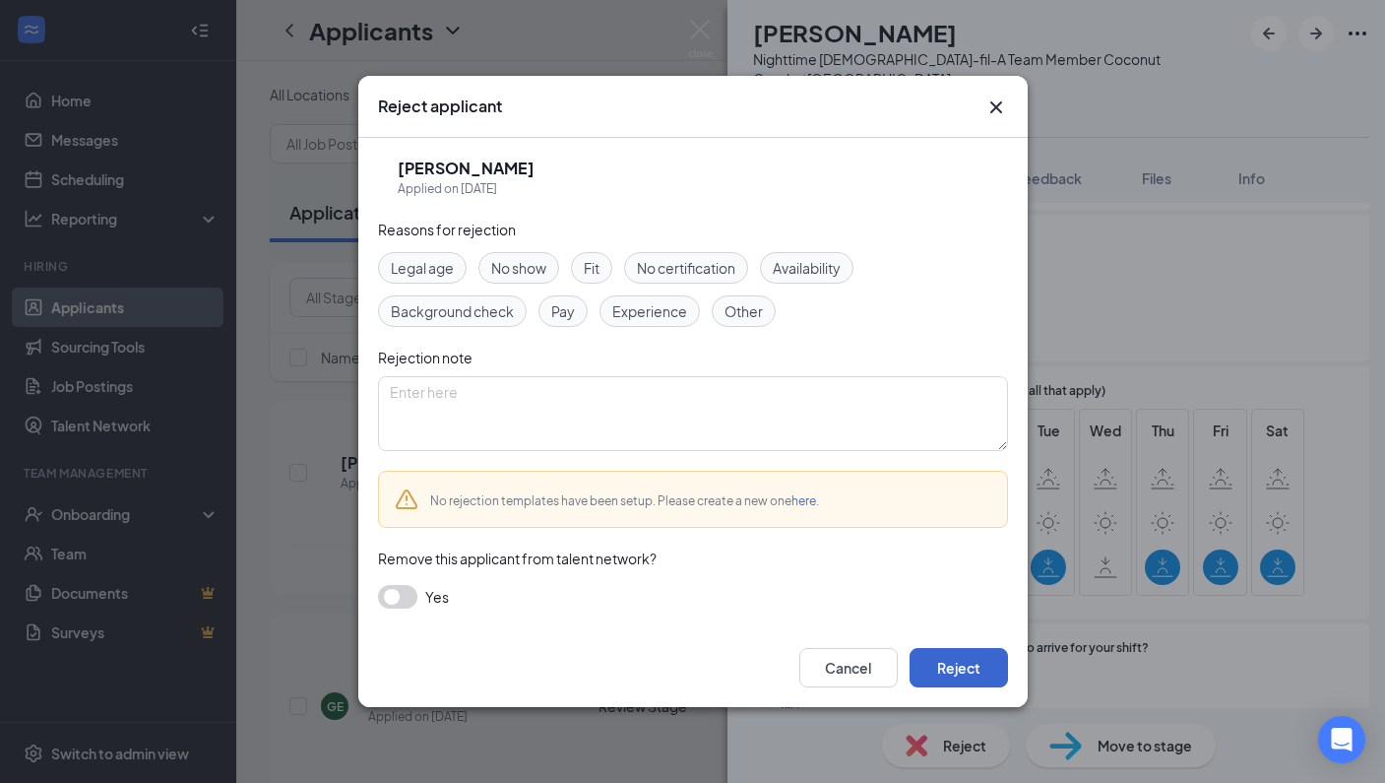
click at [974, 669] on button "Reject" at bounding box center [959, 667] width 98 height 39
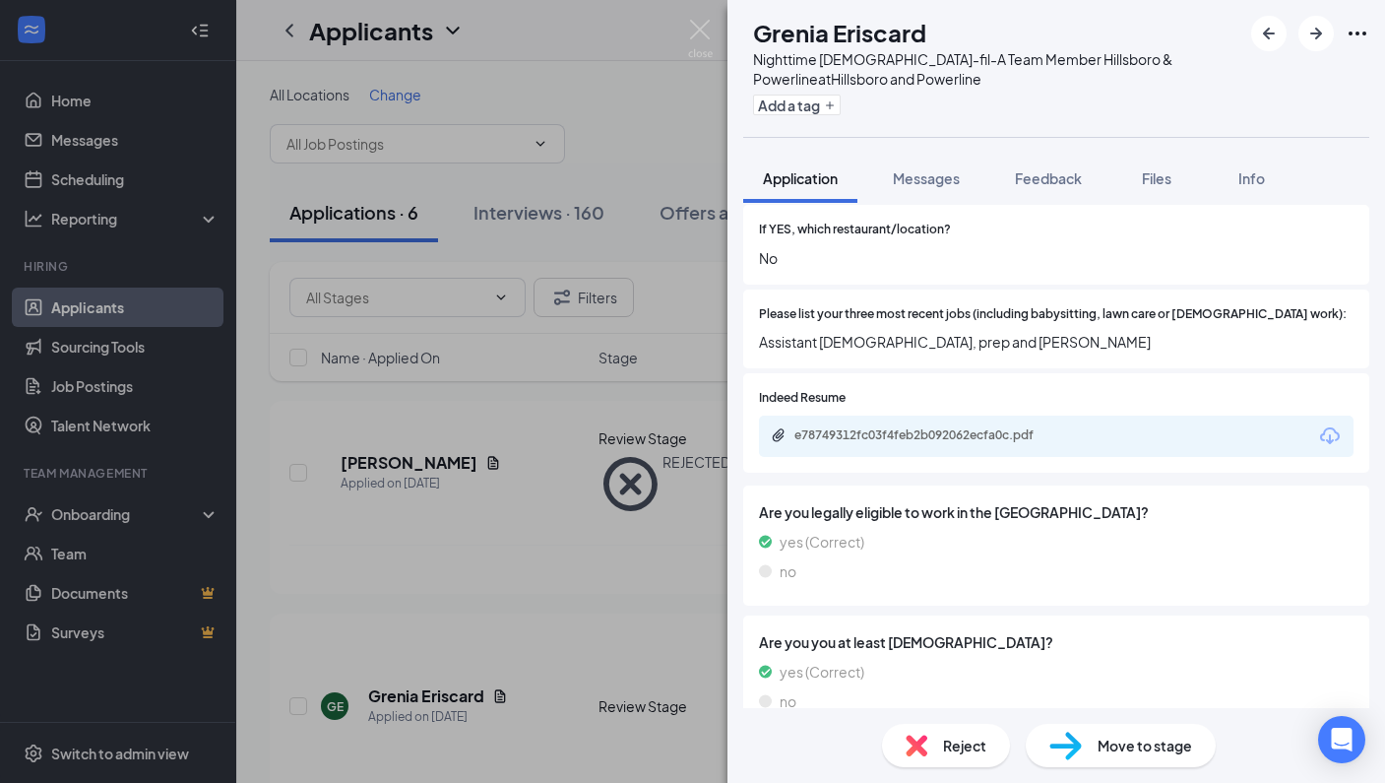
scroll to position [584, 0]
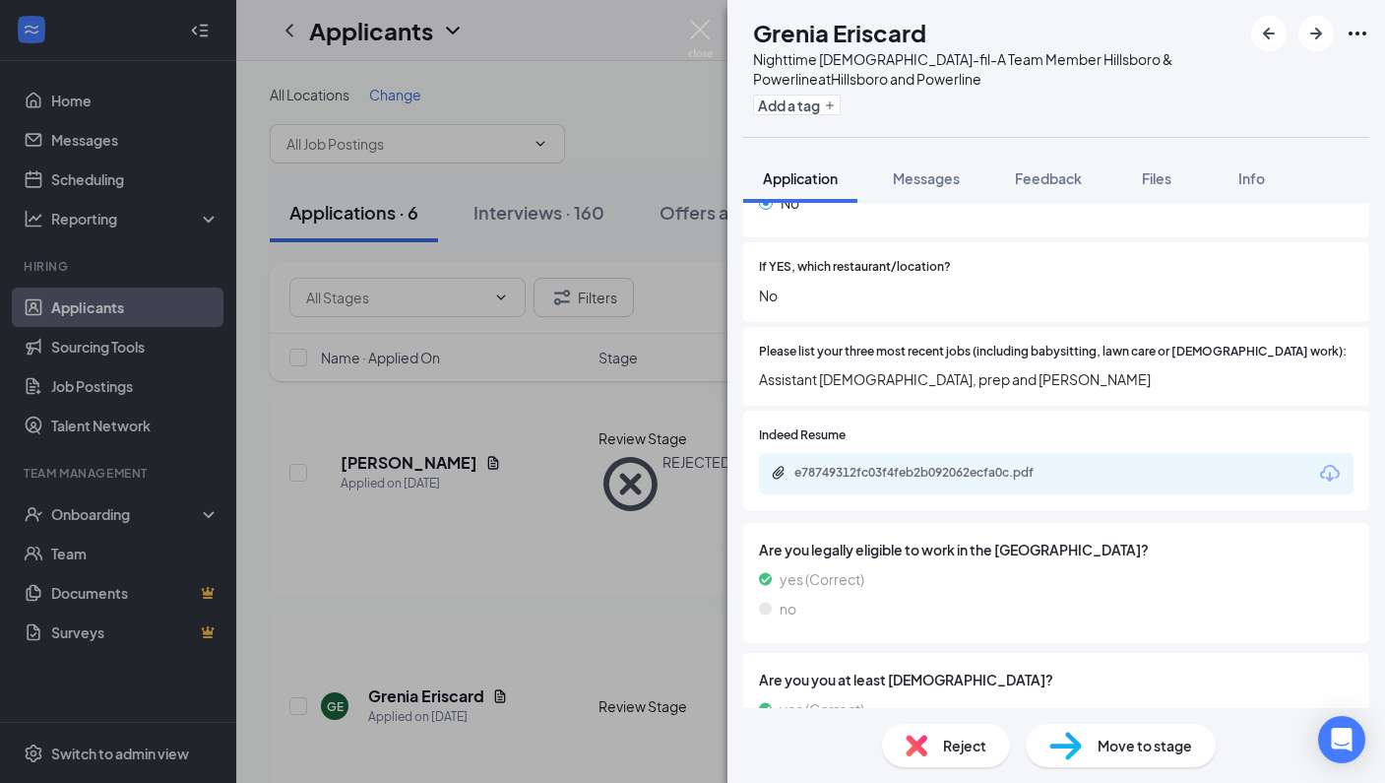
click at [1320, 465] on icon "Download" at bounding box center [1330, 473] width 20 height 17
click at [1131, 752] on span "Move to stage" at bounding box center [1145, 745] width 95 height 22
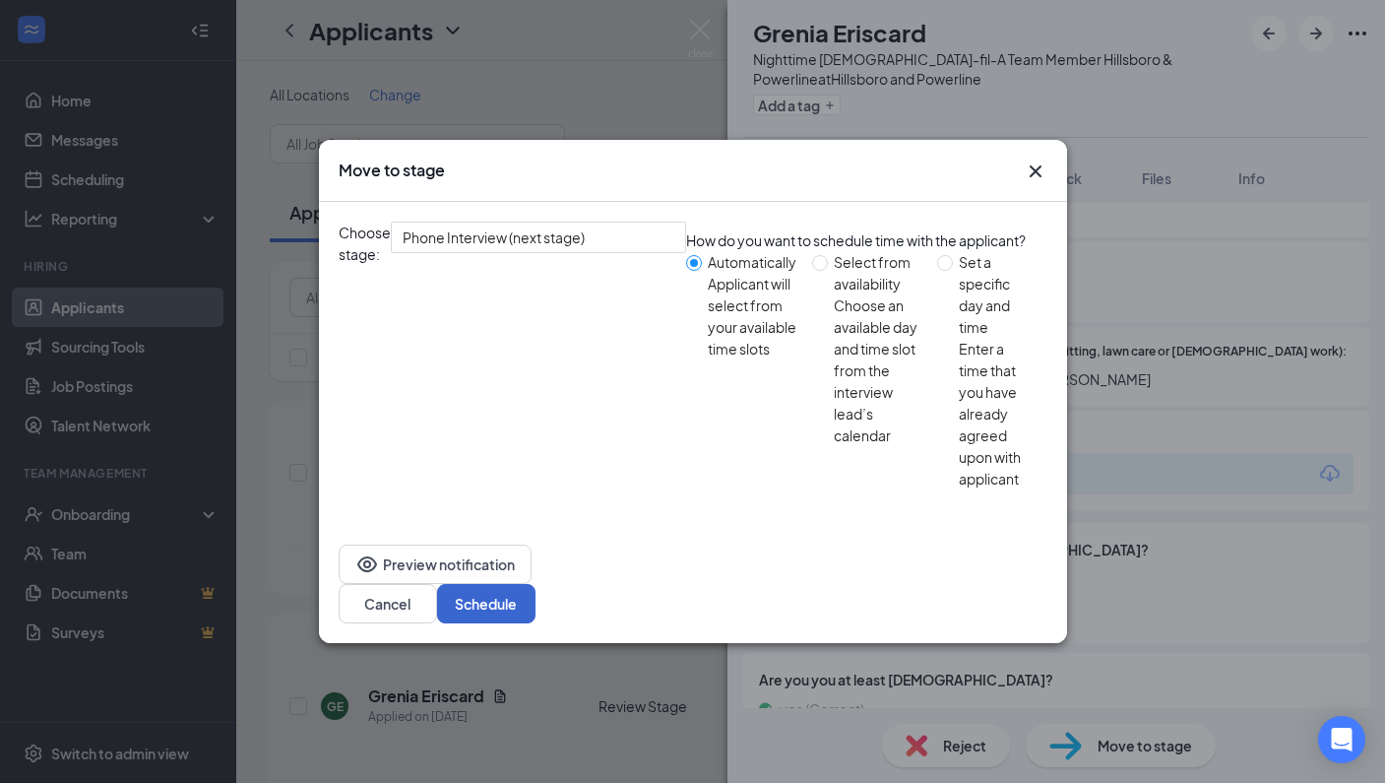
click at [536, 584] on button "Schedule" at bounding box center [486, 603] width 98 height 39
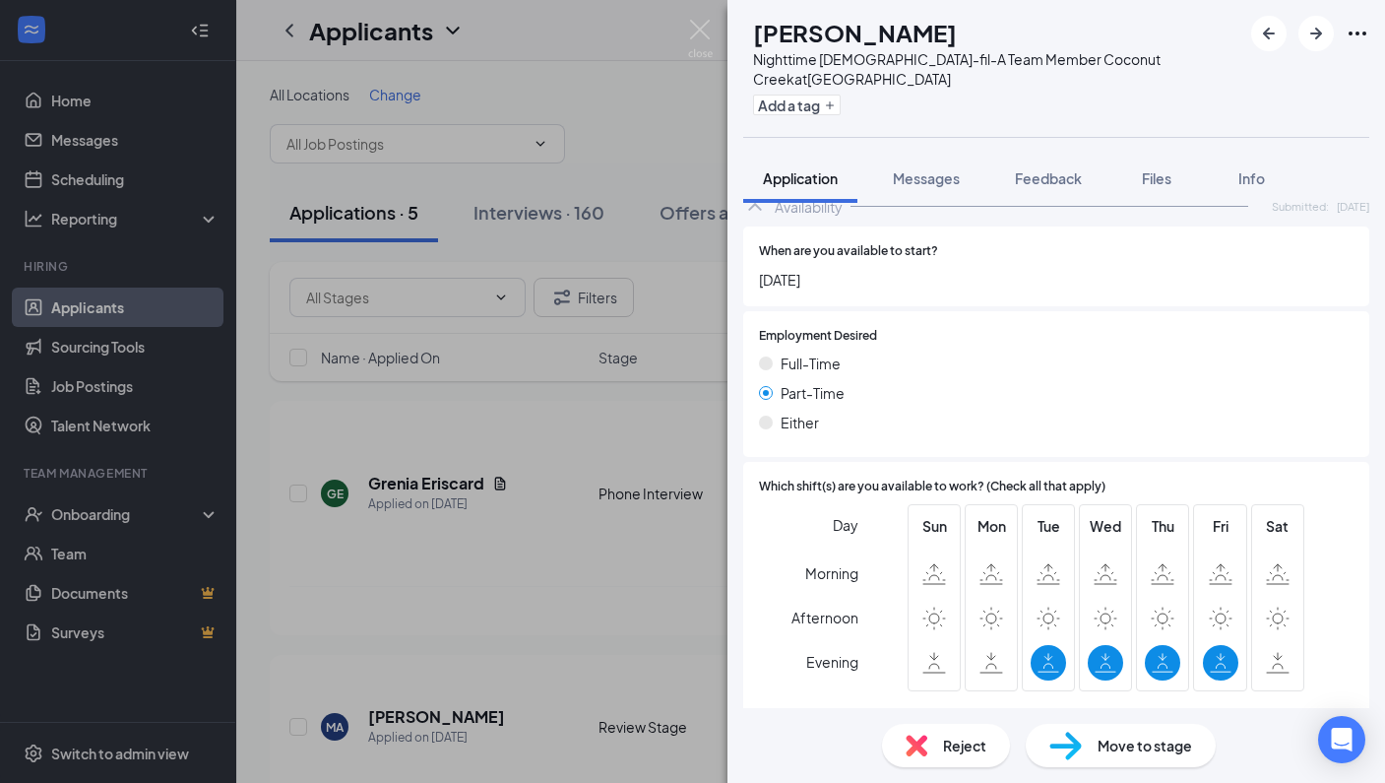
scroll to position [1094, 0]
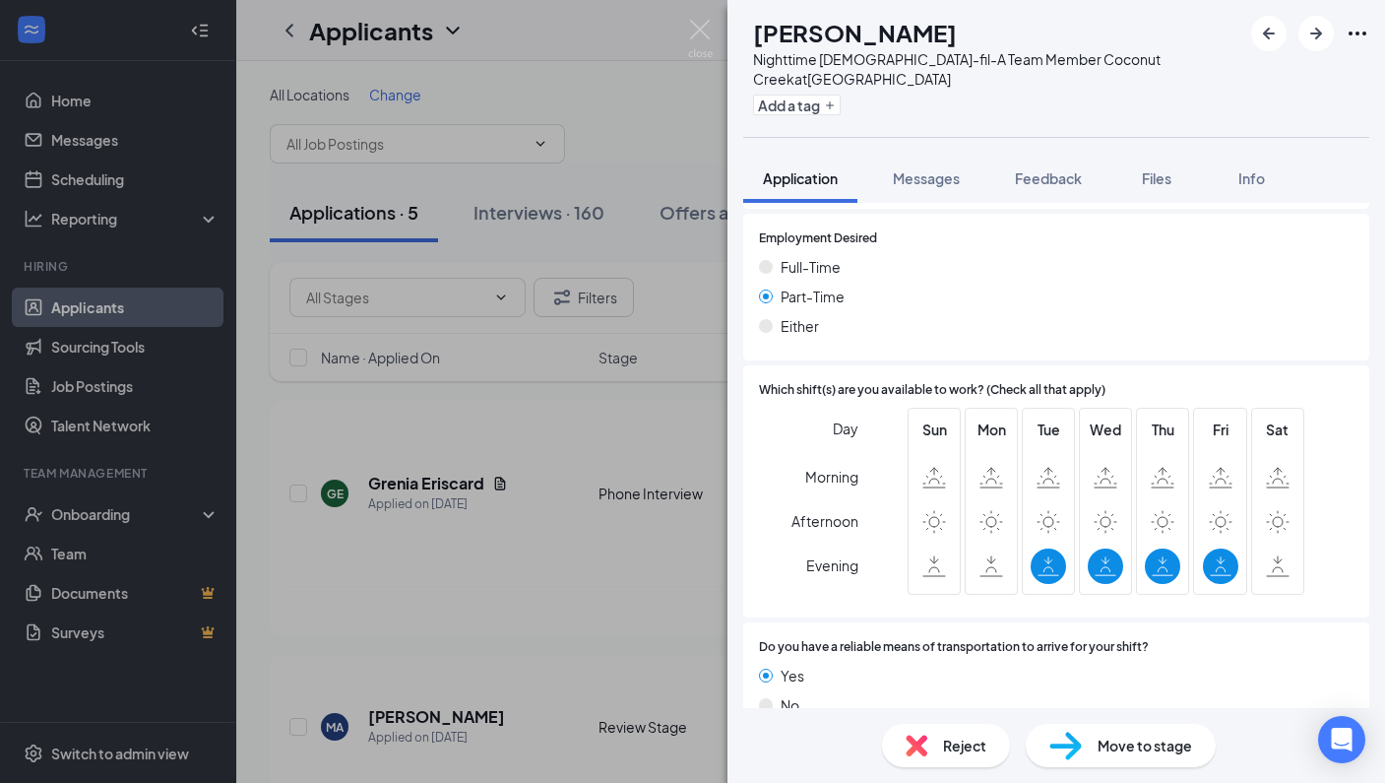
click at [970, 741] on span "Reject" at bounding box center [964, 745] width 43 height 22
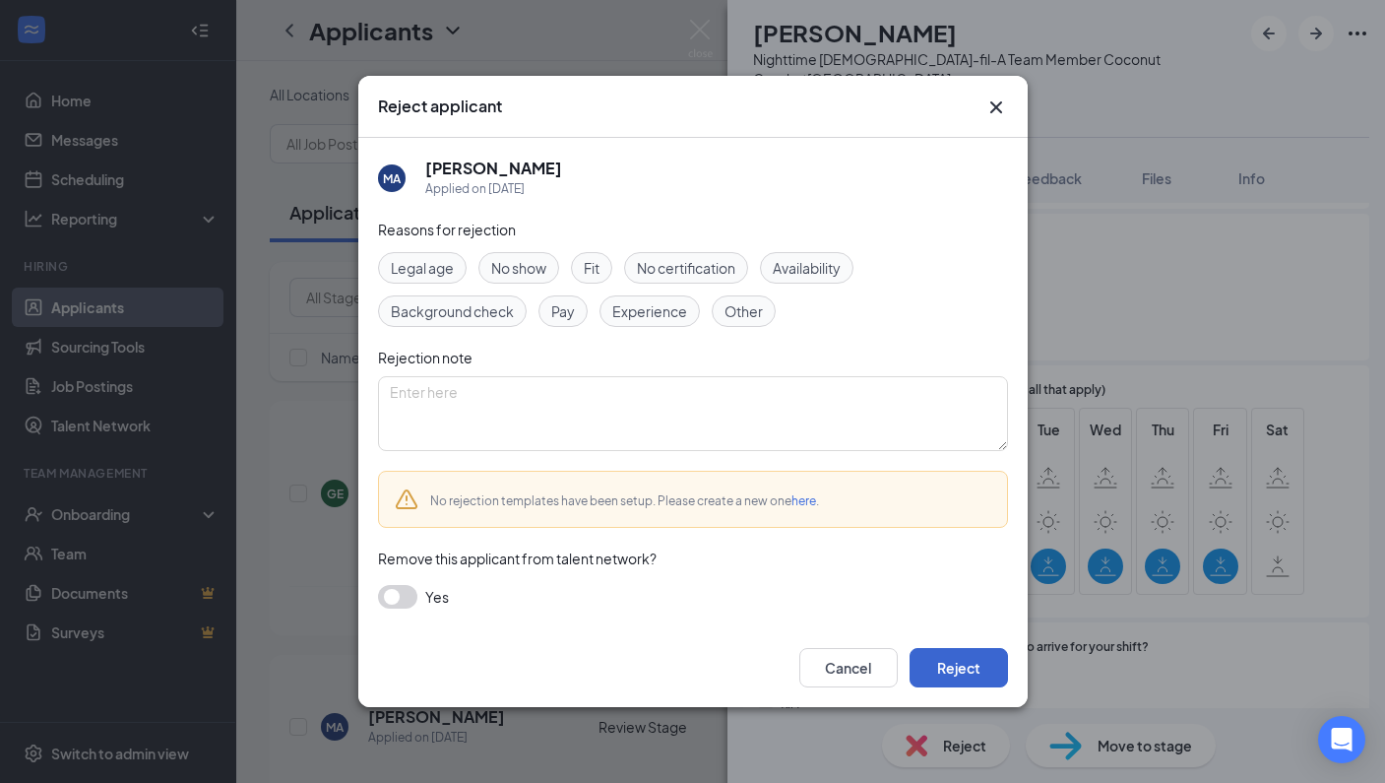
click at [998, 677] on button "Reject" at bounding box center [959, 667] width 98 height 39
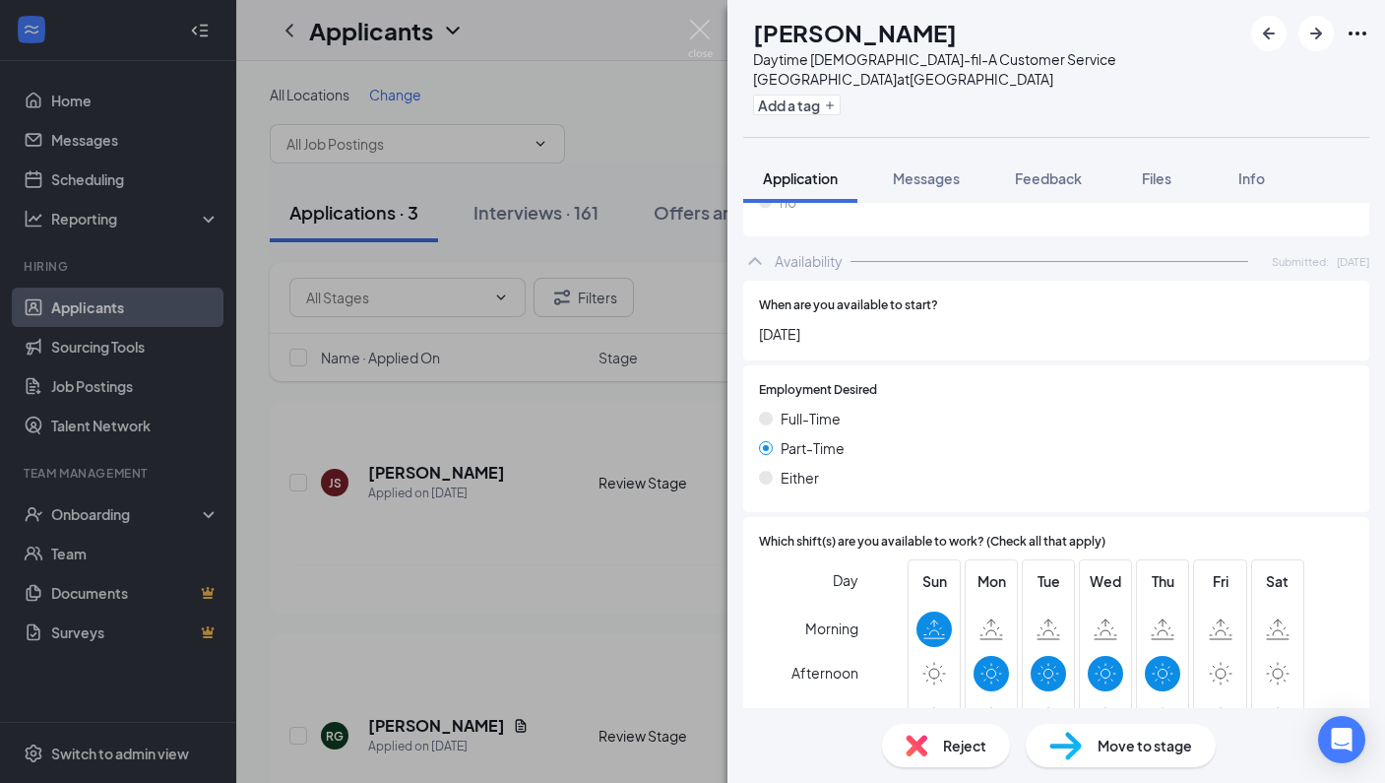
scroll to position [1102, 0]
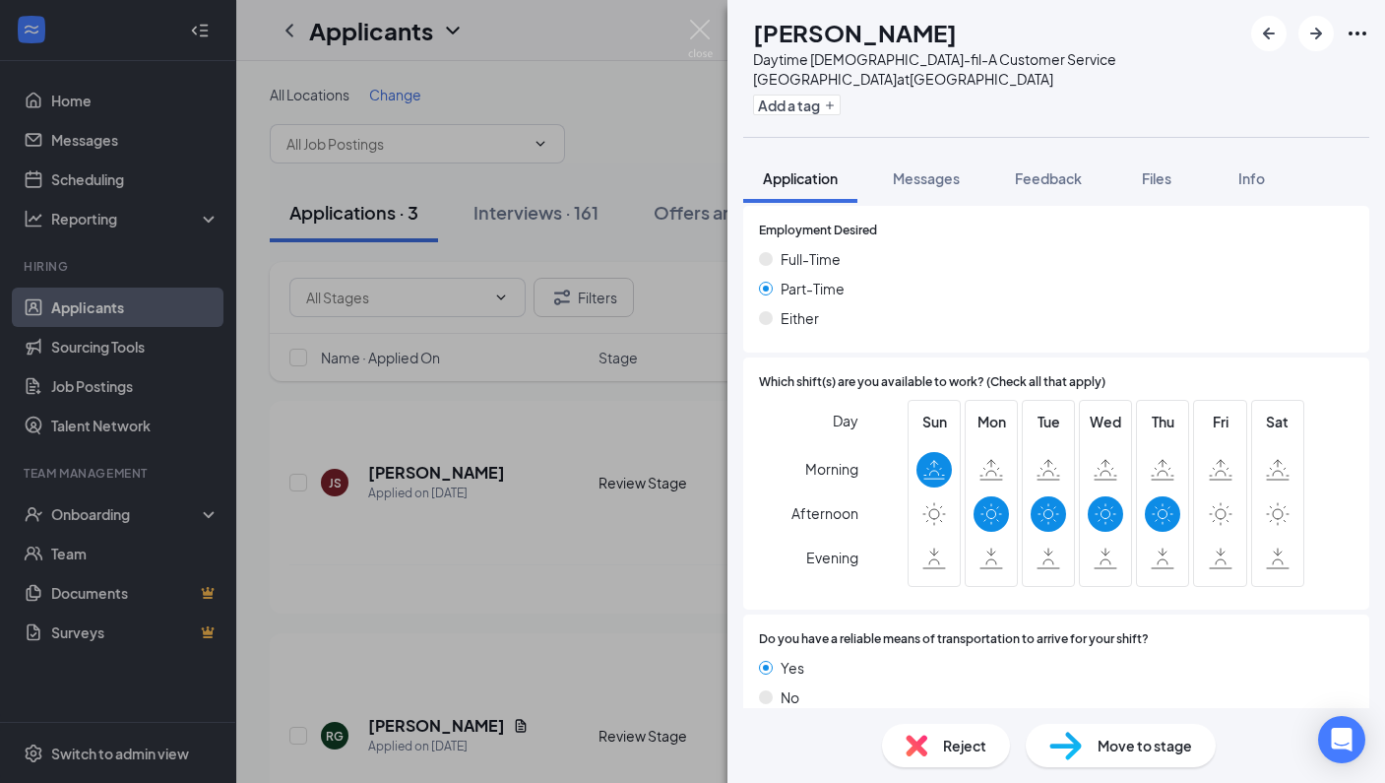
click at [947, 744] on span "Reject" at bounding box center [964, 745] width 43 height 22
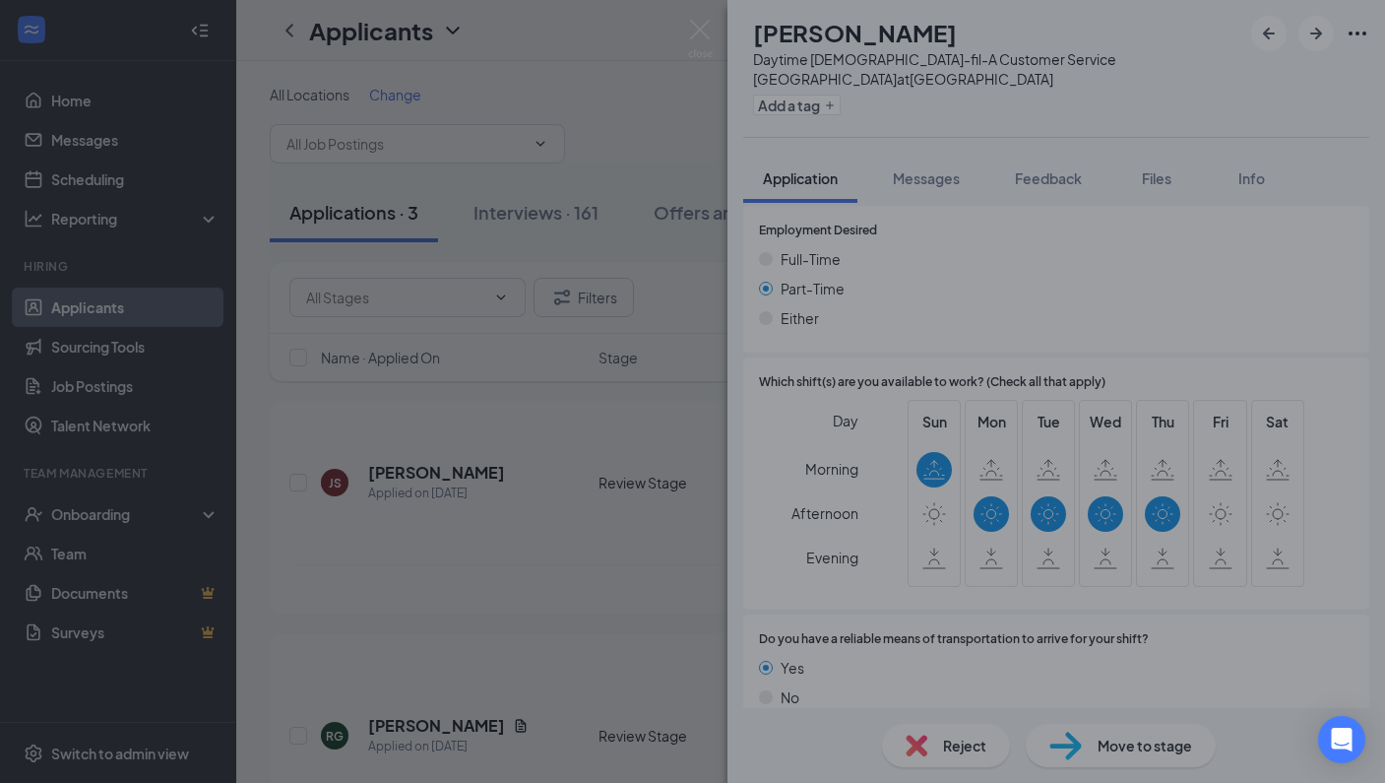
scroll to position [1094, 0]
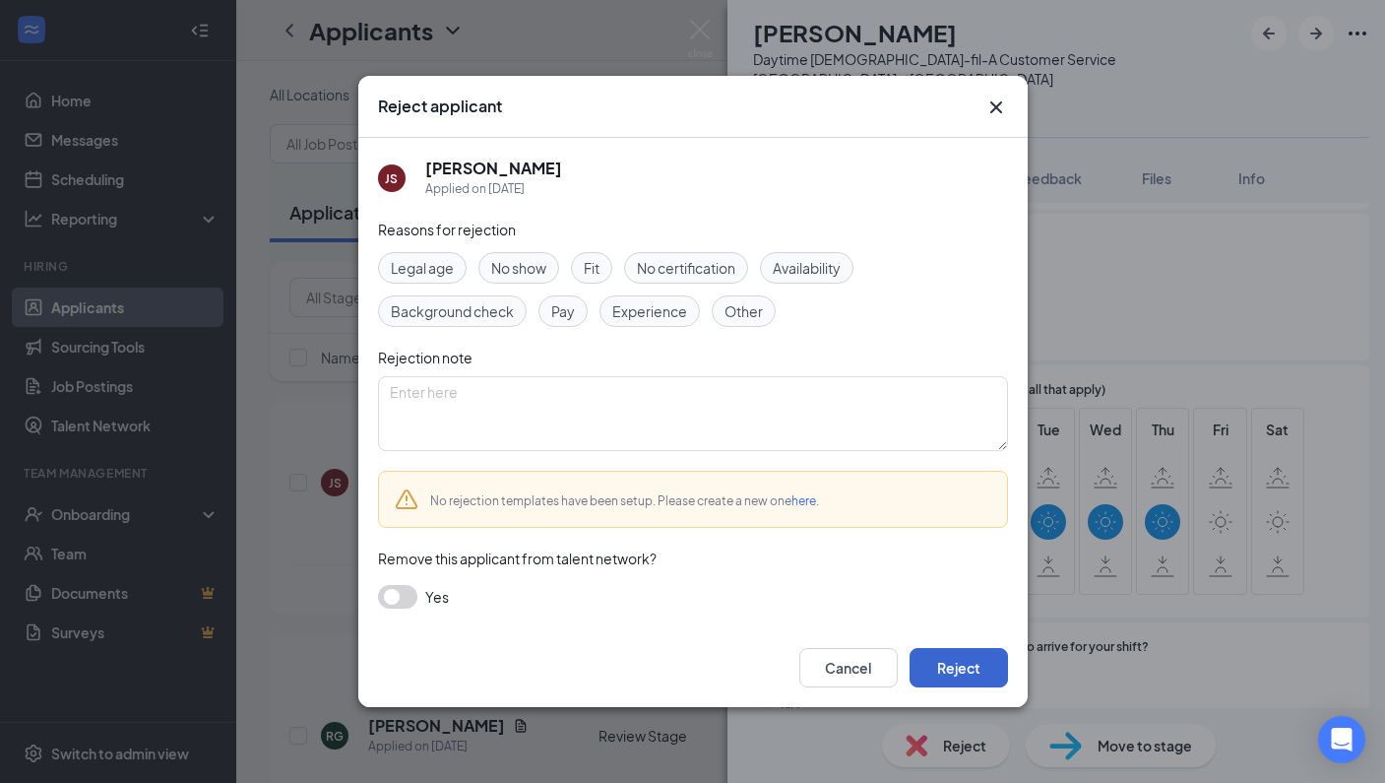
click at [964, 664] on button "Reject" at bounding box center [959, 667] width 98 height 39
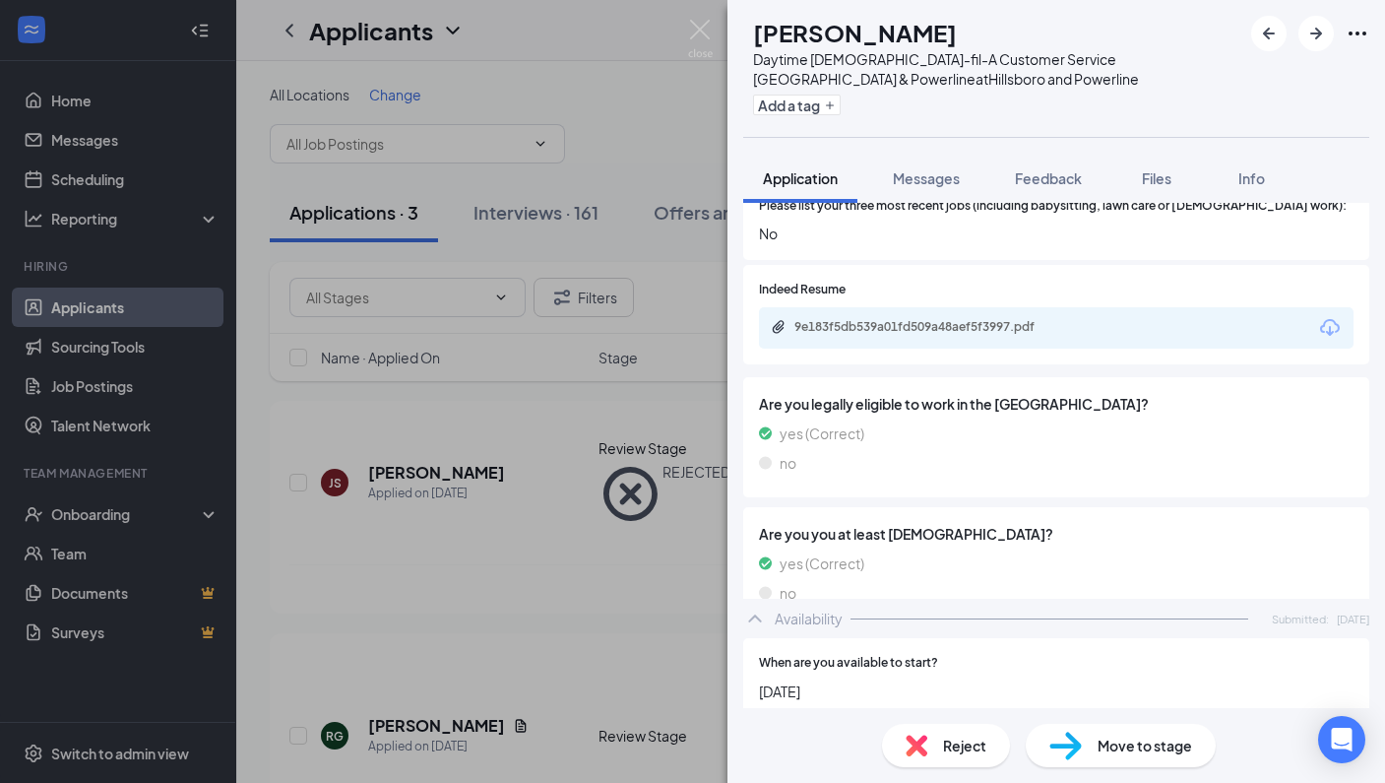
scroll to position [622, 0]
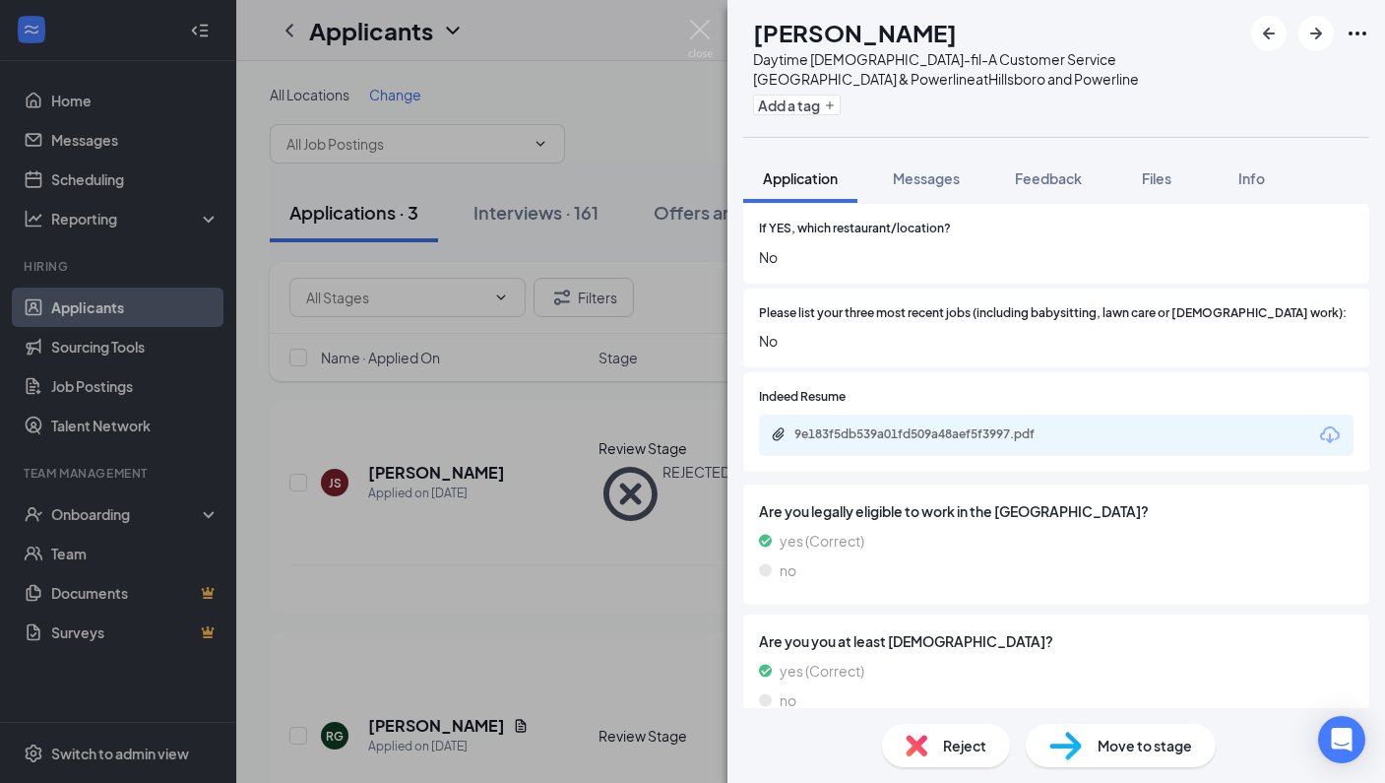
click at [1318, 423] on icon "Download" at bounding box center [1330, 435] width 24 height 24
click at [943, 745] on span "Reject" at bounding box center [964, 745] width 43 height 22
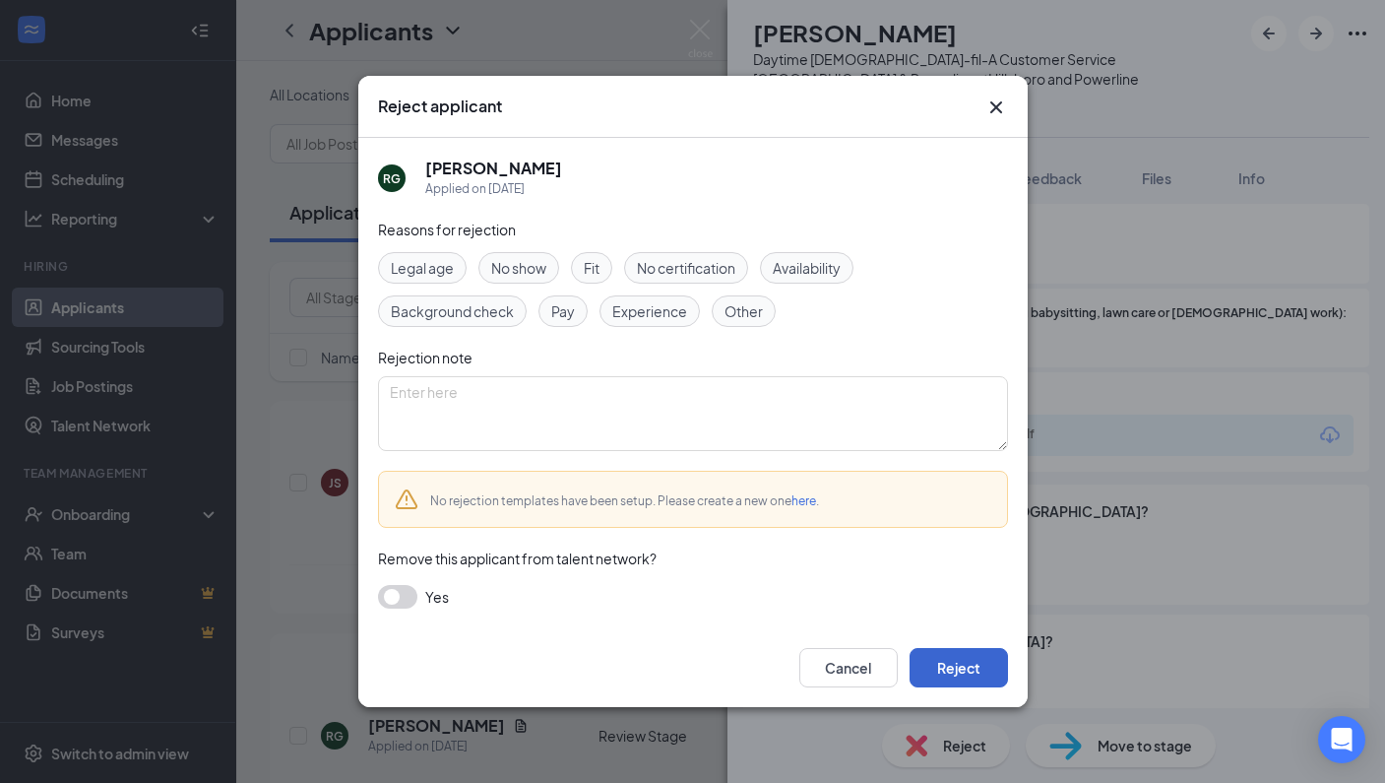
click at [959, 662] on button "Reject" at bounding box center [959, 667] width 98 height 39
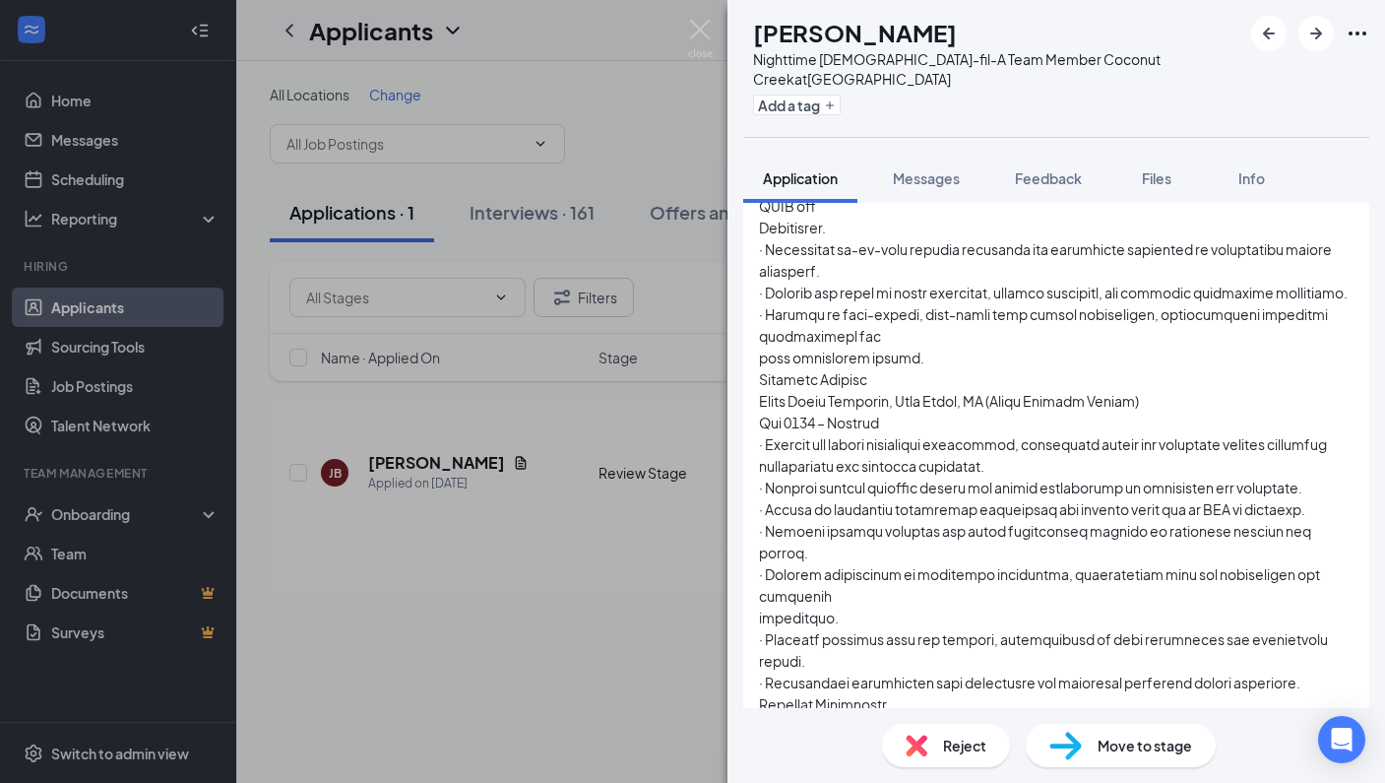
scroll to position [2319, 0]
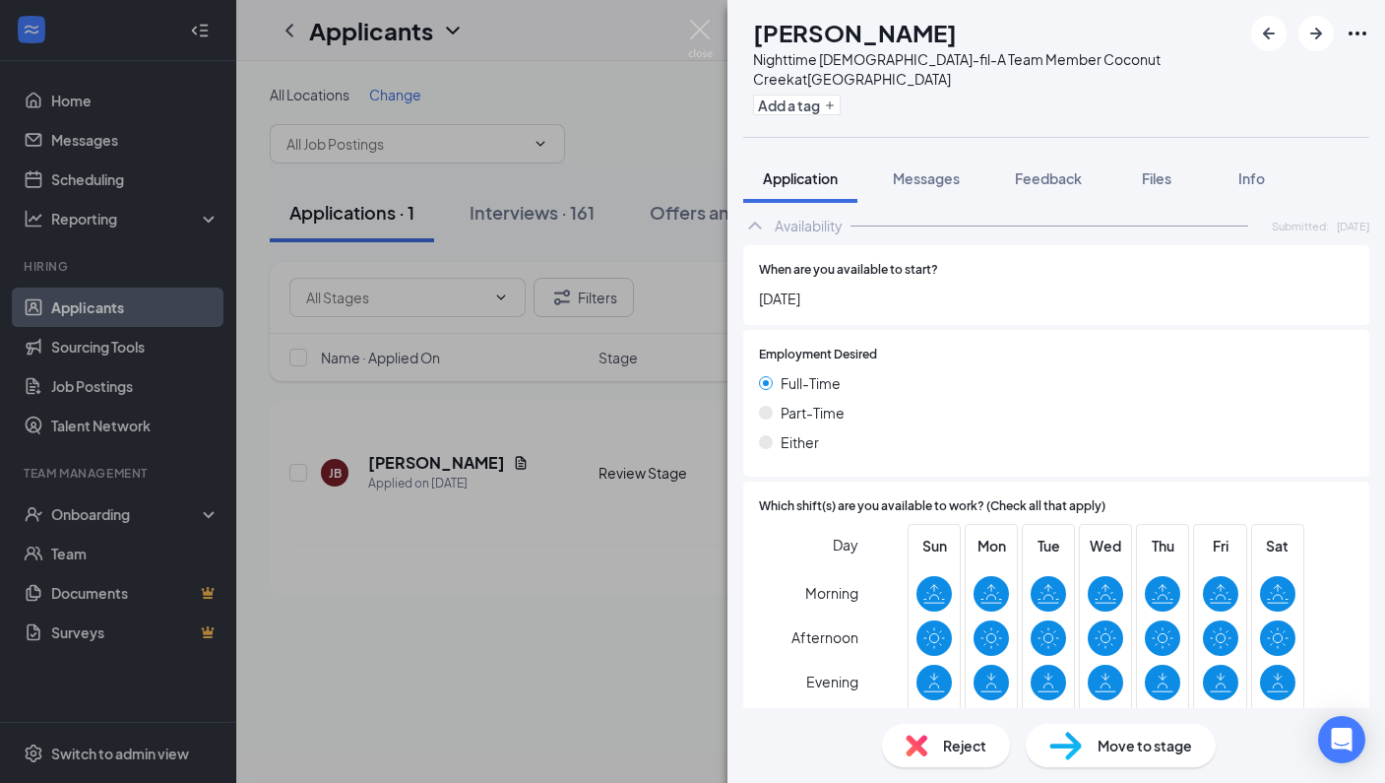
click at [979, 746] on span "Reject" at bounding box center [964, 745] width 43 height 22
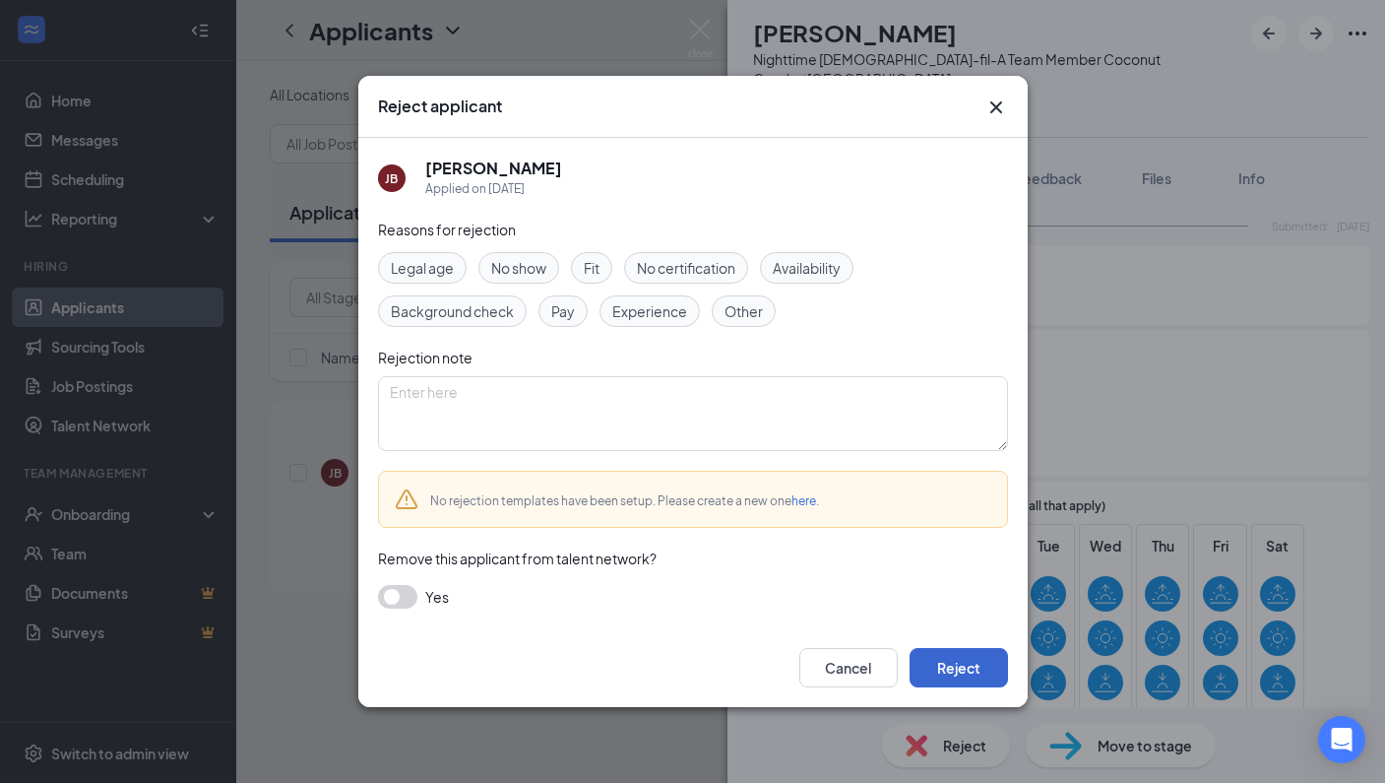
click at [965, 666] on button "Reject" at bounding box center [959, 667] width 98 height 39
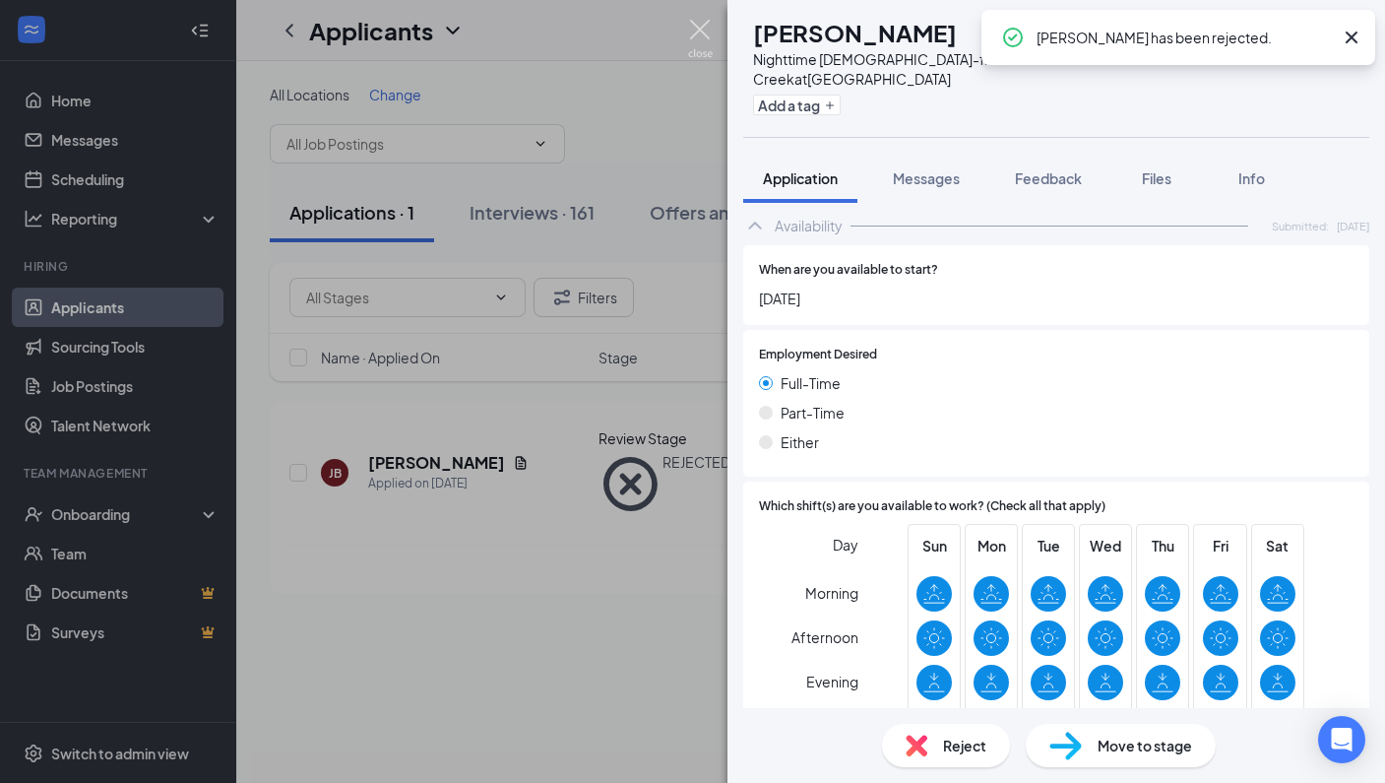
click at [701, 30] on img at bounding box center [700, 39] width 25 height 38
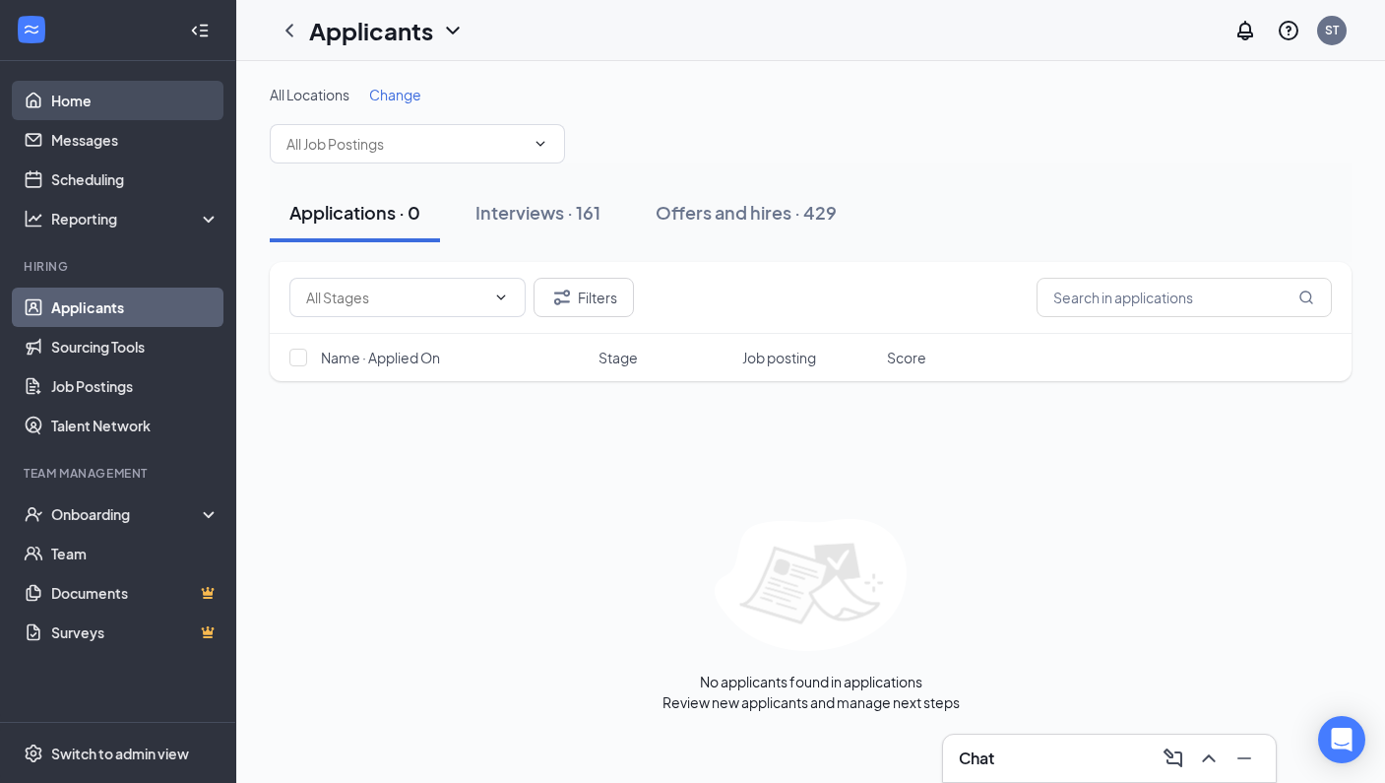
click at [85, 93] on link "Home" at bounding box center [135, 100] width 168 height 39
